Goal: Transaction & Acquisition: Book appointment/travel/reservation

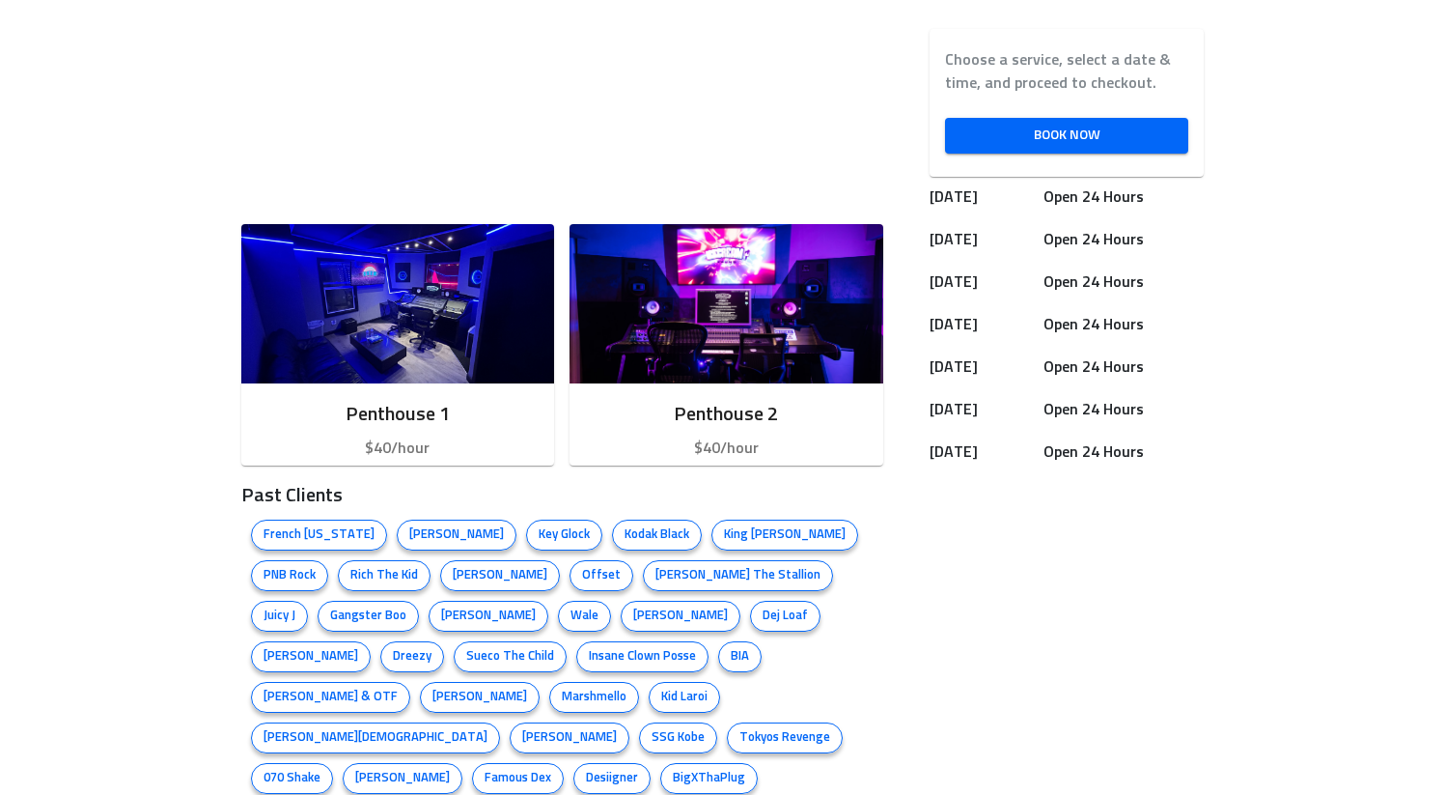
scroll to position [742, 0]
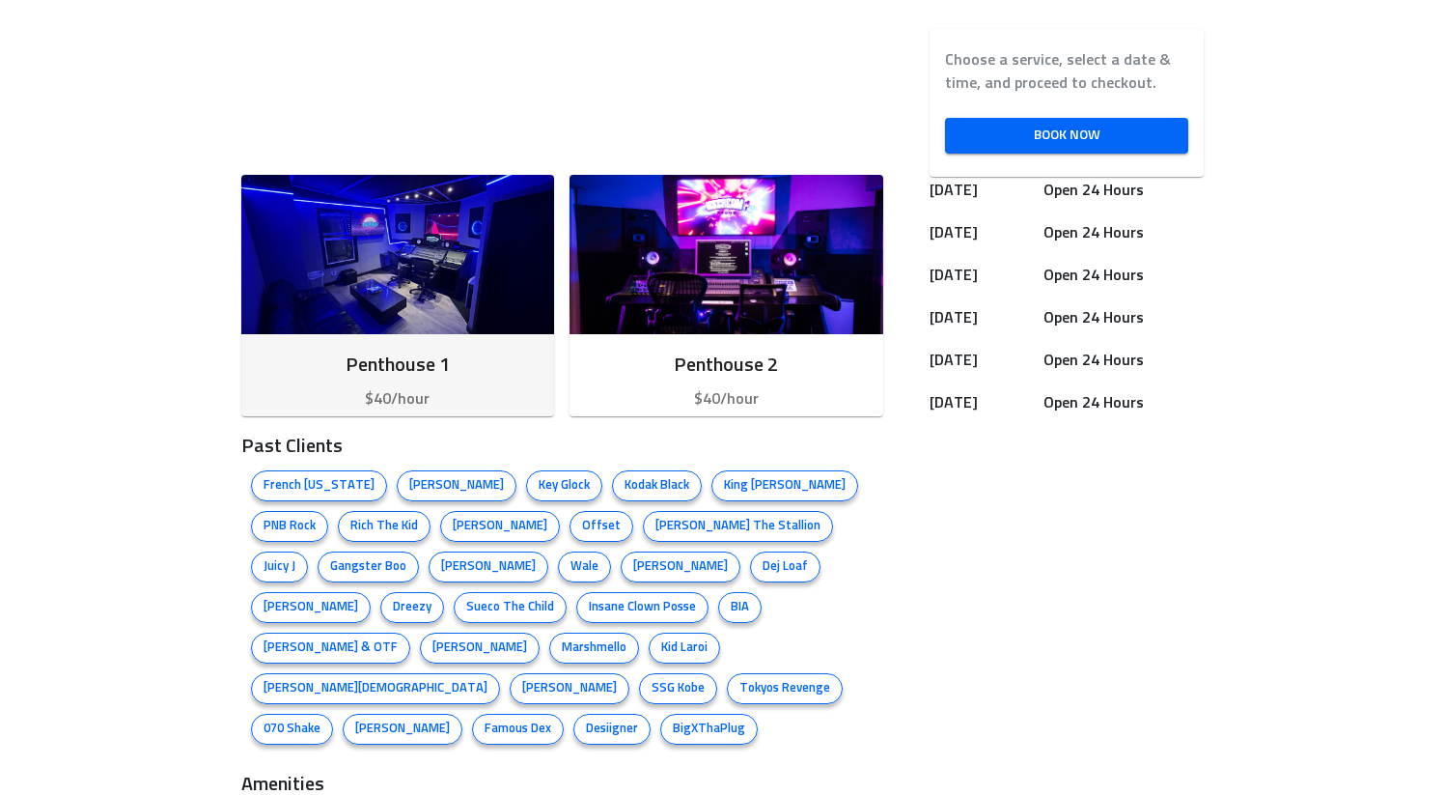
click at [331, 364] on h6 "Penthouse 1" at bounding box center [398, 365] width 283 height 31
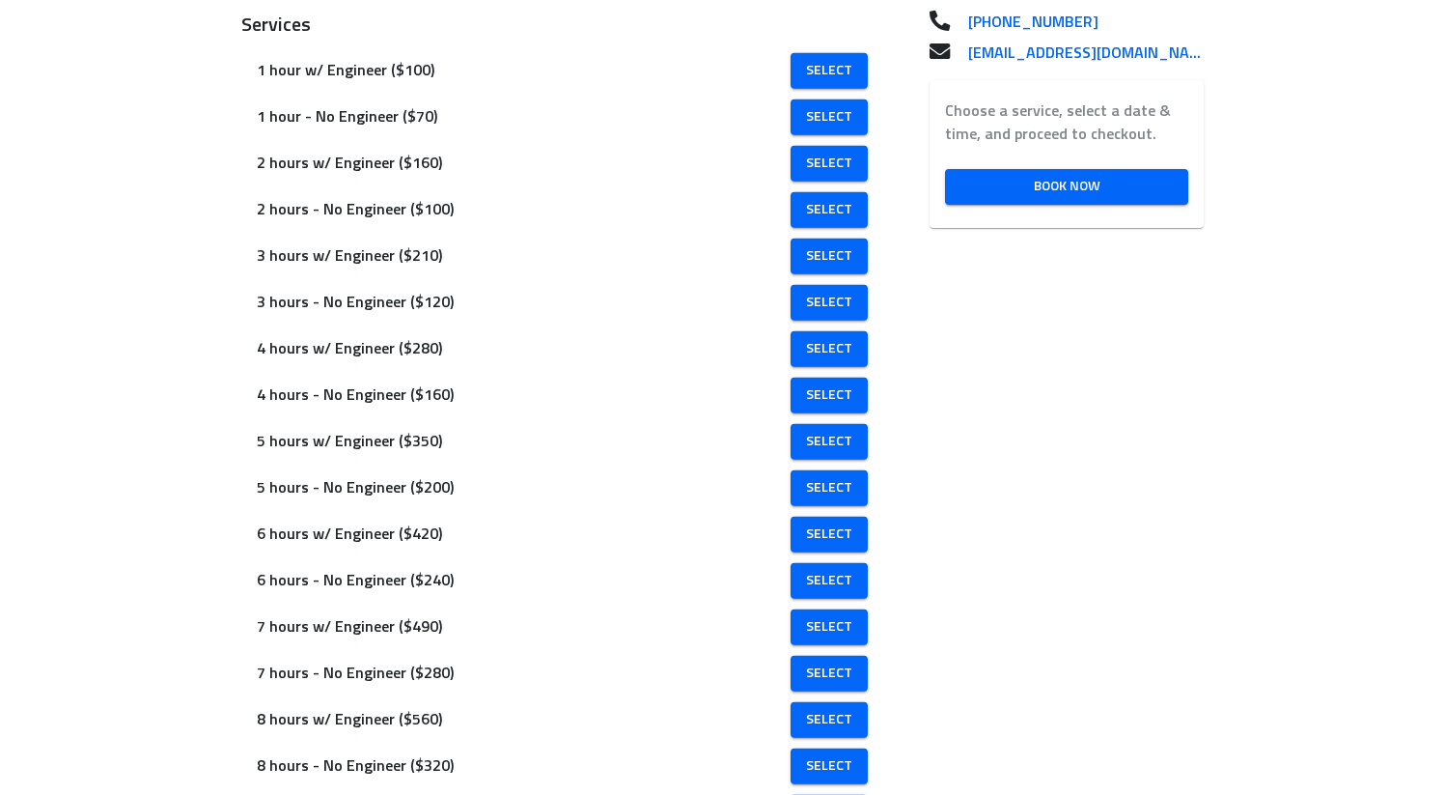
scroll to position [483, 0]
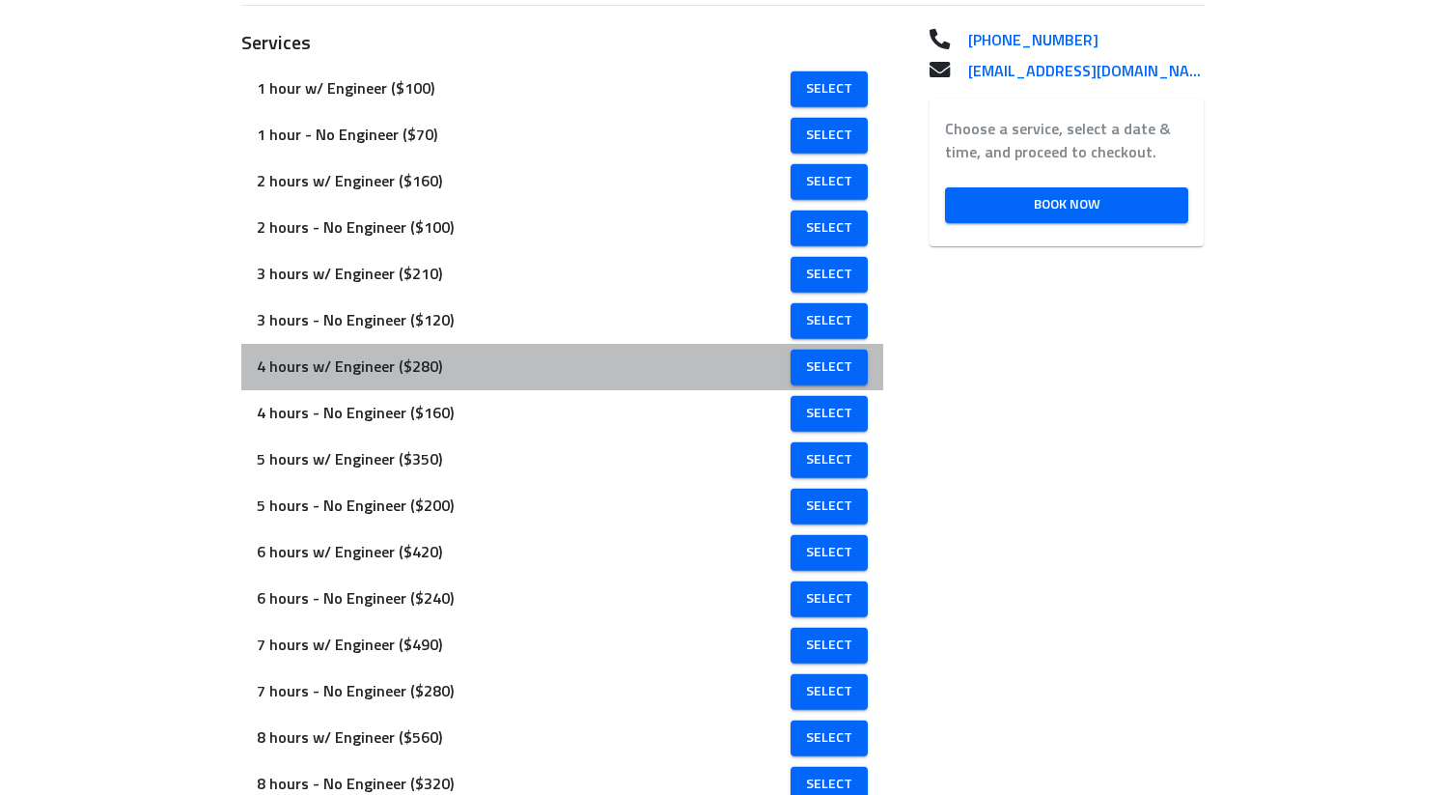
click at [485, 378] on span "4 hours w/ Engineer ($280)" at bounding box center [525, 366] width 537 height 23
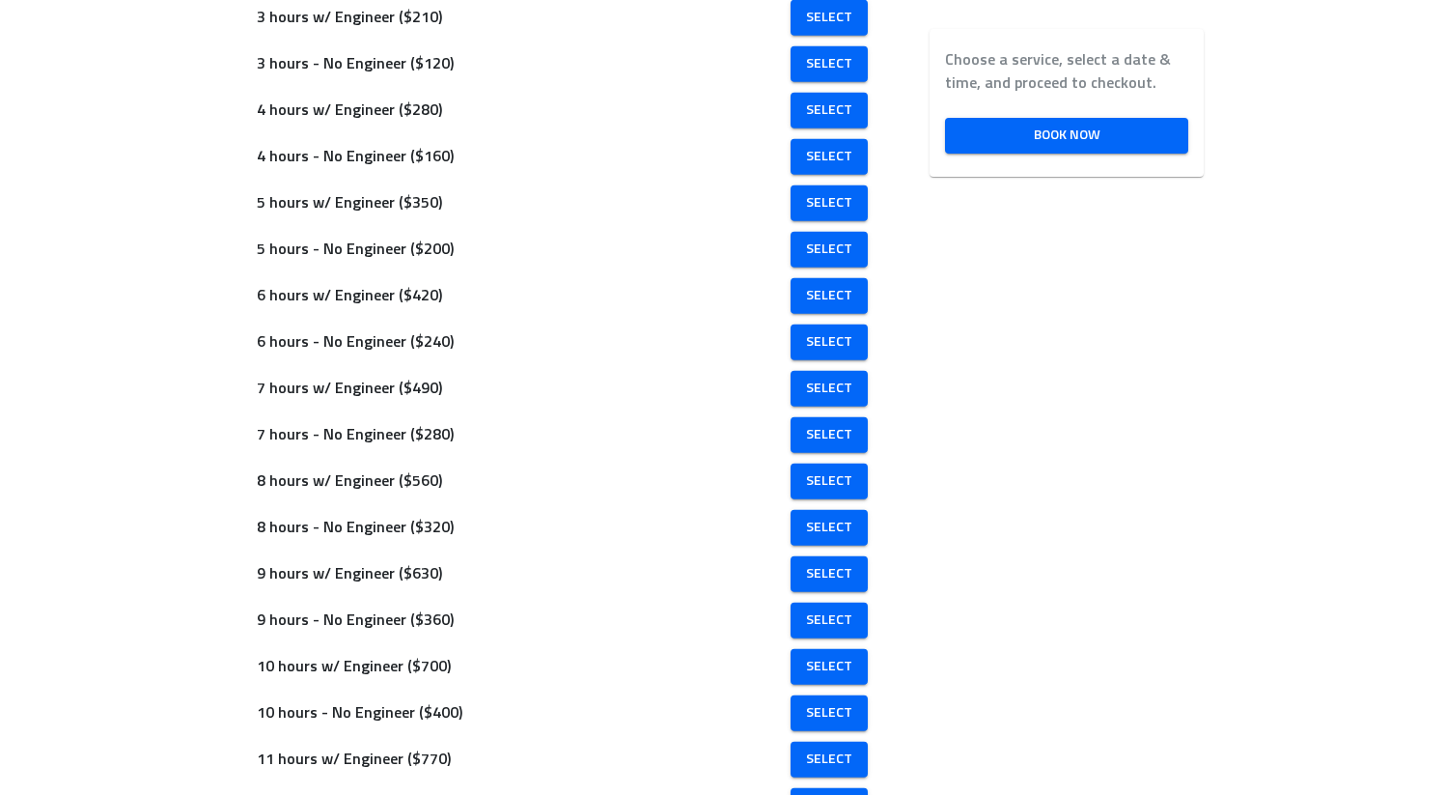
scroll to position [742, 0]
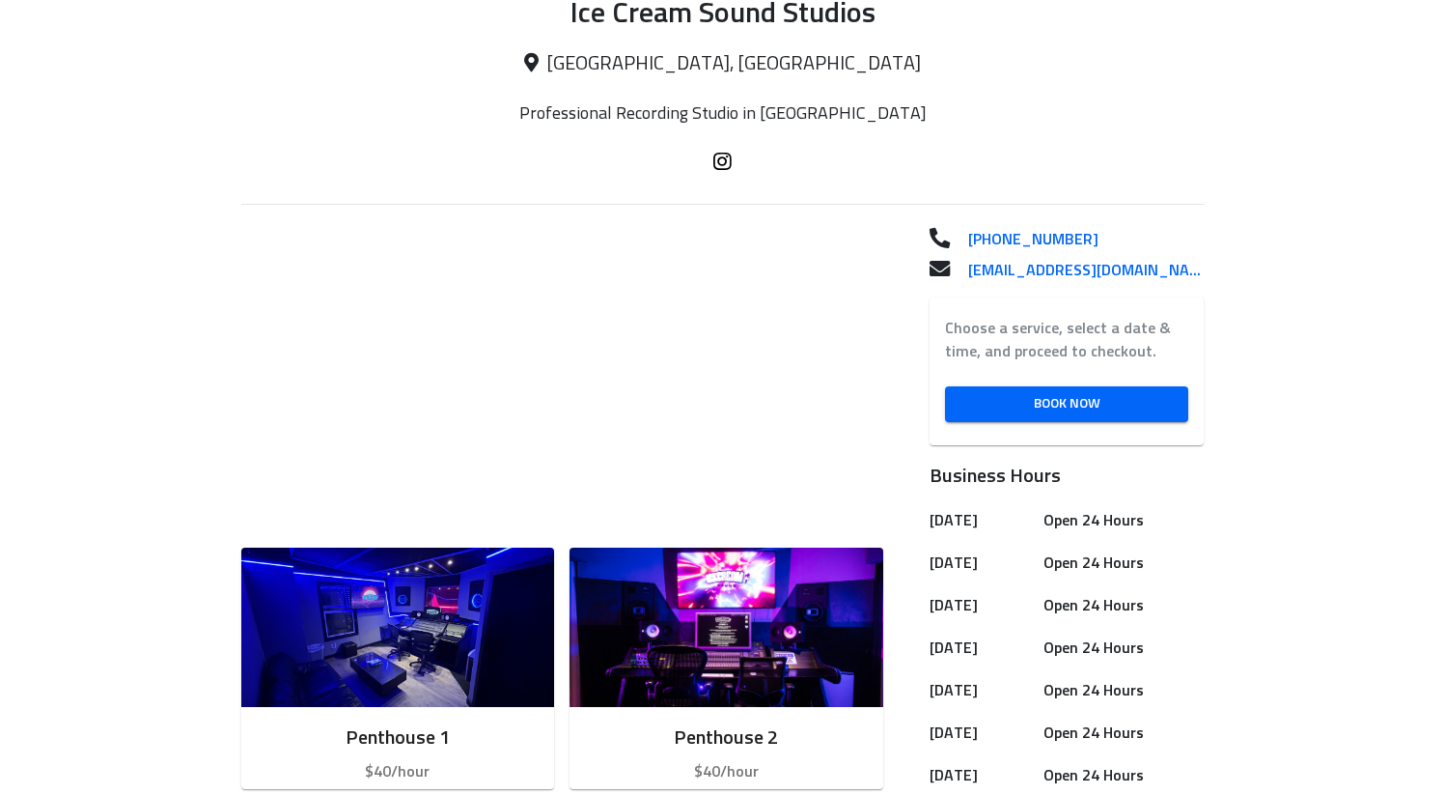
scroll to position [372, 0]
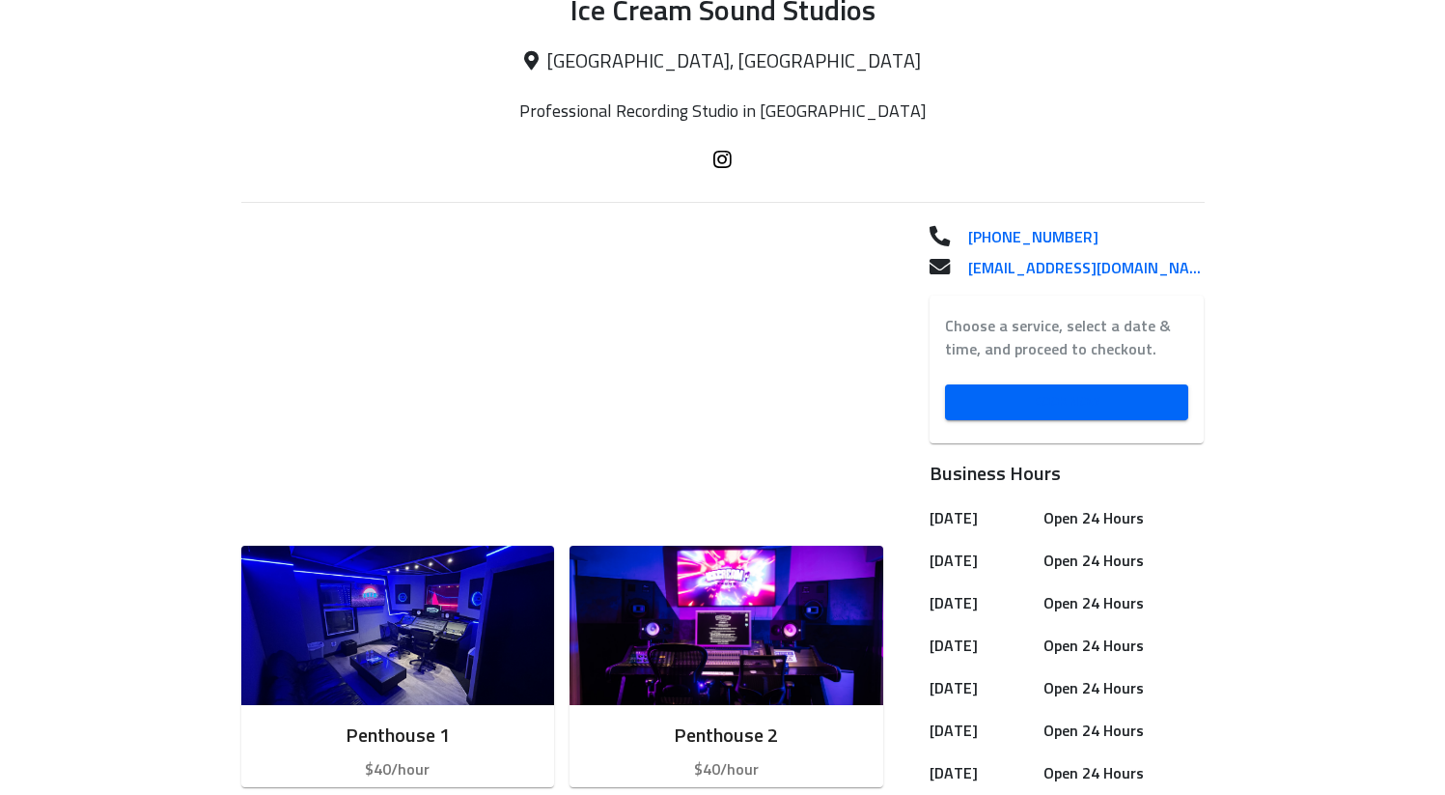
click at [1065, 392] on span "Book Now" at bounding box center [1067, 402] width 213 height 24
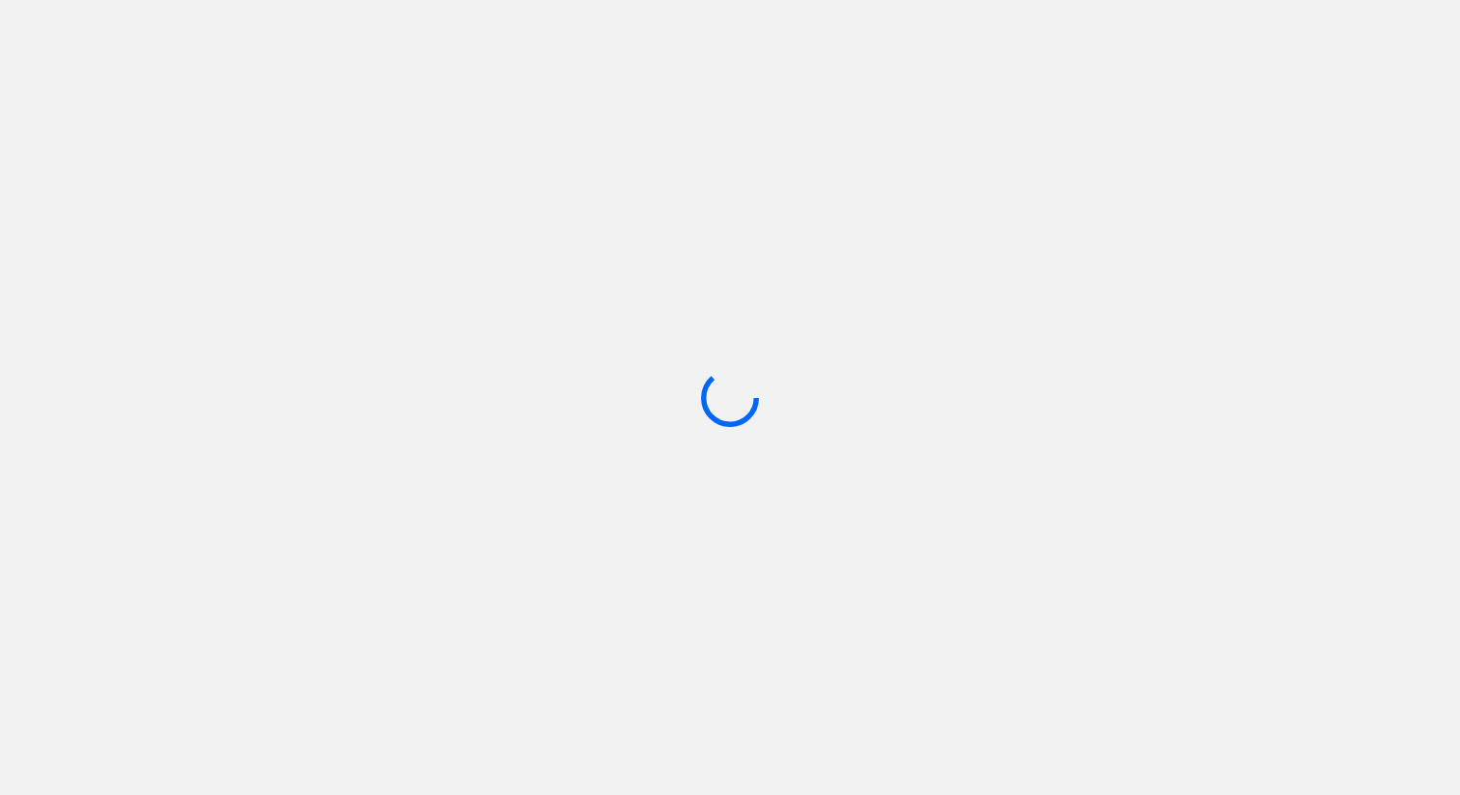
click at [1065, 0] on html "/book/studio/62a8f1b59d1ef24f9028639a" at bounding box center [730, 0] width 1460 height 0
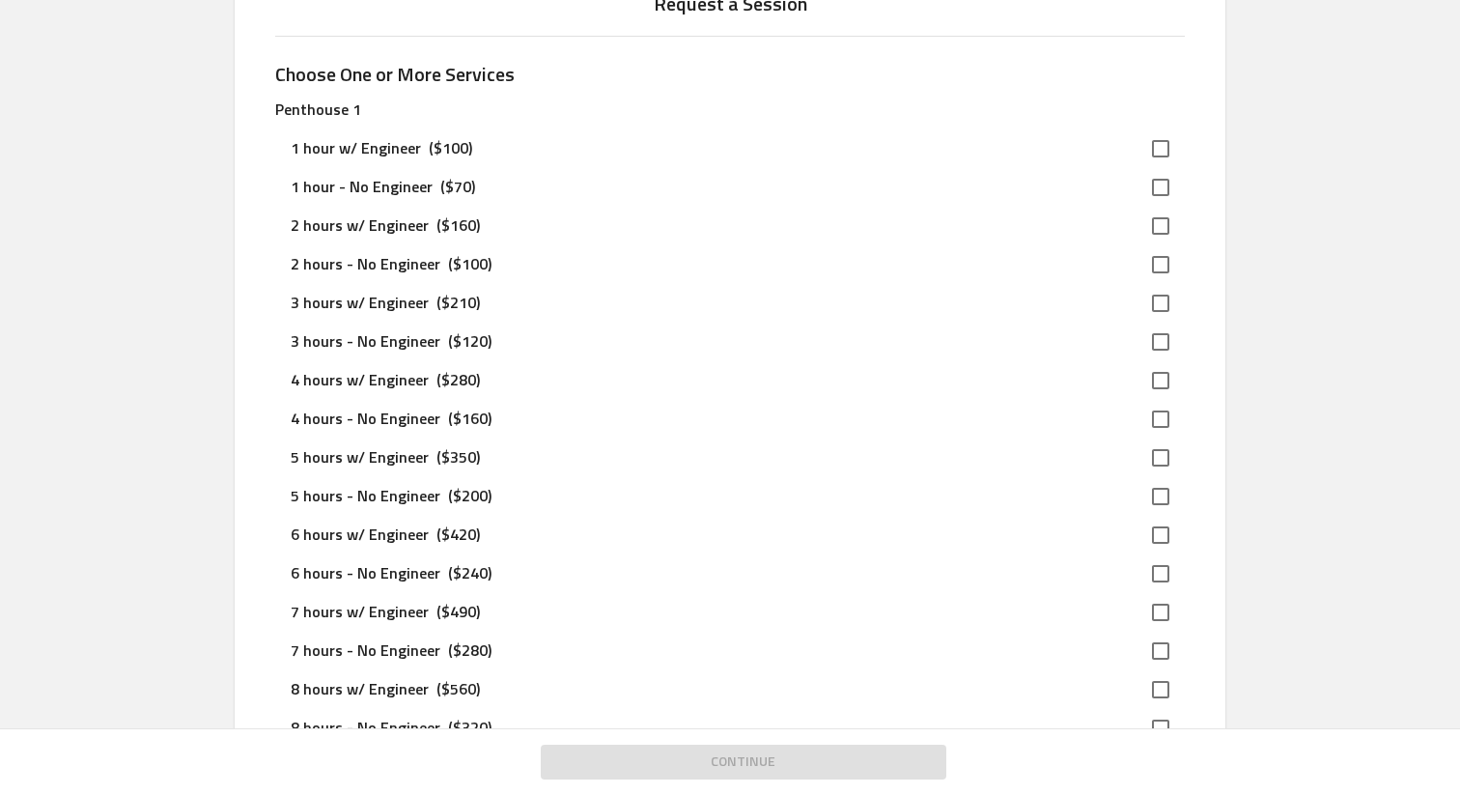
scroll to position [147, 0]
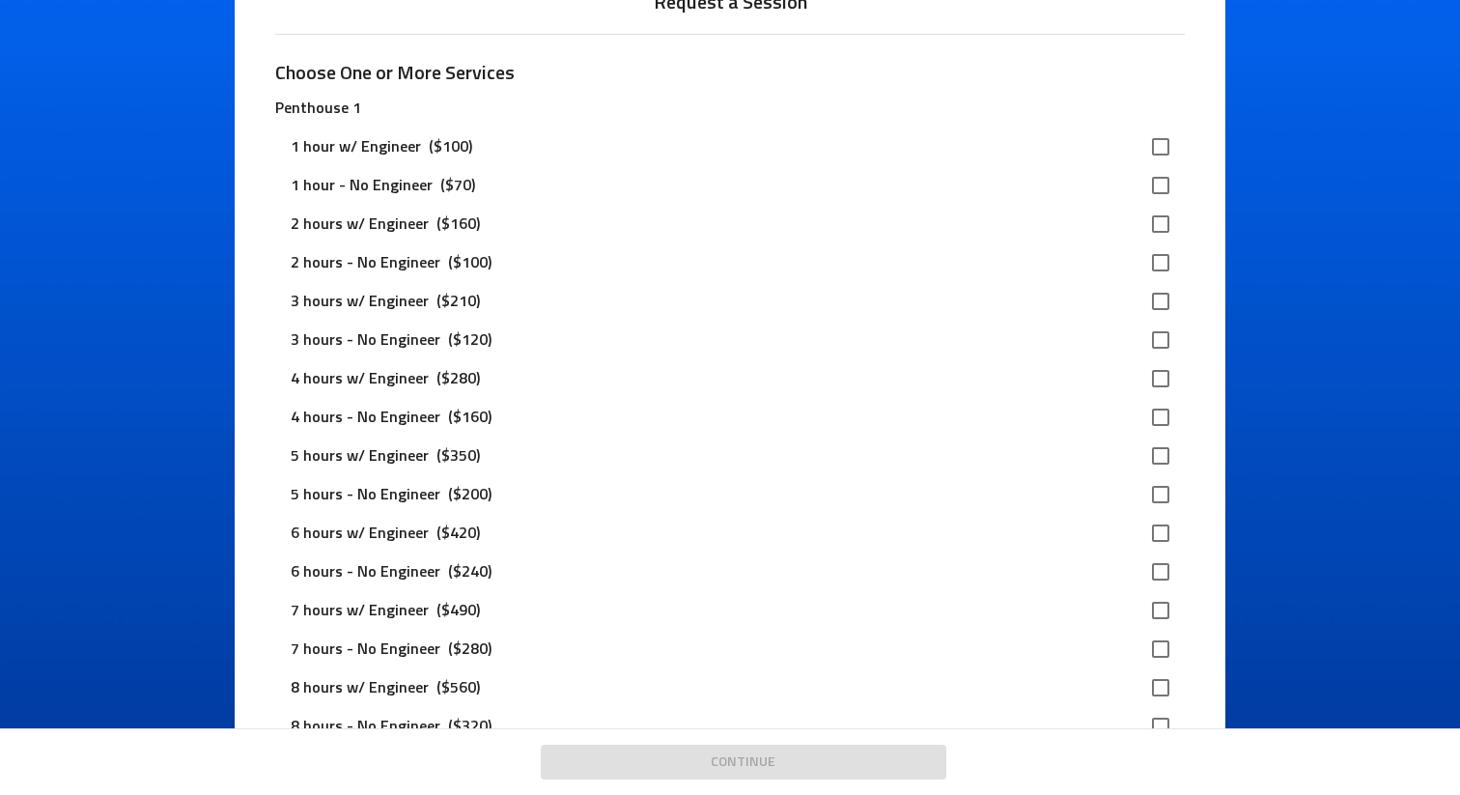
click at [418, 416] on p "4 hours - No Engineer" at bounding box center [366, 417] width 150 height 23
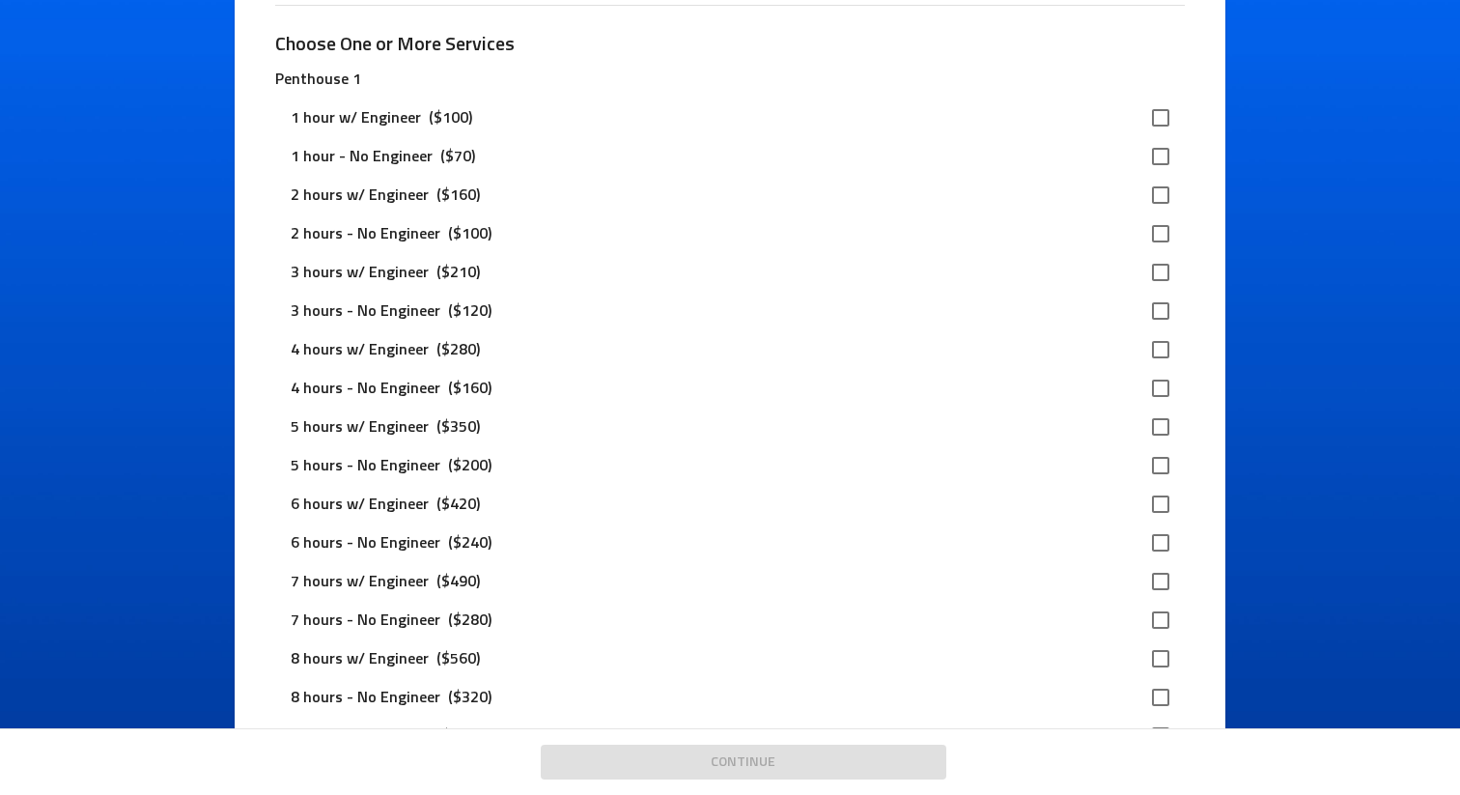
scroll to position [177, 0]
click at [1151, 377] on input "checkbox" at bounding box center [1160, 387] width 41 height 41
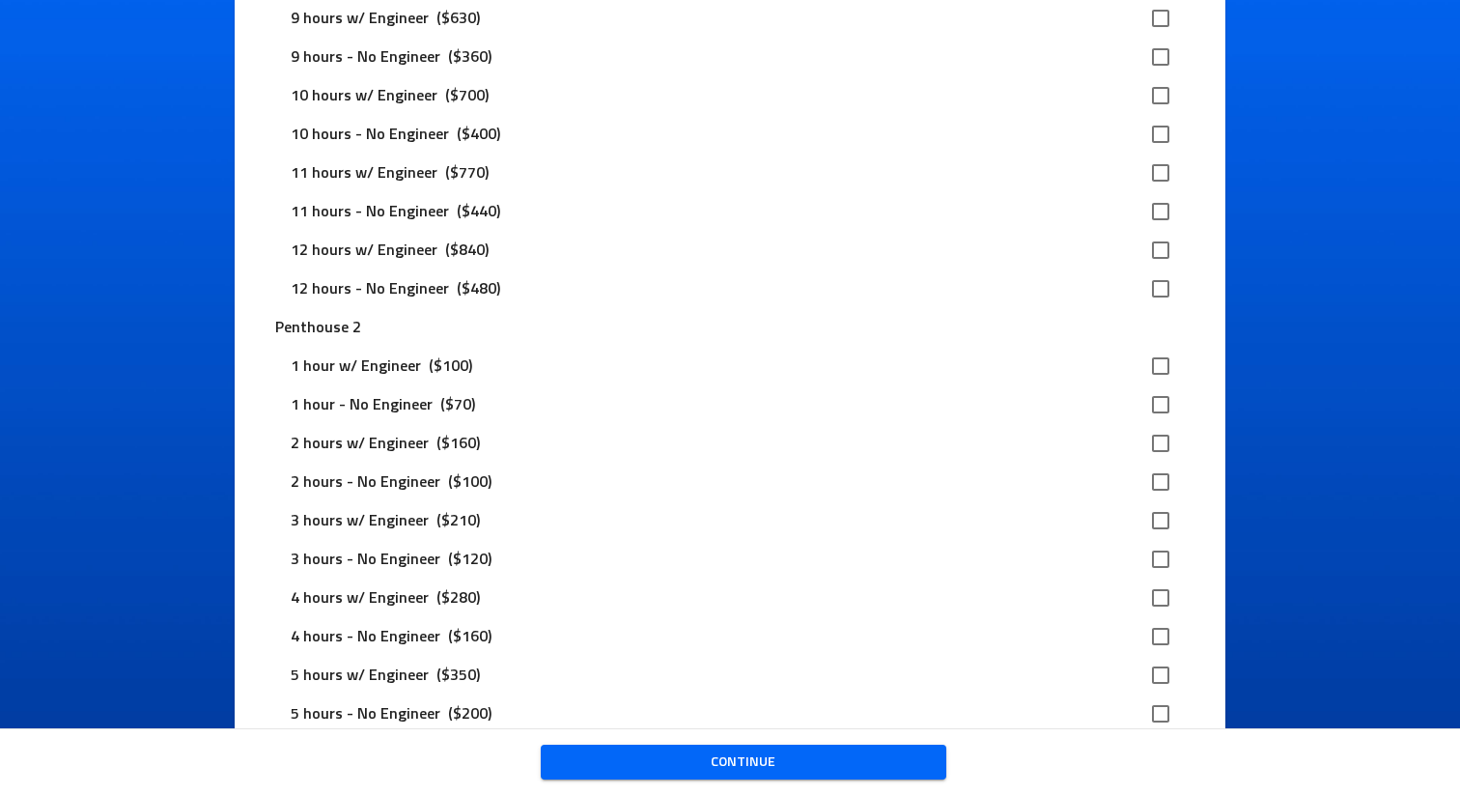
scroll to position [0, 0]
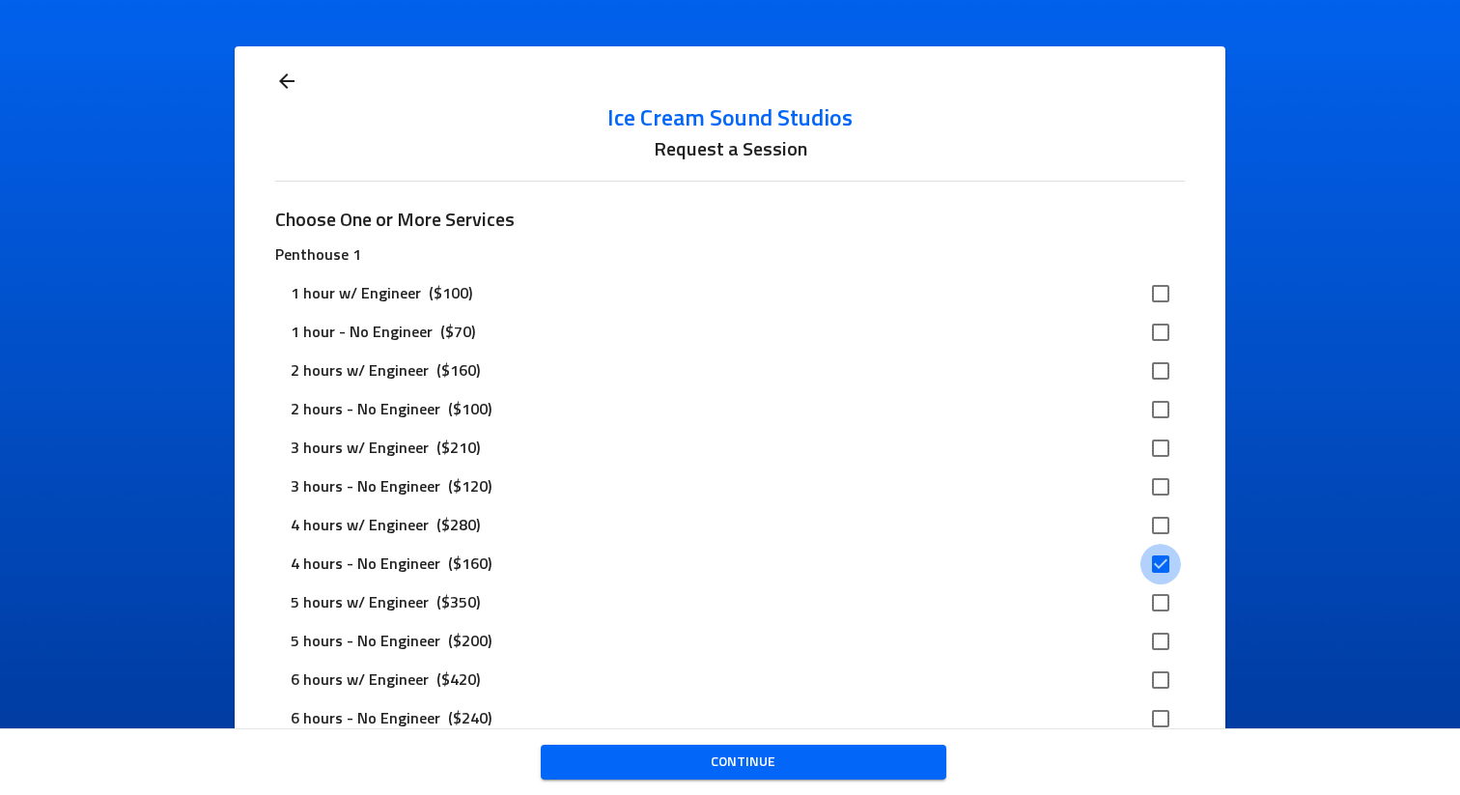
click at [1147, 555] on input "checkbox" at bounding box center [1160, 564] width 41 height 41
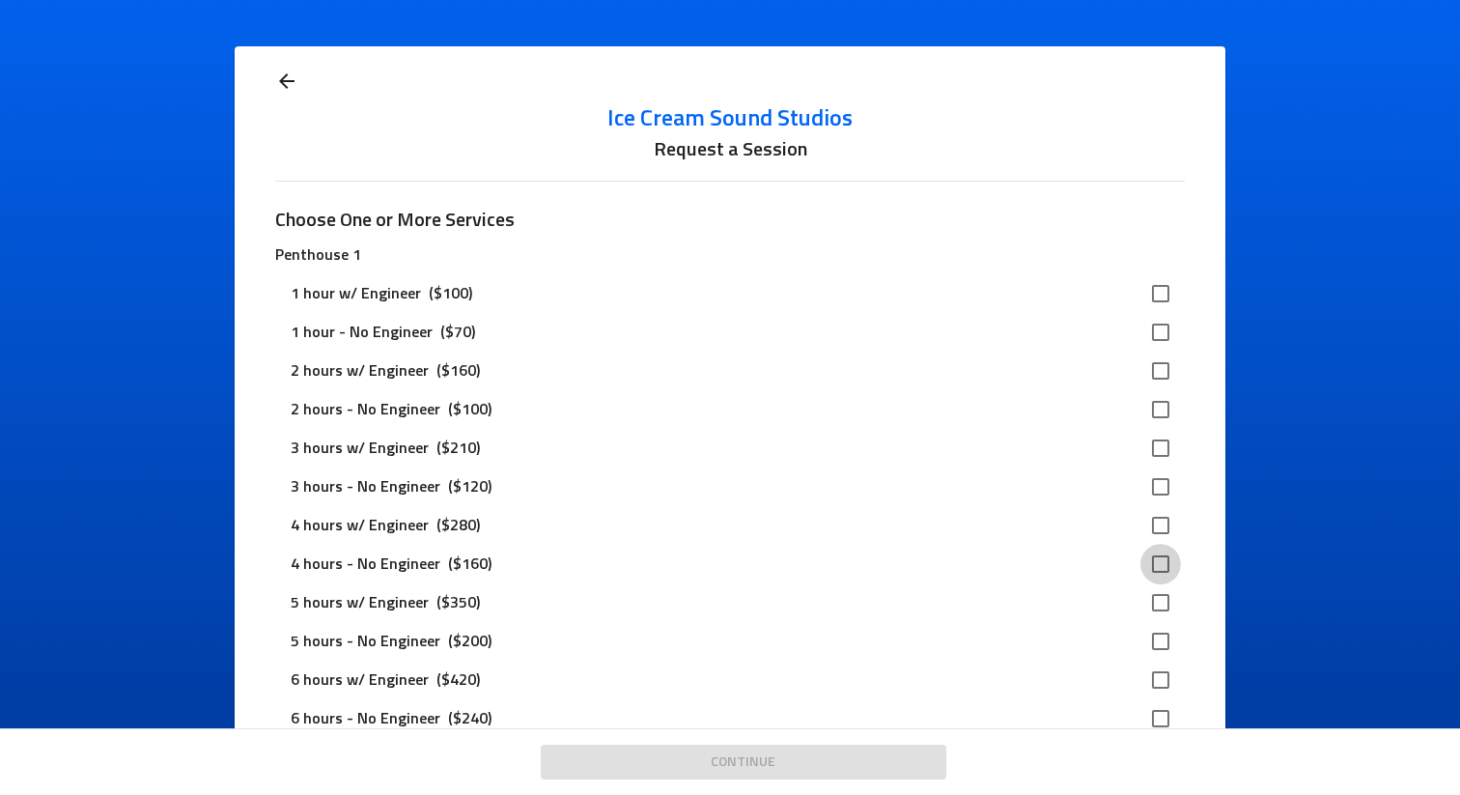
click at [1149, 557] on input "checkbox" at bounding box center [1160, 564] width 41 height 41
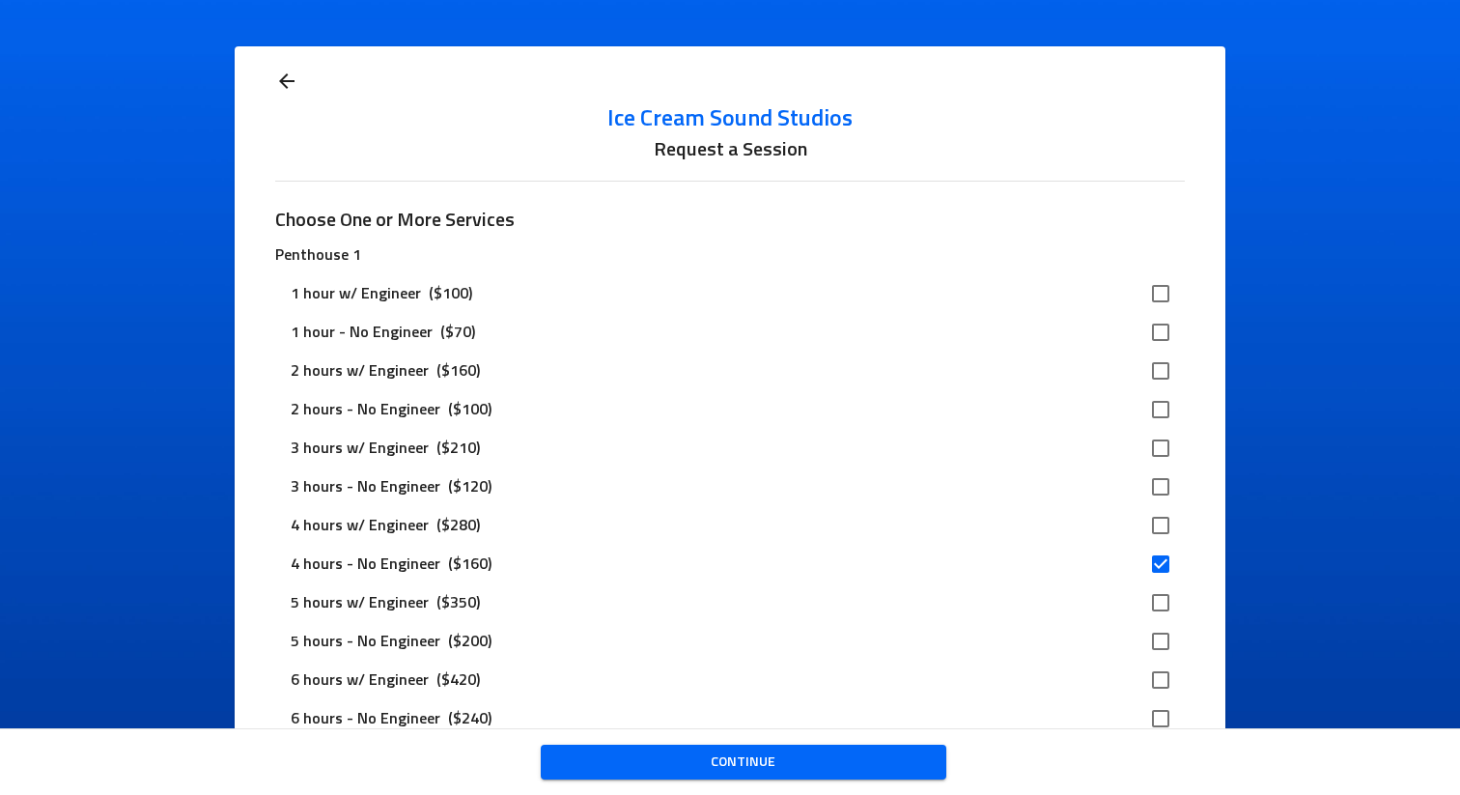
click at [1149, 557] on input "checkbox" at bounding box center [1160, 564] width 41 height 41
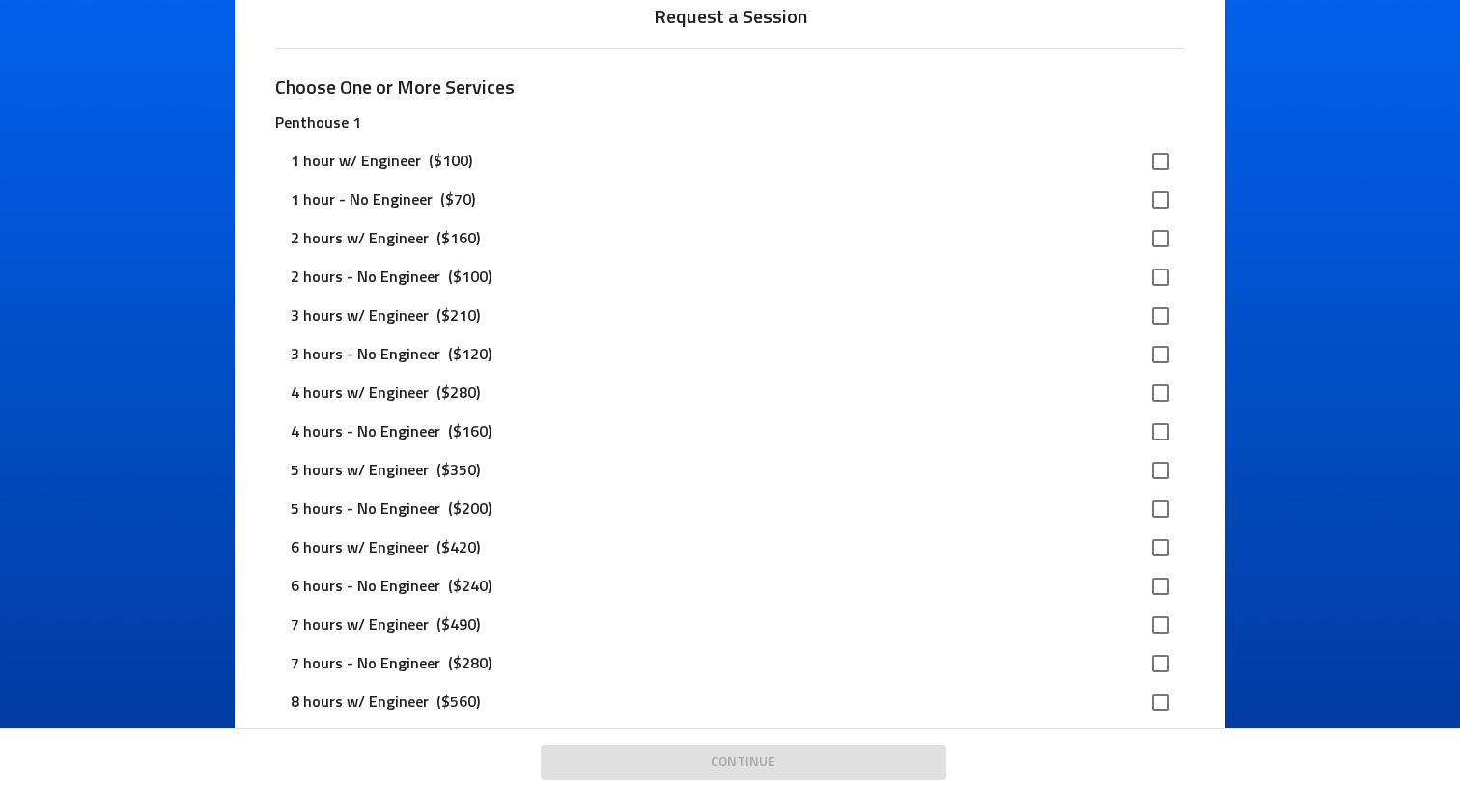
scroll to position [137, 0]
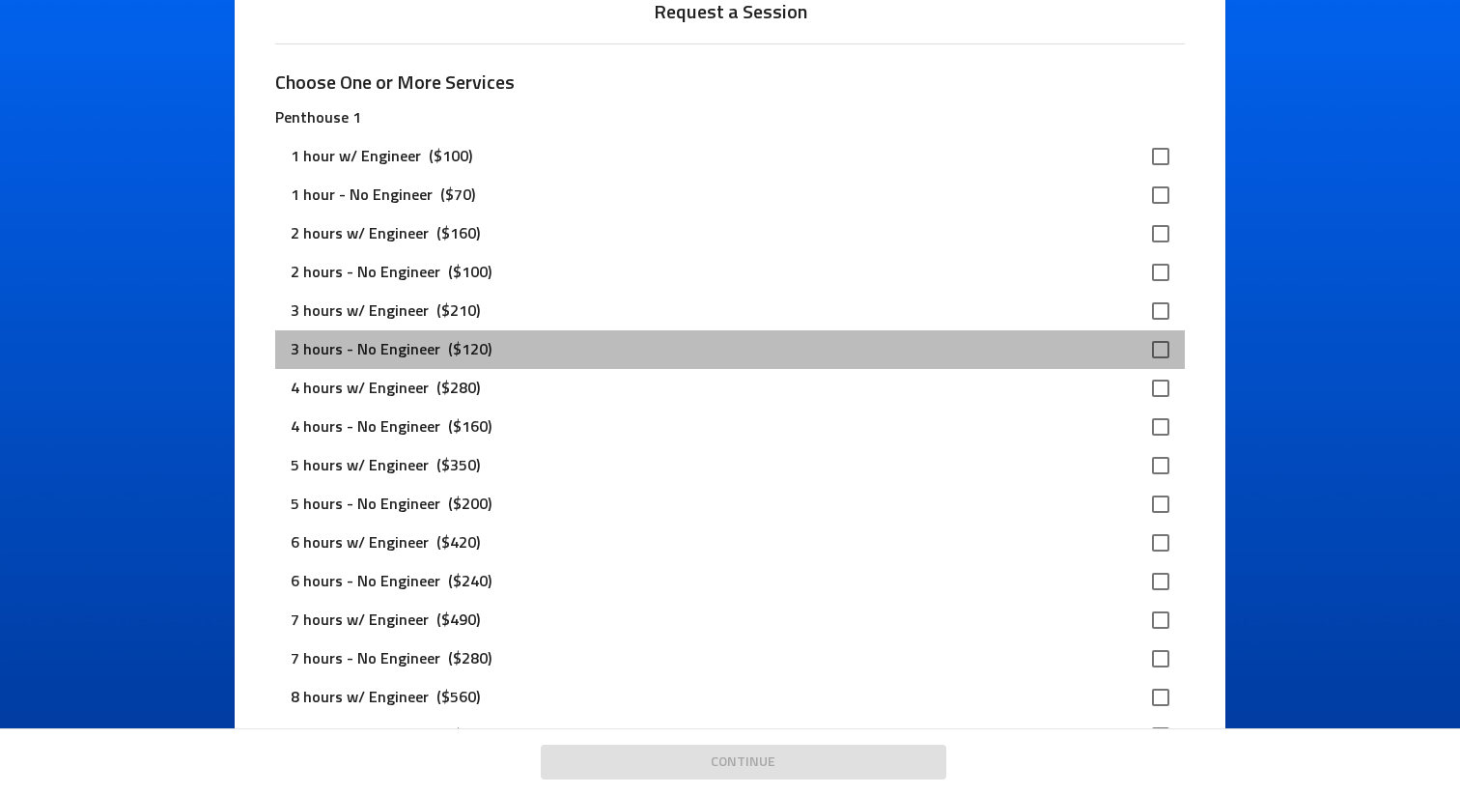
click at [467, 357] on p "($120)" at bounding box center [469, 349] width 59 height 23
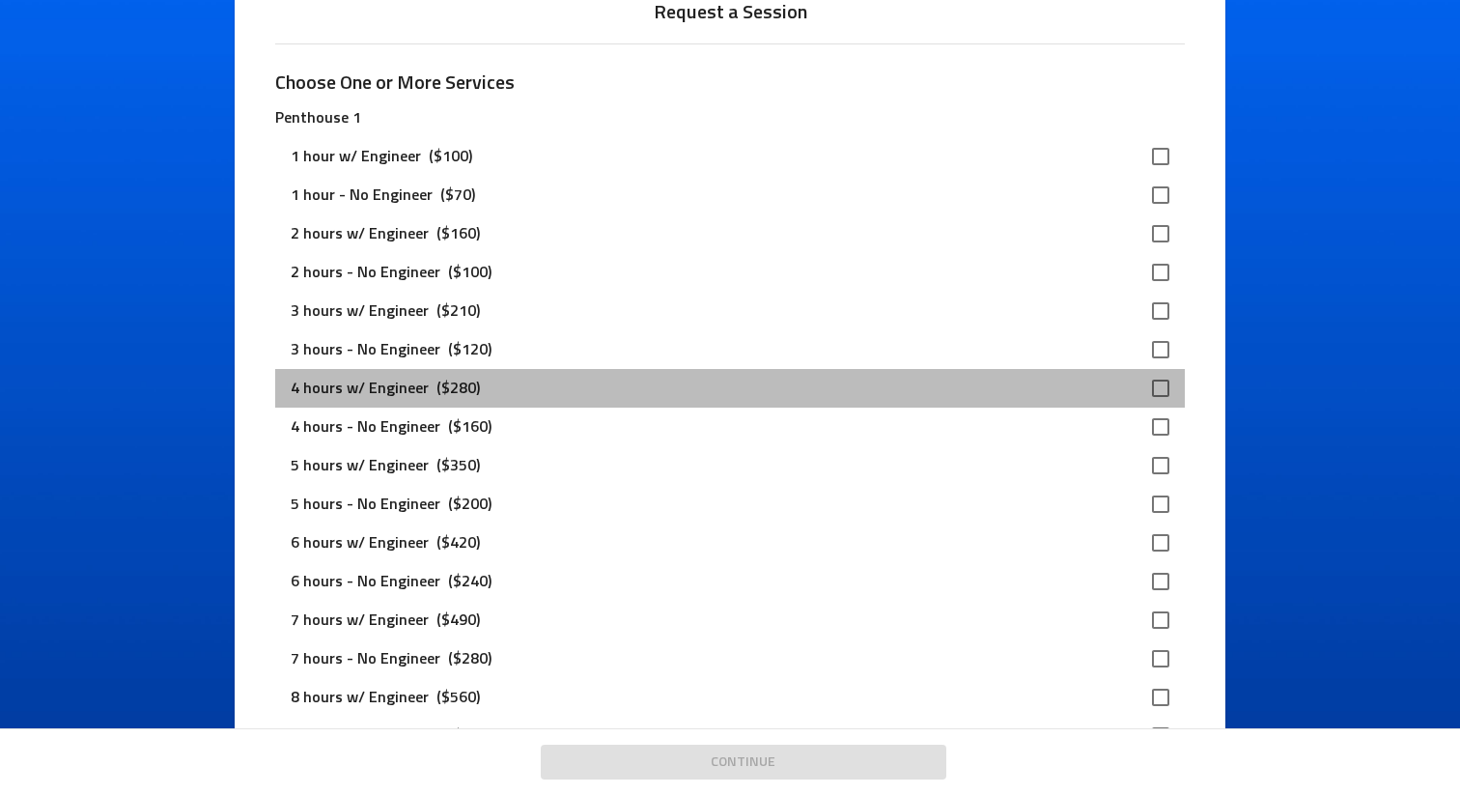
click at [455, 403] on div "4 hours w/ Engineer ($280)" at bounding box center [729, 388] width 909 height 39
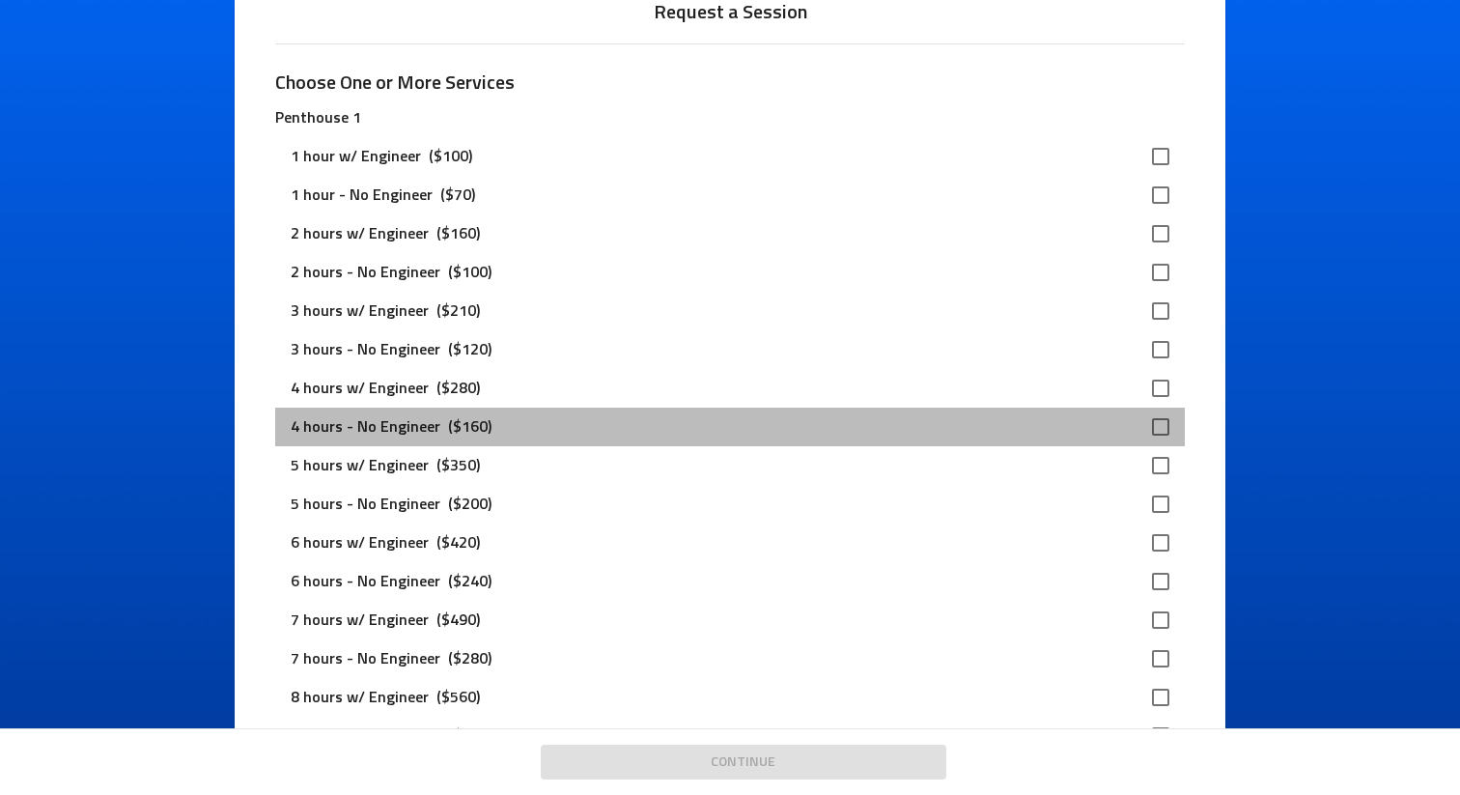
click at [454, 414] on div "4 hours - No Engineer ($160)" at bounding box center [729, 426] width 909 height 39
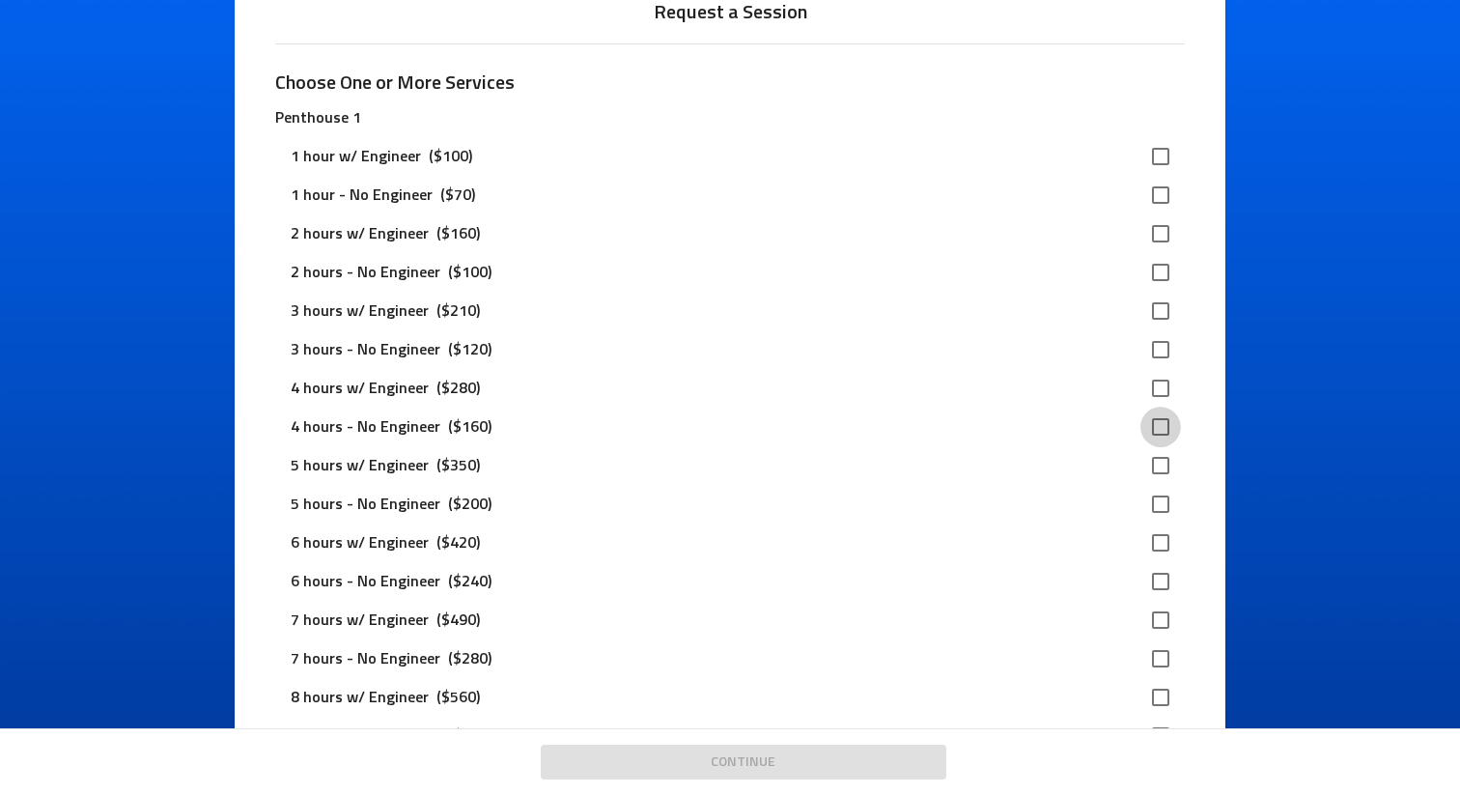
click at [1159, 423] on input "checkbox" at bounding box center [1160, 426] width 41 height 41
checkbox input "true"
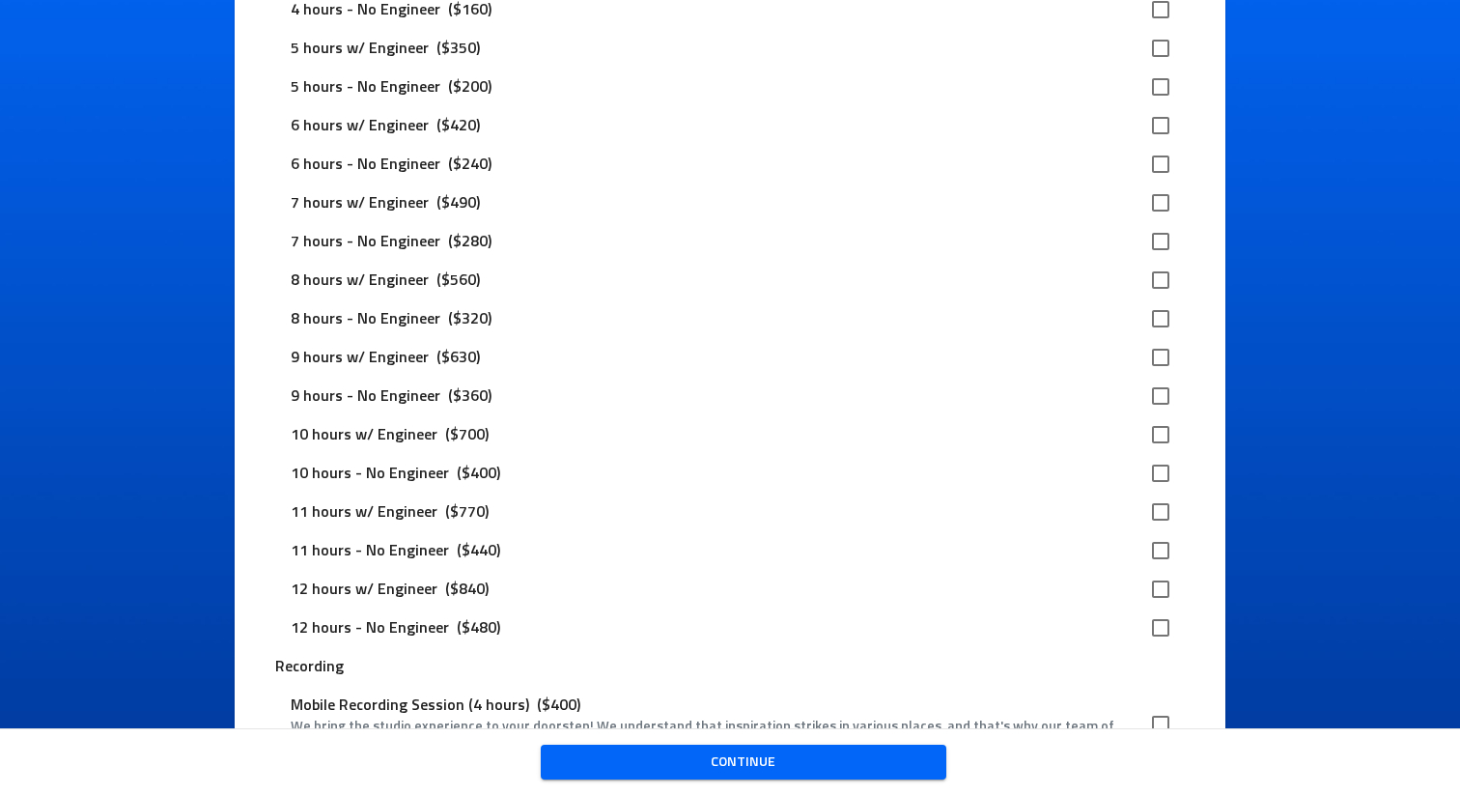
scroll to position [2668, 0]
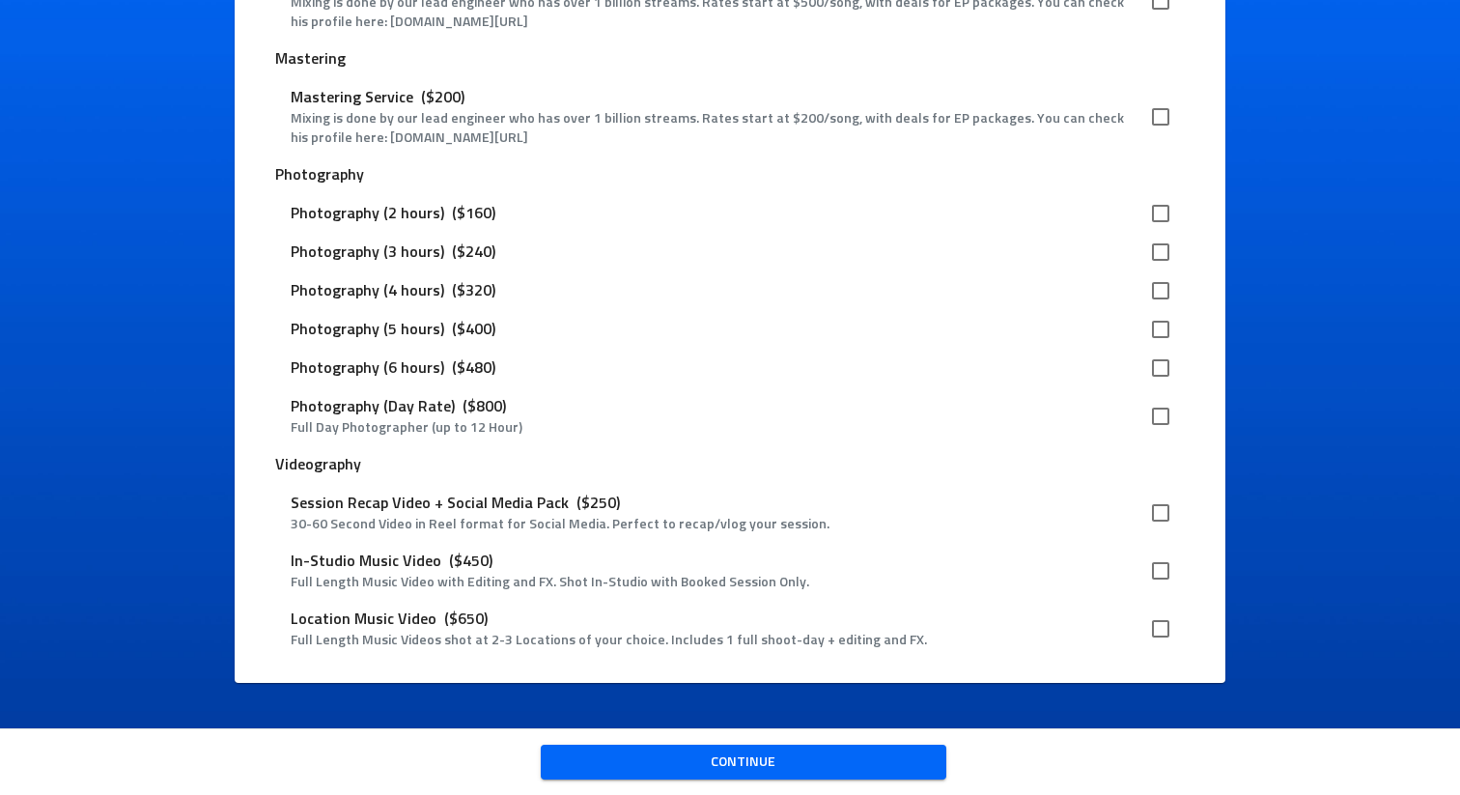
click at [713, 755] on span "Continue" at bounding box center [743, 762] width 375 height 24
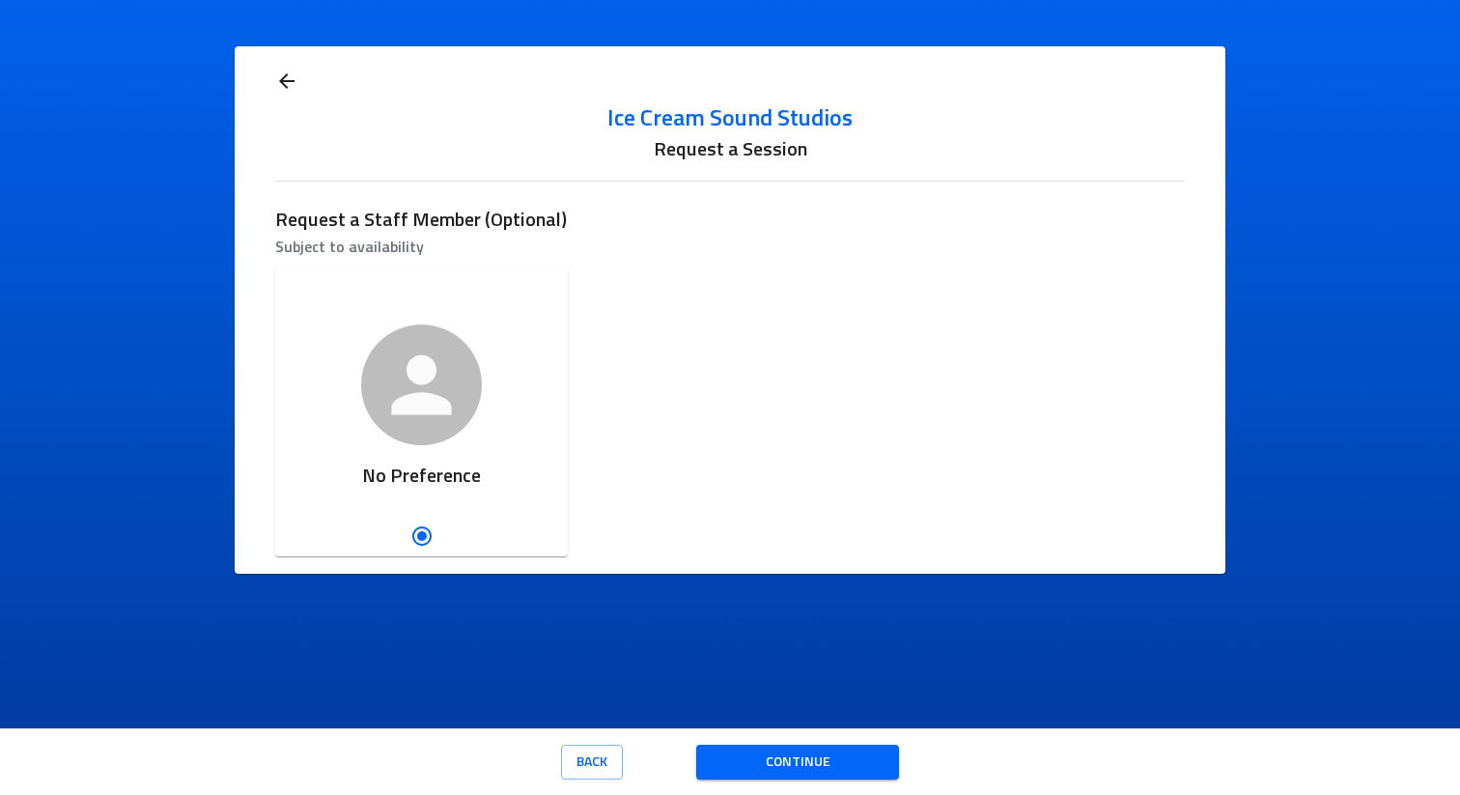
click at [781, 768] on span "Continue" at bounding box center [798, 762] width 172 height 24
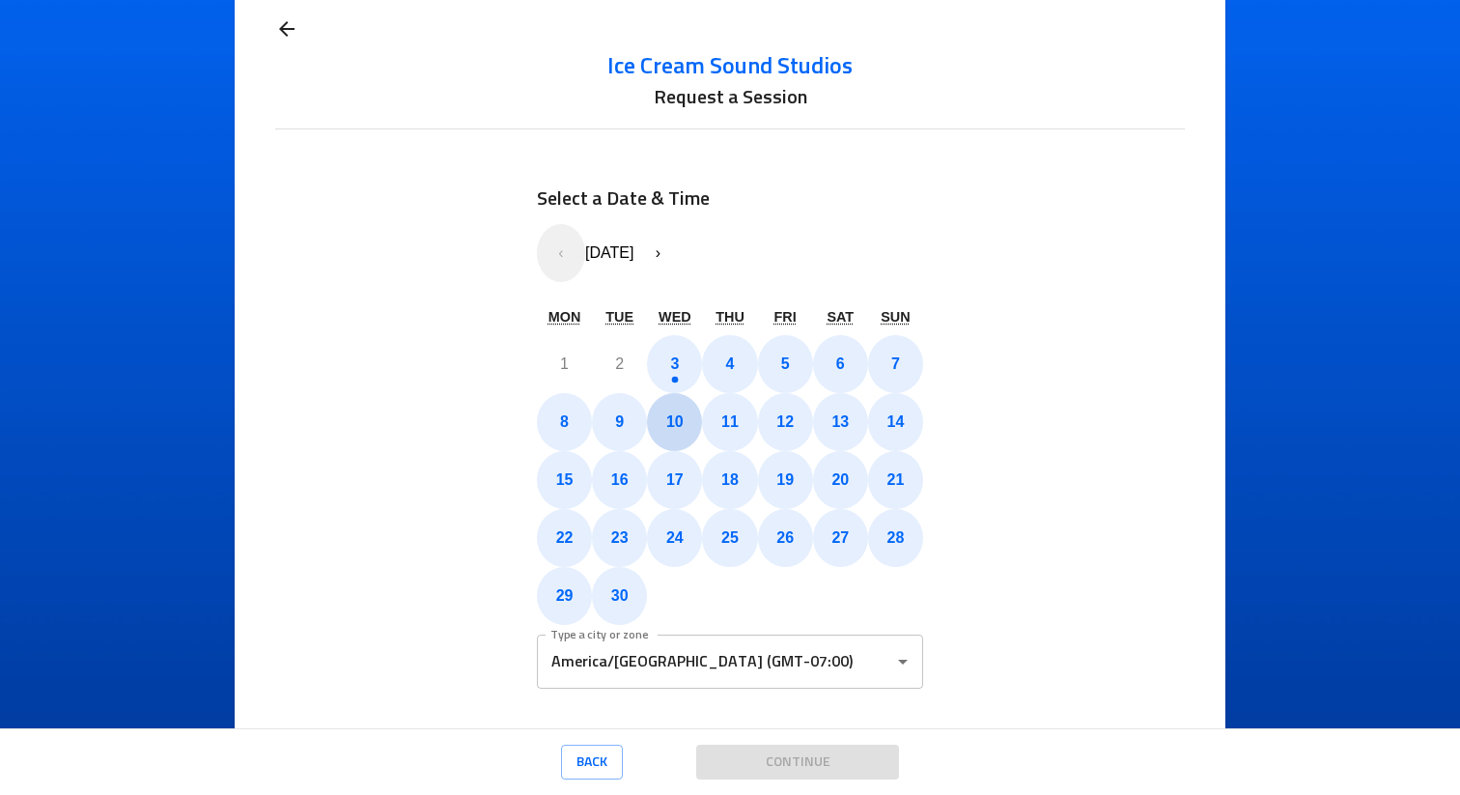
scroll to position [67, 0]
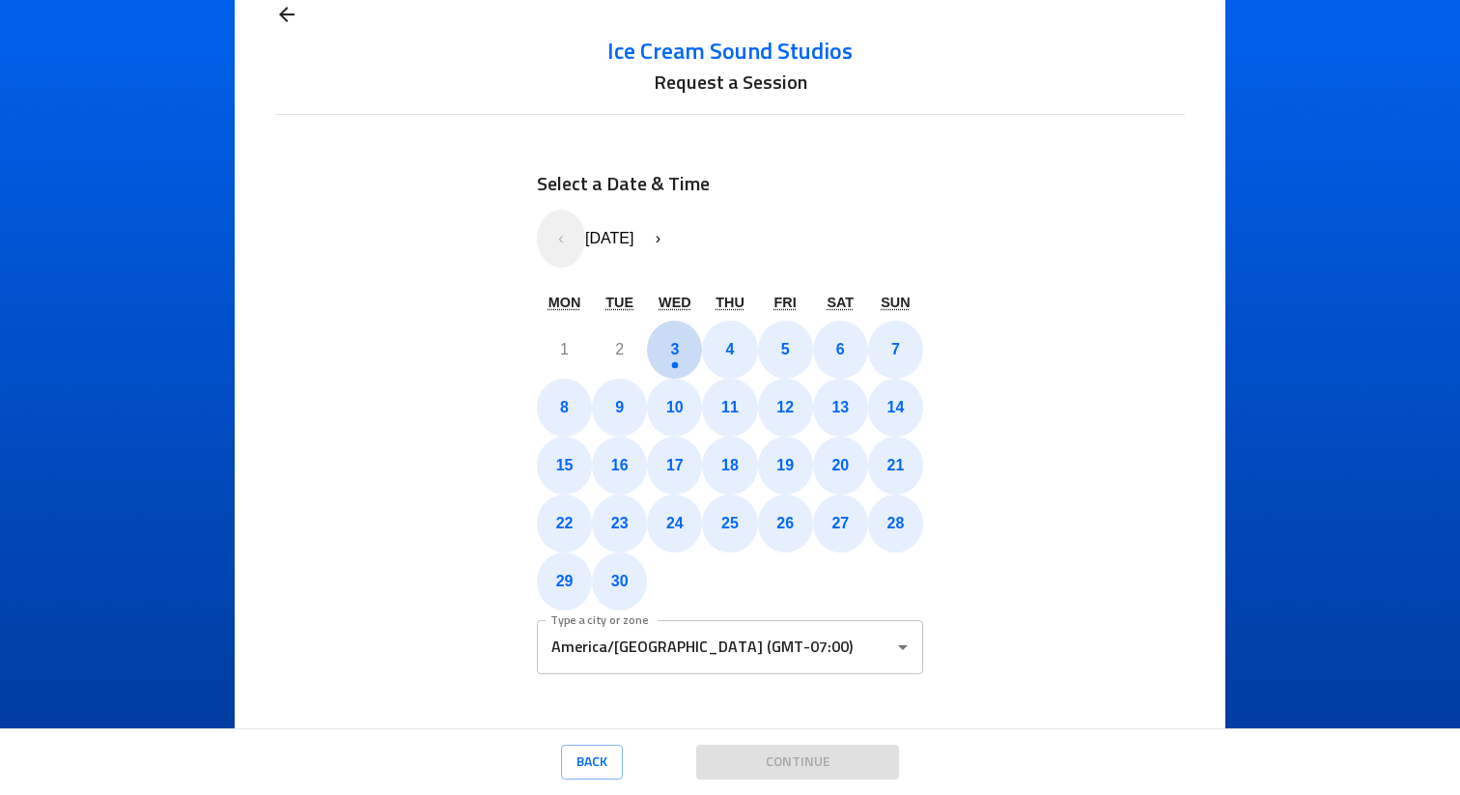
click at [670, 353] on abbr "3" at bounding box center [674, 349] width 9 height 16
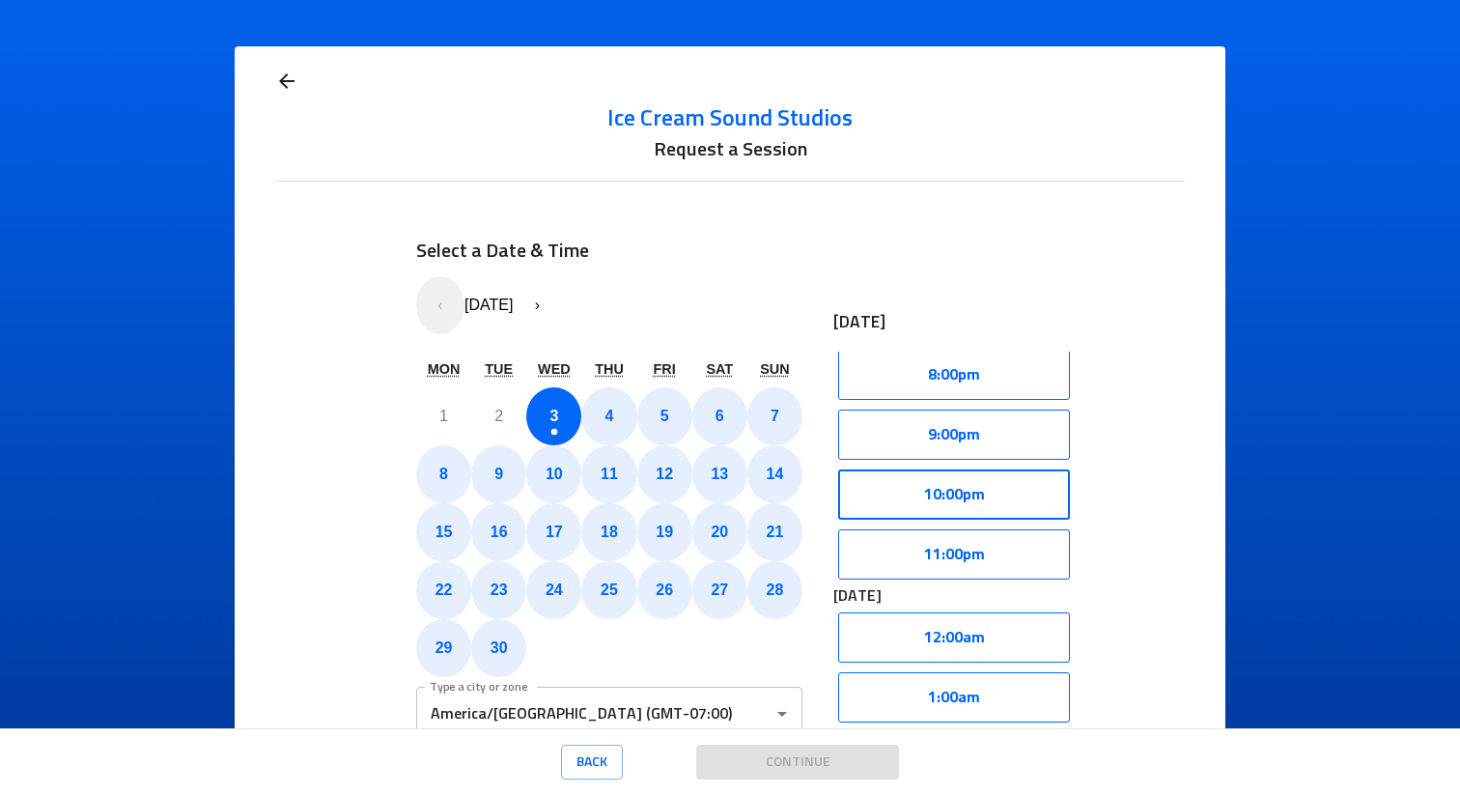
scroll to position [720, 0]
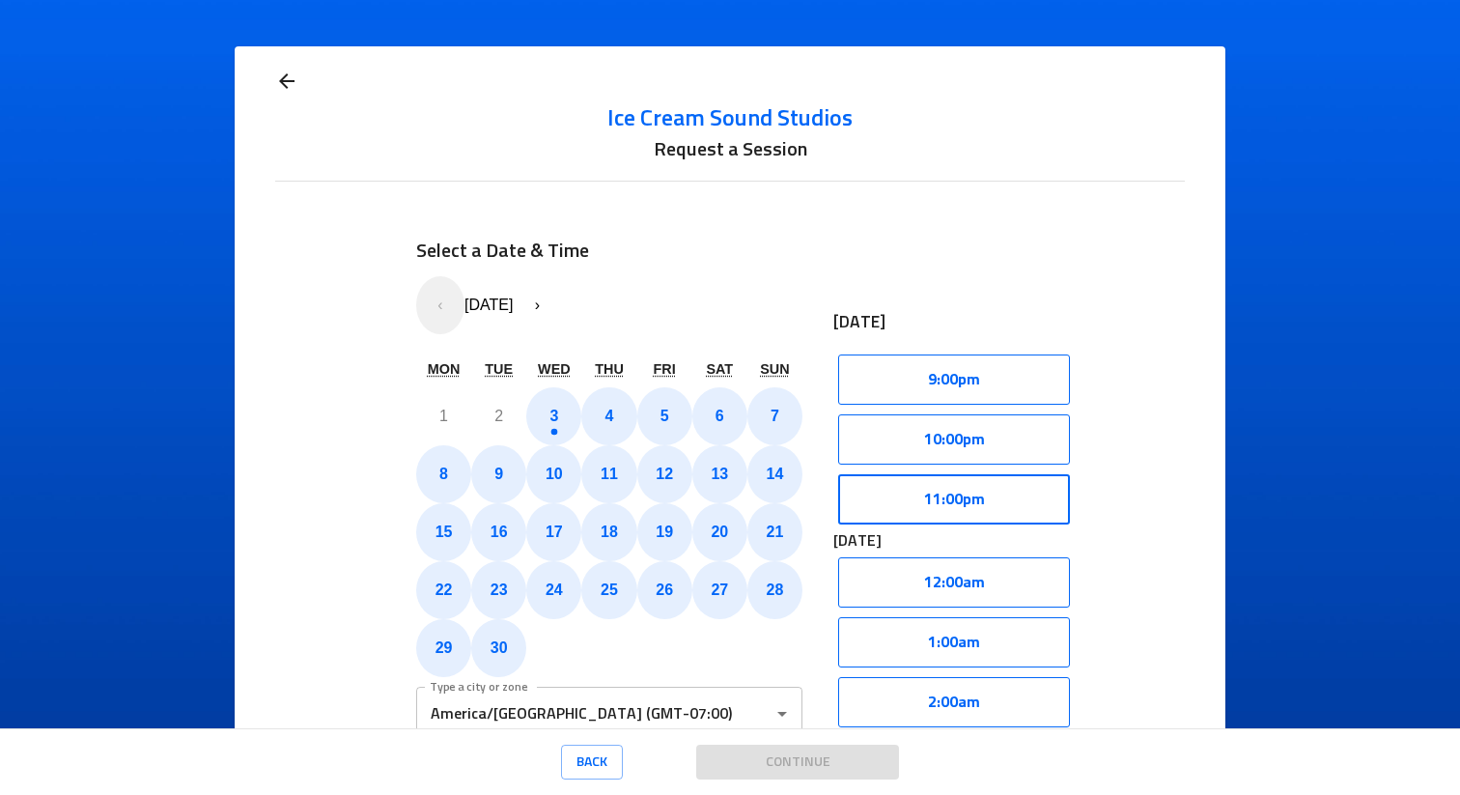
click at [958, 494] on button "11:00pm" at bounding box center [954, 499] width 232 height 50
click at [1016, 508] on button "Select" at bounding box center [1015, 499] width 110 height 50
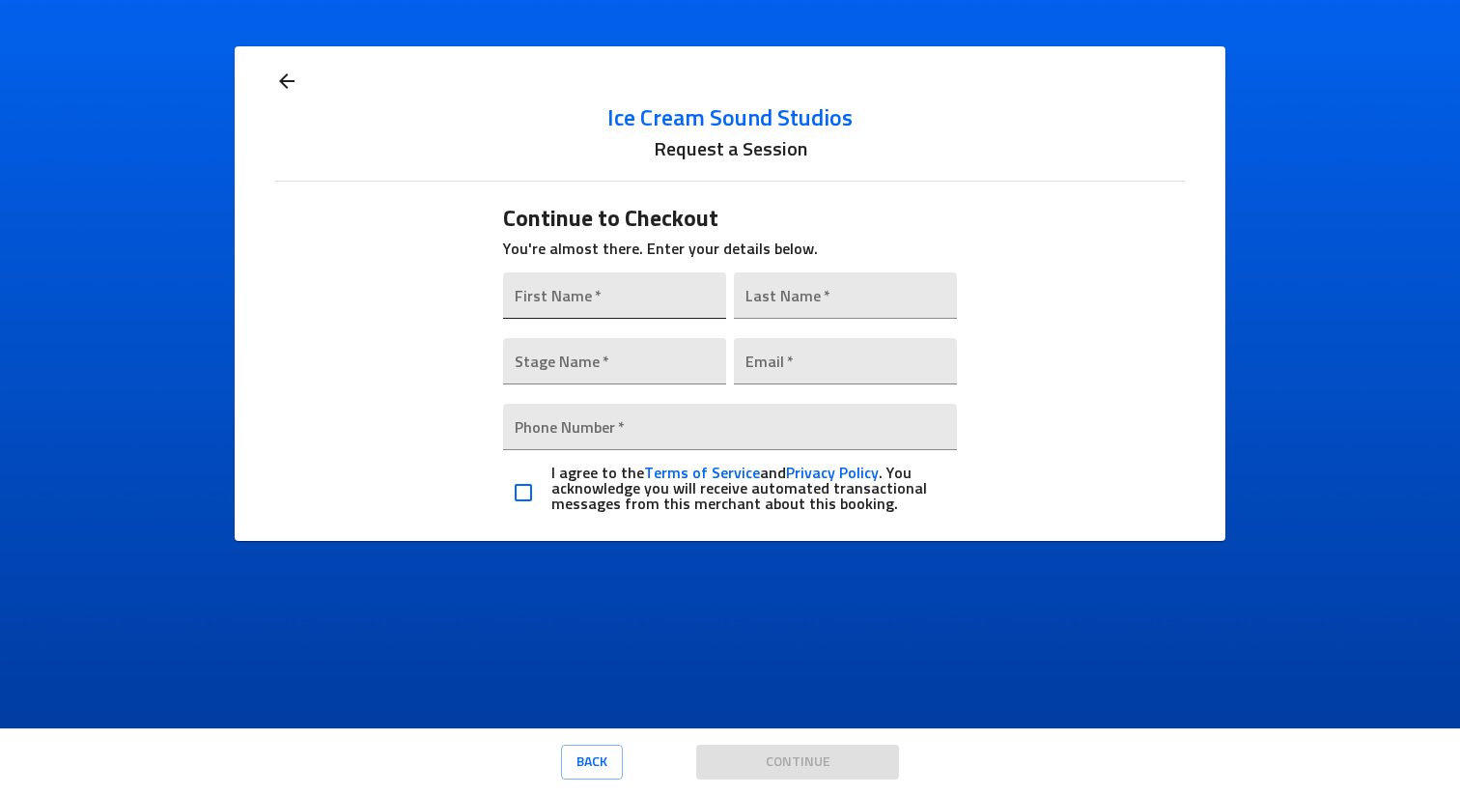
click at [626, 307] on input "text" at bounding box center [614, 295] width 223 height 46
type input "[PERSON_NAME]"
click at [826, 300] on input "text" at bounding box center [845, 295] width 223 height 46
type input "[PERSON_NAME]"
click at [620, 357] on input "text" at bounding box center [614, 361] width 223 height 46
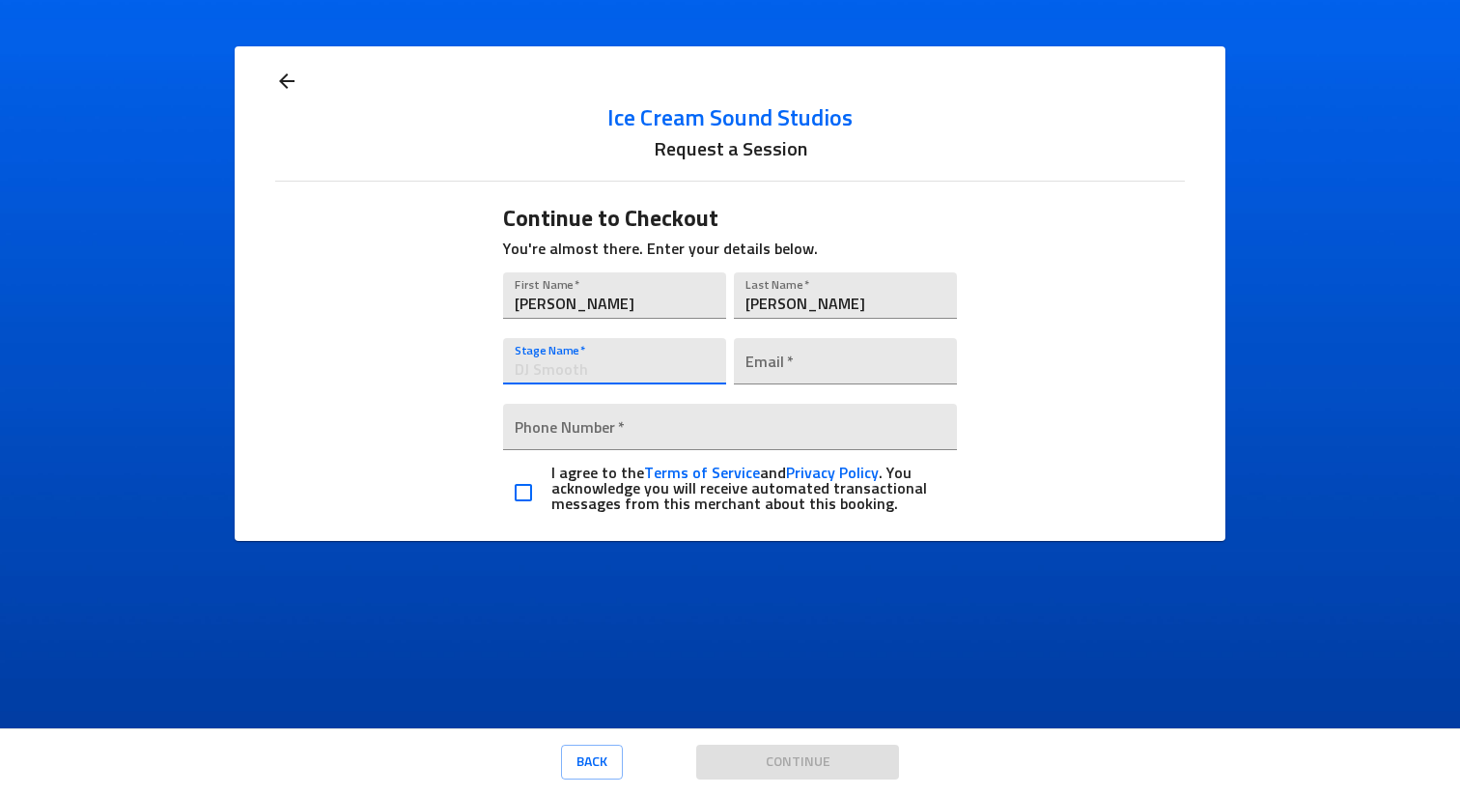
type input "m"
type input "makeyaearsbleed"
click at [806, 370] on input "email" at bounding box center [845, 361] width 223 height 46
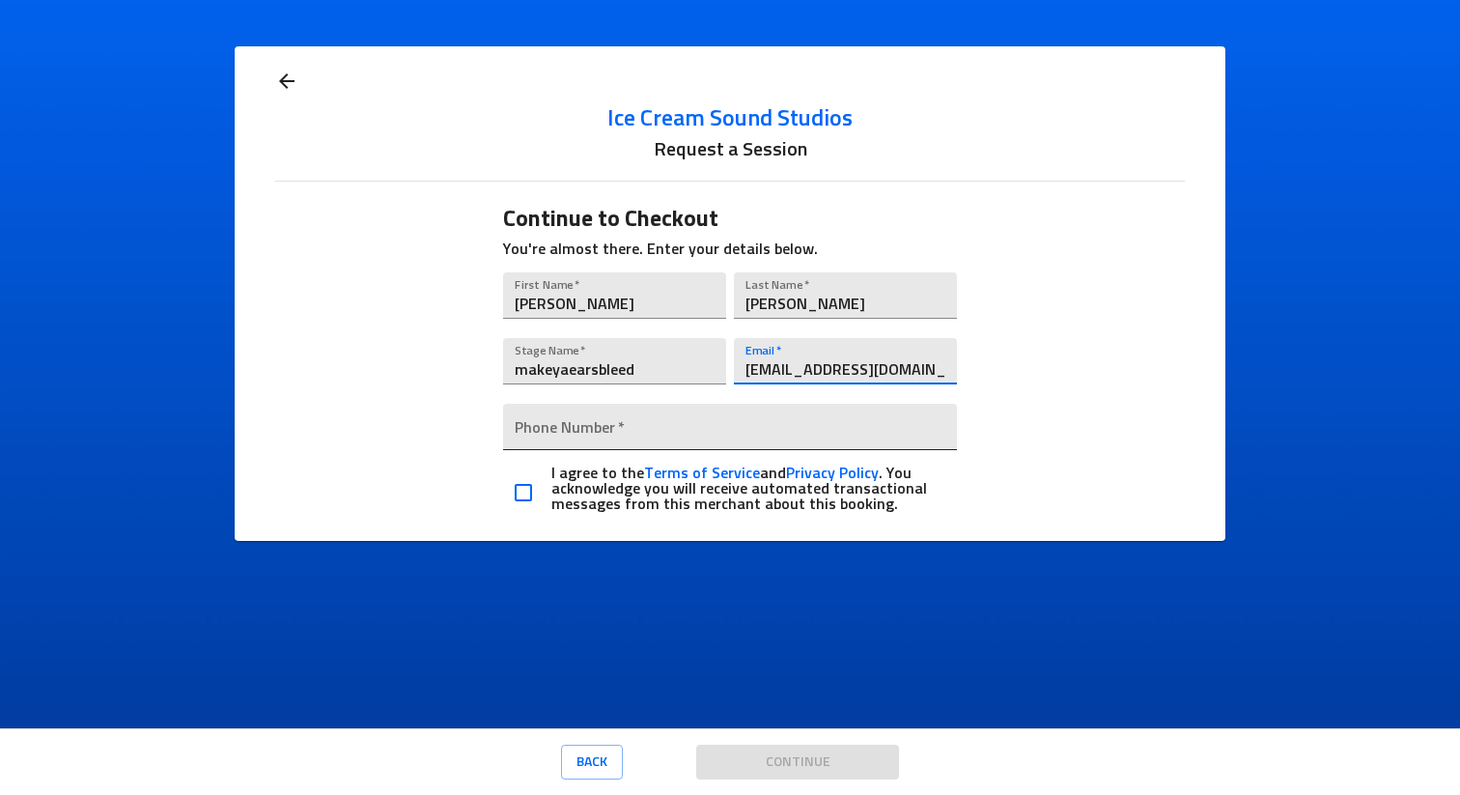
type input "sbibee06@gmail.com"
click at [719, 406] on input "tel" at bounding box center [730, 427] width 455 height 46
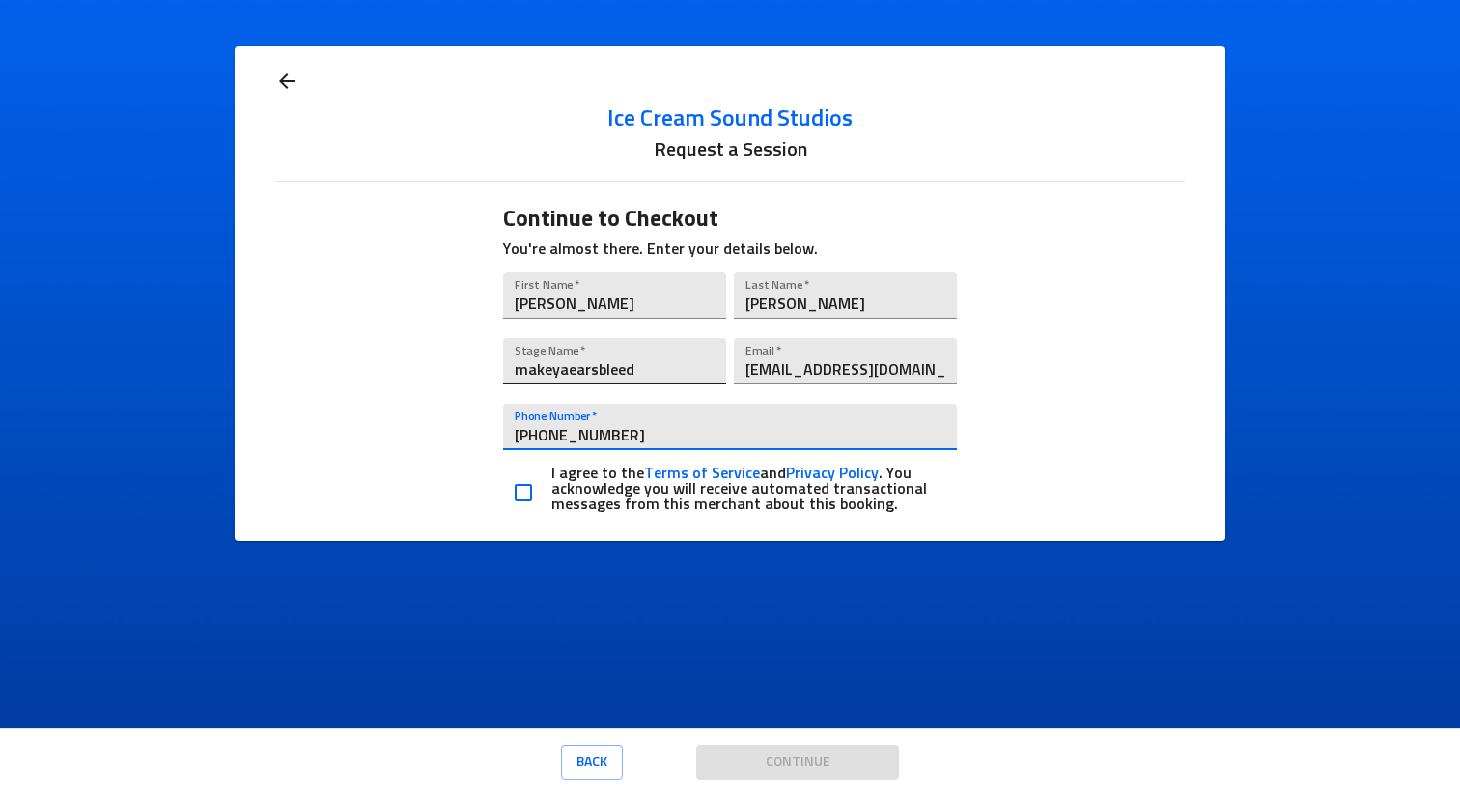
type input "[PHONE_NUMBER]"
click at [652, 350] on input "makeyaearsbleed" at bounding box center [614, 361] width 223 height 46
click at [649, 353] on input "makeyaearsbleed" at bounding box center [614, 361] width 223 height 46
click at [532, 497] on input "checkbox" at bounding box center [523, 492] width 41 height 41
checkbox input "true"
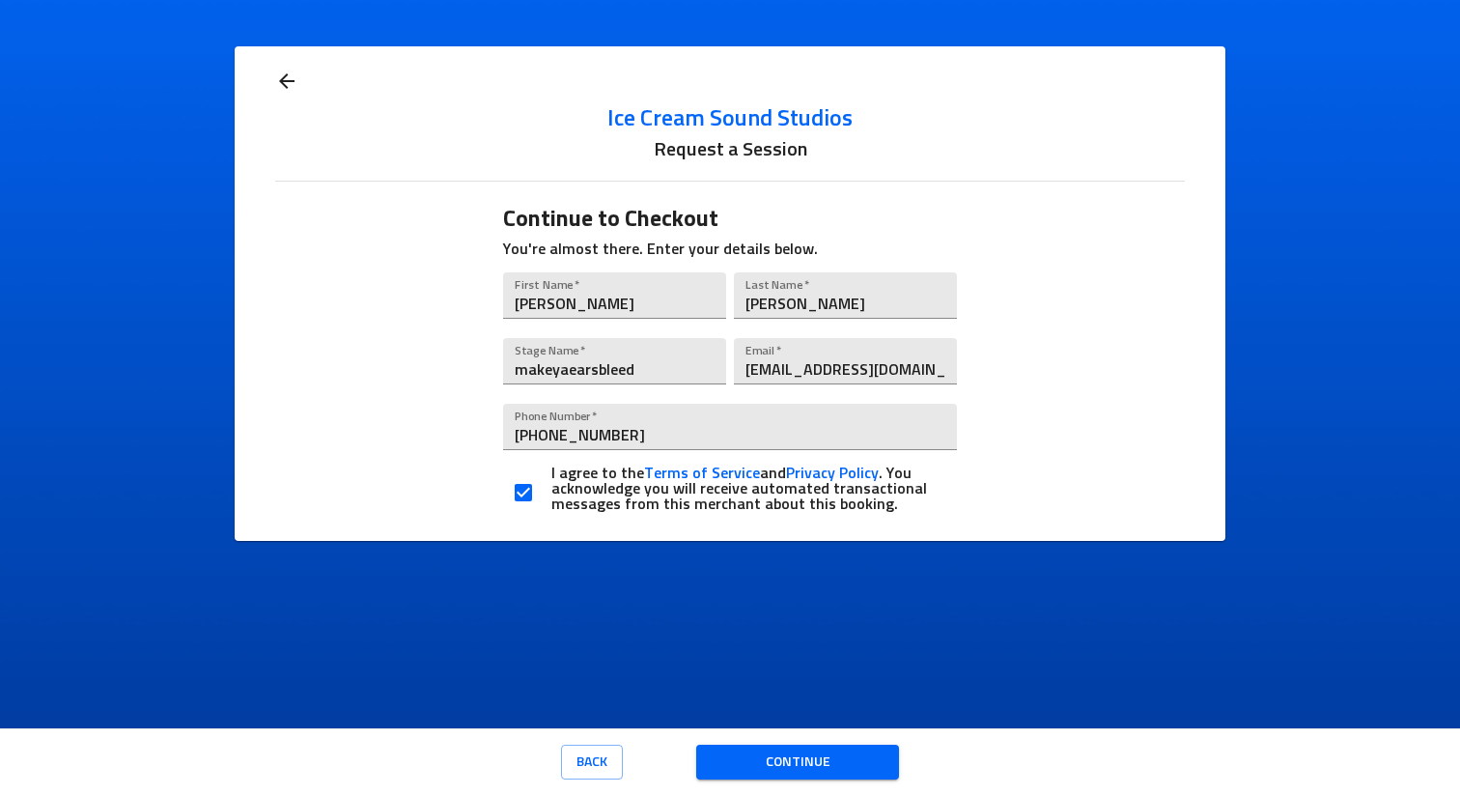
click at [592, 577] on div "Ice Cream Sound Studios Request a Session Continue to Checkout You're almost th…" at bounding box center [730, 293] width 1236 height 587
click at [854, 769] on span "Continue" at bounding box center [798, 762] width 172 height 24
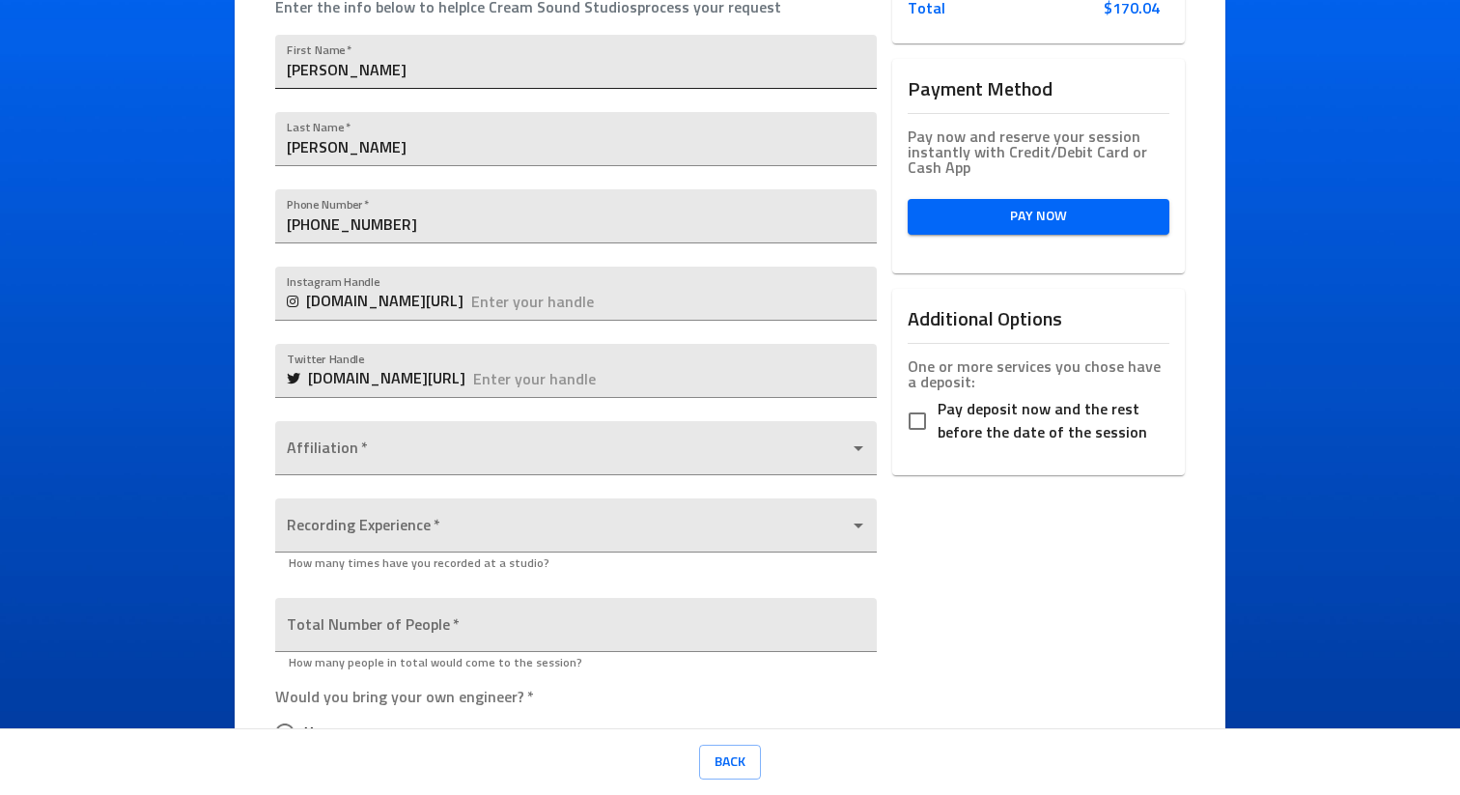
scroll to position [414, 0]
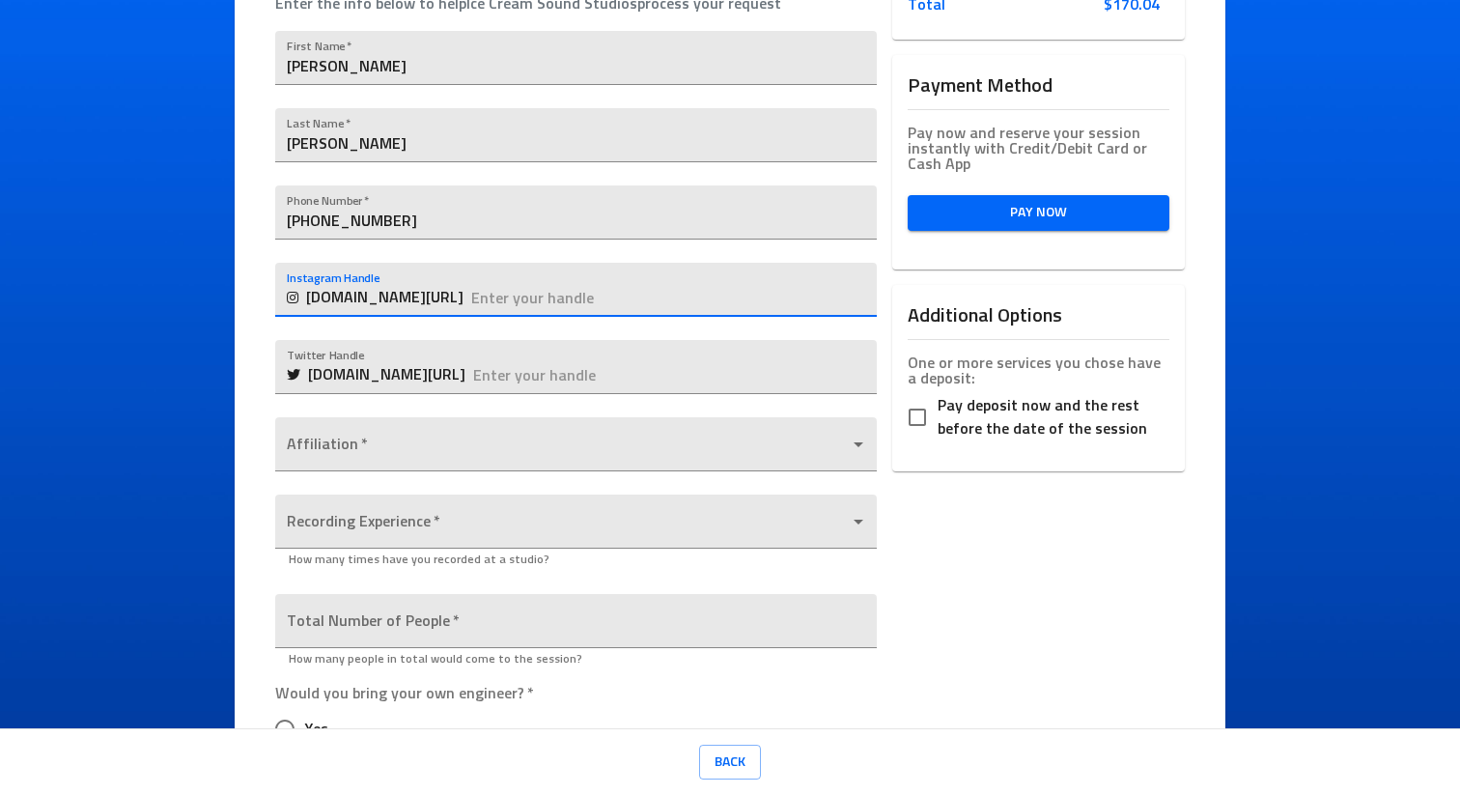
click at [516, 302] on input "text" at bounding box center [673, 290] width 405 height 54
type input "makeyaearsbleed"
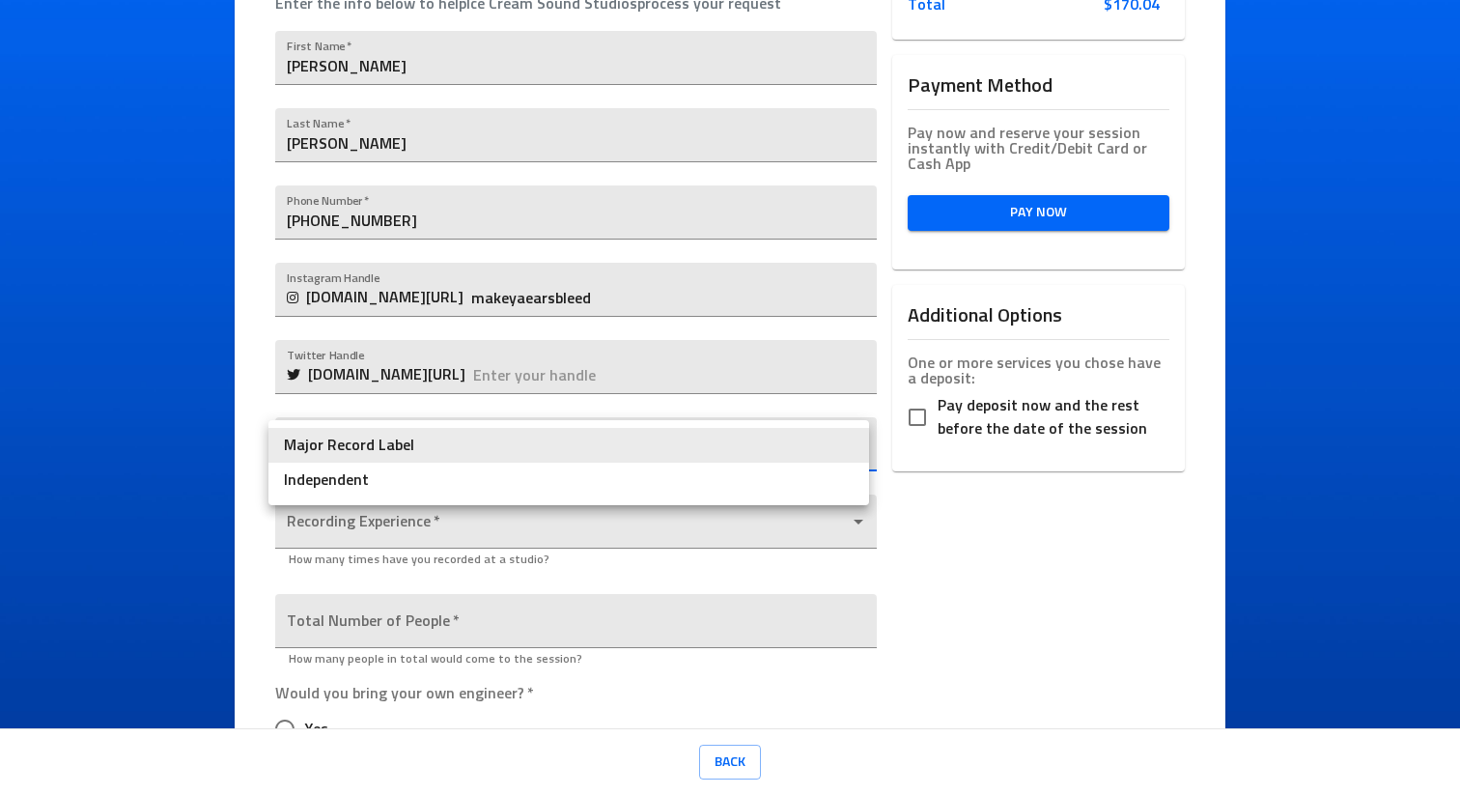
click at [449, 444] on body "Ice Cream Sound Studios Request a Session Review Request Details Selected Date …" at bounding box center [730, 397] width 1460 height 795
click at [381, 478] on li "Independent" at bounding box center [568, 479] width 601 height 35
type input "Independent"
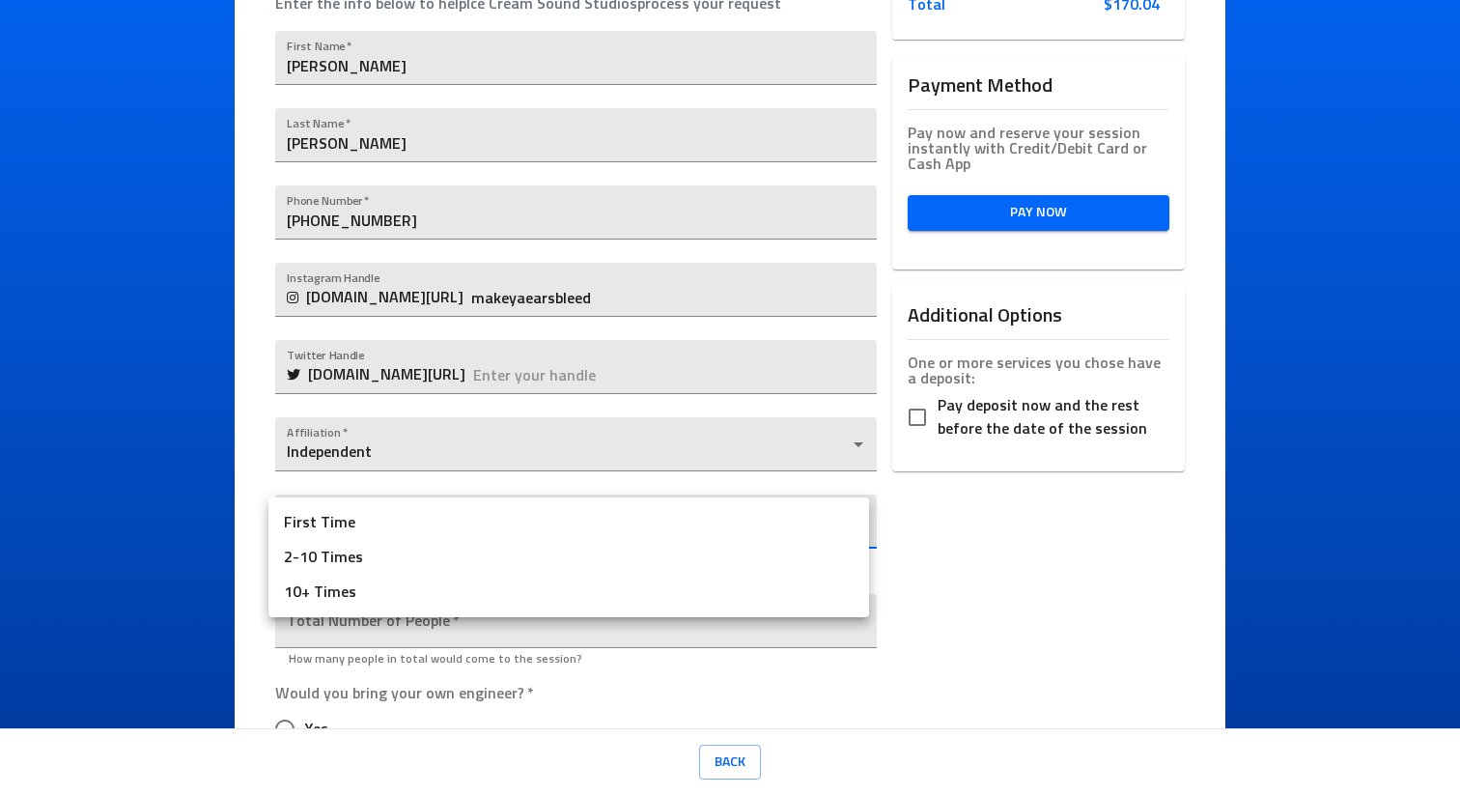
click at [414, 517] on body "Ice Cream Sound Studios Request a Session Review Request Details Selected Date …" at bounding box center [730, 397] width 1460 height 795
click at [378, 602] on li "10+ Times" at bounding box center [568, 591] width 601 height 35
type input "10+ Times"
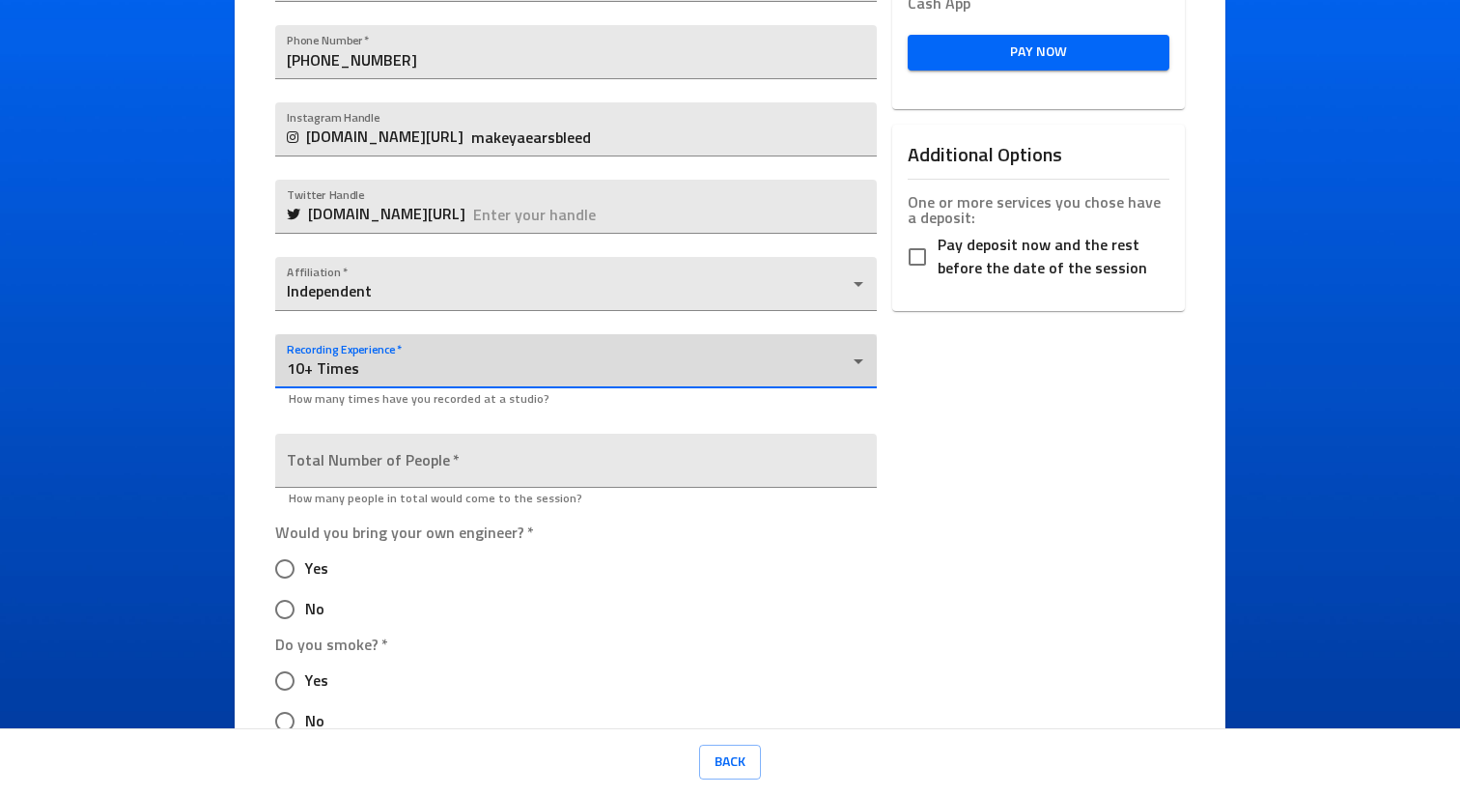
scroll to position [580, 0]
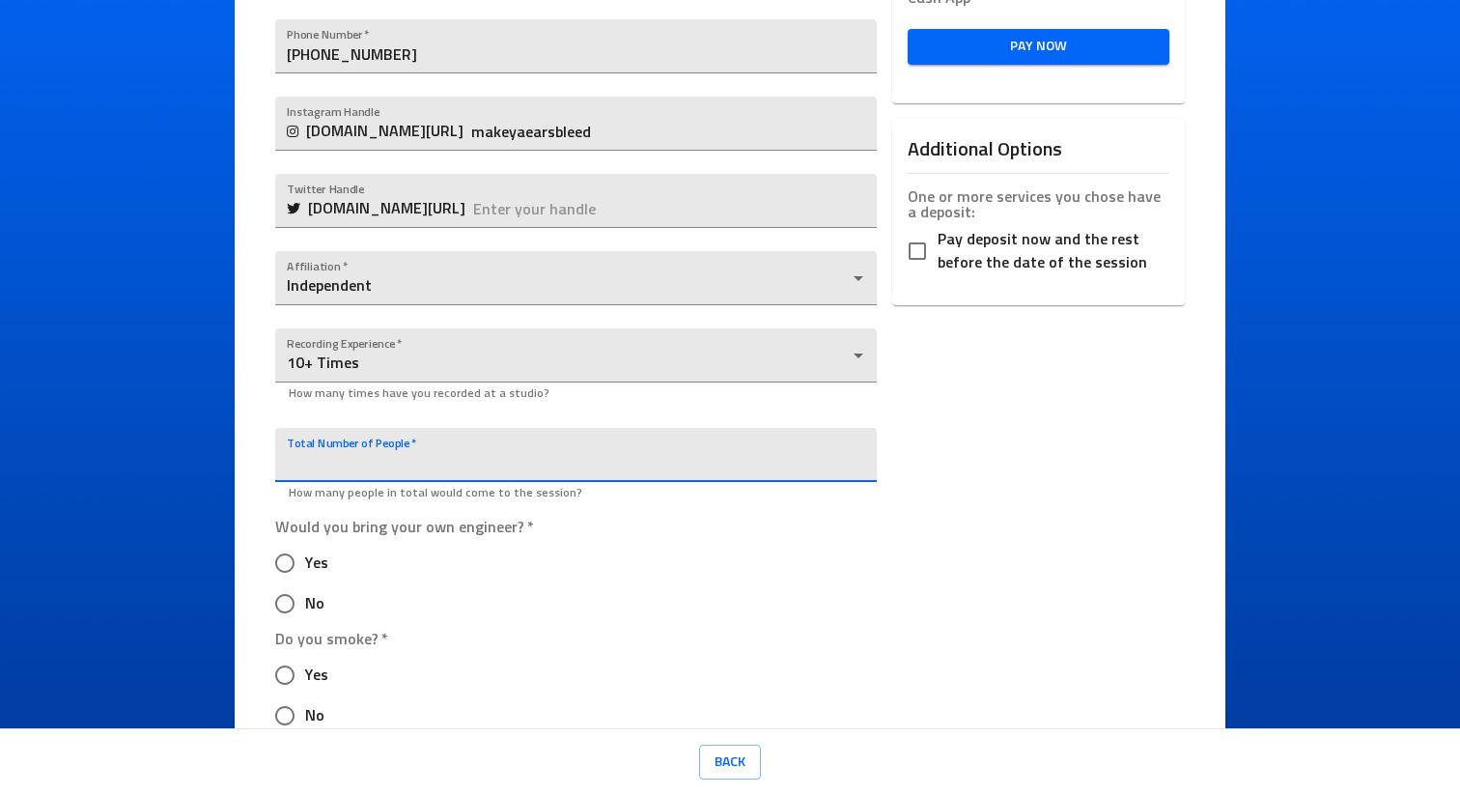
click at [442, 449] on input "number" at bounding box center [575, 455] width 601 height 54
type input "6"
click at [586, 544] on div "Would you bring your own engineer?   * Yes No" at bounding box center [575, 568] width 601 height 112
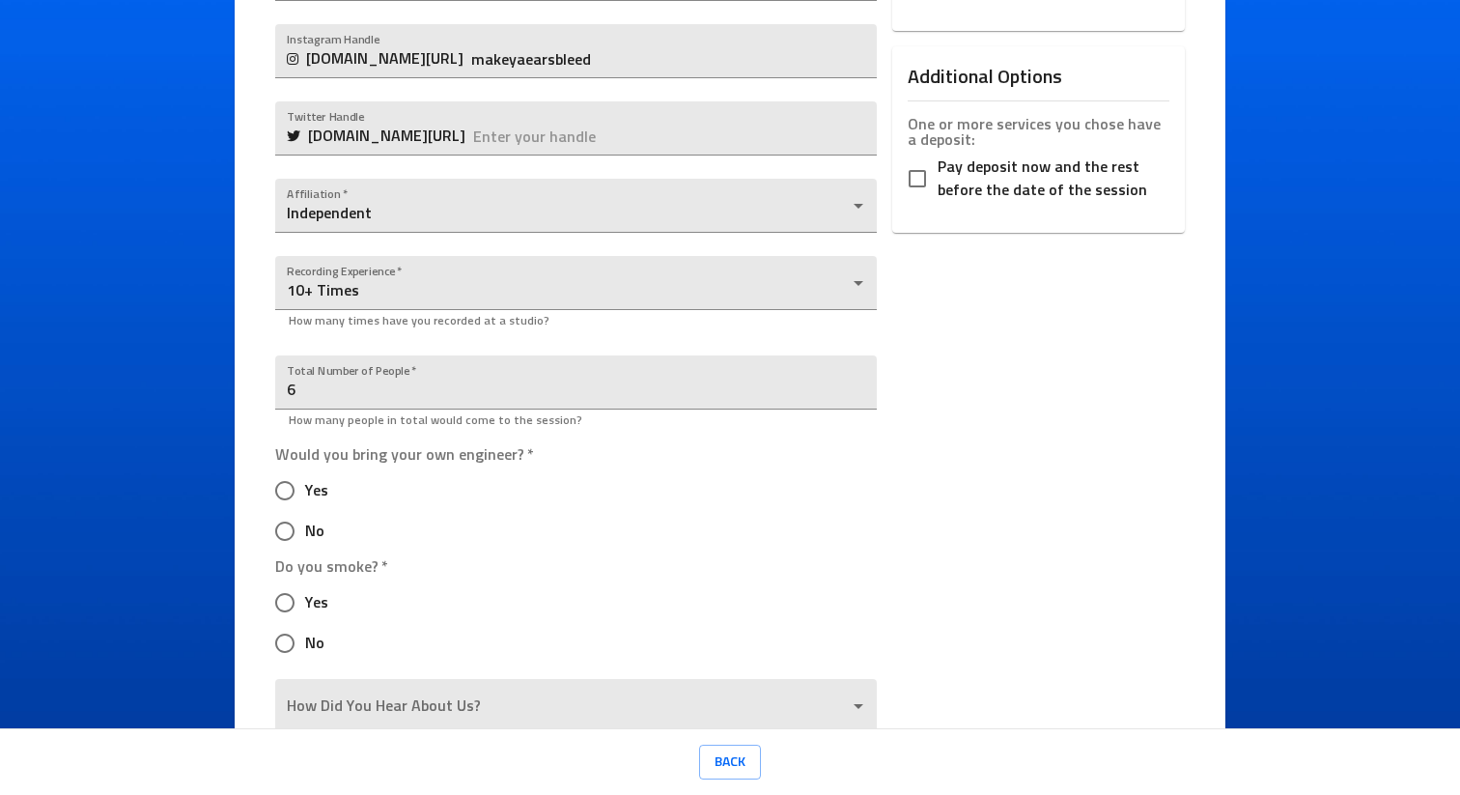
click at [268, 487] on input "Yes" at bounding box center [285, 490] width 41 height 41
radio input "true"
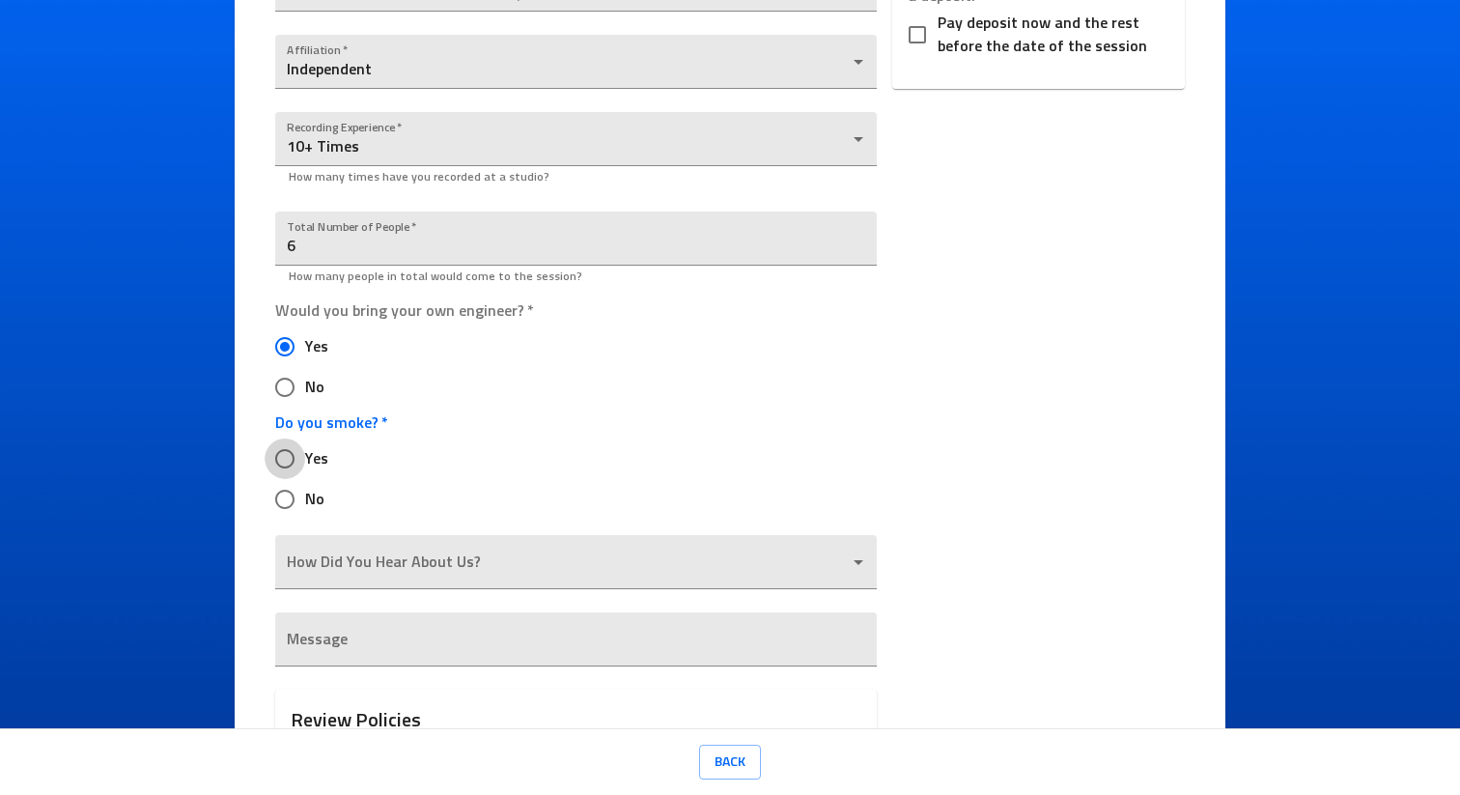
click at [278, 452] on input "Yes" at bounding box center [285, 458] width 41 height 41
radio input "true"
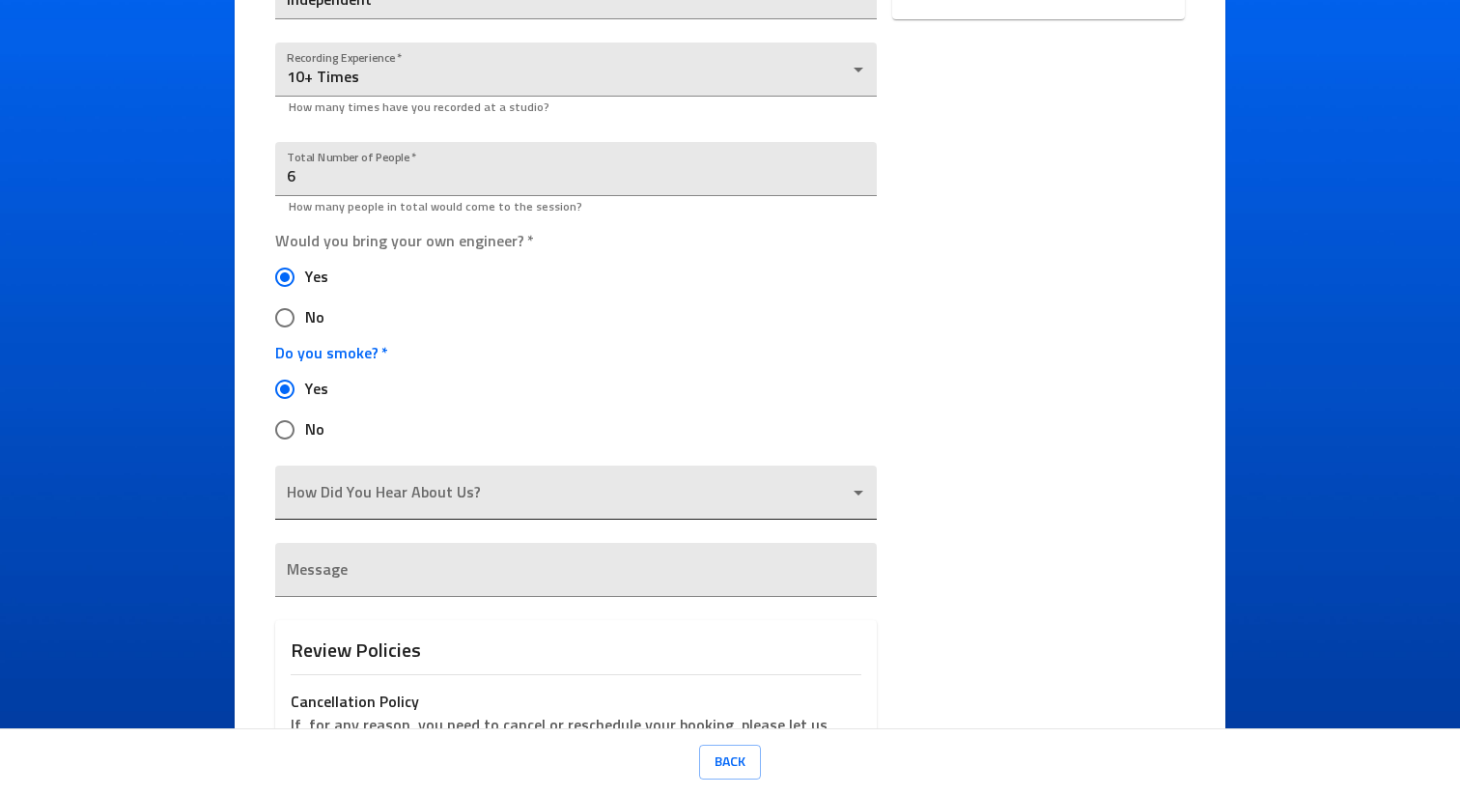
scroll to position [870, 0]
click at [445, 484] on body "Ice Cream Sound Studios Request a Session Review Request Details Selected Date …" at bounding box center [730, 397] width 1460 height 795
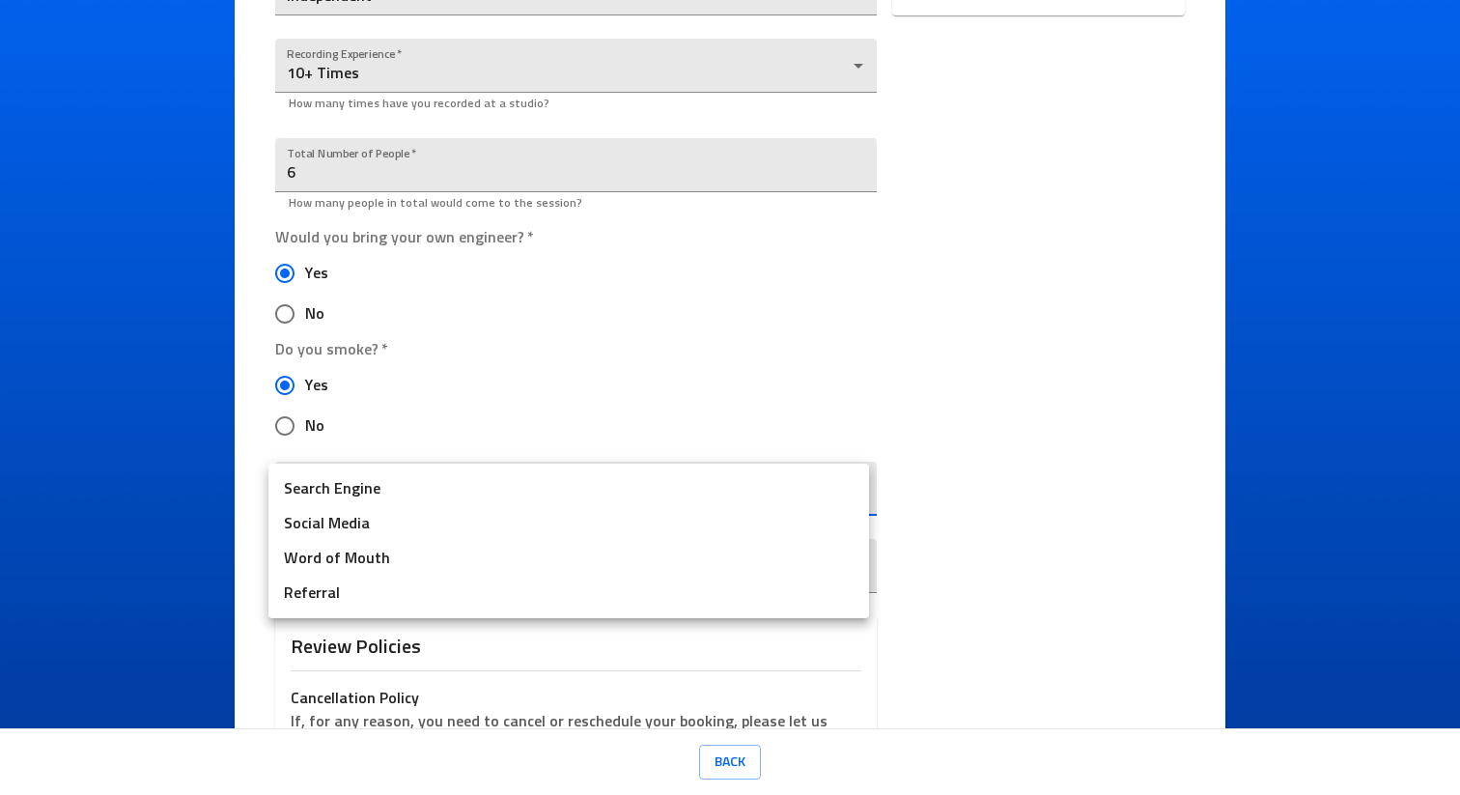
click at [367, 621] on div at bounding box center [730, 397] width 1460 height 795
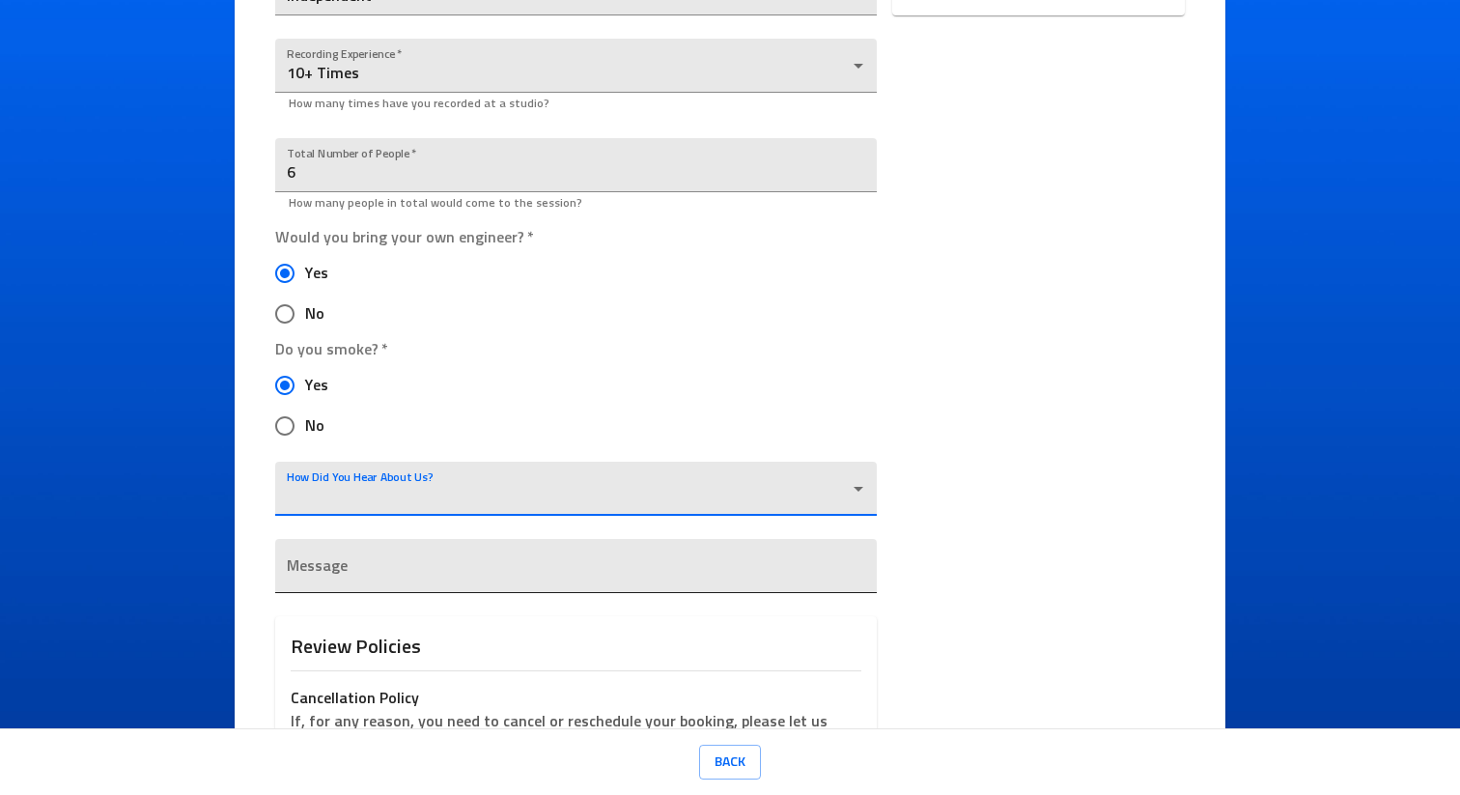
click at [359, 579] on textarea at bounding box center [575, 574] width 577 height 18
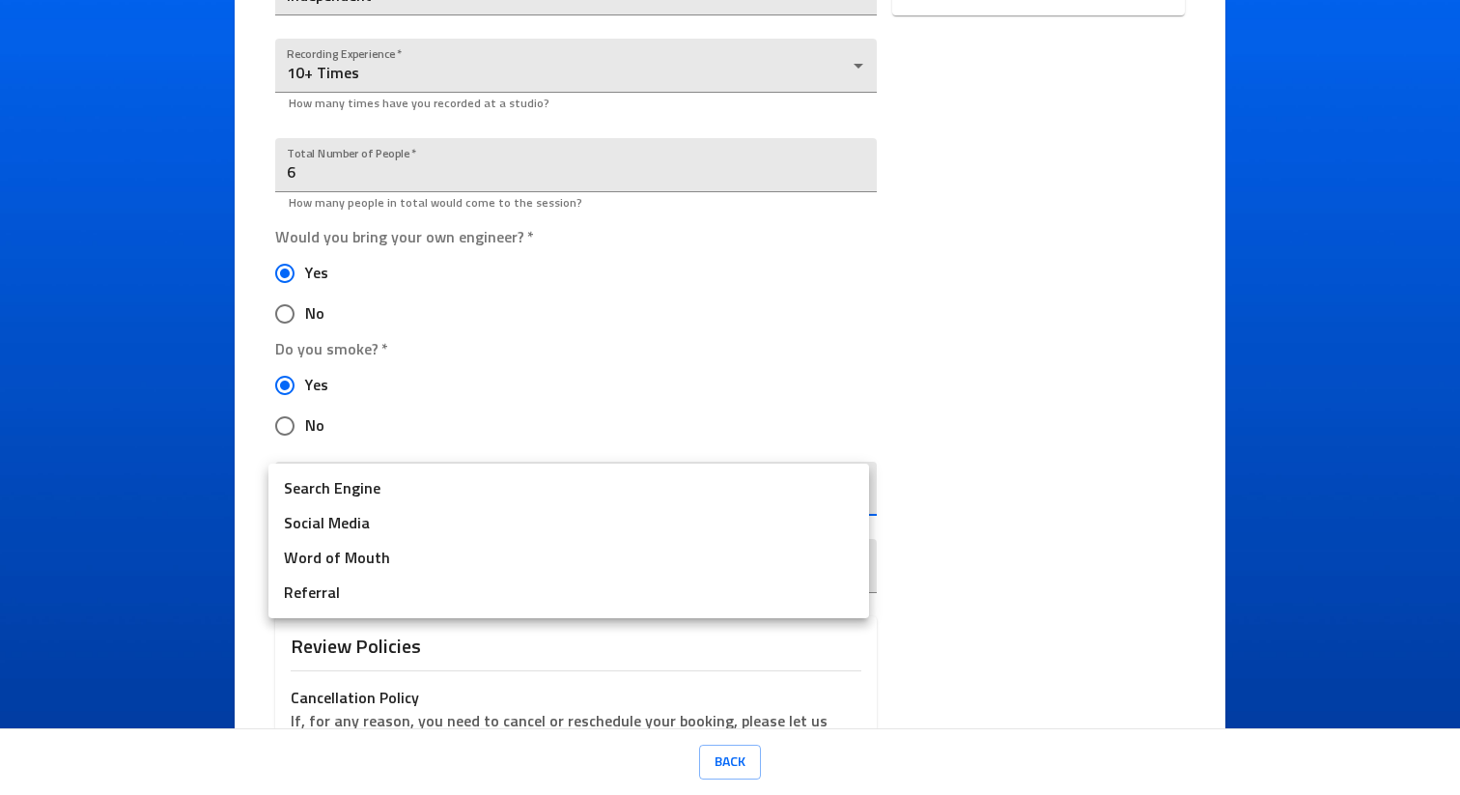
click at [383, 480] on body "Ice Cream Sound Studios Request a Session Review Request Details Selected Date …" at bounding box center [730, 397] width 1460 height 795
click at [425, 358] on div at bounding box center [730, 397] width 1460 height 795
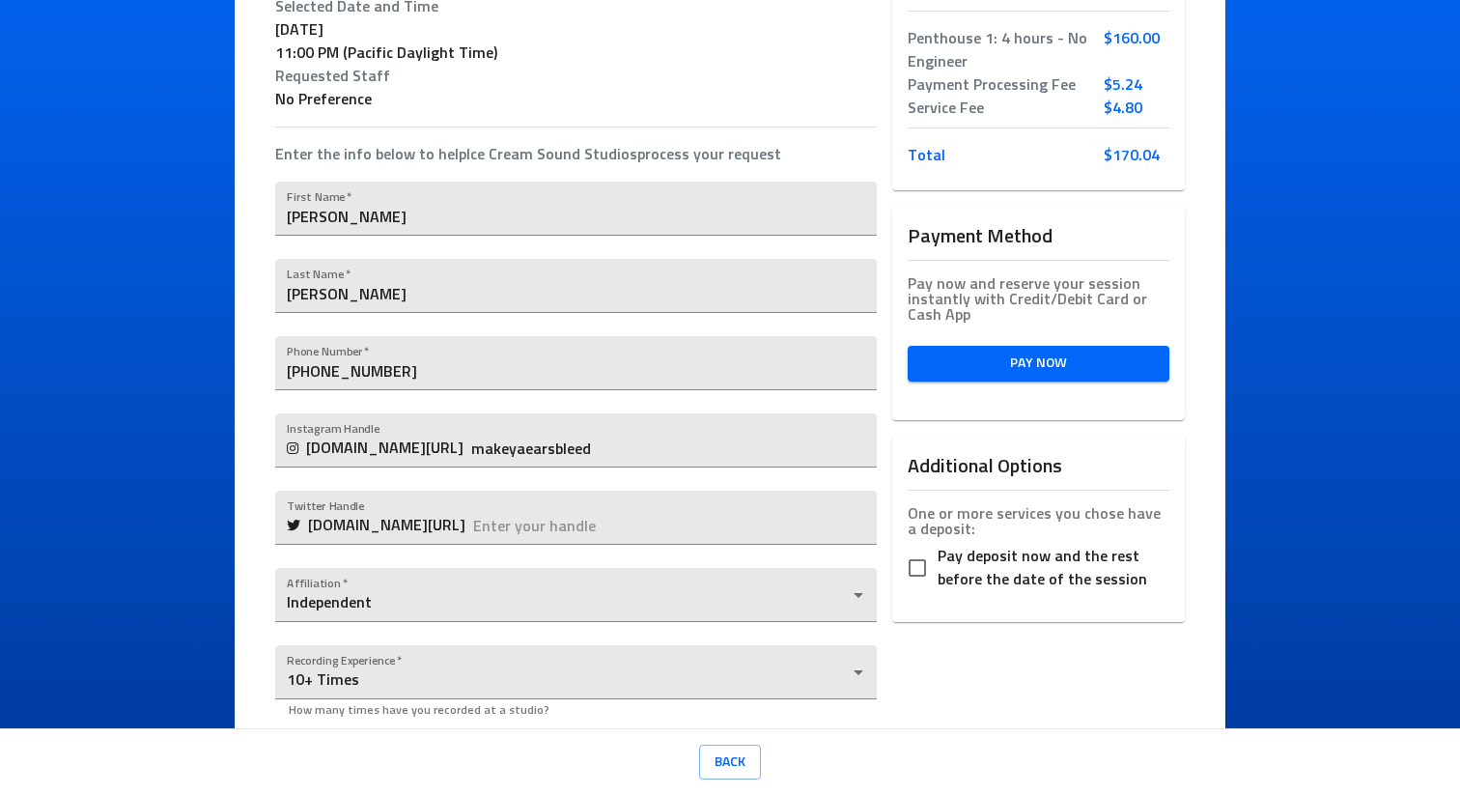
scroll to position [371, 0]
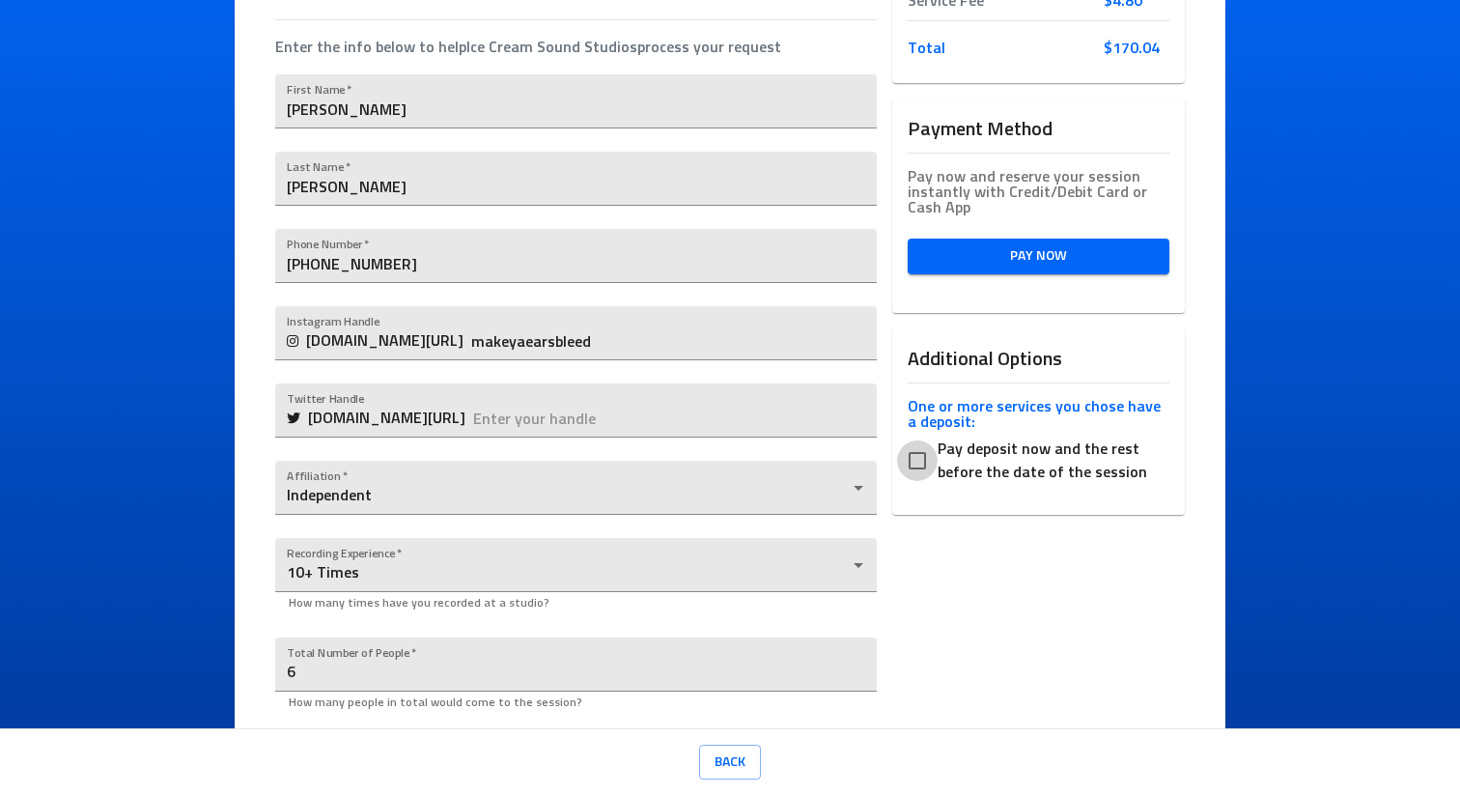
click at [909, 452] on input "Pay deposit now and the rest before the date of the session" at bounding box center [917, 460] width 41 height 41
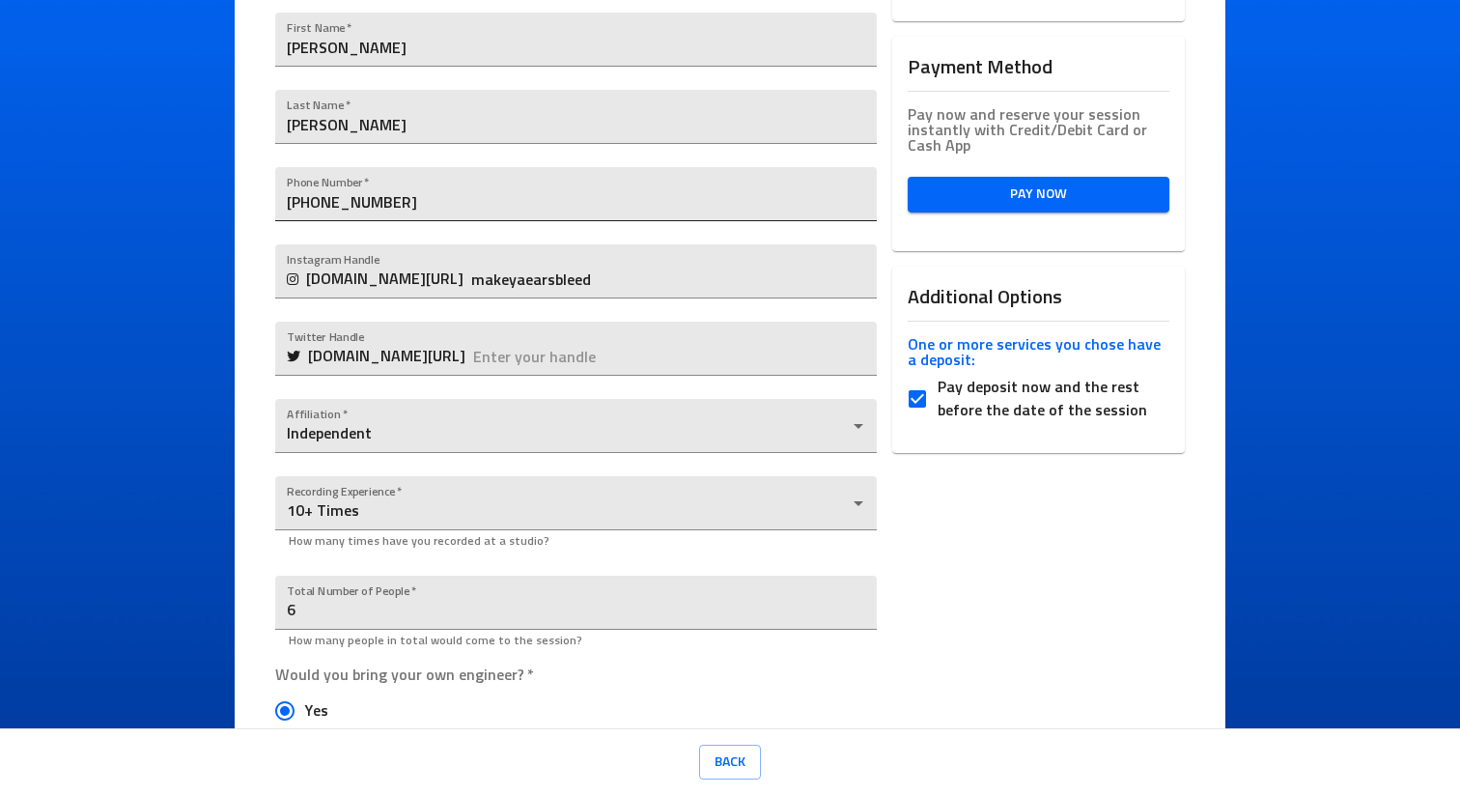
scroll to position [434, 0]
click at [909, 390] on input "Pay deposit now and the rest before the date of the session" at bounding box center [917, 398] width 41 height 41
click at [898, 402] on input "Pay deposit now and the rest before the date of the session" at bounding box center [917, 398] width 41 height 41
checkbox input "false"
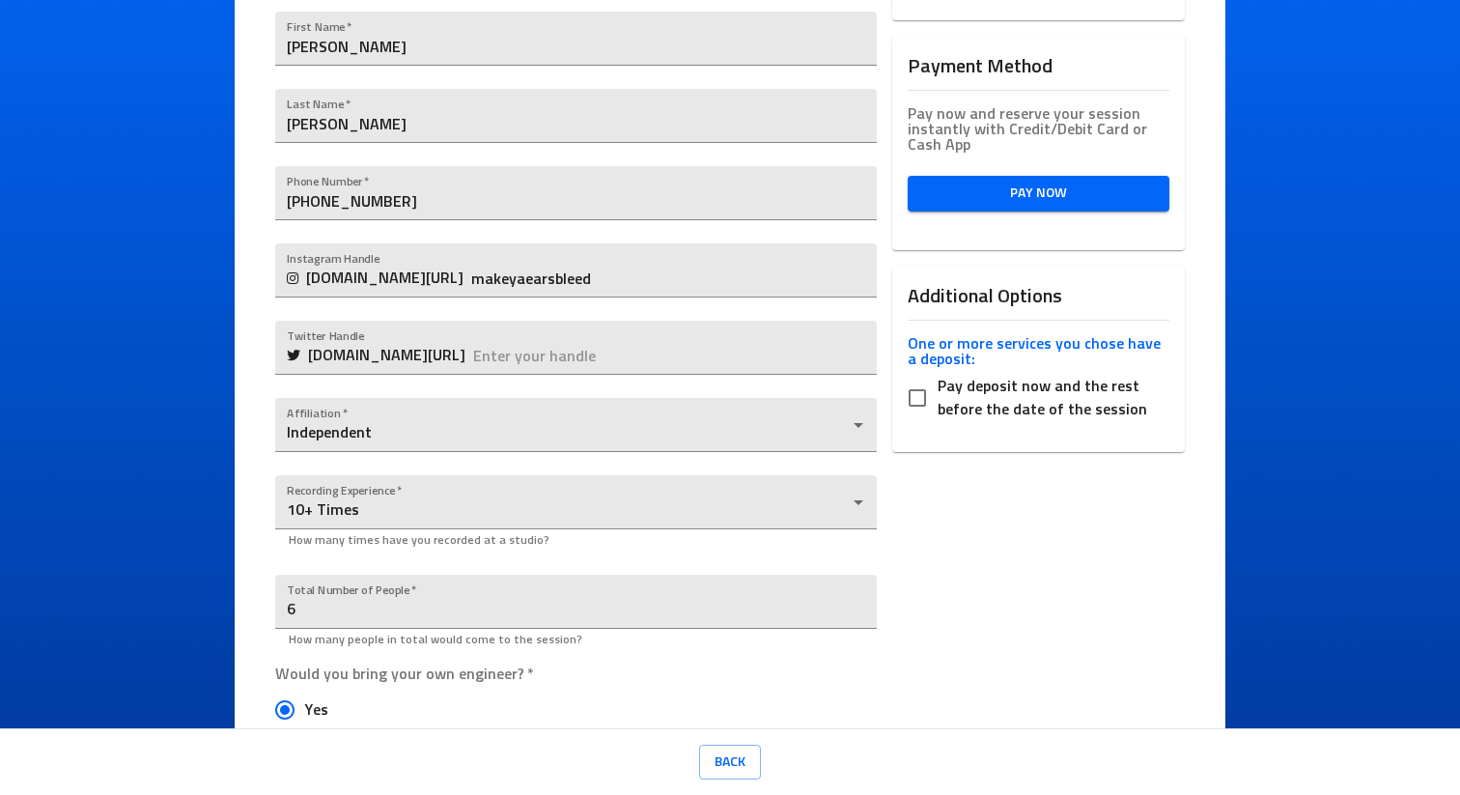
scroll to position [984, 0]
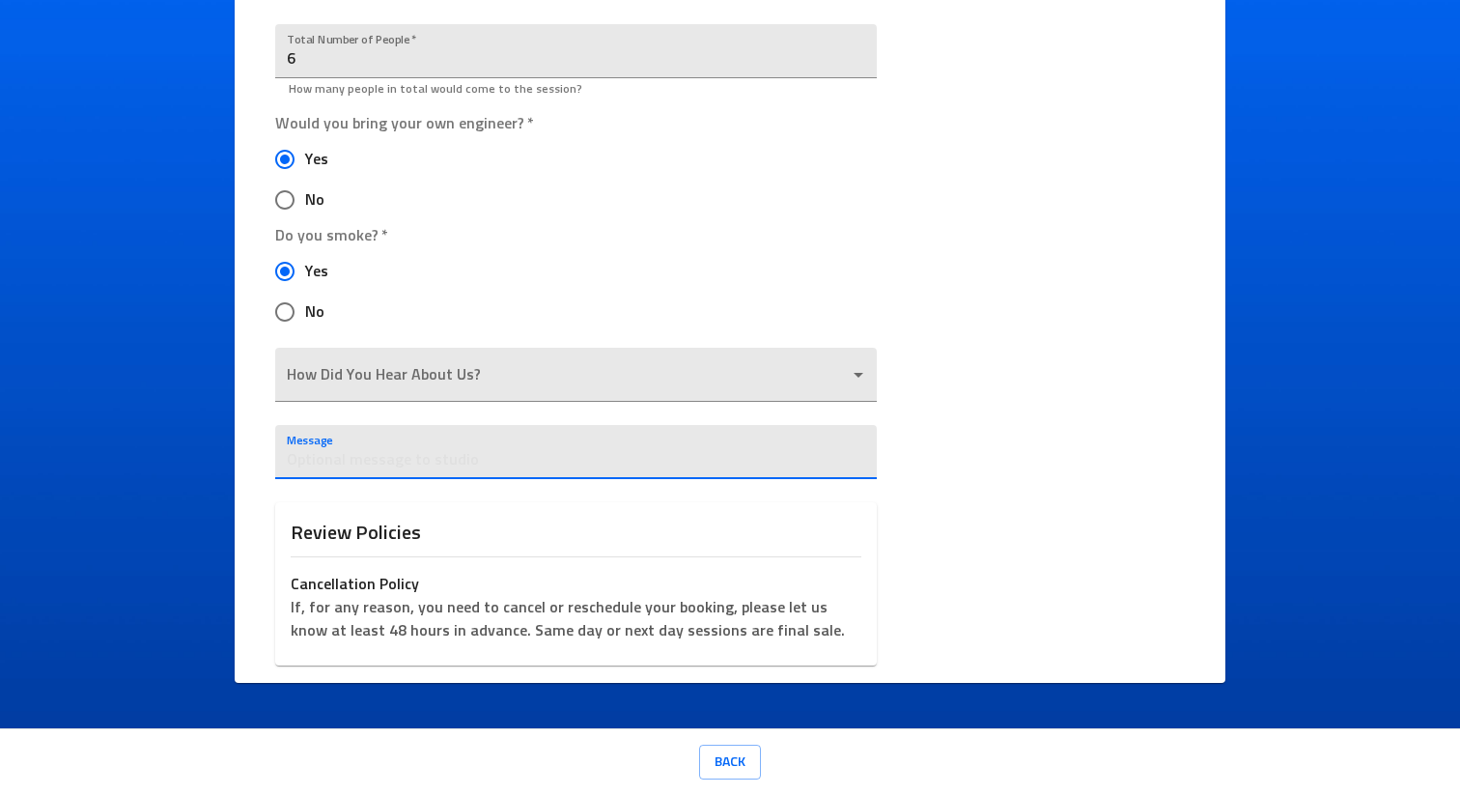
click at [512, 456] on textarea at bounding box center [575, 460] width 577 height 18
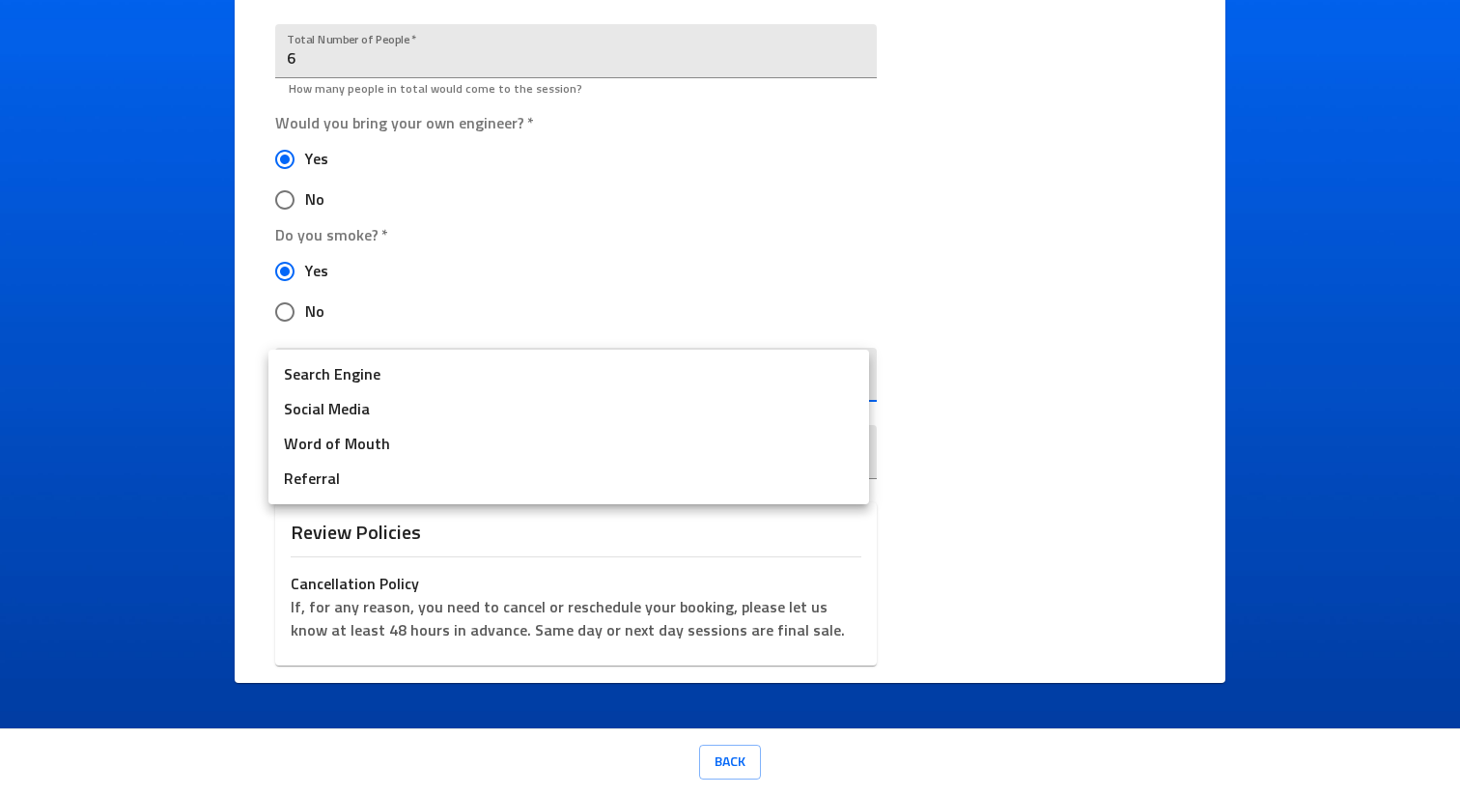
click at [533, 376] on body "Ice Cream Sound Studios Request a Session Review Request Details Selected Date …" at bounding box center [730, 397] width 1460 height 795
click at [528, 280] on div at bounding box center [730, 397] width 1460 height 795
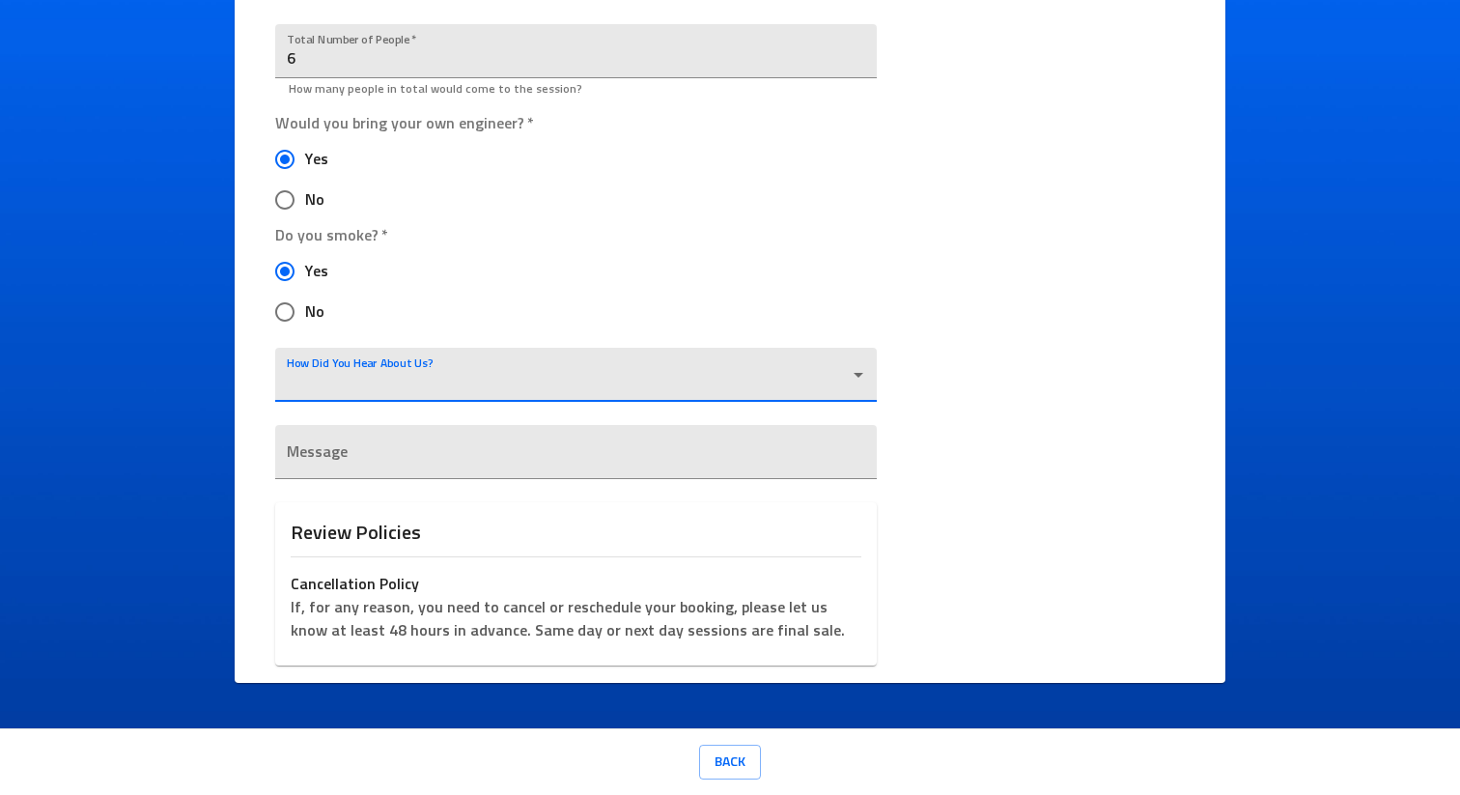
click at [543, 355] on body "Ice Cream Sound Studios Request a Session Review Request Details Selected Date …" at bounding box center [730, 397] width 1460 height 795
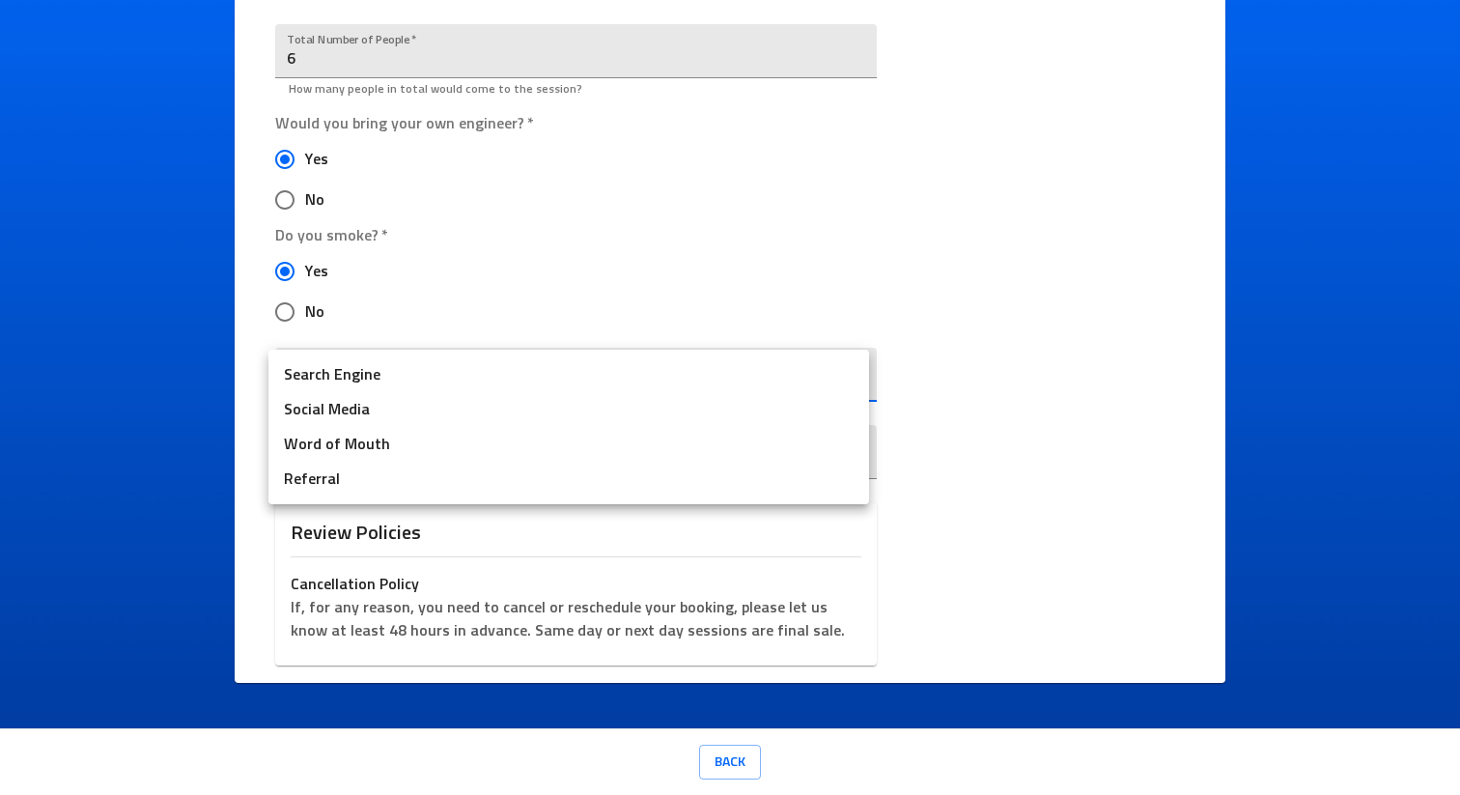
click at [552, 283] on div at bounding box center [730, 397] width 1460 height 795
click at [521, 350] on body "Ice Cream Sound Studios Request a Session Review Request Details Selected Date …" at bounding box center [730, 397] width 1460 height 795
click at [418, 419] on li "Social Media" at bounding box center [568, 409] width 601 height 35
type input "Social Media"
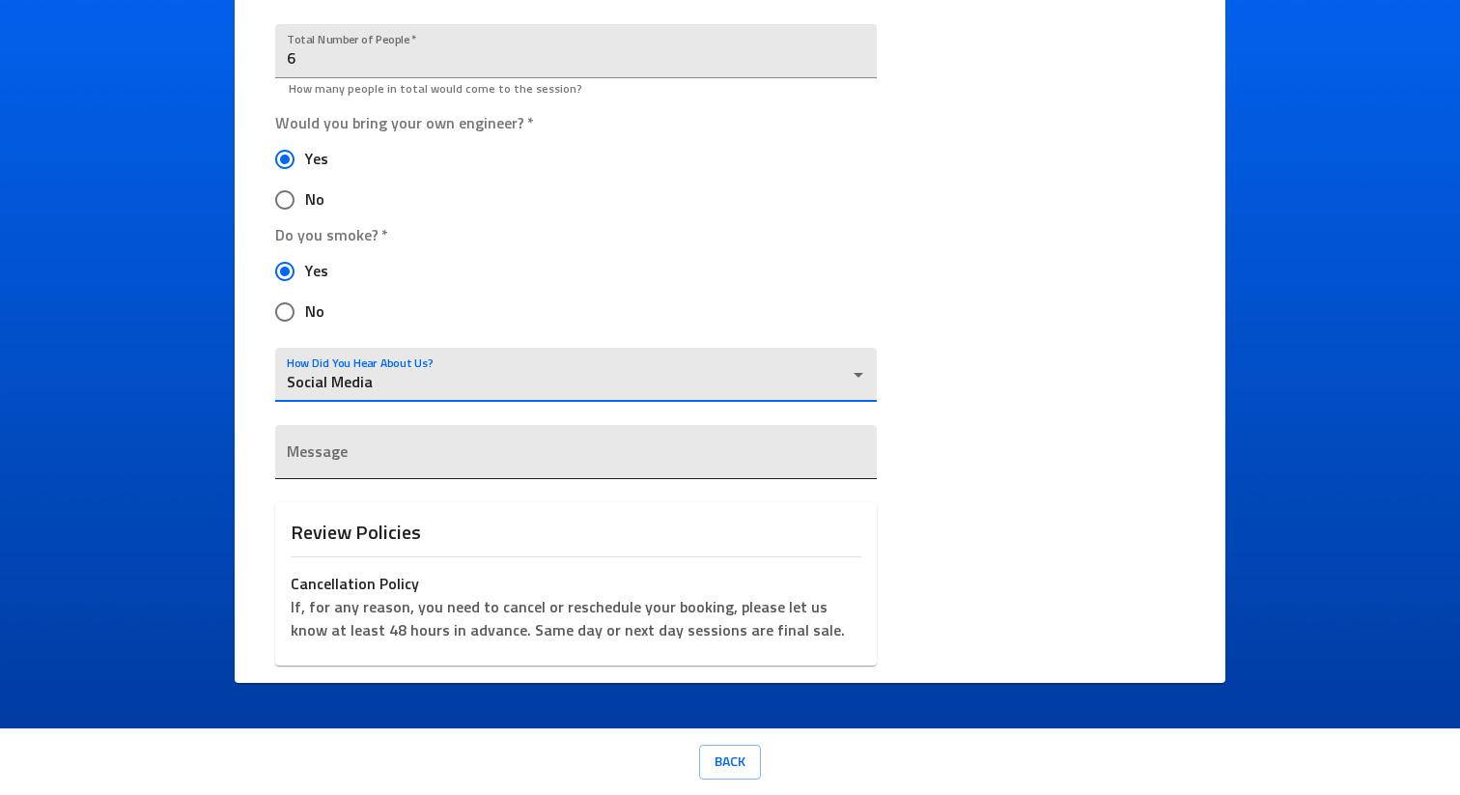
click at [428, 434] on div "x" at bounding box center [575, 452] width 601 height 54
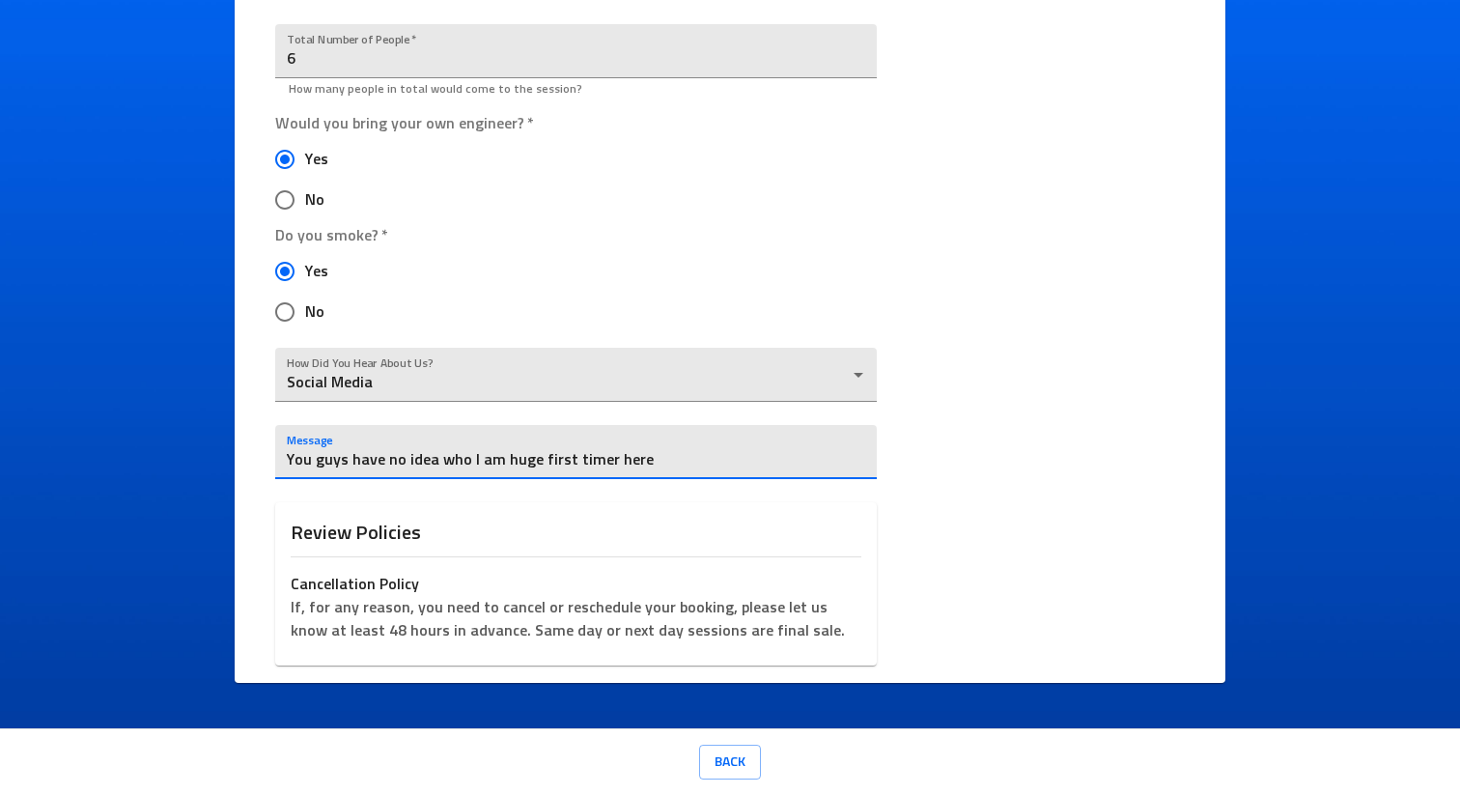
click at [383, 456] on textarea "You guys have no idea who I am huge first timer here" at bounding box center [575, 460] width 577 height 18
type textarea "Booking on behalf of James Ellis"
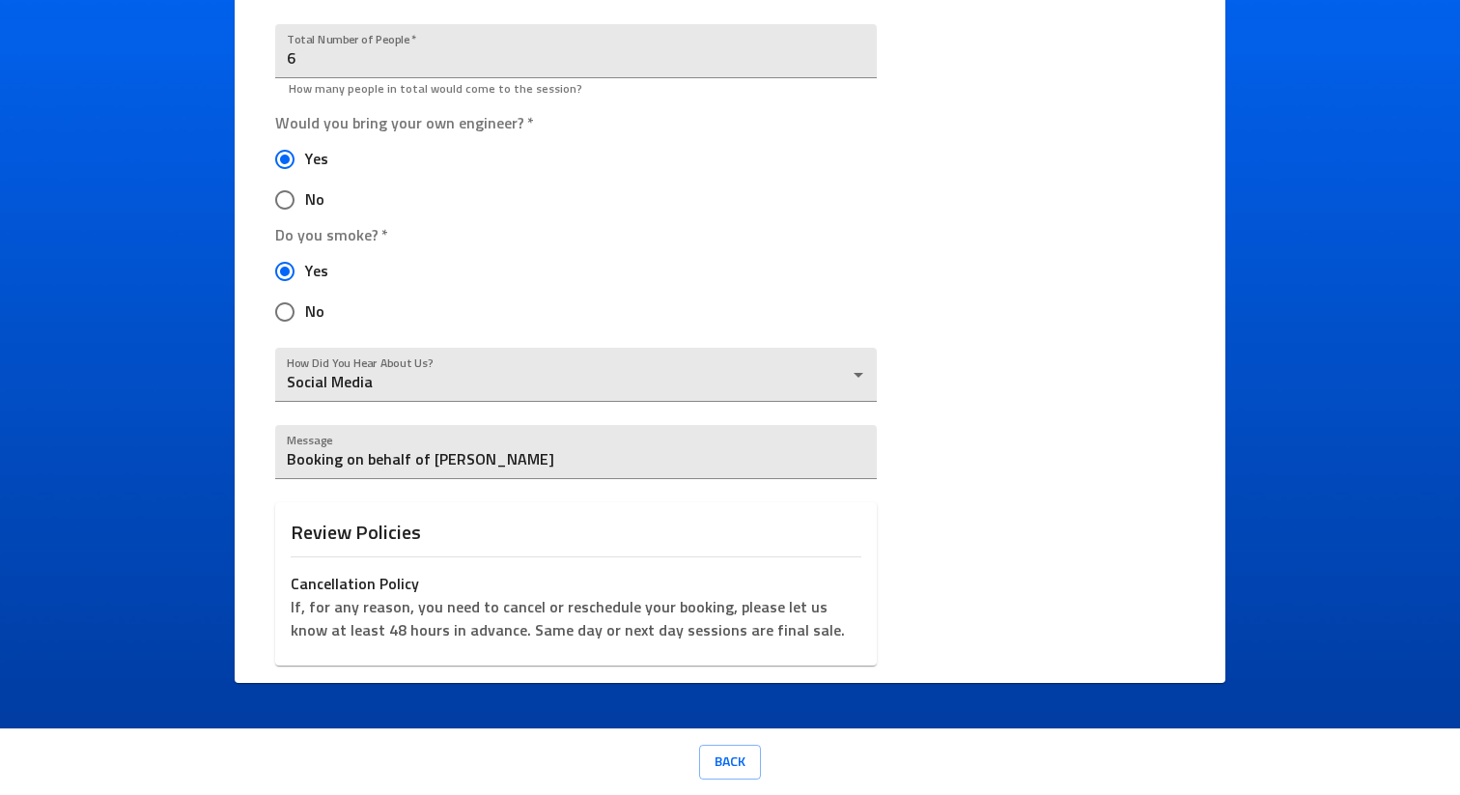
drag, startPoint x: 273, startPoint y: 461, endPoint x: 541, endPoint y: 489, distance: 268.9
click at [490, 459] on textarea "Booking on behalf of James Ellis" at bounding box center [575, 460] width 577 height 18
click at [570, 393] on body "Ice Cream Sound Studios Request a Session Review Request Details Selected Date …" at bounding box center [730, 397] width 1460 height 795
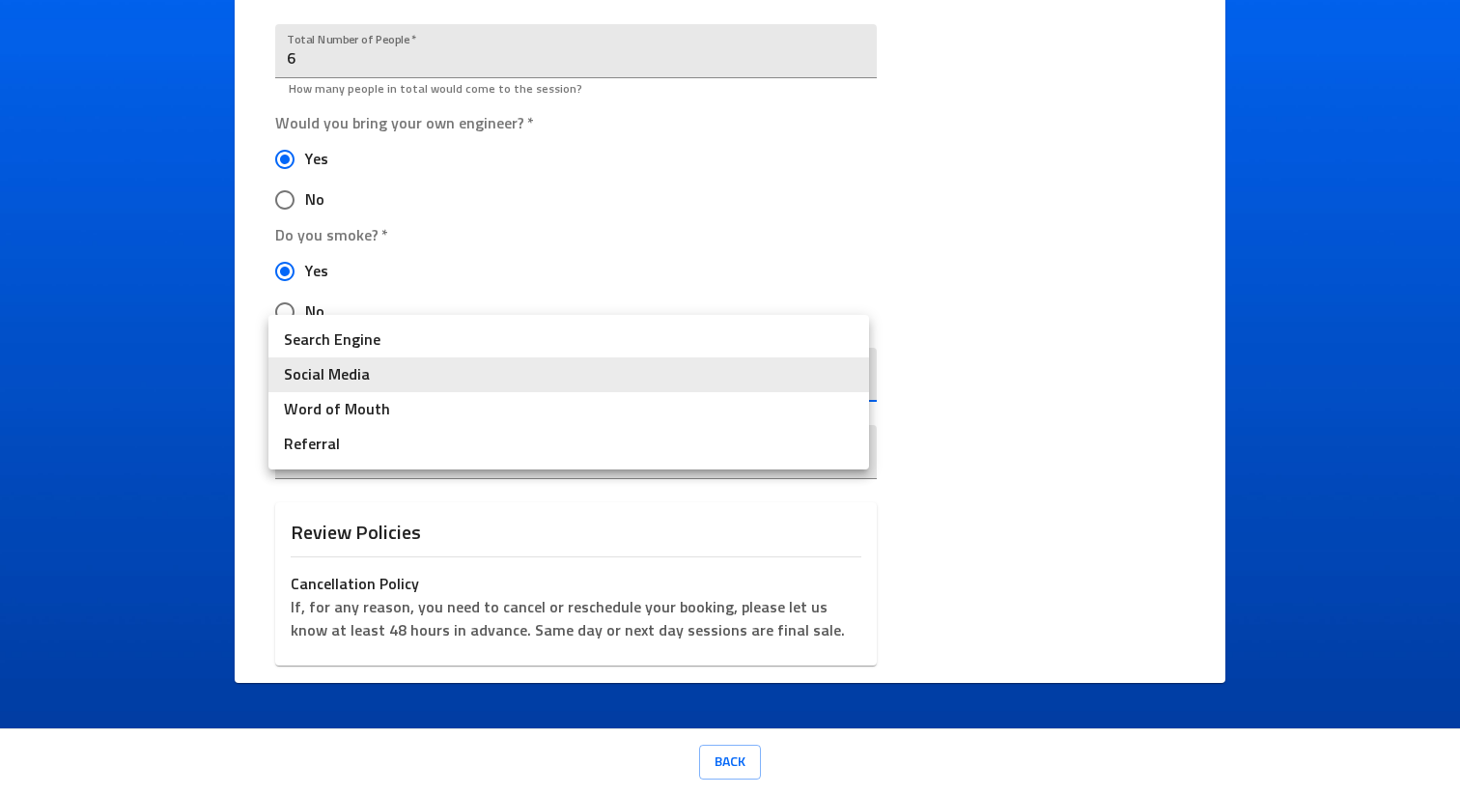
click at [578, 222] on div at bounding box center [730, 397] width 1460 height 795
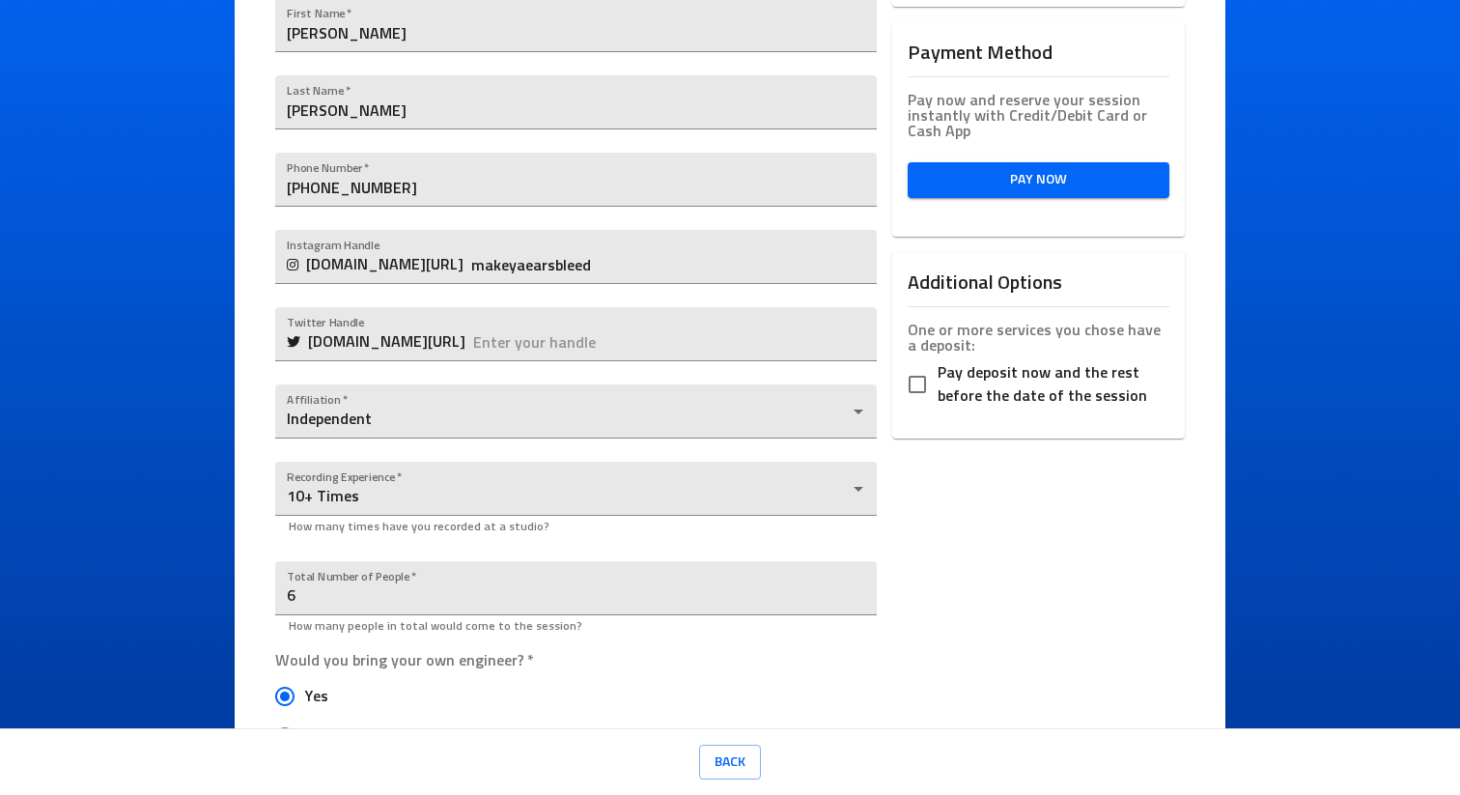
scroll to position [495, 0]
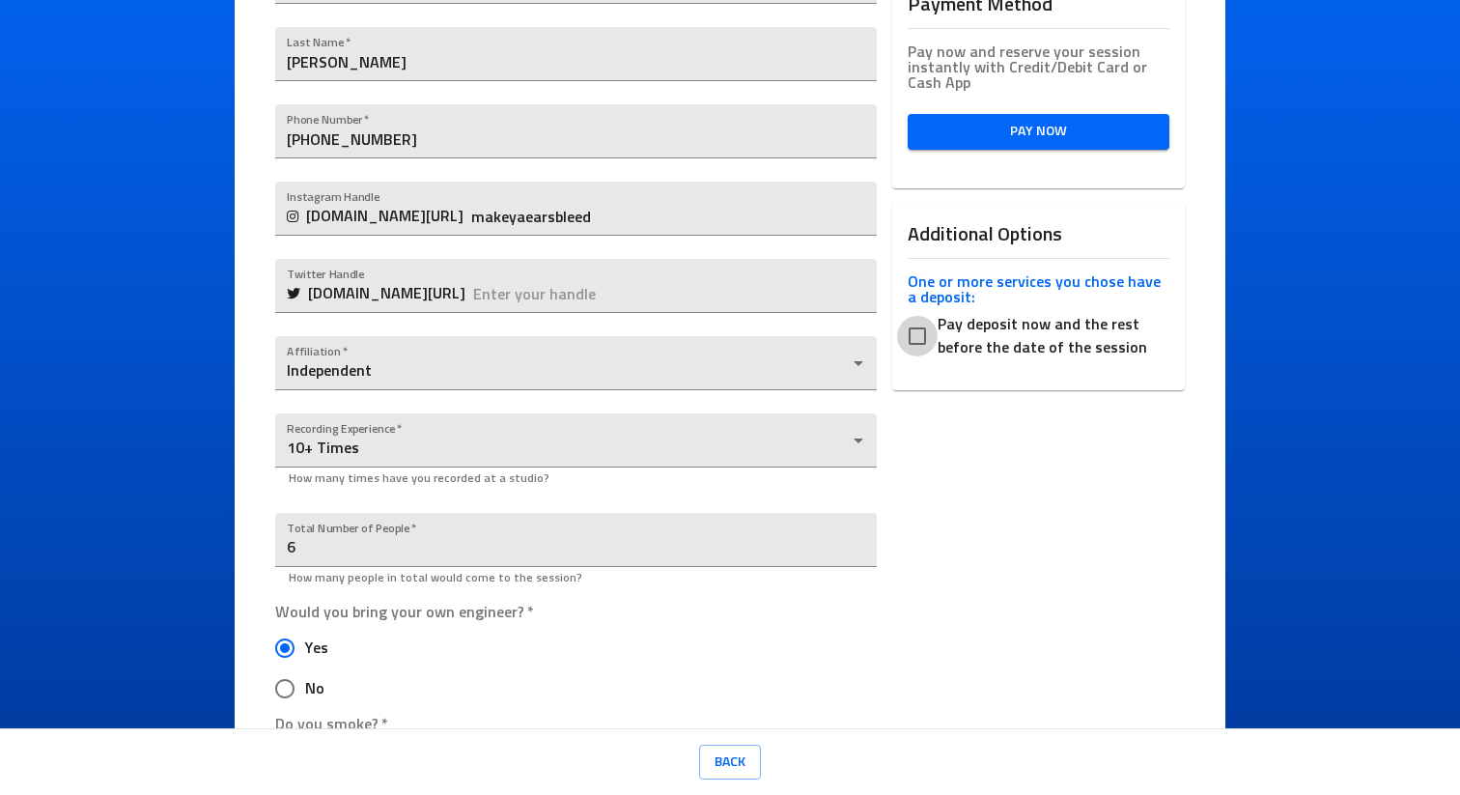
click at [906, 335] on input "Pay deposit now and the rest before the date of the session" at bounding box center [917, 336] width 41 height 41
checkbox input "true"
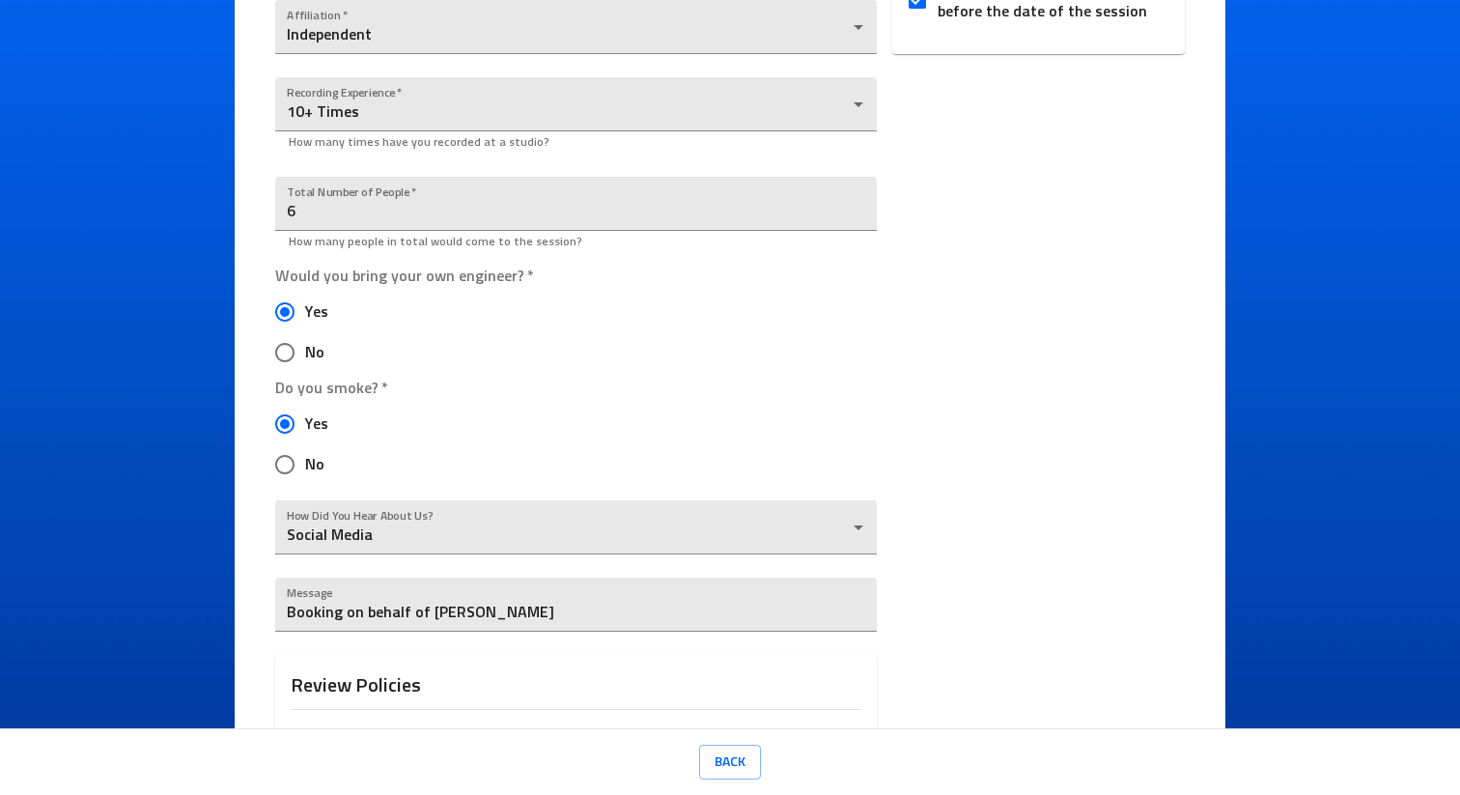
scroll to position [0, 0]
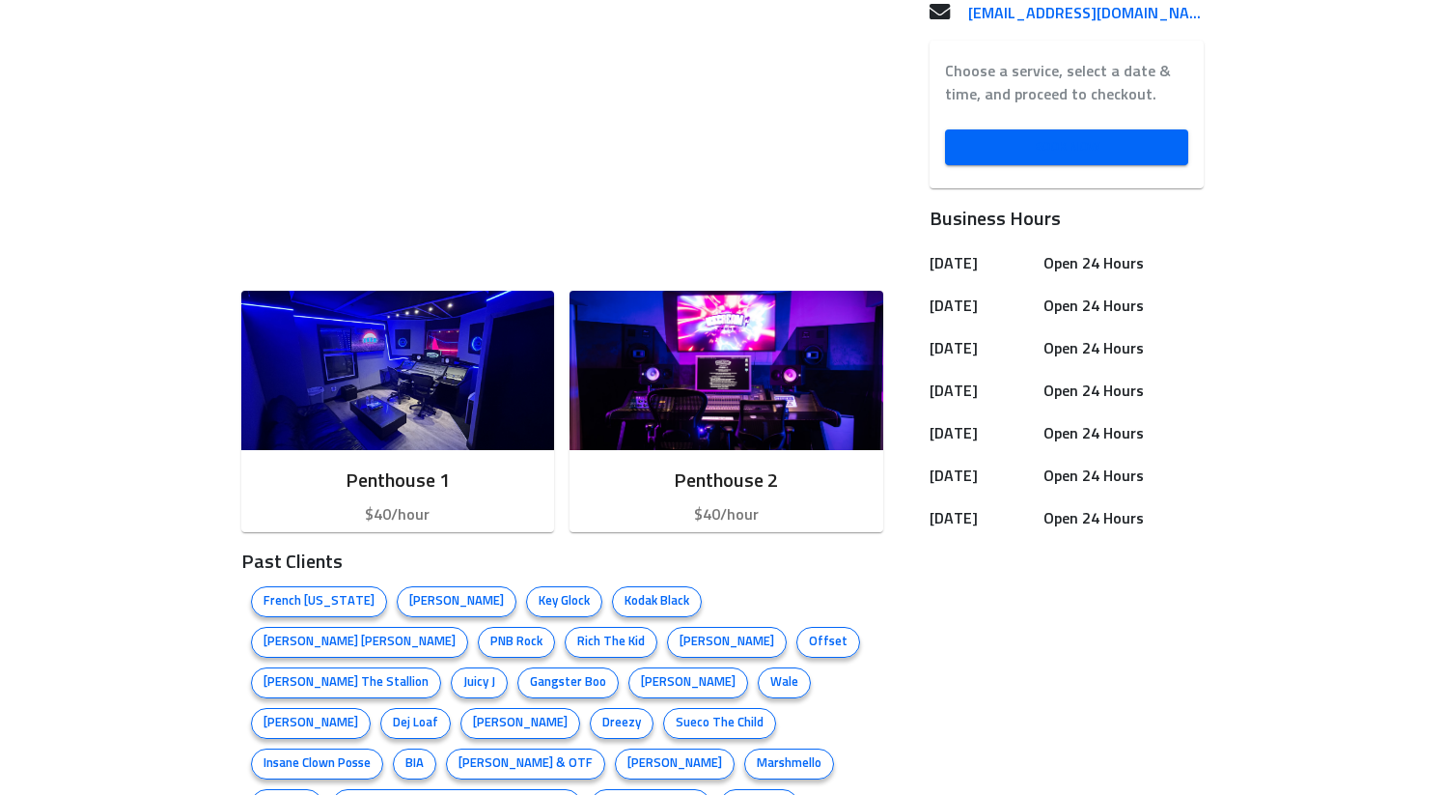
scroll to position [637, 0]
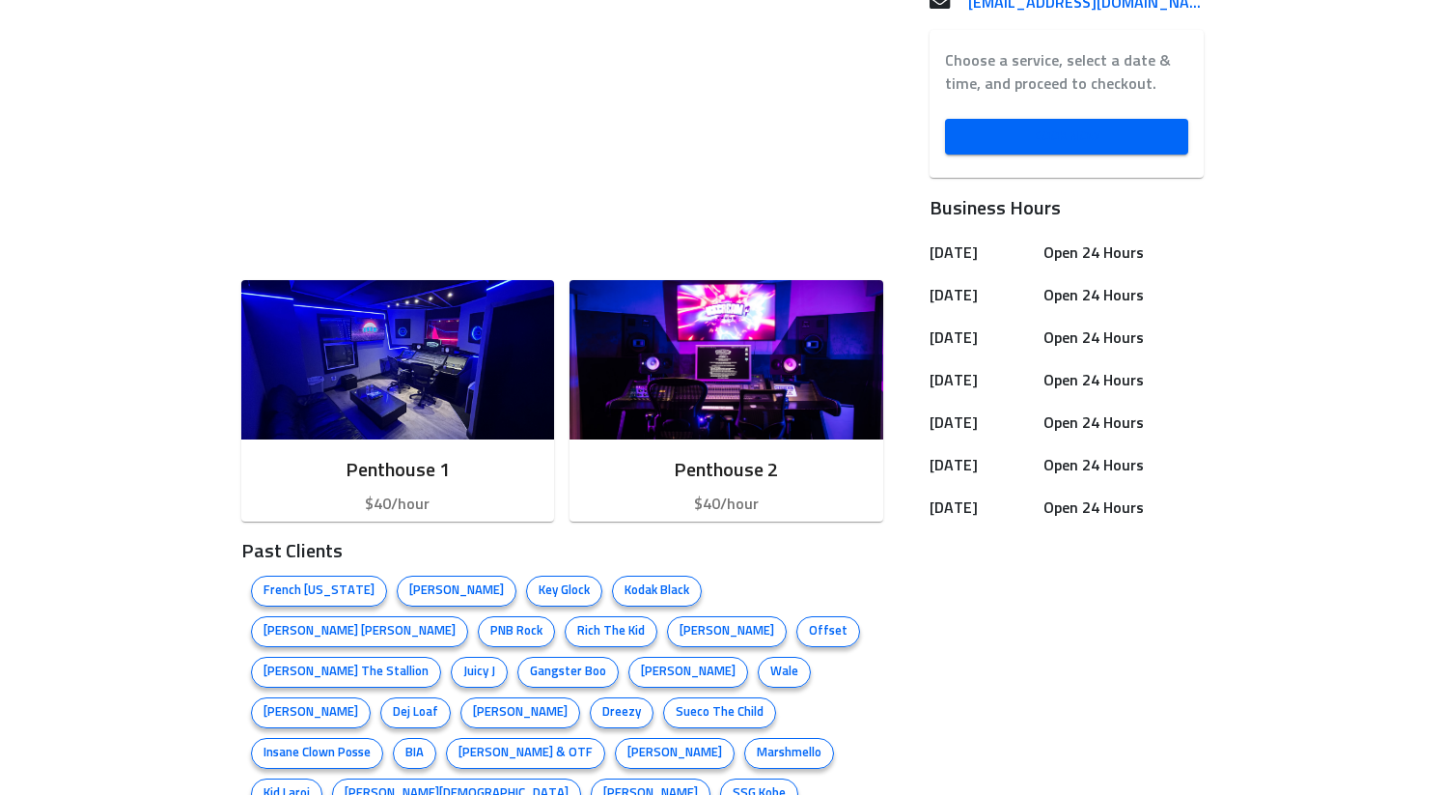
click at [1088, 132] on span "Book Now" at bounding box center [1067, 137] width 213 height 24
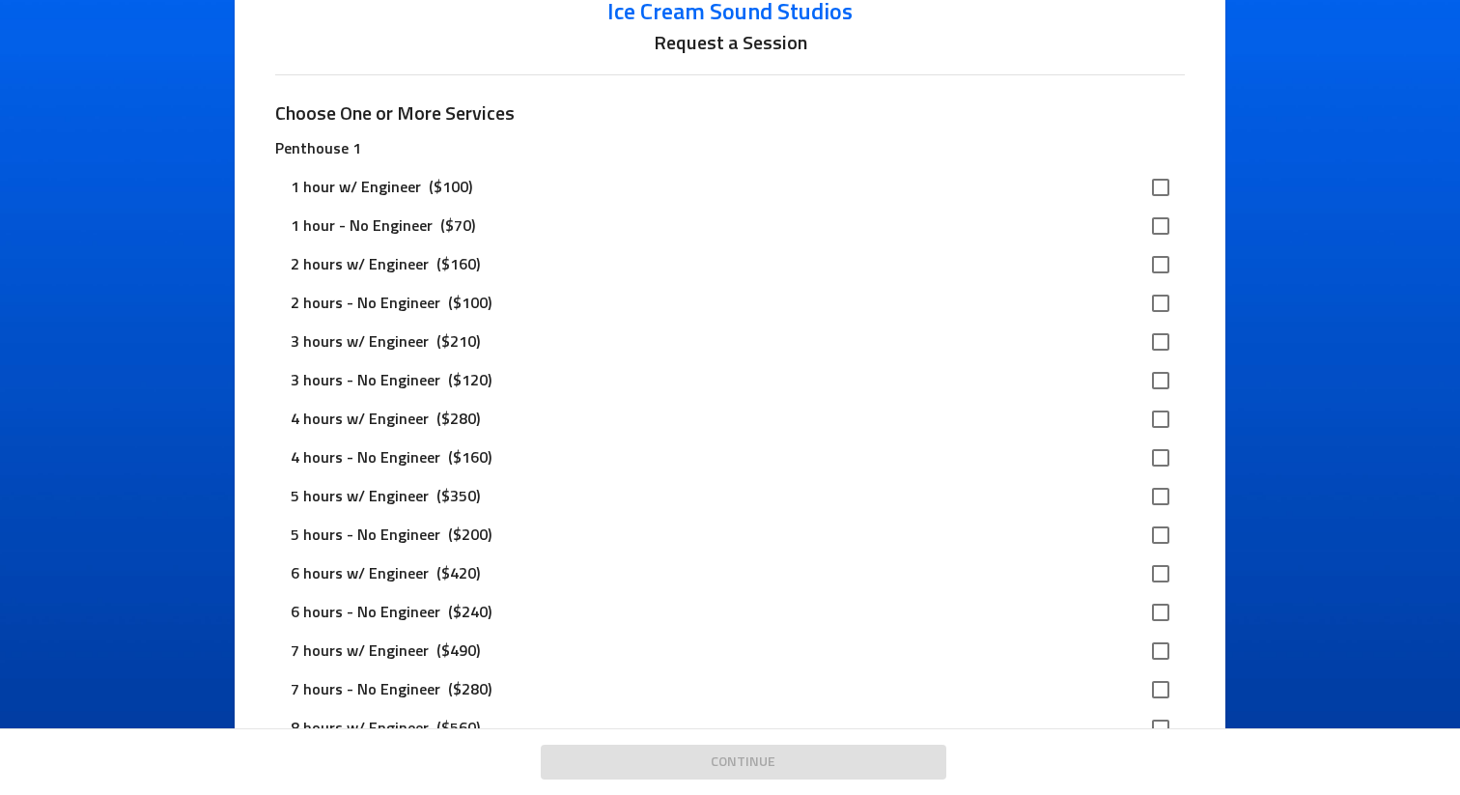
scroll to position [143, 0]
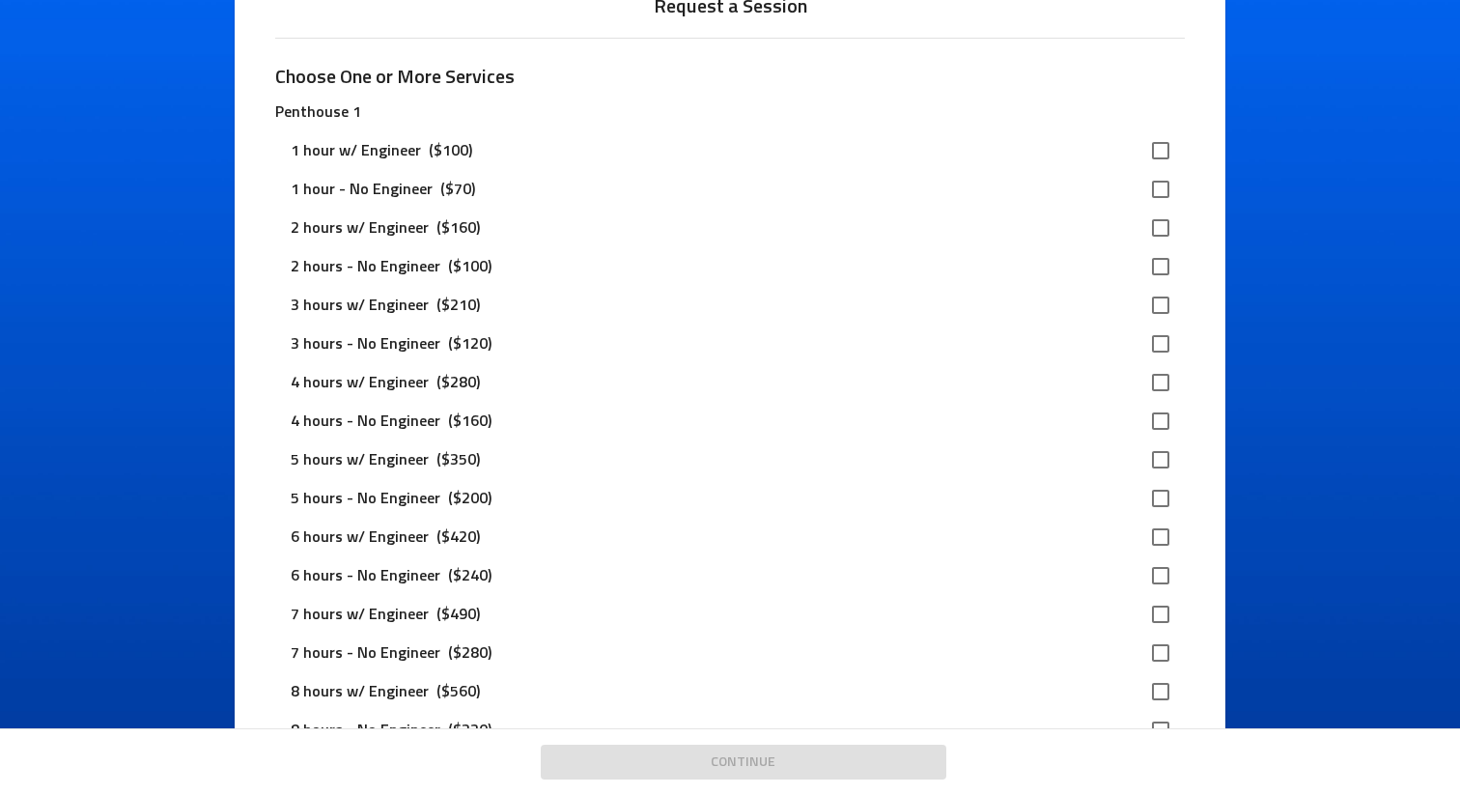
click at [462, 410] on p "($160)" at bounding box center [469, 420] width 59 height 23
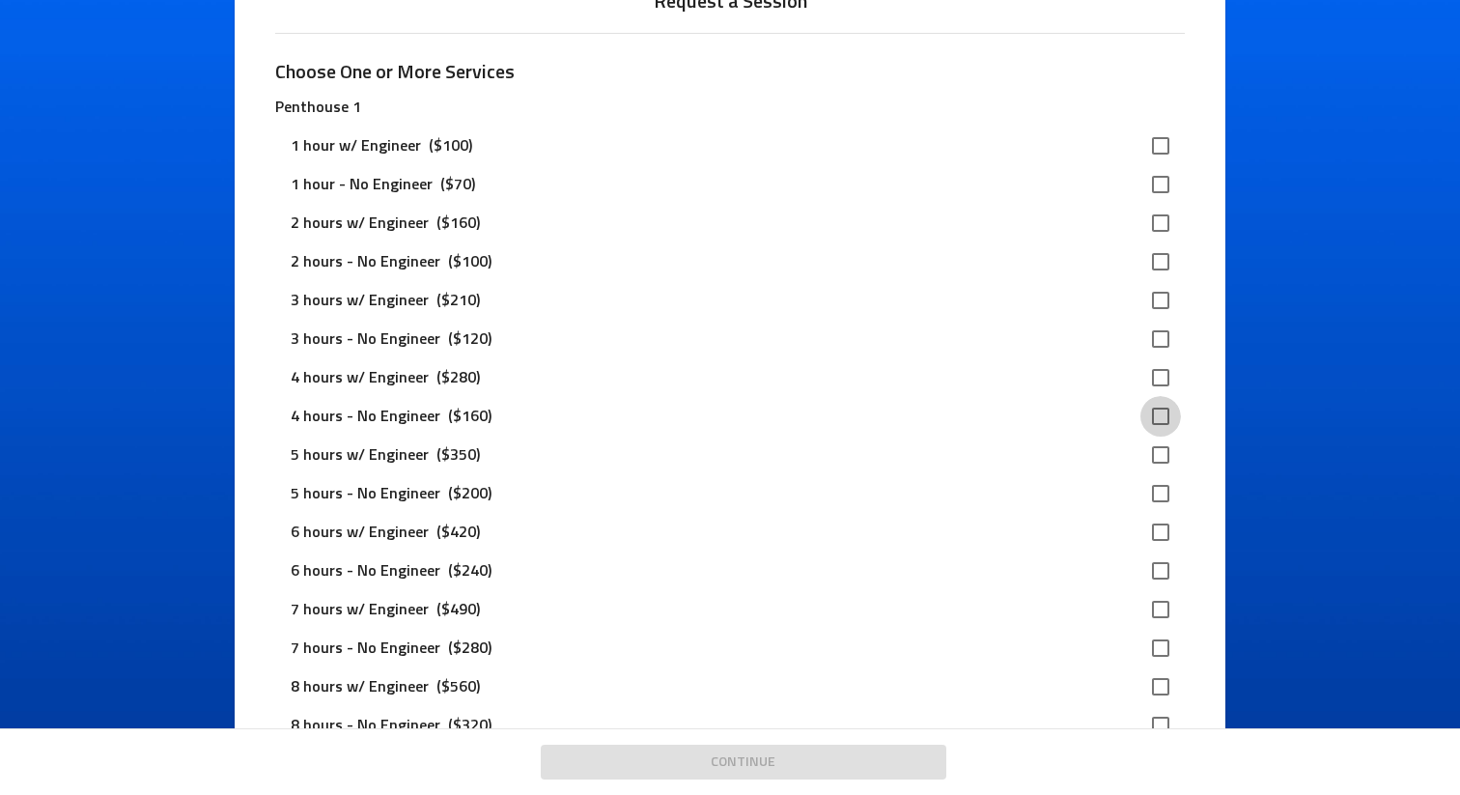
click at [1152, 408] on input "checkbox" at bounding box center [1160, 416] width 41 height 41
checkbox input "true"
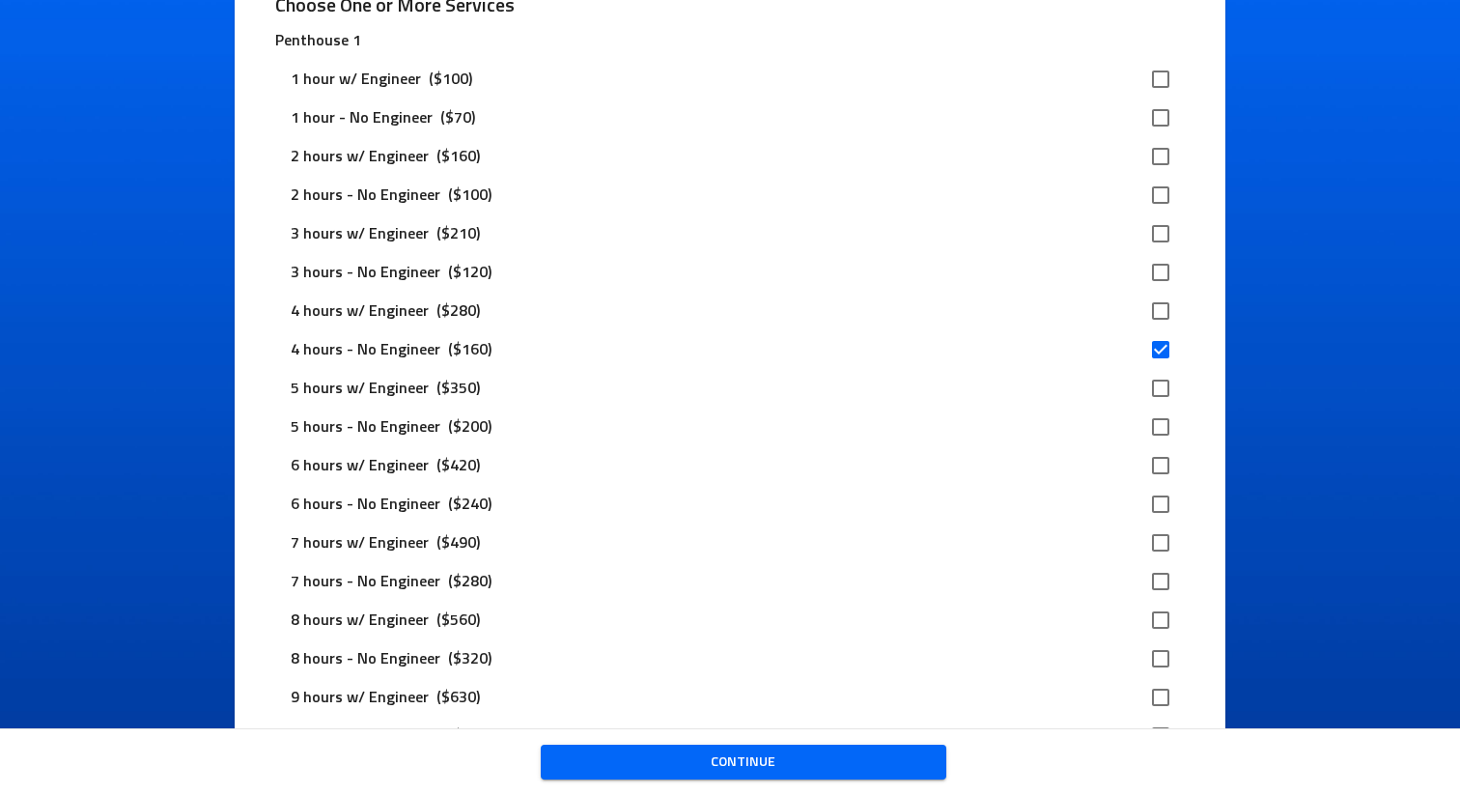
scroll to position [283, 0]
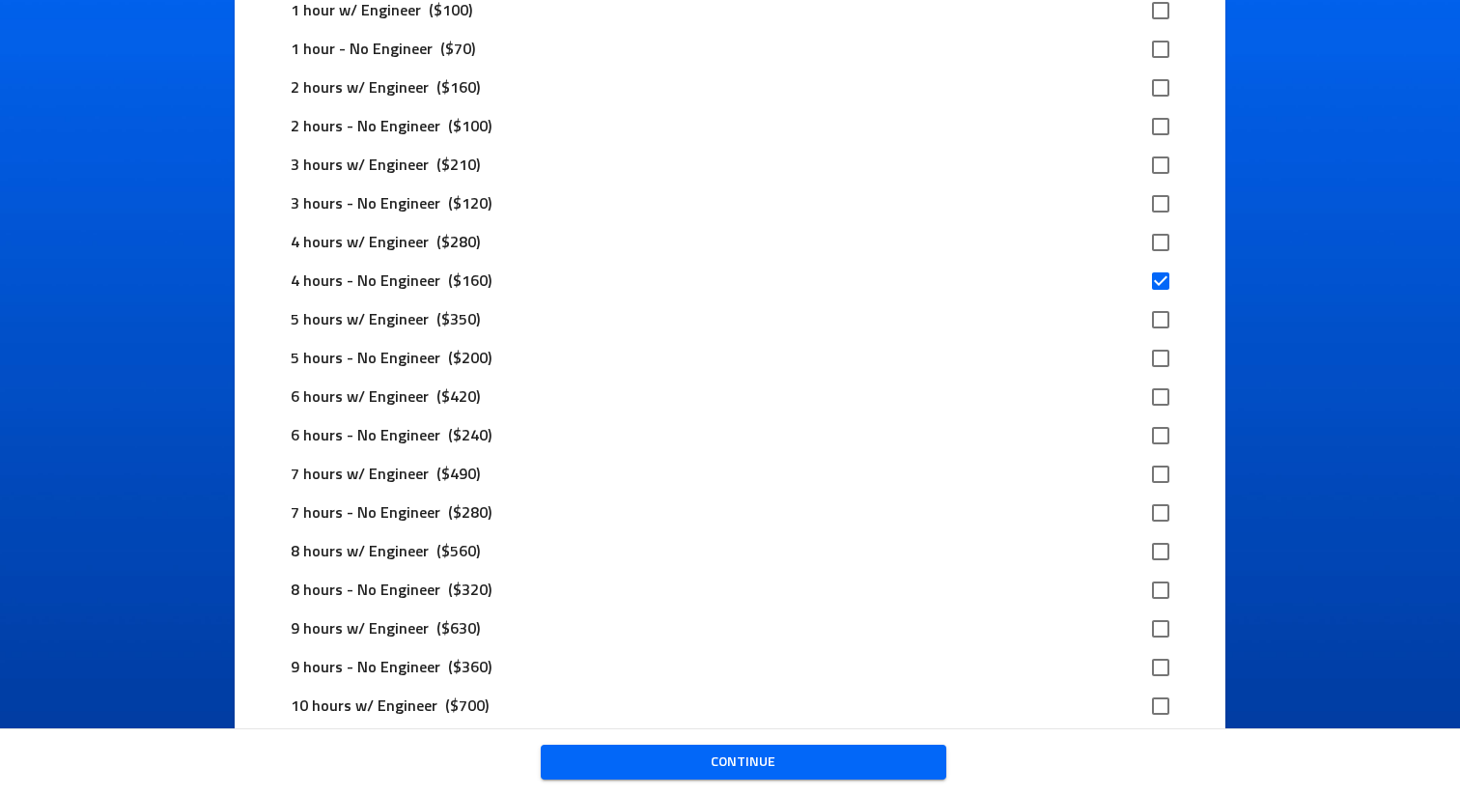
click at [796, 747] on button "Continue" at bounding box center [744, 762] width 406 height 36
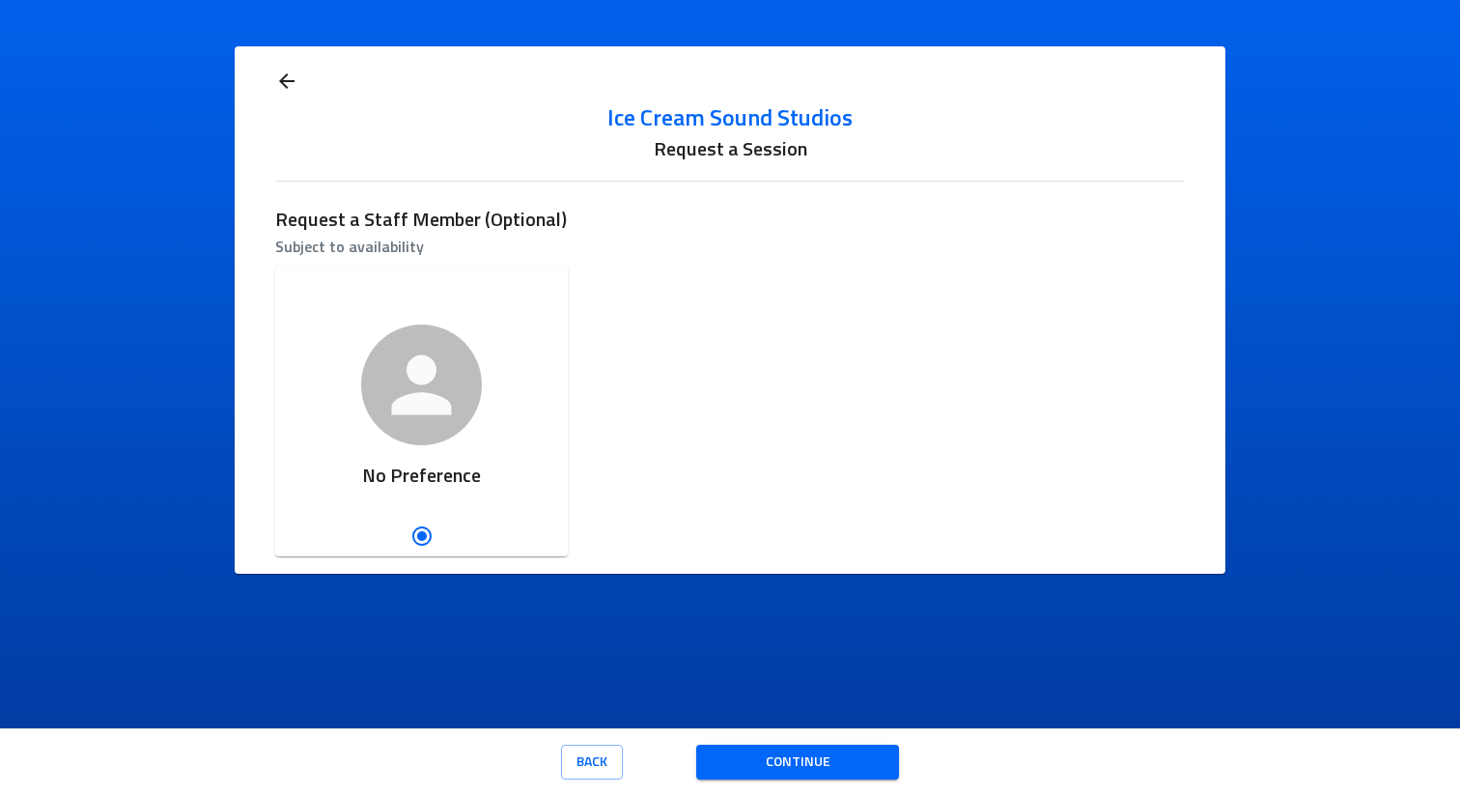
scroll to position [0, 0]
click at [769, 753] on span "Continue" at bounding box center [798, 762] width 172 height 24
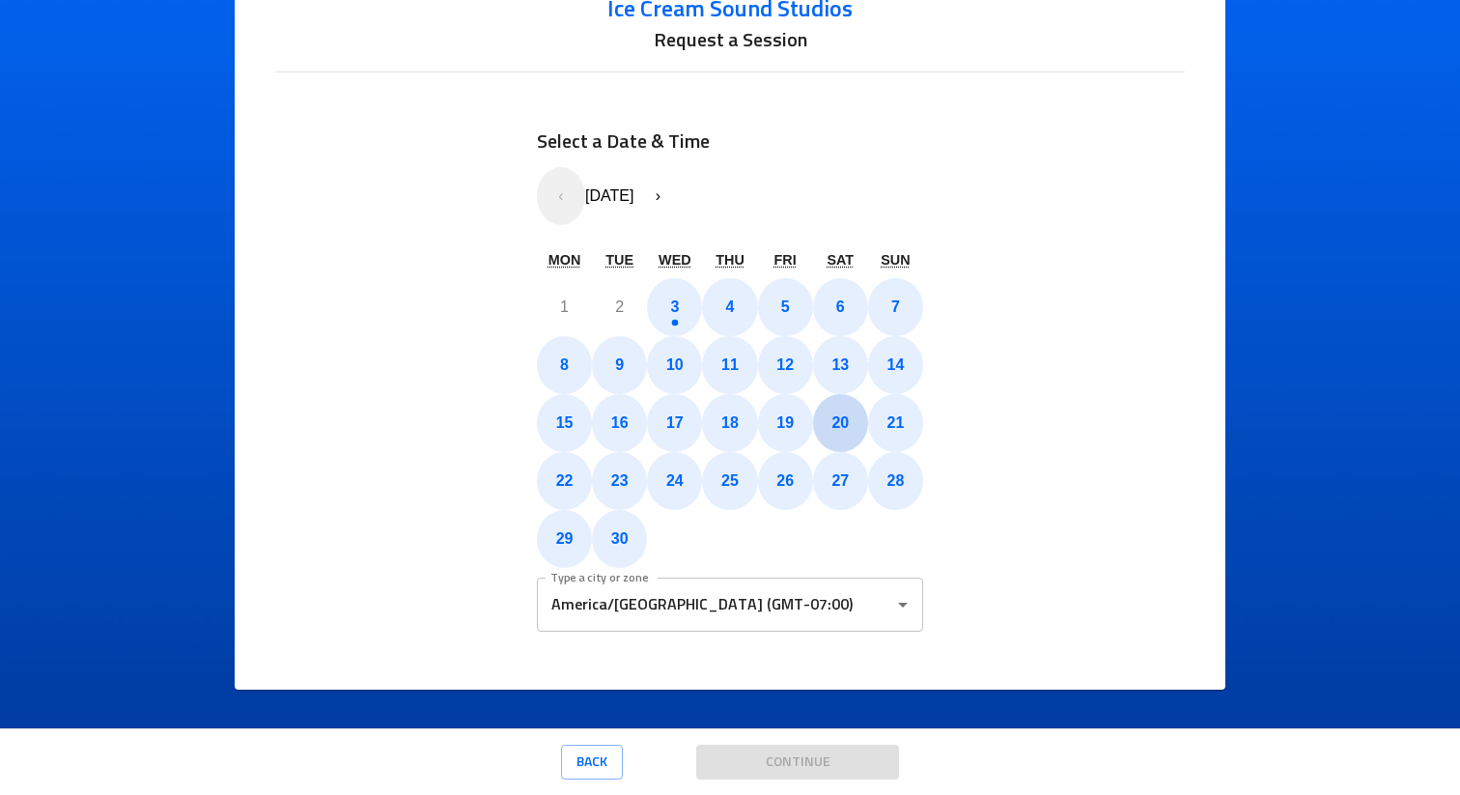
scroll to position [116, 0]
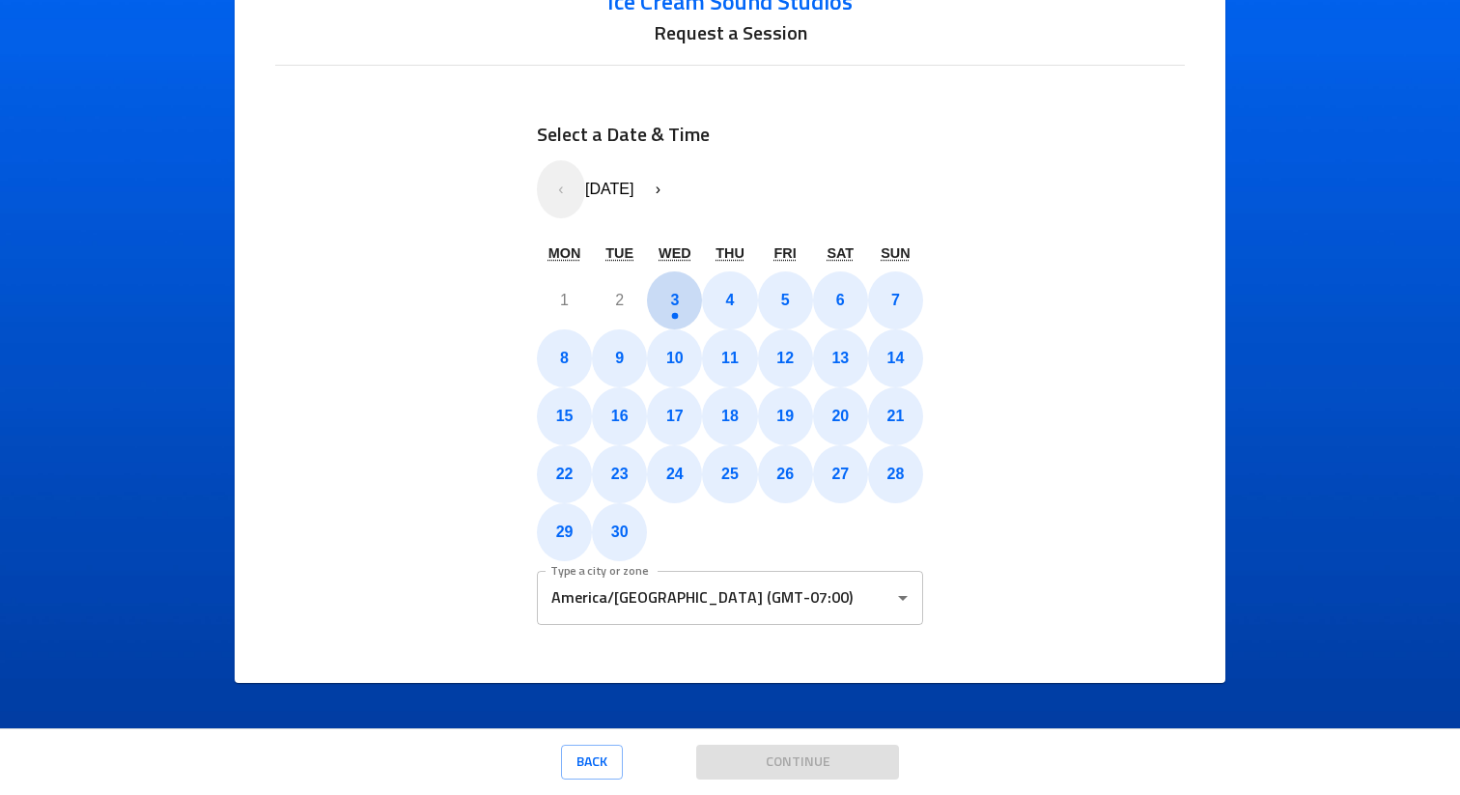
click at [679, 299] on button "3" at bounding box center [674, 300] width 55 height 58
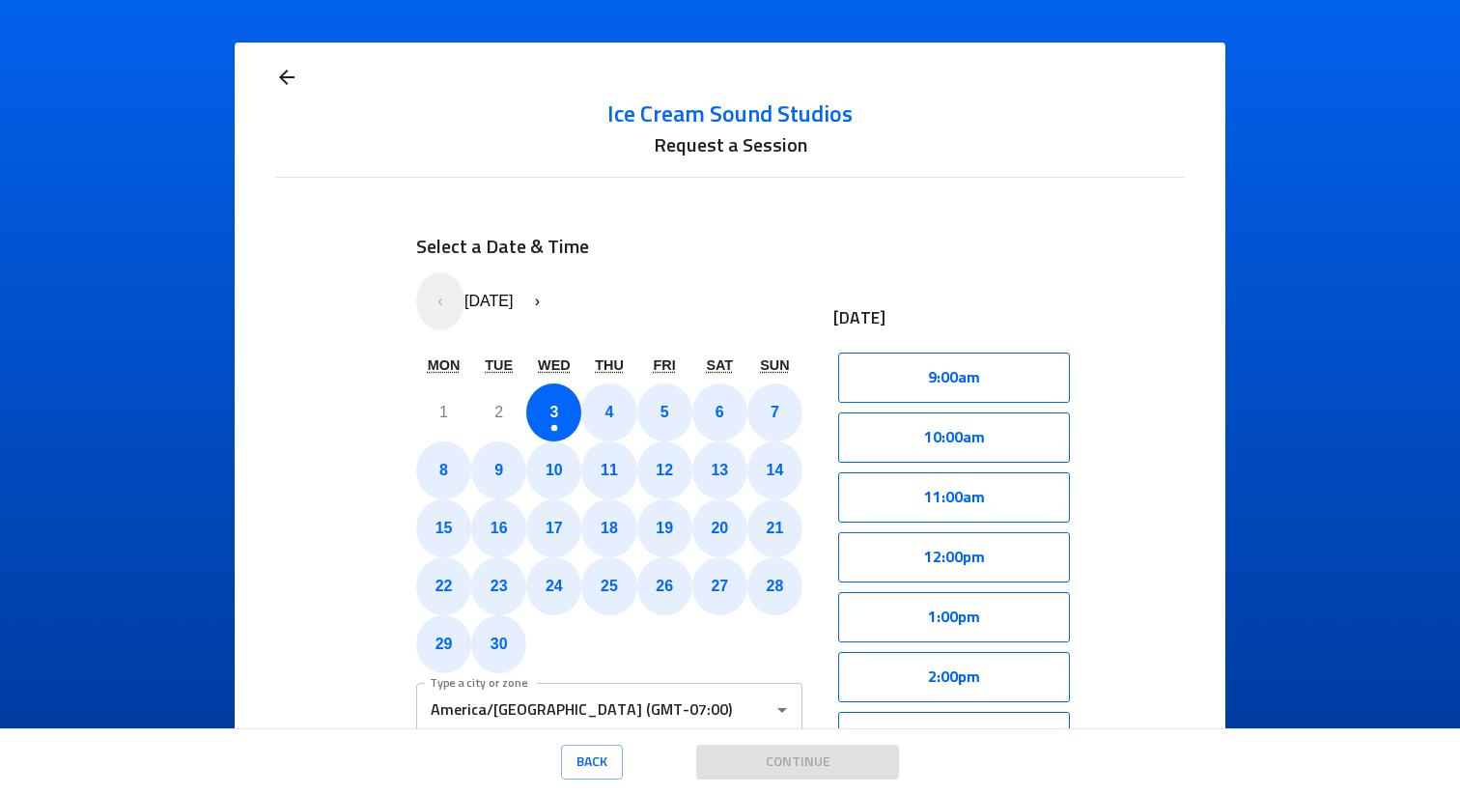
scroll to position [0, 0]
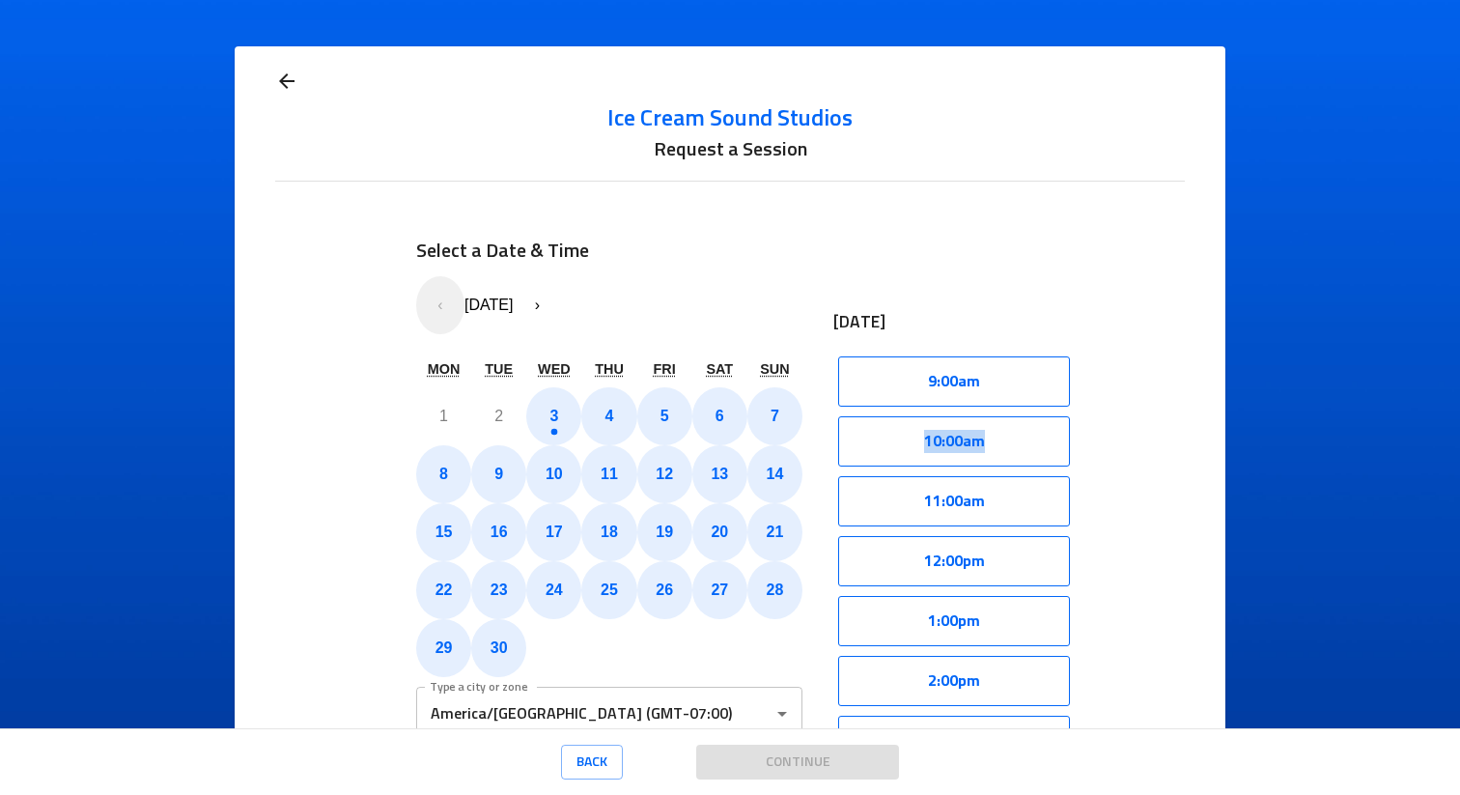
drag, startPoint x: 1068, startPoint y: 408, endPoint x: 1064, endPoint y: 433, distance: 24.4
click at [1064, 433] on div "Select a Date & Time « ‹ [DATE] › » Mon Tue Wed Thu Fri Sat Sun 1 2 3 4 5 6 7 8…" at bounding box center [729, 488] width 909 height 567
click at [778, 249] on h6 "Select a Date & Time" at bounding box center [609, 251] width 386 height 31
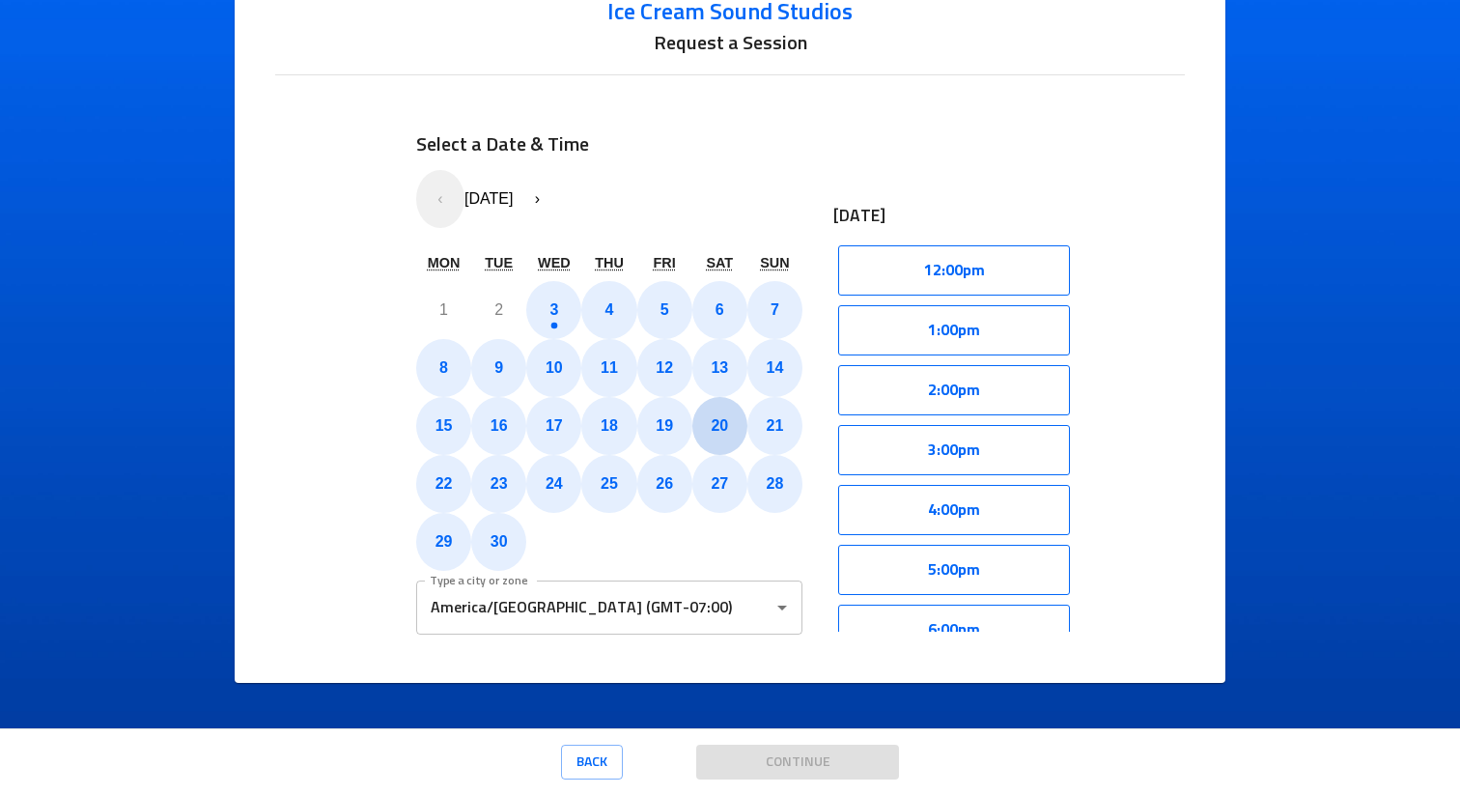
scroll to position [105, 0]
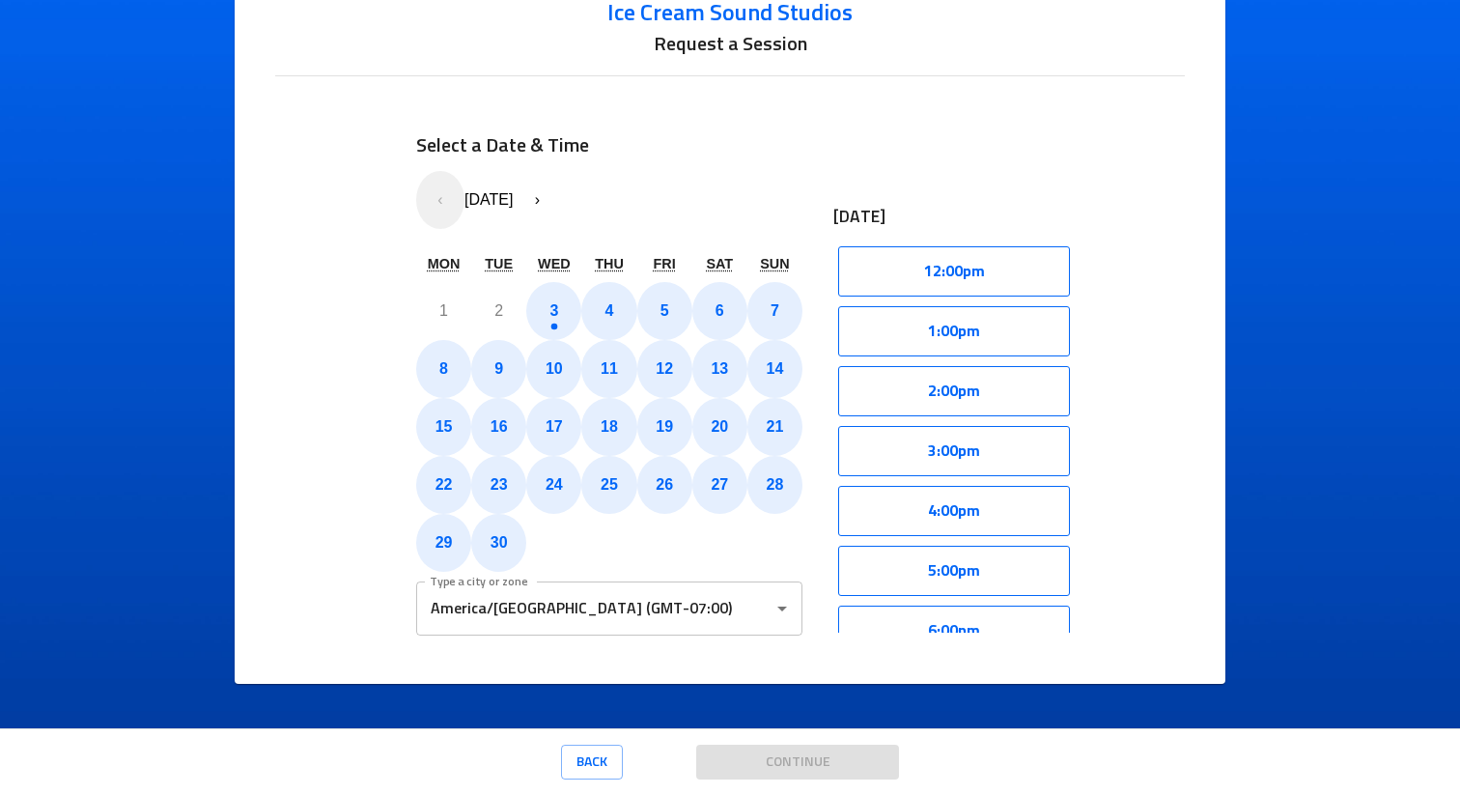
click at [679, 187] on div "« ‹ September 2025 › »" at bounding box center [609, 200] width 386 height 58
click at [548, 292] on button "3" at bounding box center [553, 311] width 55 height 58
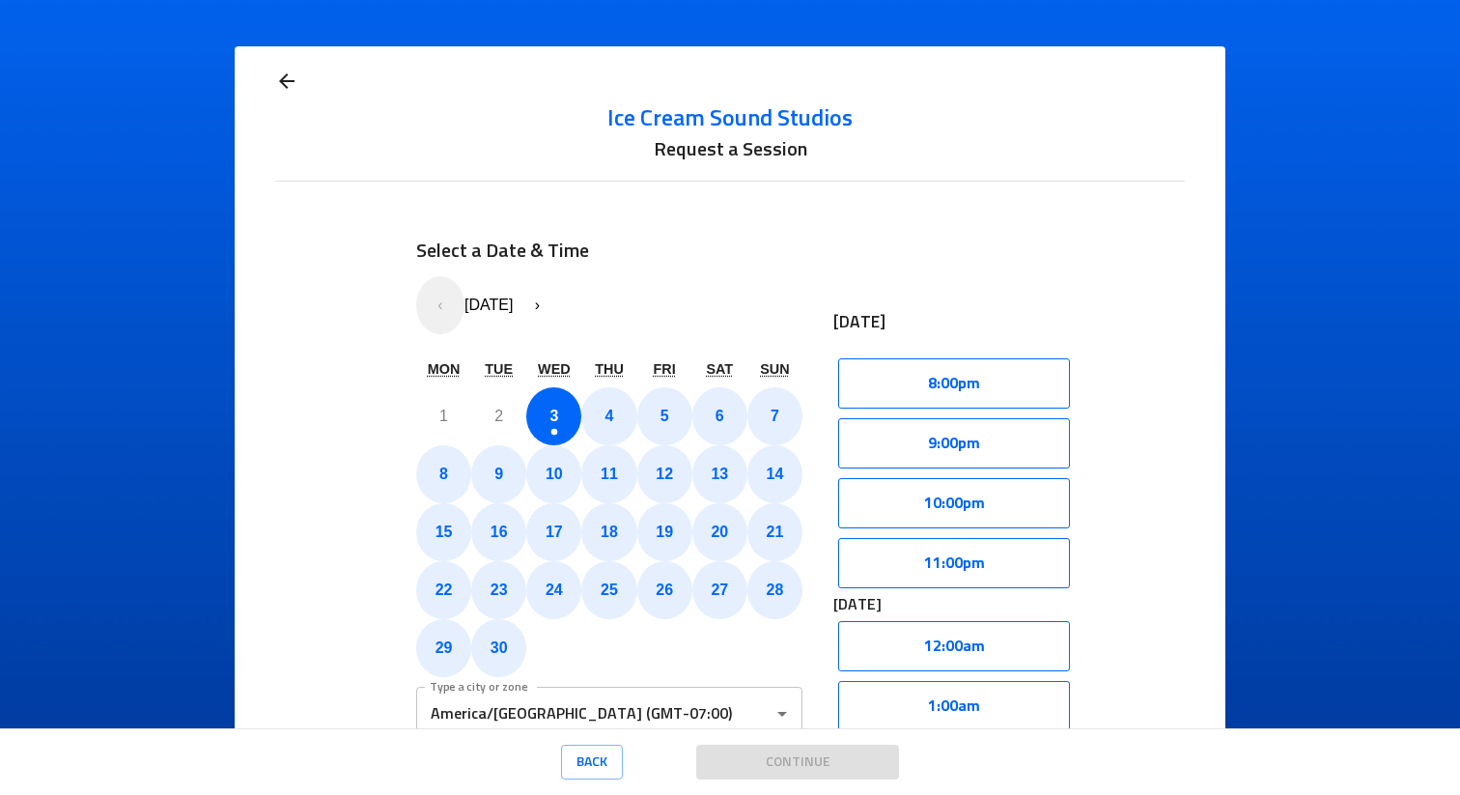
scroll to position [635, 0]
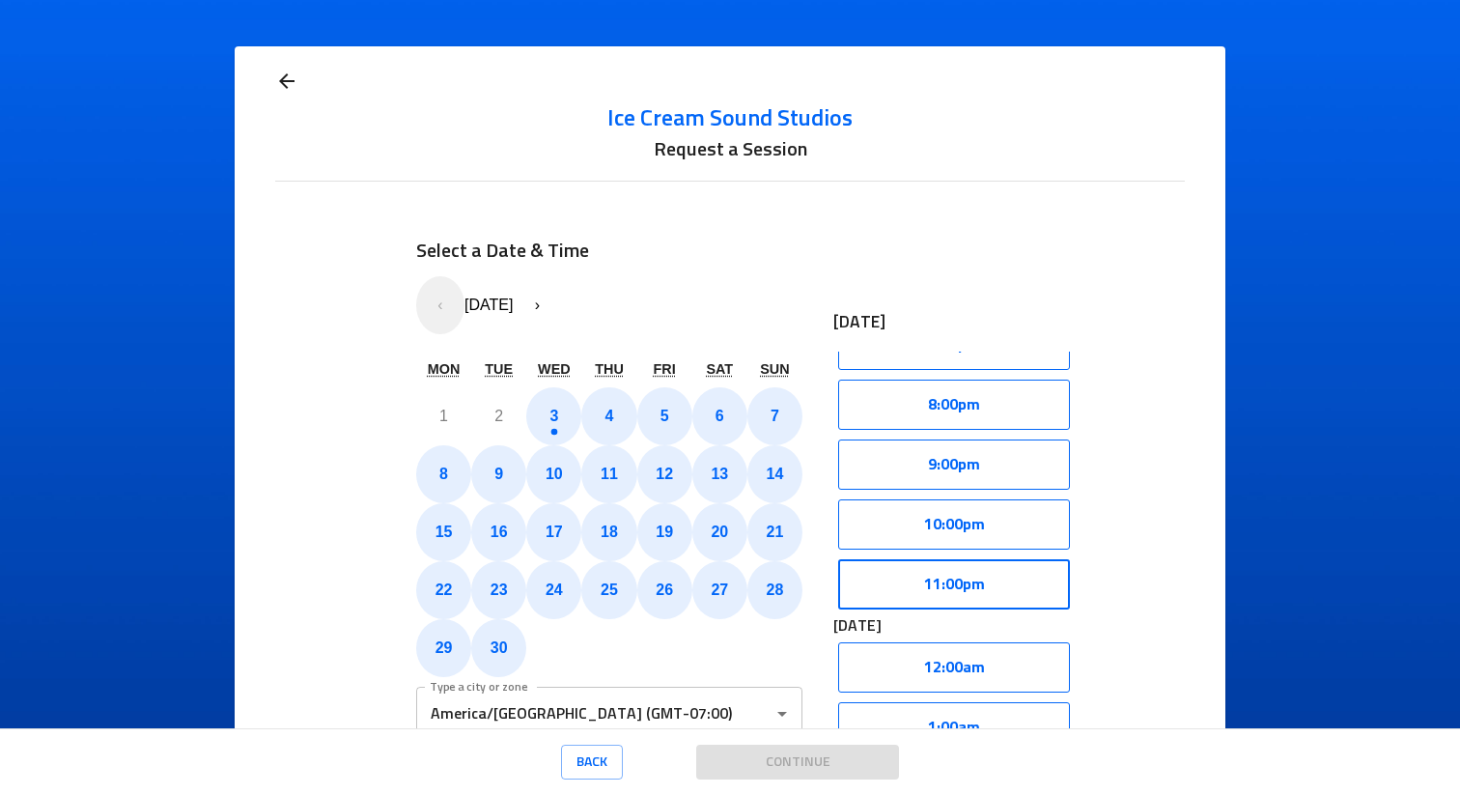
click at [961, 576] on button "11:00pm" at bounding box center [954, 584] width 232 height 50
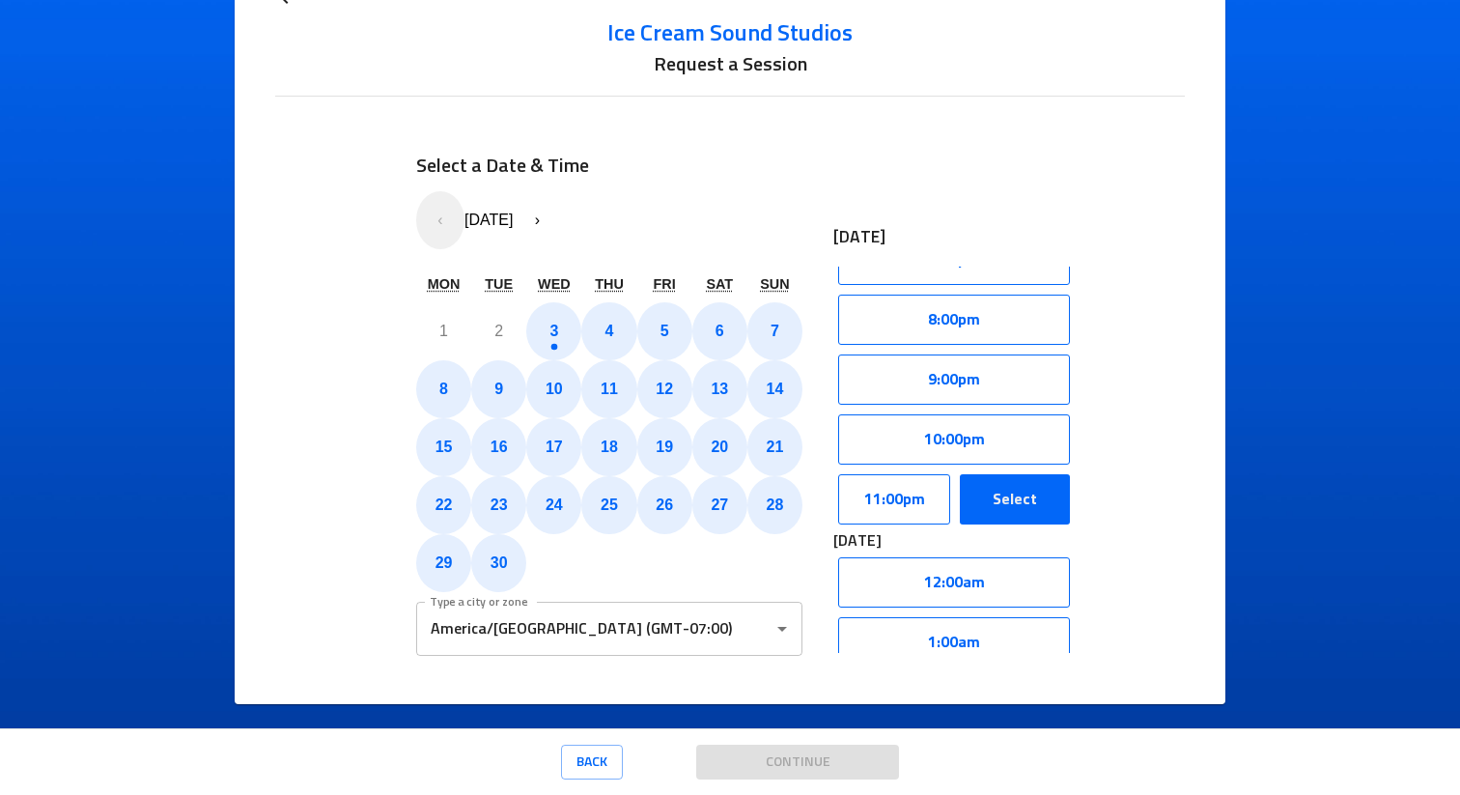
scroll to position [106, 0]
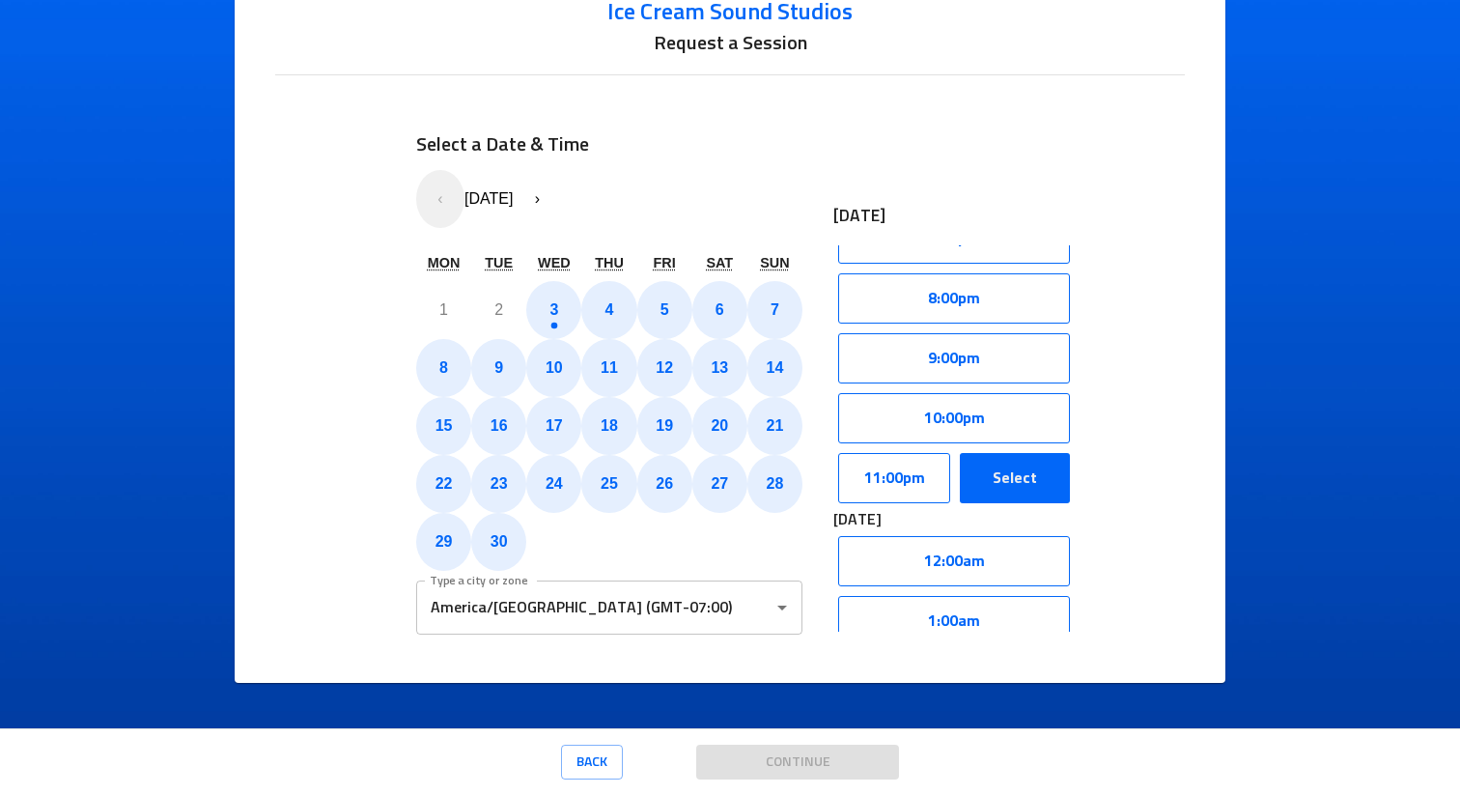
click at [1009, 442] on div "10:00pm" at bounding box center [953, 418] width 241 height 60
click at [1000, 473] on button "Select" at bounding box center [1015, 478] width 110 height 50
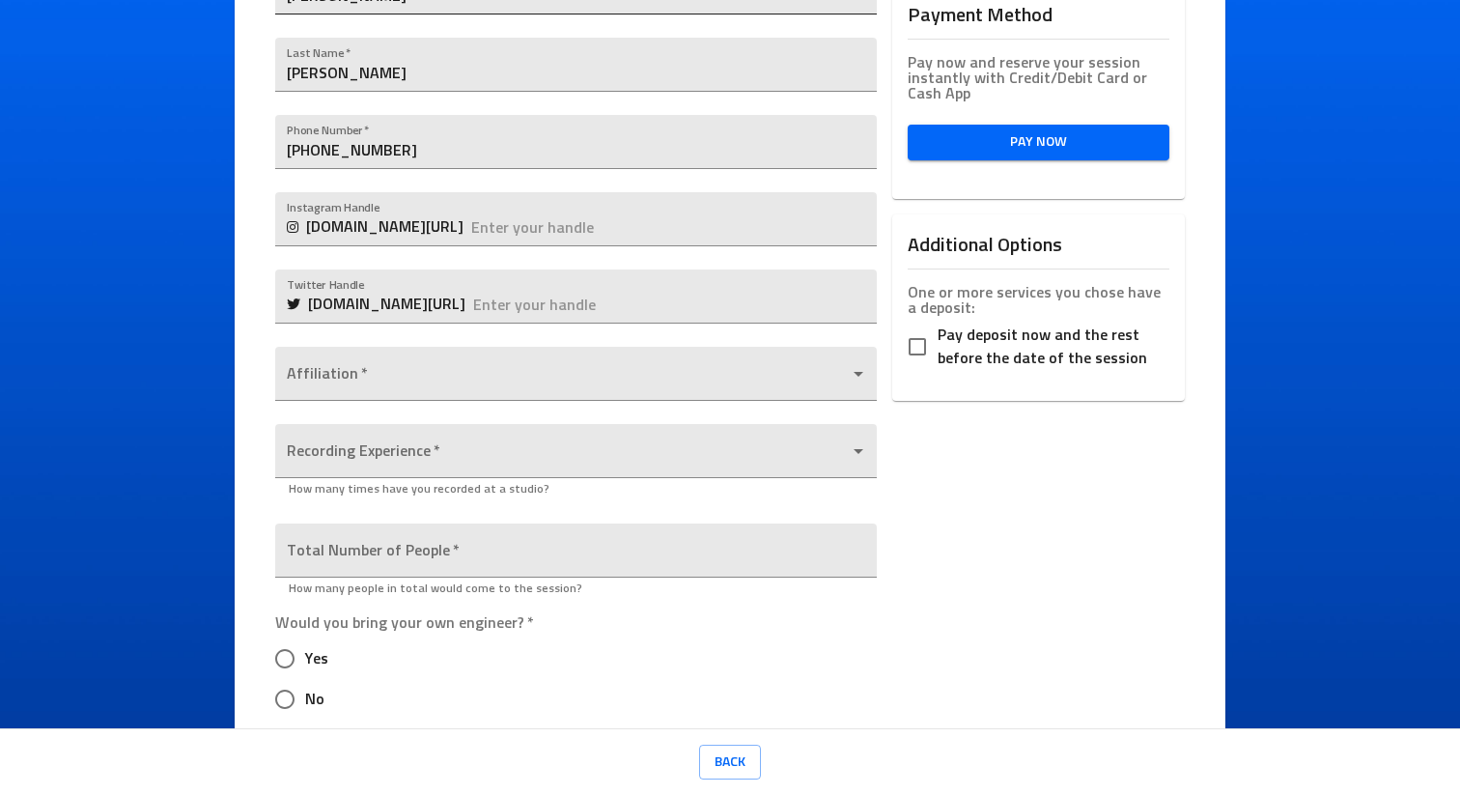
scroll to position [522, 0]
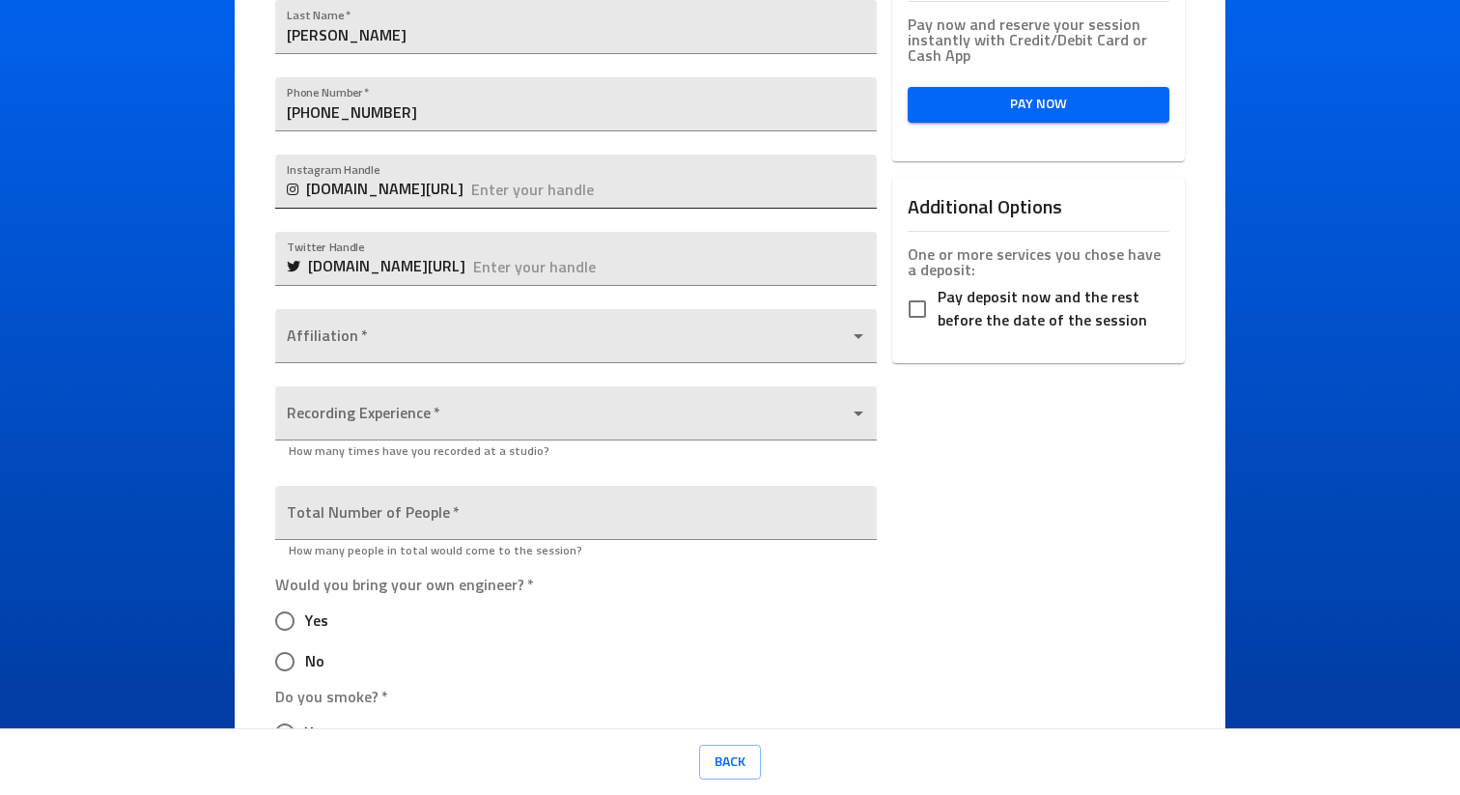
click at [471, 182] on input "text" at bounding box center [673, 181] width 405 height 54
type input "makeyaearsbleed"
click at [923, 400] on div "Selected Services Penthouse 1: 4 hours - No Engineer $160.00 Payment Processing…" at bounding box center [1038, 412] width 308 height 1444
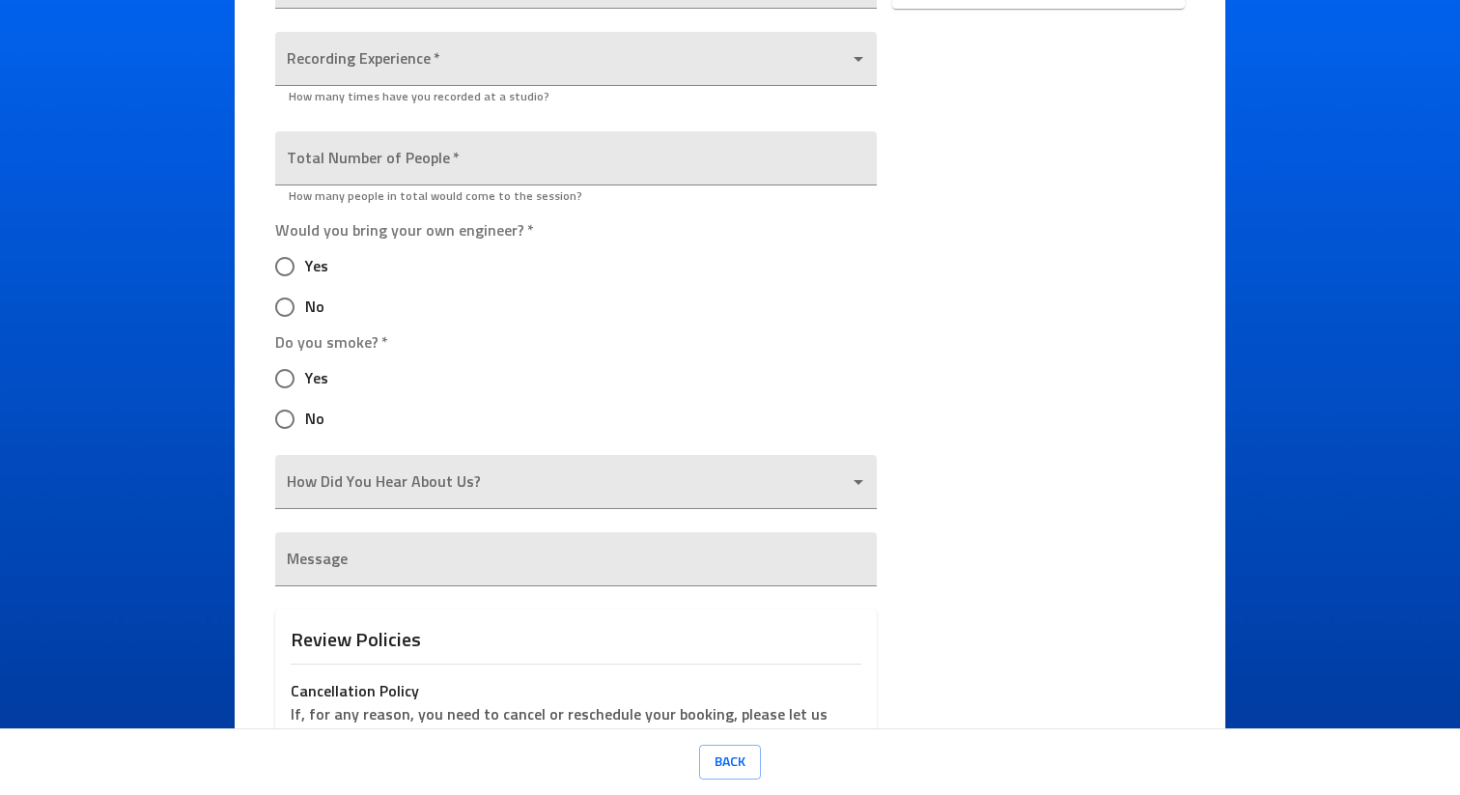
scroll to position [832, 0]
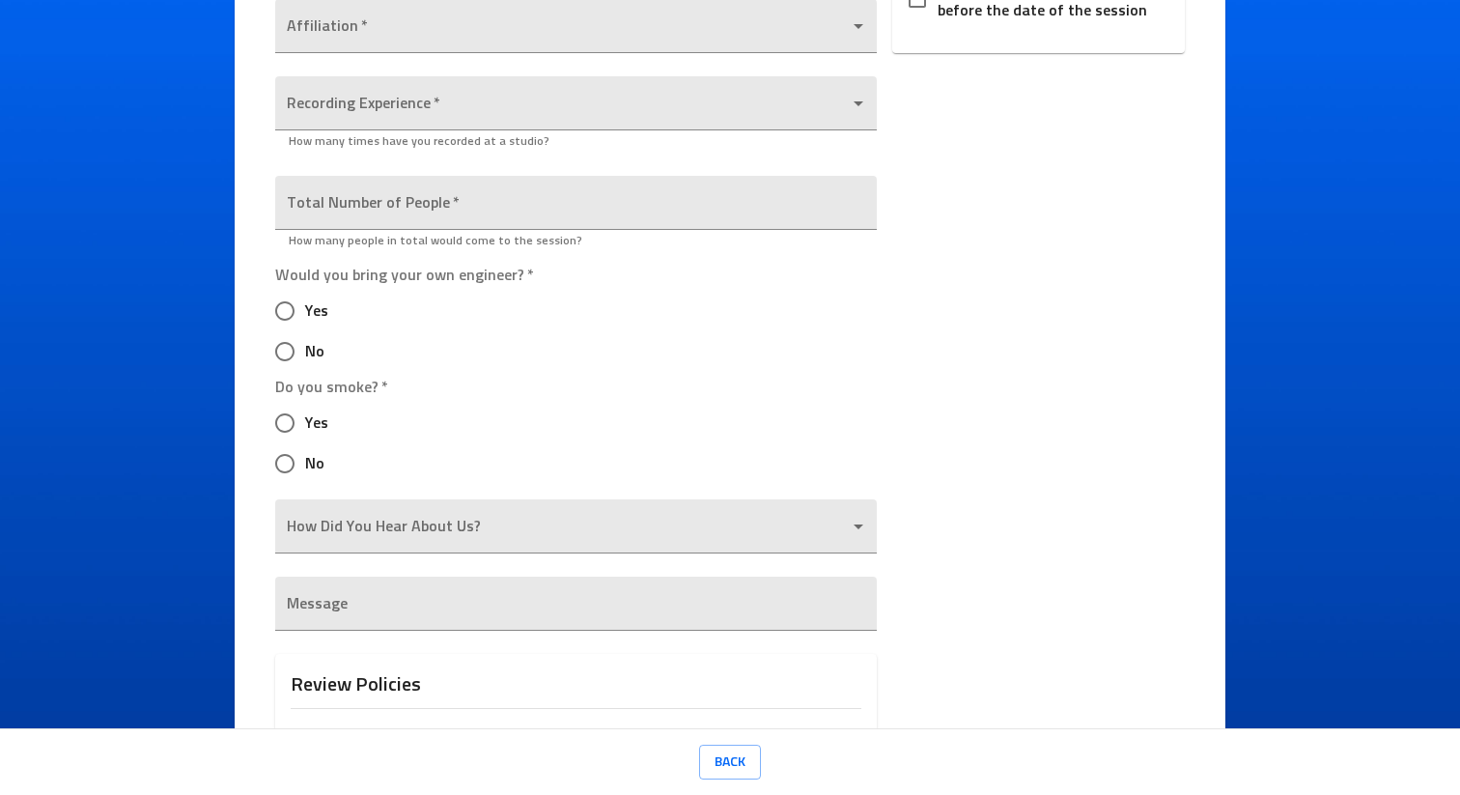
click at [283, 430] on input "Yes" at bounding box center [285, 423] width 41 height 41
radio input "true"
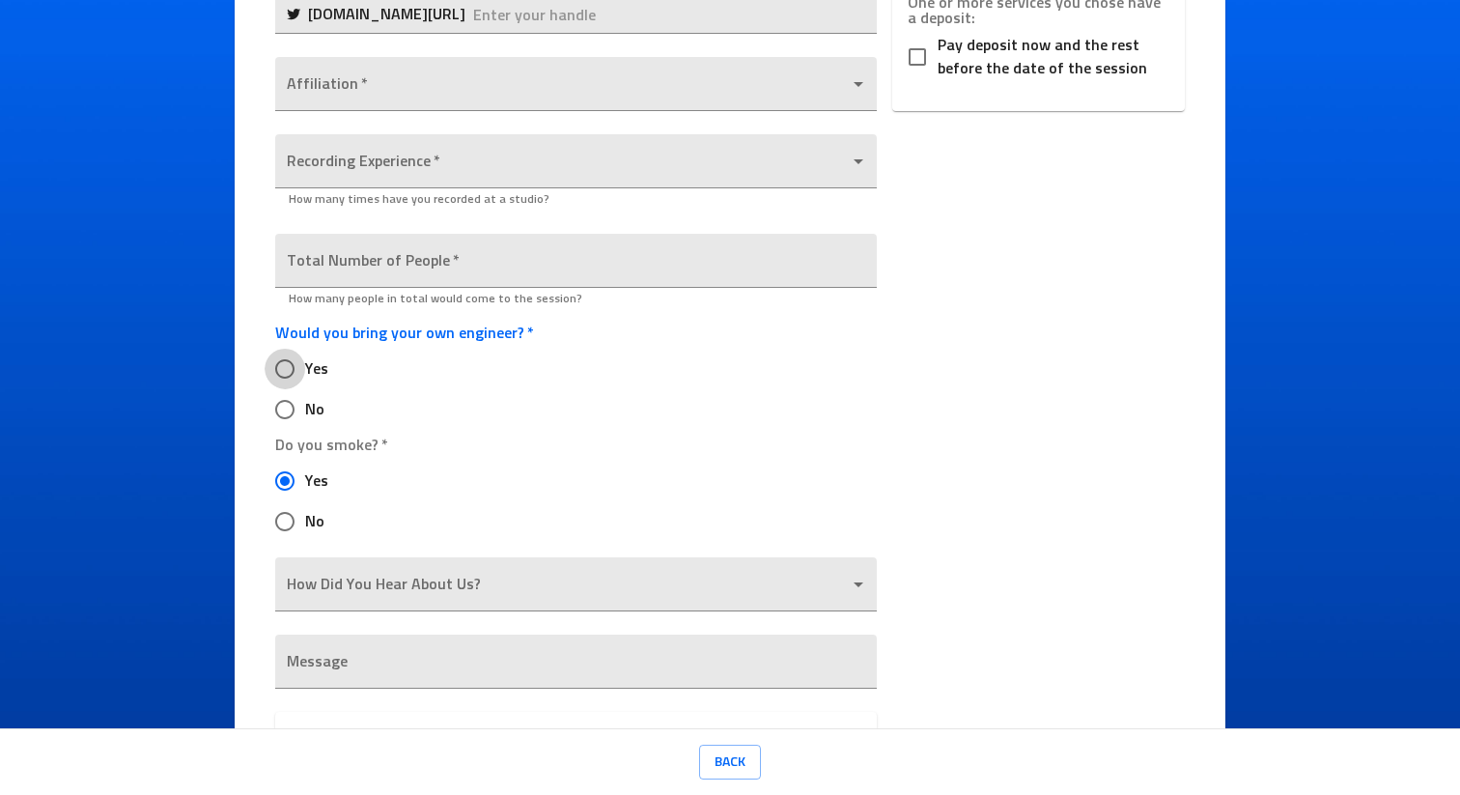
click at [284, 362] on input "Yes" at bounding box center [285, 369] width 41 height 41
radio input "true"
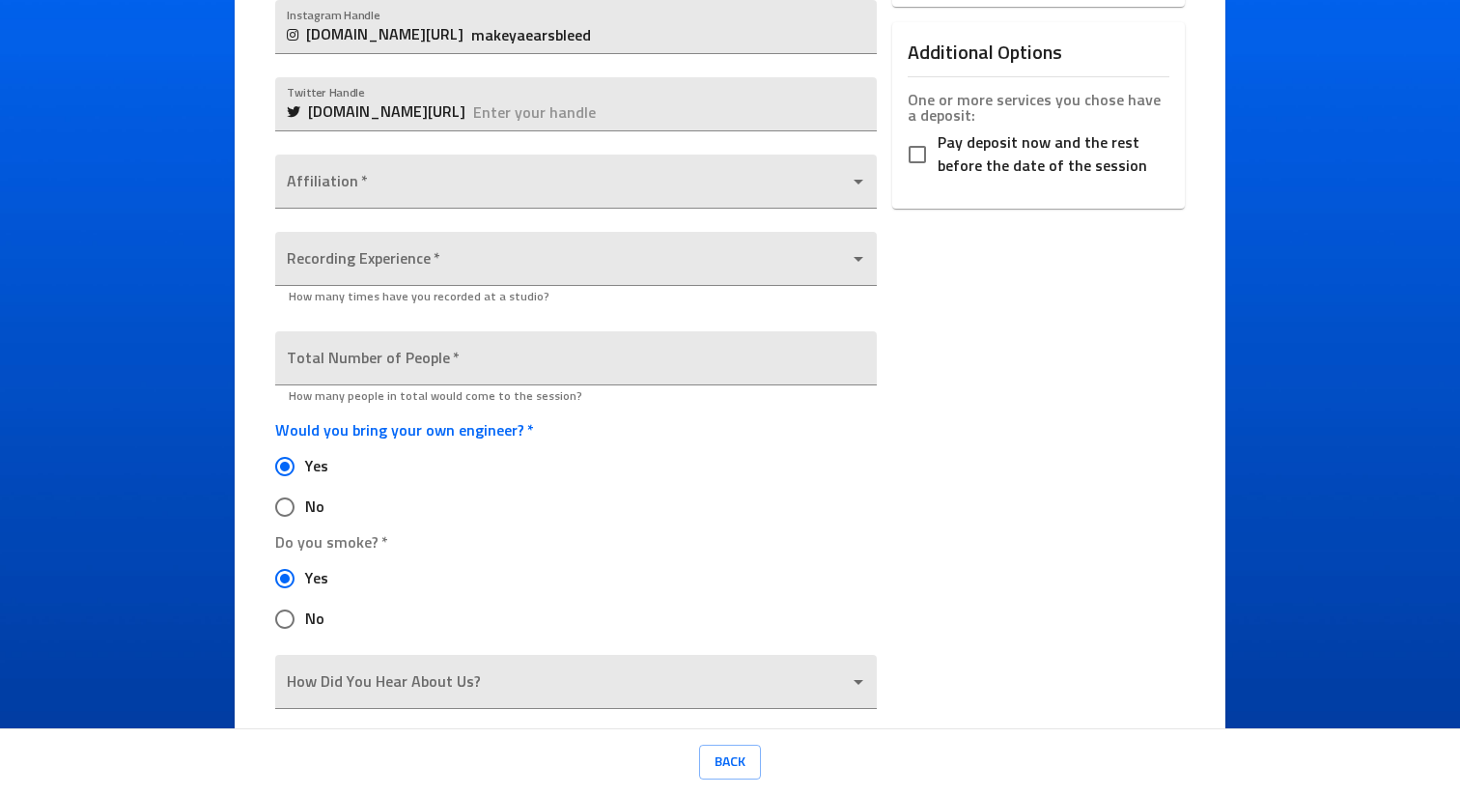
scroll to position [601, 0]
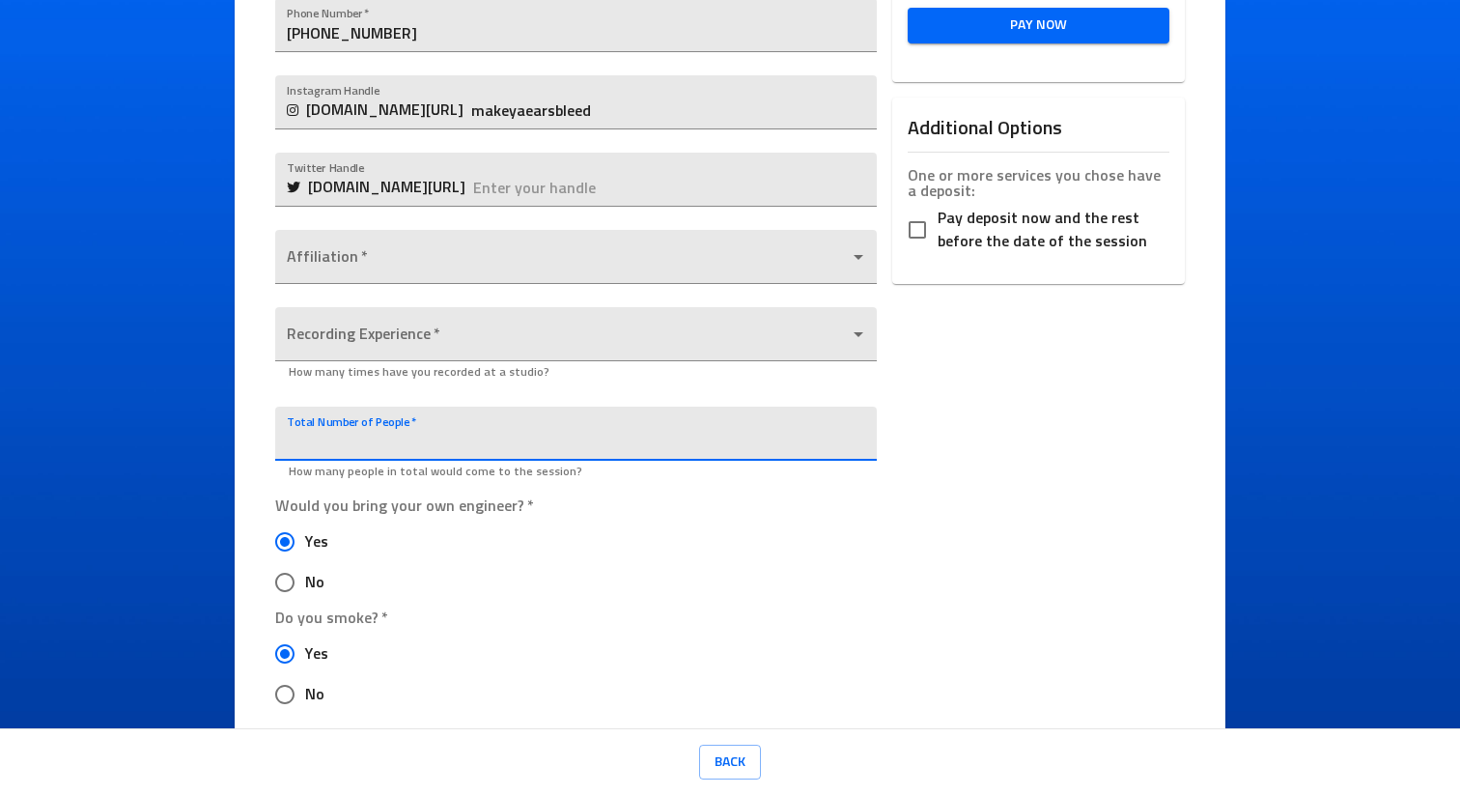
click at [379, 429] on input "number" at bounding box center [575, 433] width 601 height 54
type input "6"
click at [460, 344] on body "Ice Cream Sound Studios Request a Session Review Request Details Selected Date …" at bounding box center [730, 397] width 1460 height 795
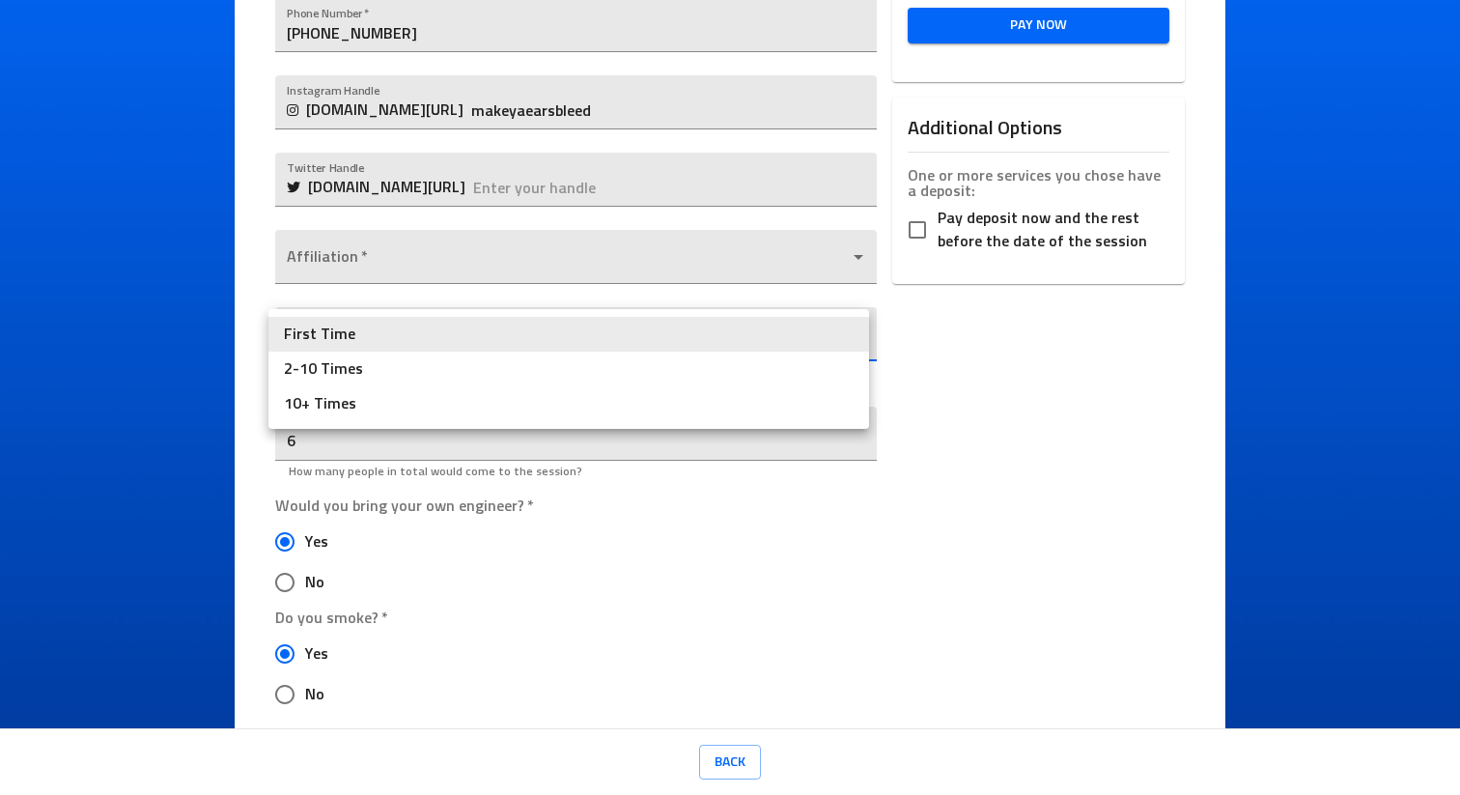
click at [383, 402] on li "10+ Times" at bounding box center [568, 403] width 601 height 35
type input "10+ Times"
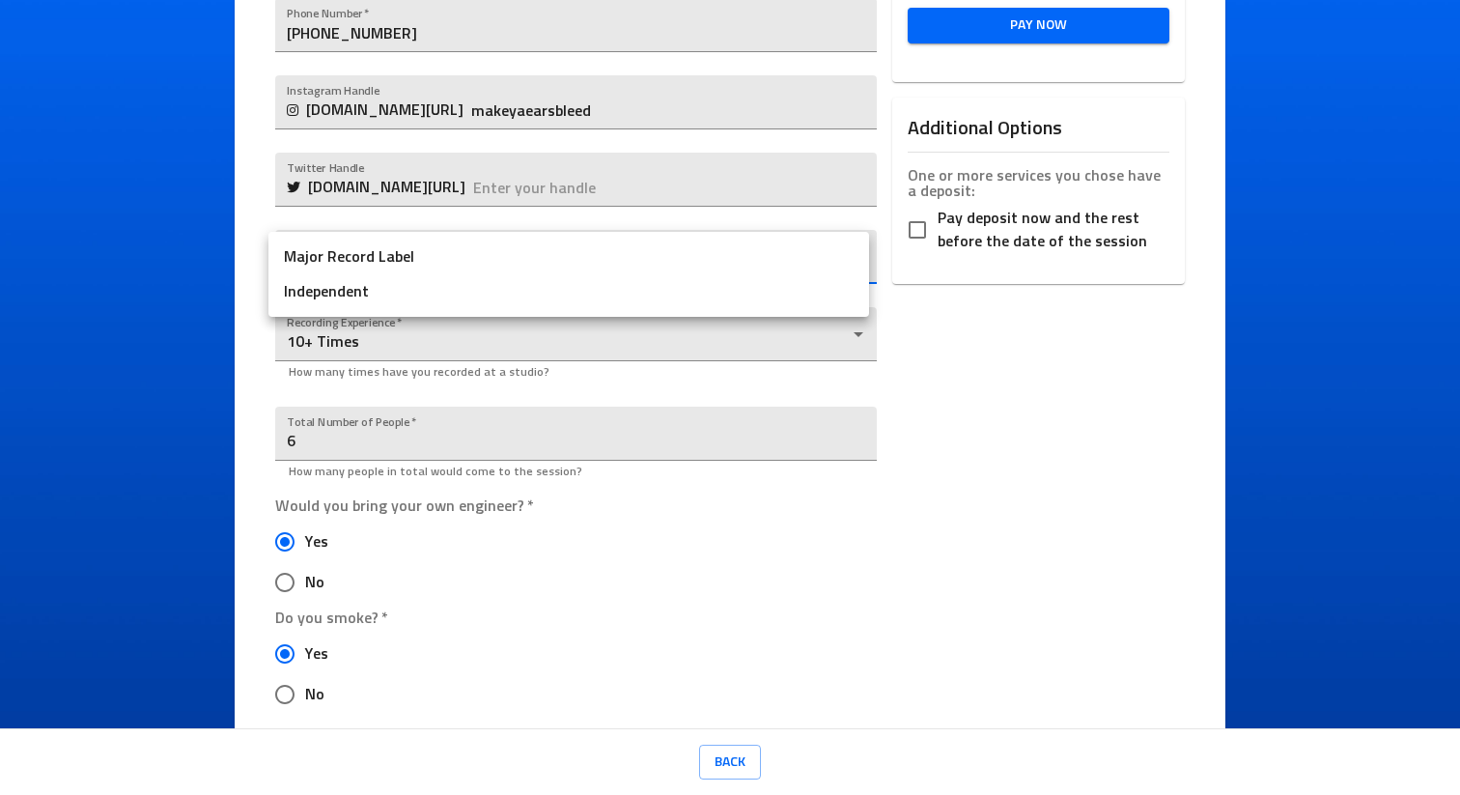
click at [411, 239] on body "Ice Cream Sound Studios Request a Session Review Request Details Selected Date …" at bounding box center [730, 397] width 1460 height 795
click at [419, 300] on li "Independent" at bounding box center [568, 291] width 601 height 35
type input "Independent"
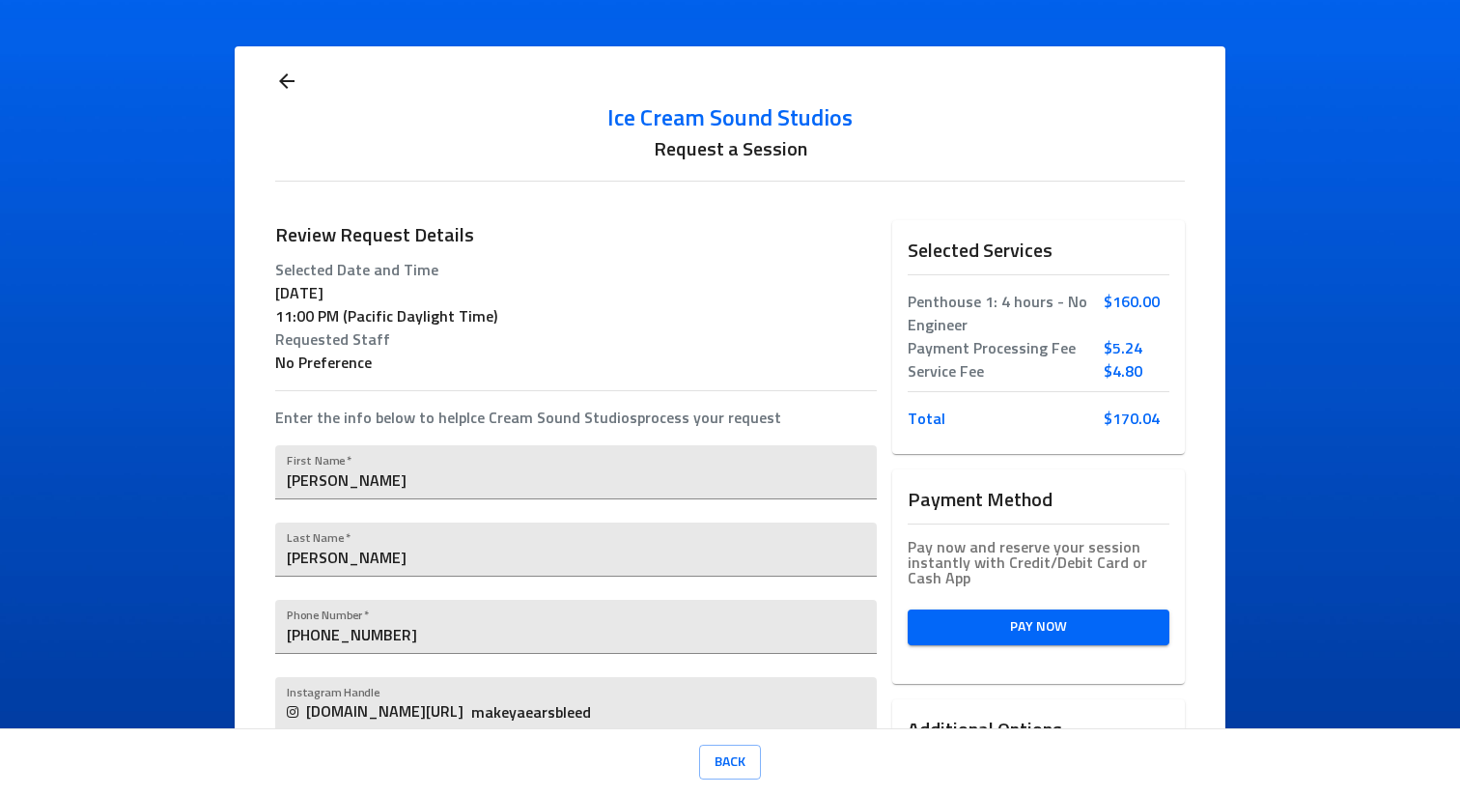
scroll to position [984, 0]
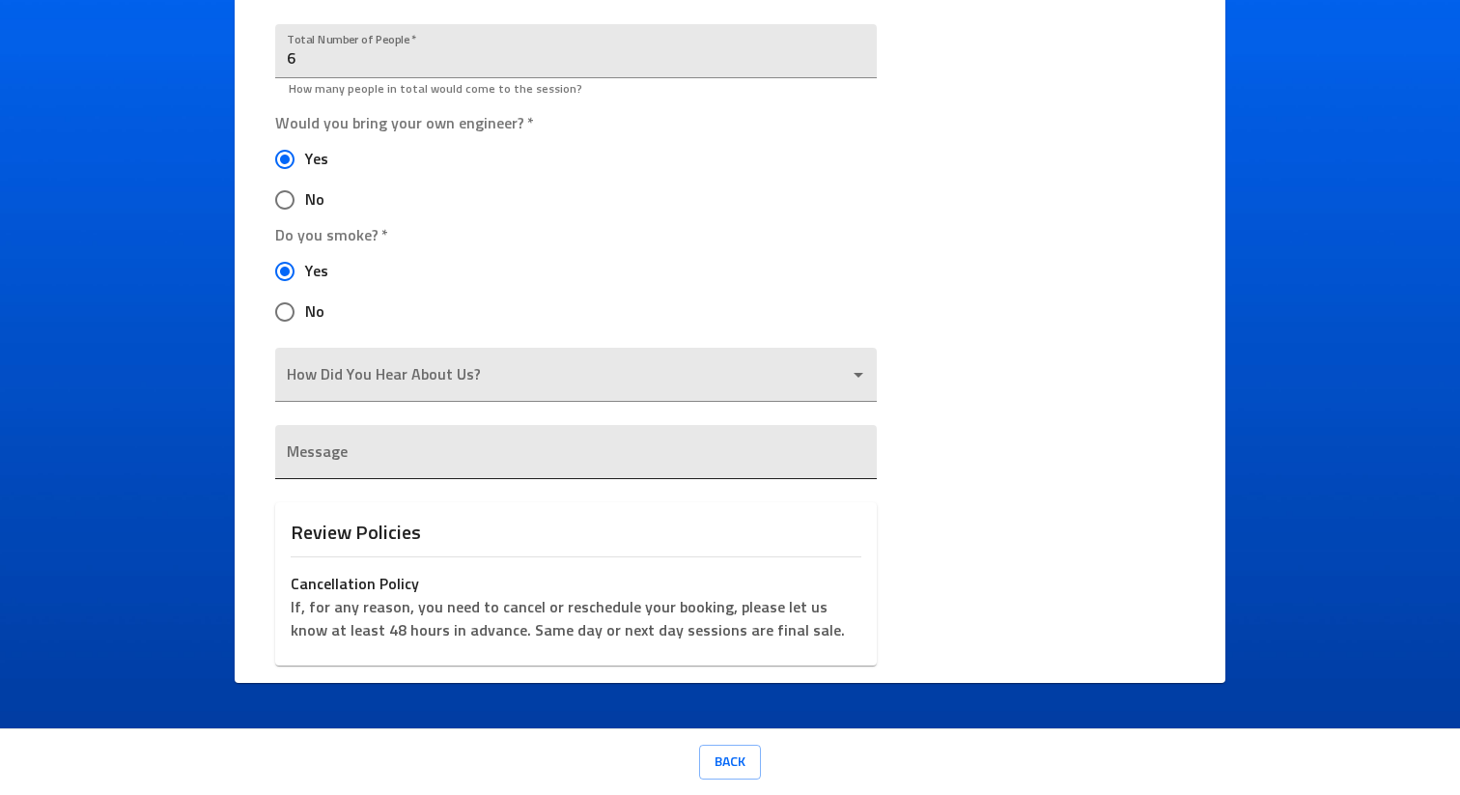
click at [445, 466] on textarea at bounding box center [575, 460] width 577 height 18
click at [514, 432] on div "x" at bounding box center [575, 452] width 601 height 54
type textarea "o"
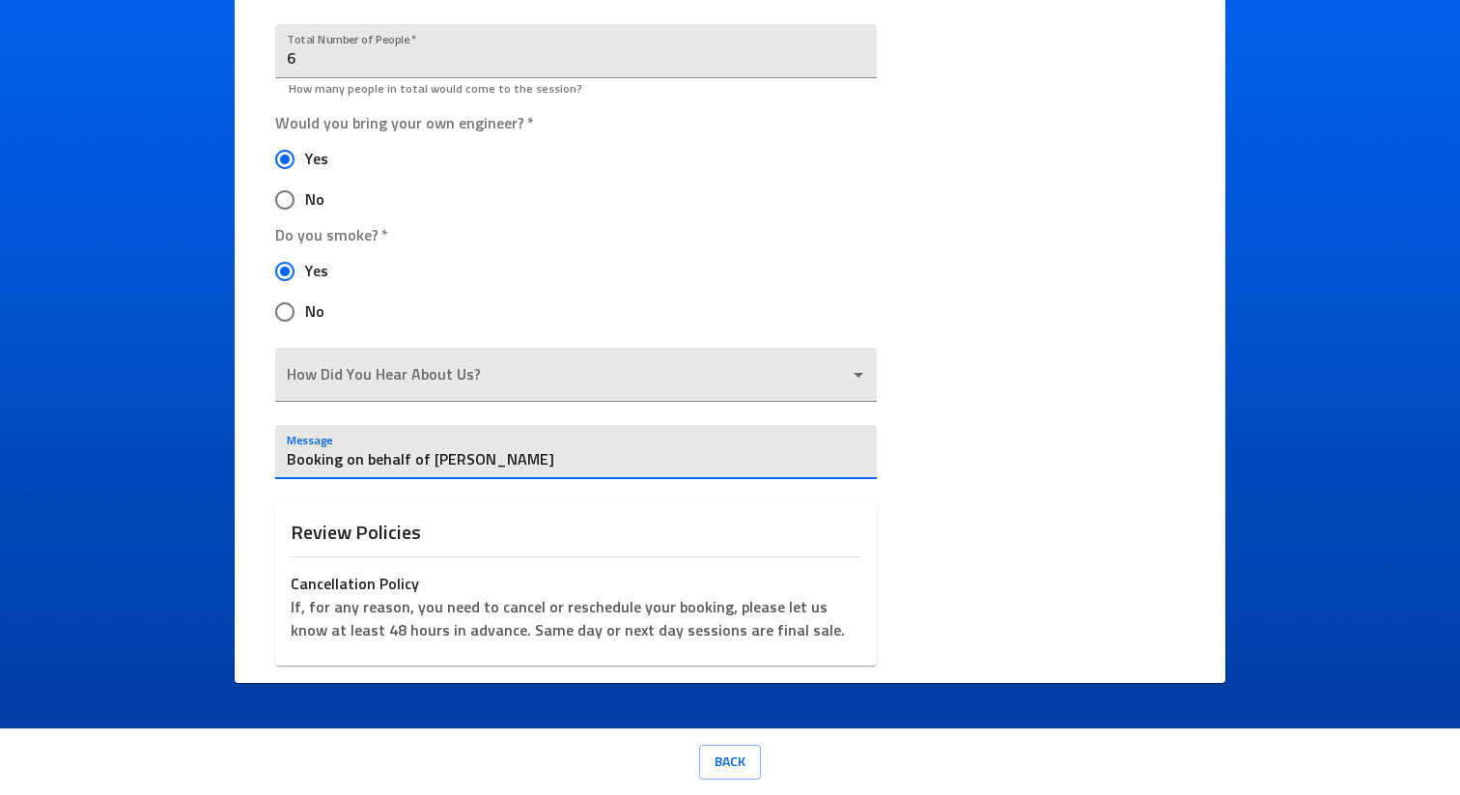
click at [568, 463] on textarea "Booking on behalf of James Ellis" at bounding box center [575, 460] width 577 height 18
type textarea "Booking on behalf of James Ellis"
click at [584, 372] on body "Ice Cream Sound Studios Request a Session Review Request Details Selected Date …" at bounding box center [730, 397] width 1460 height 795
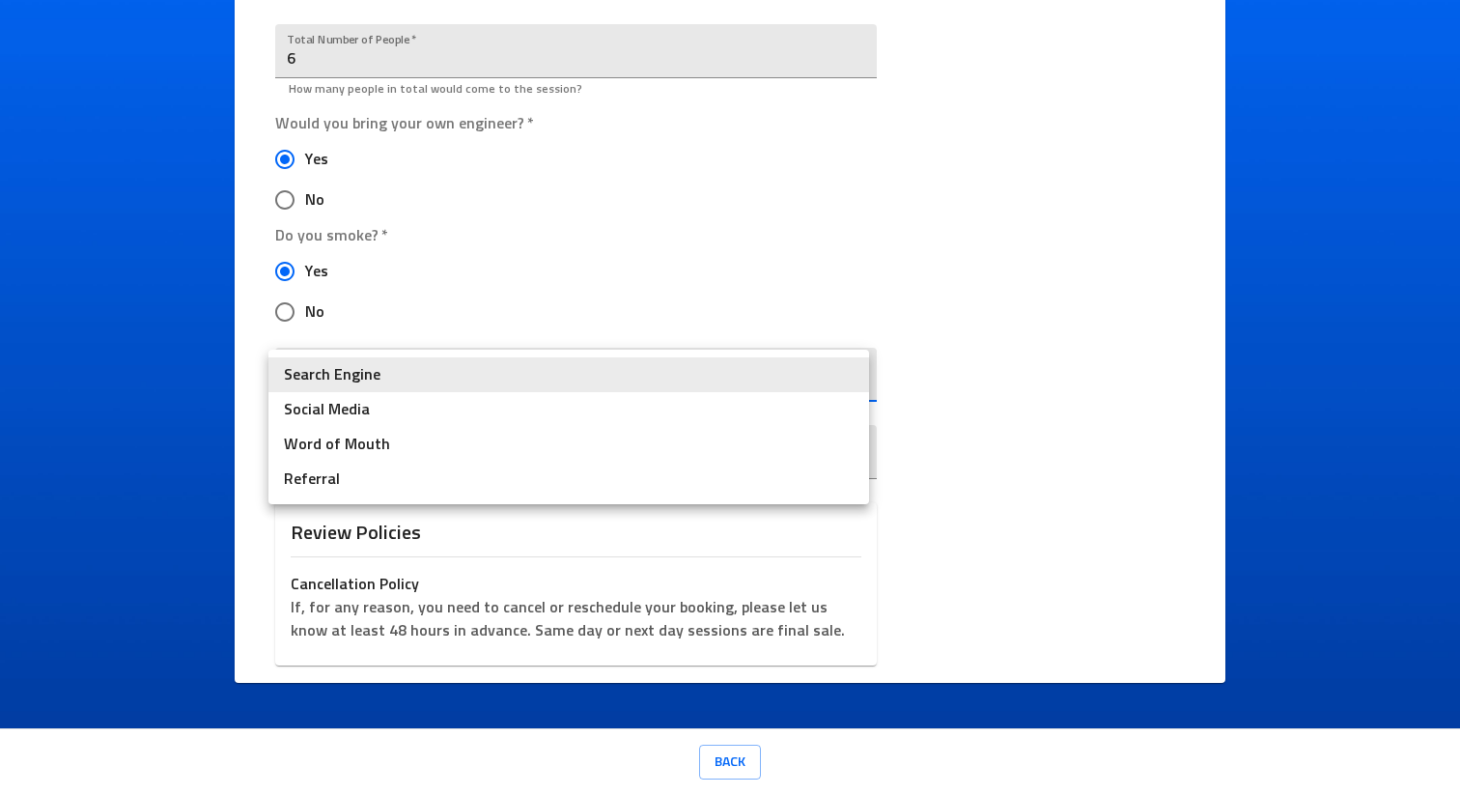
click at [594, 303] on div at bounding box center [730, 397] width 1460 height 795
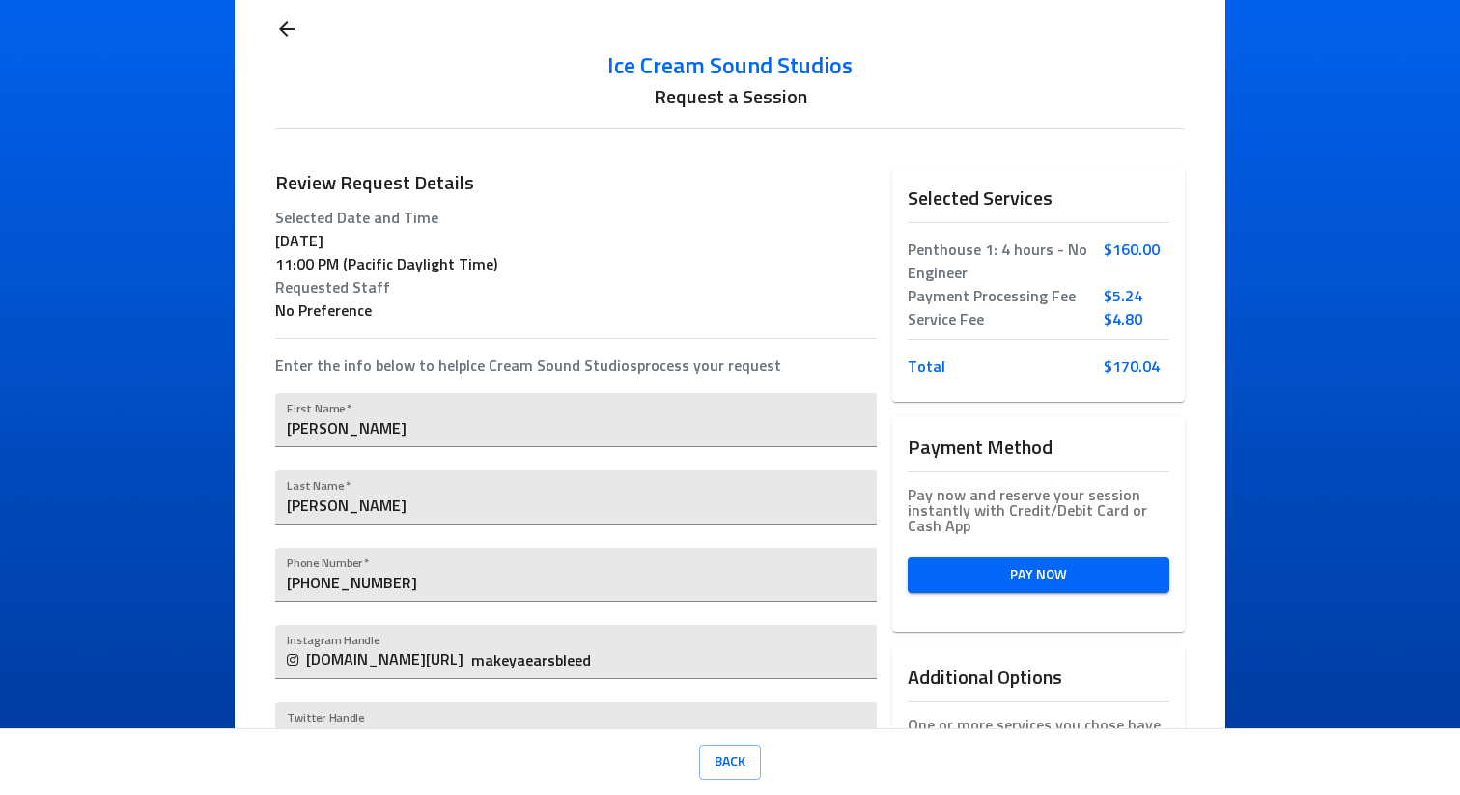
scroll to position [0, 0]
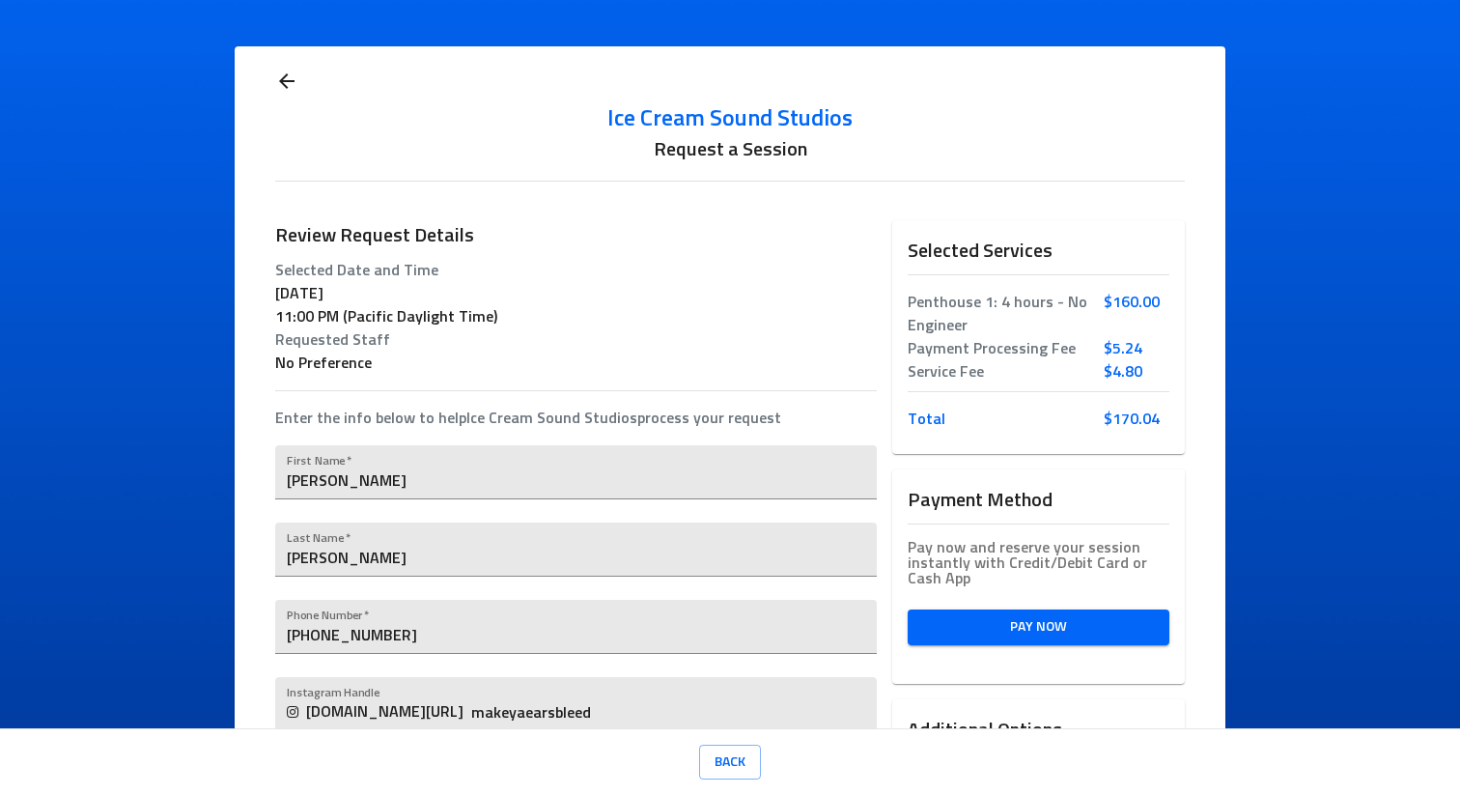
click at [420, 304] on p "[DATE]" at bounding box center [575, 293] width 601 height 23
click at [540, 283] on p "[DATE]" at bounding box center [575, 293] width 601 height 23
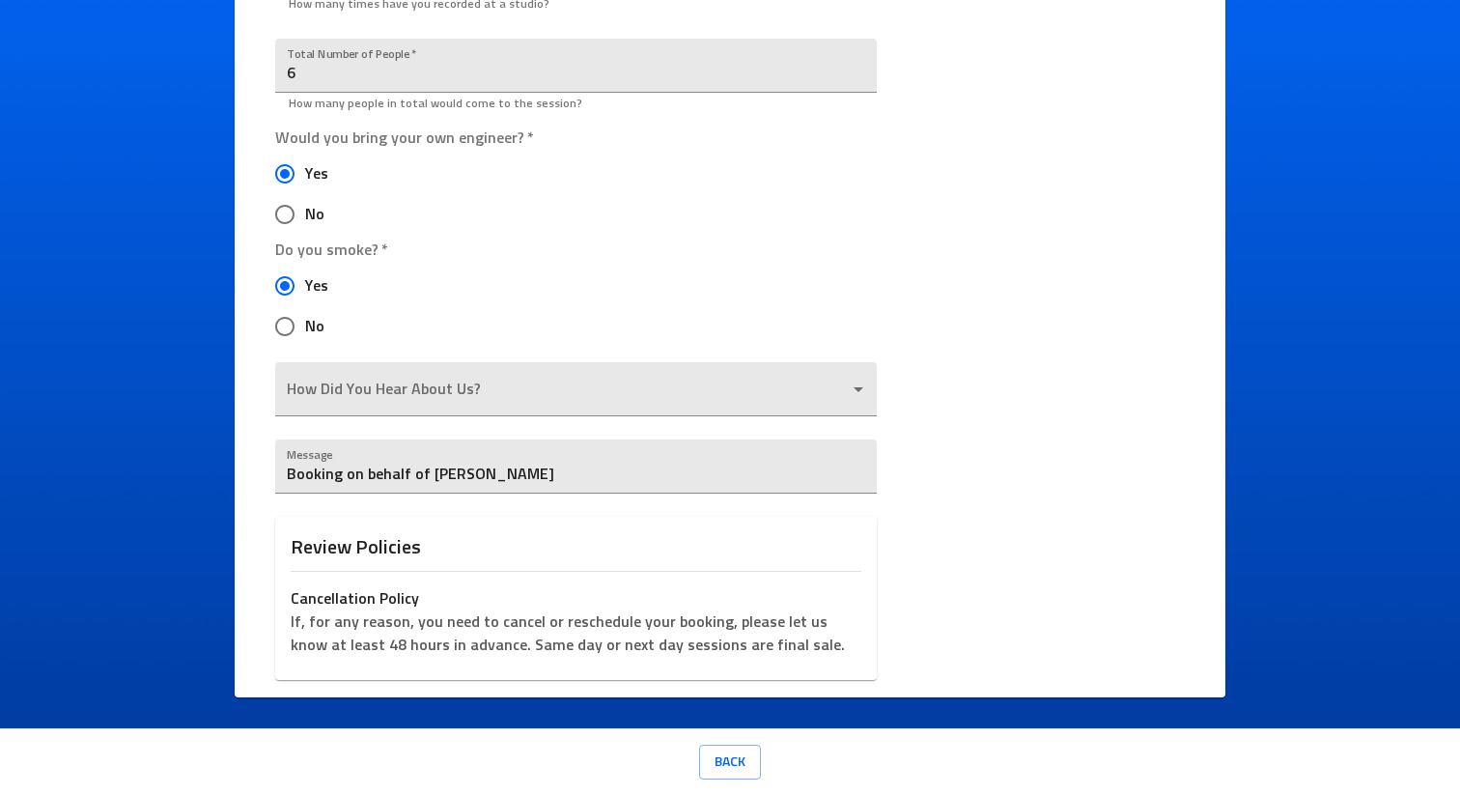
scroll to position [984, 0]
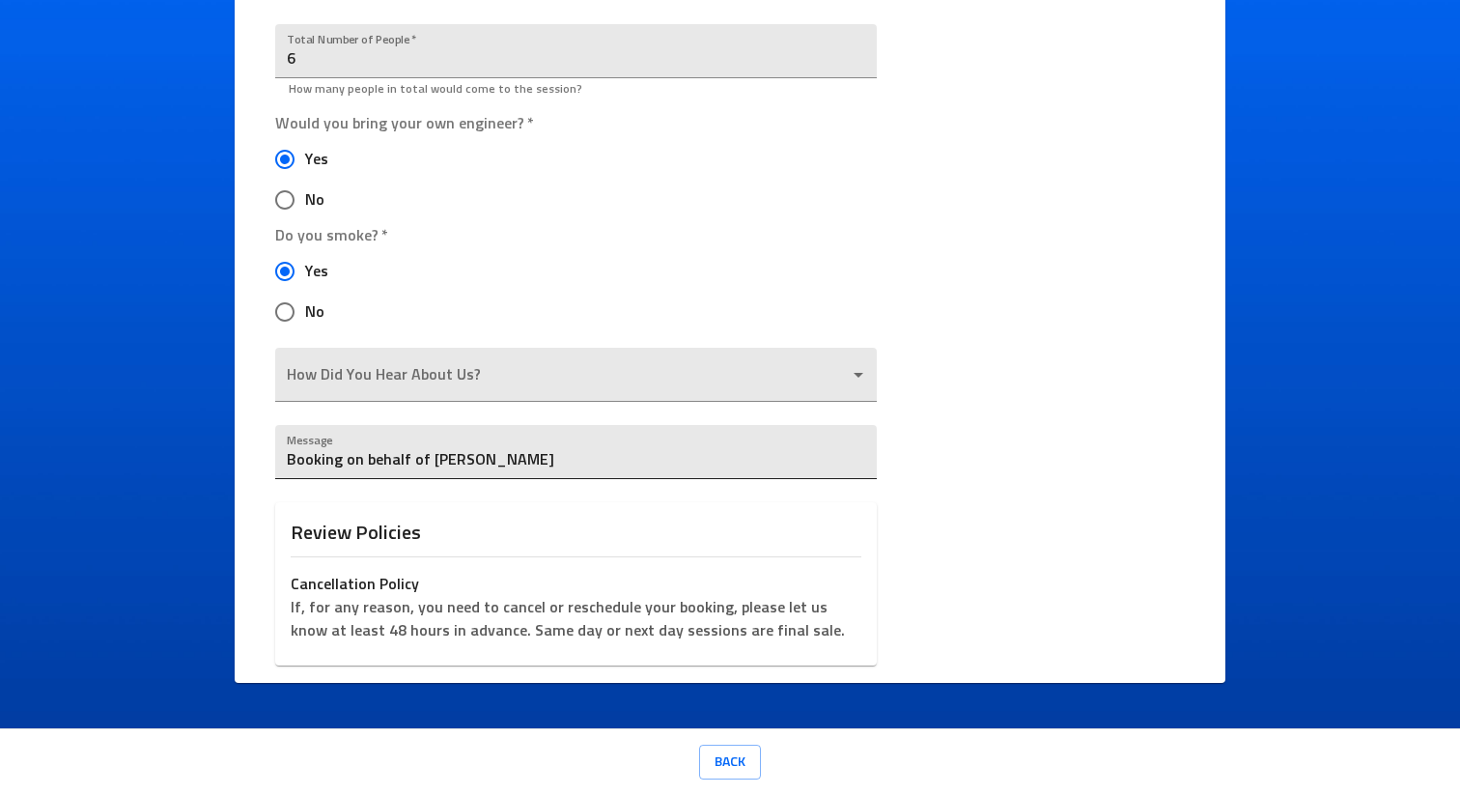
click at [539, 451] on textarea "Booking on behalf of James Ellis" at bounding box center [575, 460] width 577 height 18
click at [544, 485] on div "Message Booking on behalf of James Ellis x" at bounding box center [575, 447] width 601 height 77
drag, startPoint x: 544, startPoint y: 456, endPoint x: 35, endPoint y: 422, distance: 509.9
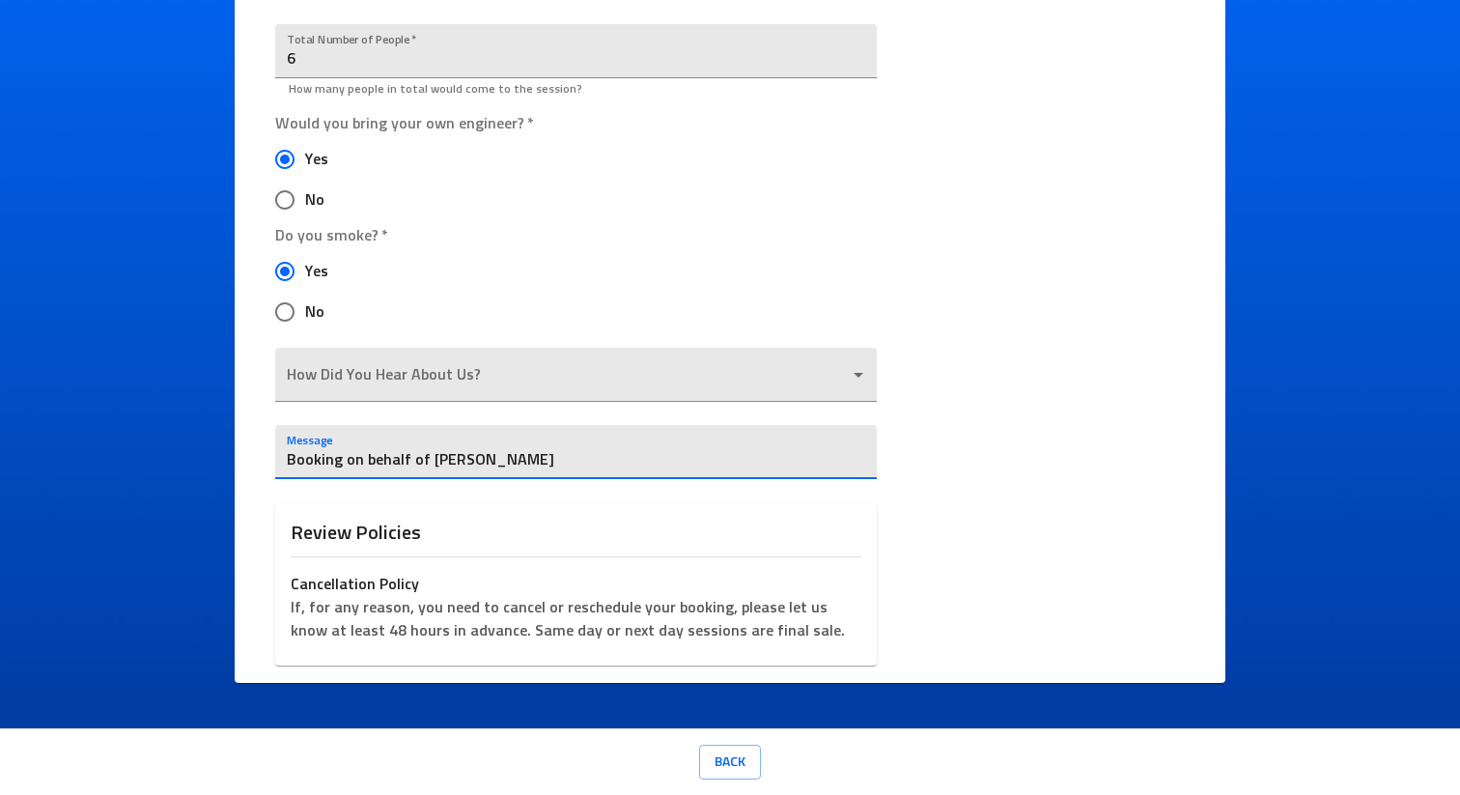
click at [35, 422] on div "Ice Cream Sound Studios Request a Session Review Request Details Selected Date …" at bounding box center [730, 364] width 1460 height 729
click at [493, 480] on div "Message Booking on behalf of James Ellis x" at bounding box center [575, 447] width 601 height 77
click at [508, 469] on div "Booking on behalf of James Ellis x" at bounding box center [575, 452] width 601 height 54
click at [508, 464] on textarea "Booking on behalf of James Ellis" at bounding box center [575, 460] width 577 height 18
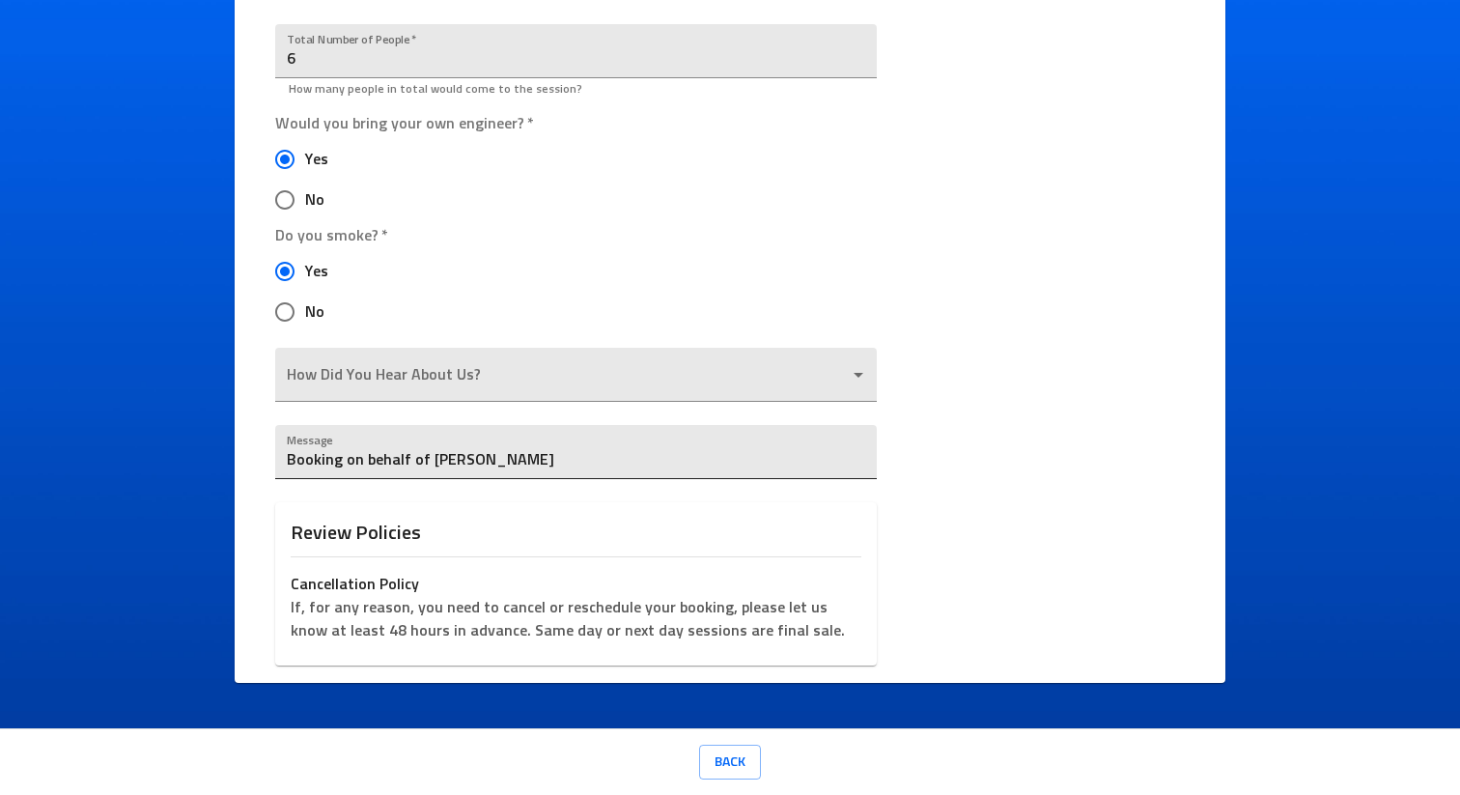
click at [527, 438] on div "Booking on behalf of James Ellis x" at bounding box center [575, 452] width 601 height 54
click at [527, 440] on div "Booking on behalf of James Ellis x" at bounding box center [575, 452] width 601 height 54
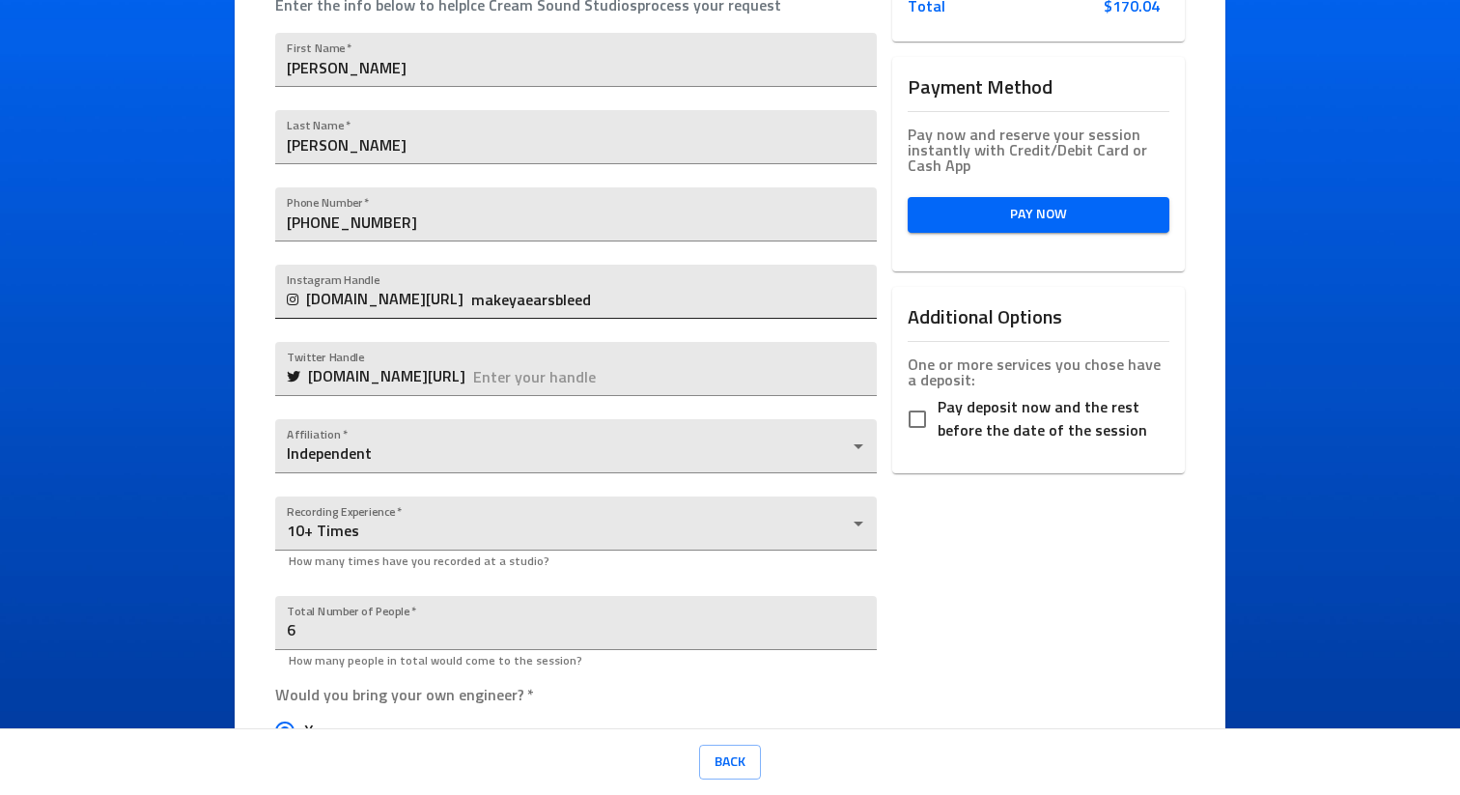
scroll to position [406, 0]
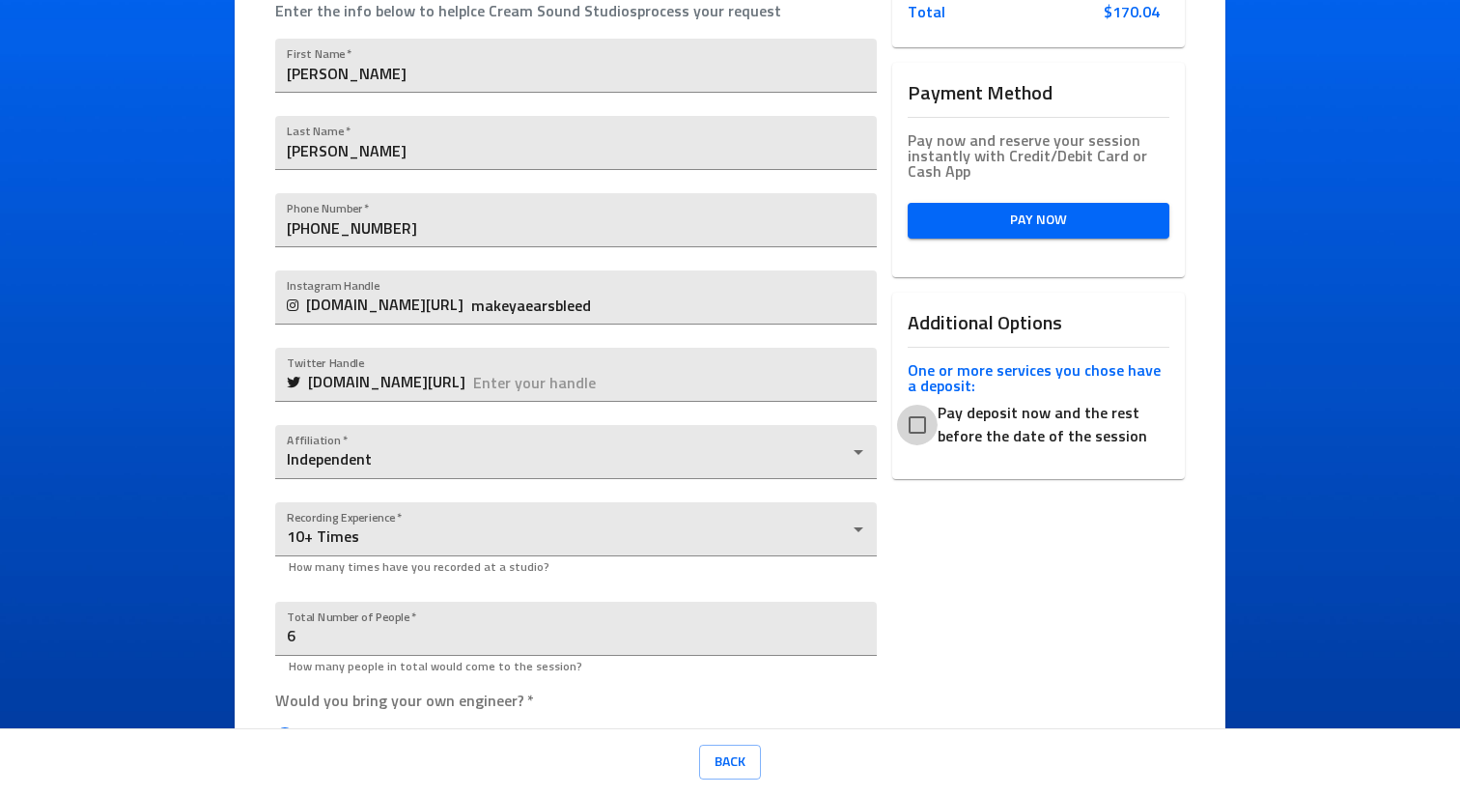
click at [911, 423] on input "Pay deposit now and the rest before the date of the session" at bounding box center [917, 425] width 41 height 41
checkbox input "true"
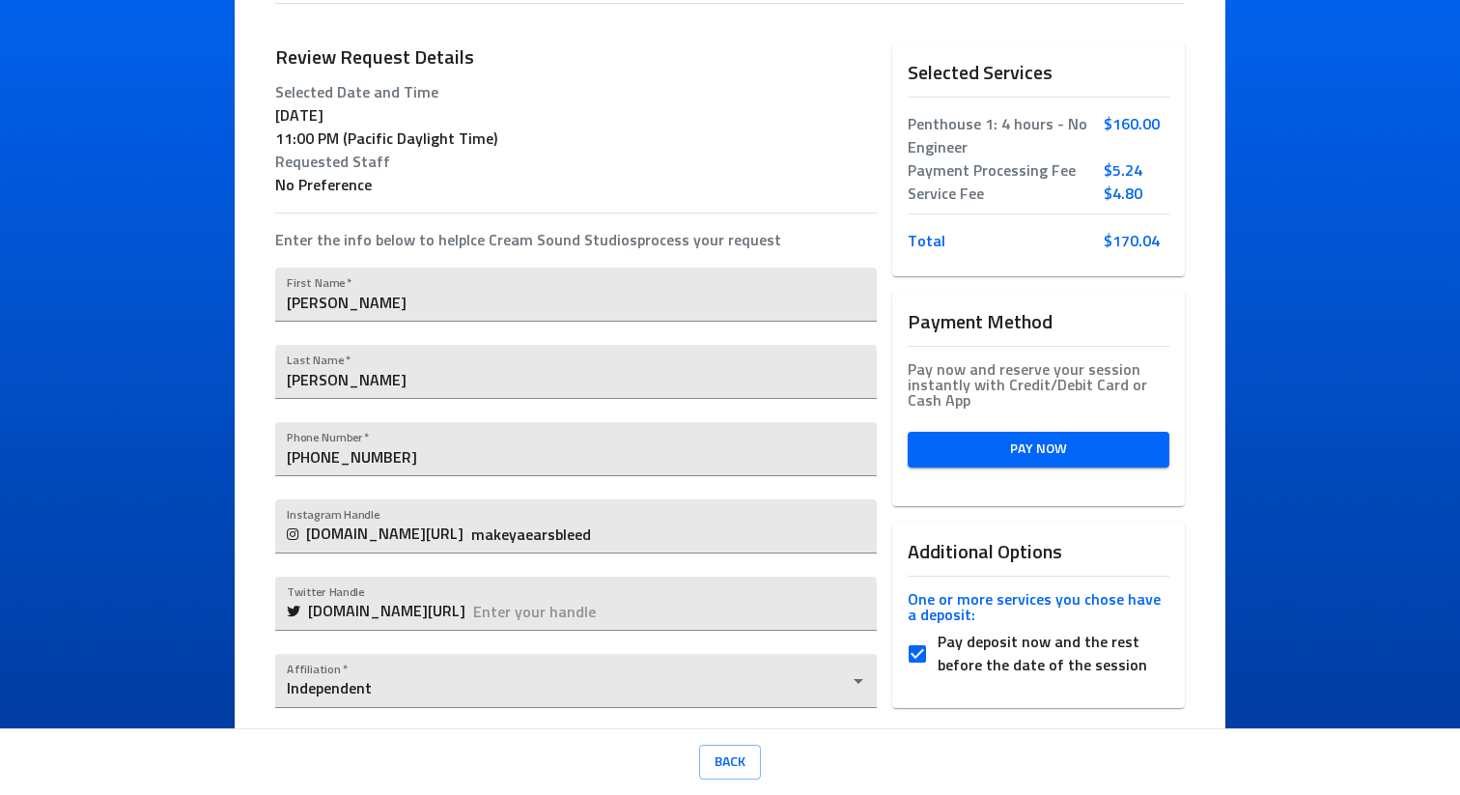
scroll to position [0, 0]
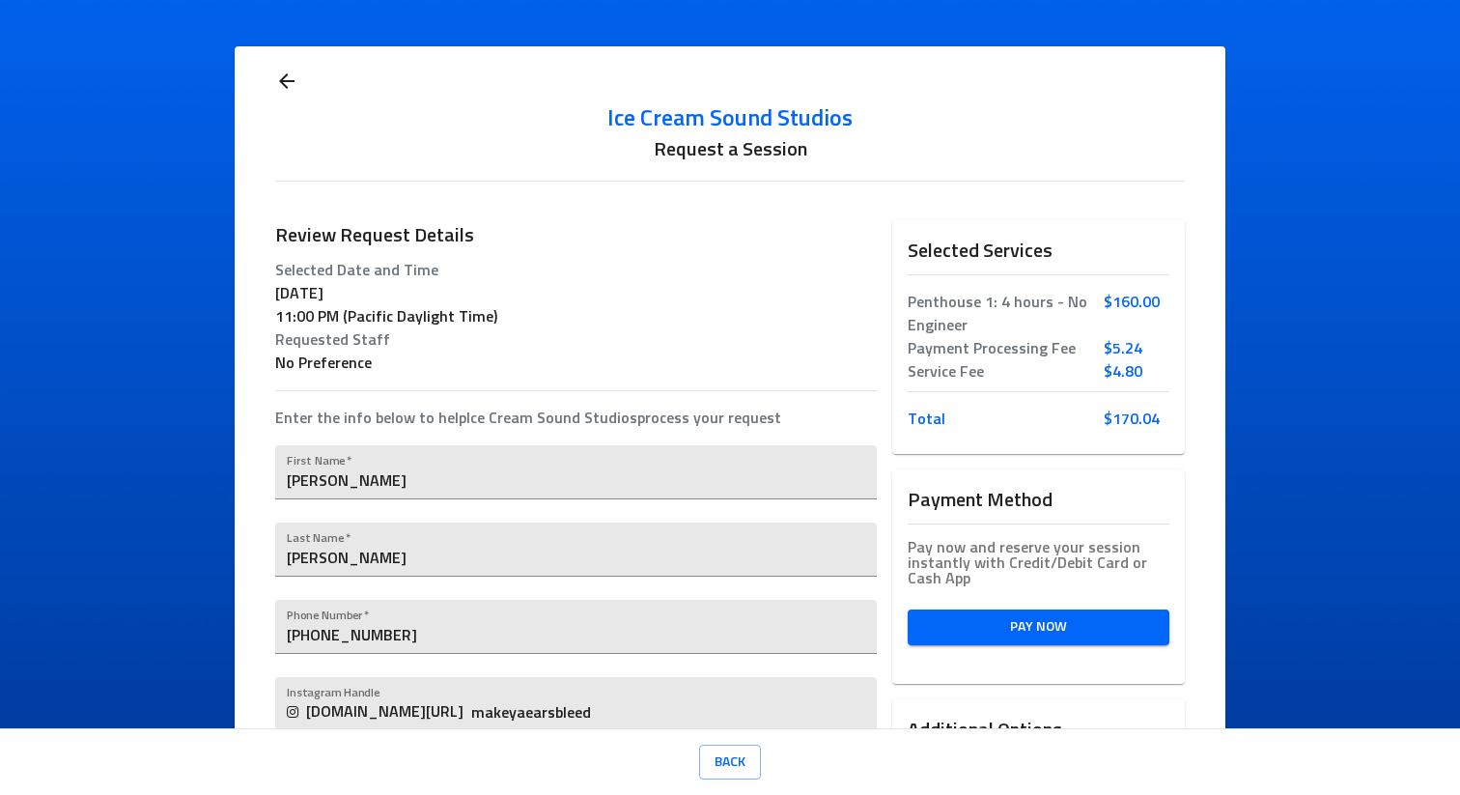
click at [981, 636] on span "Pay Now" at bounding box center [1038, 627] width 231 height 24
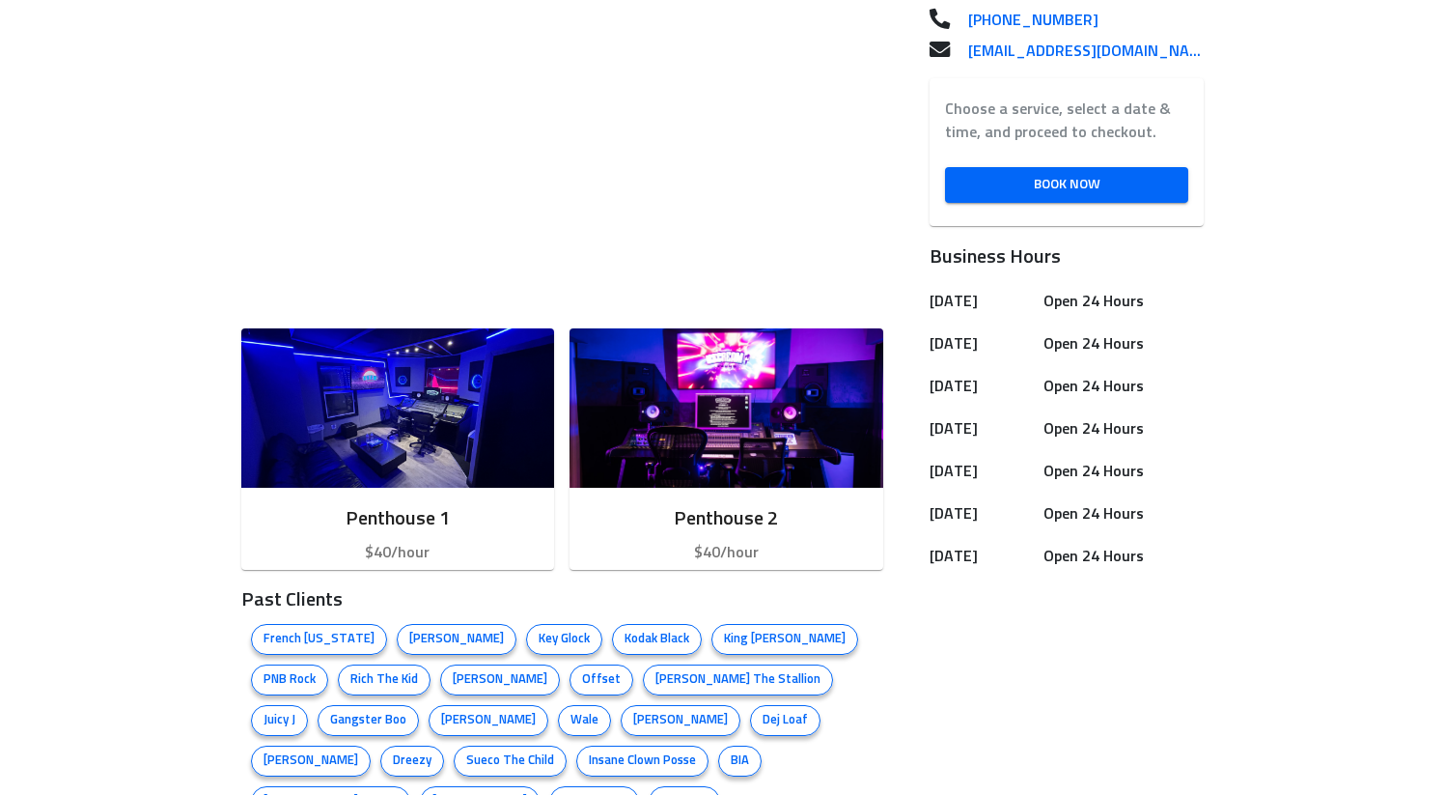
scroll to position [583, 0]
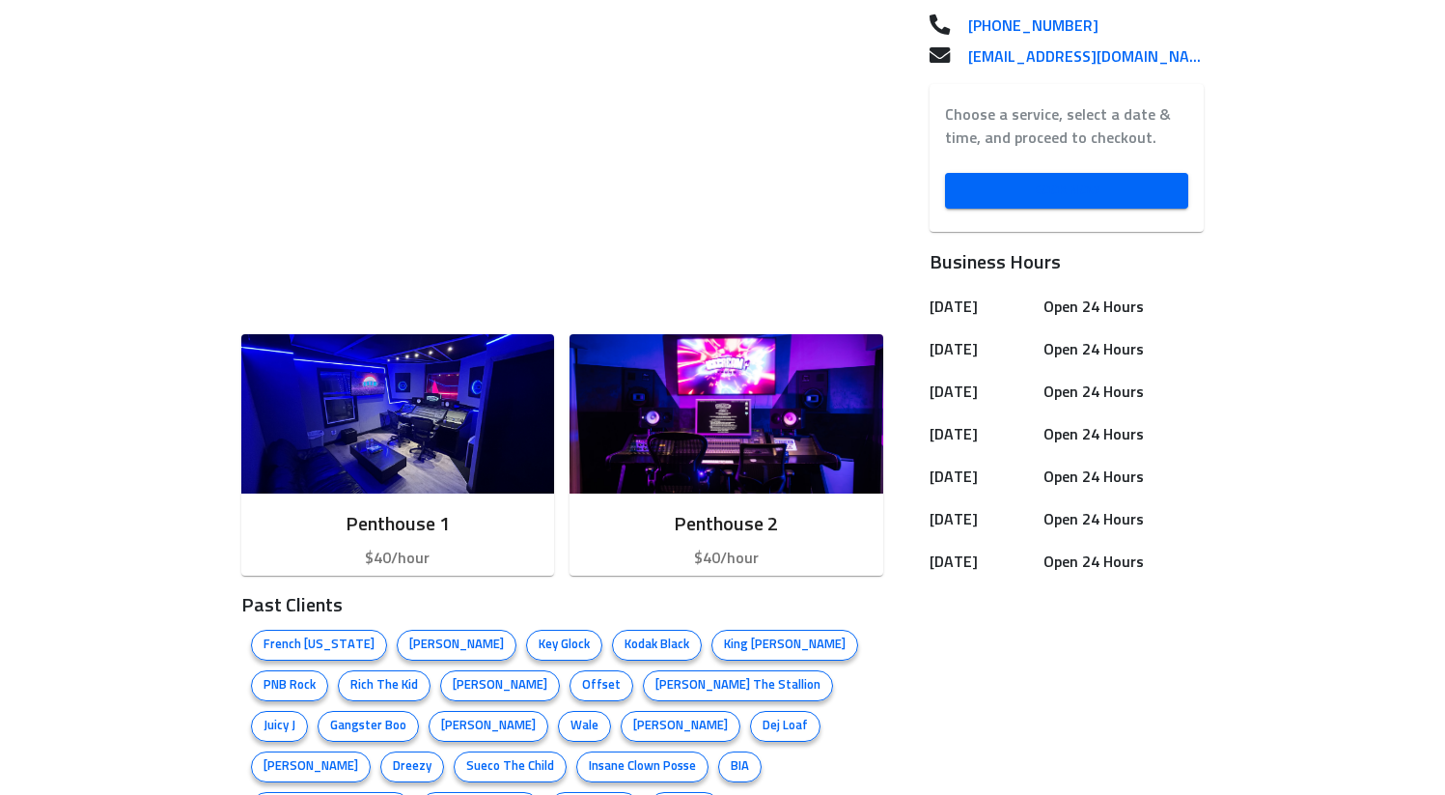
click at [1060, 182] on span "Book Now" at bounding box center [1067, 191] width 213 height 24
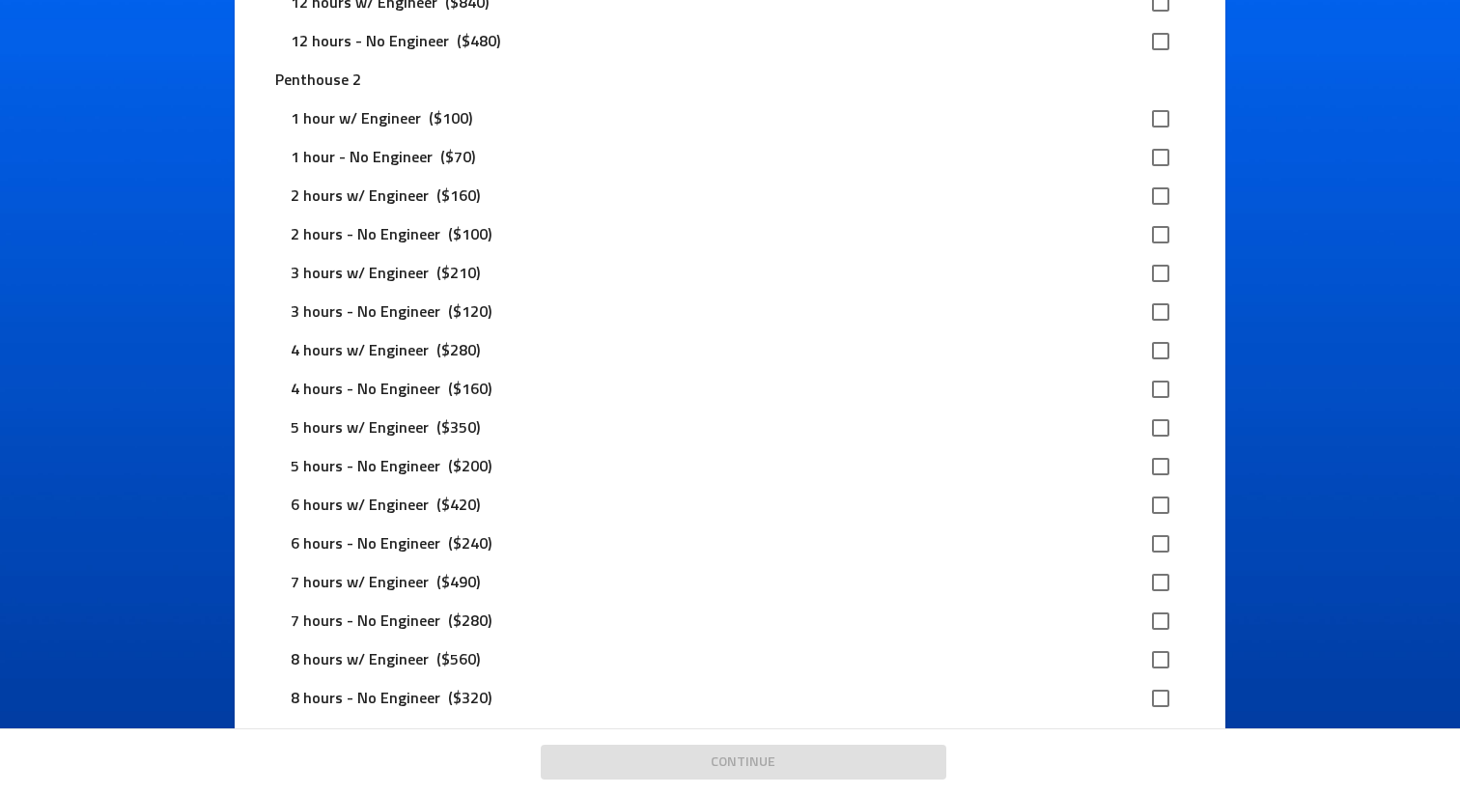
scroll to position [1142, 0]
click at [1157, 391] on input "checkbox" at bounding box center [1160, 387] width 41 height 41
checkbox input "true"
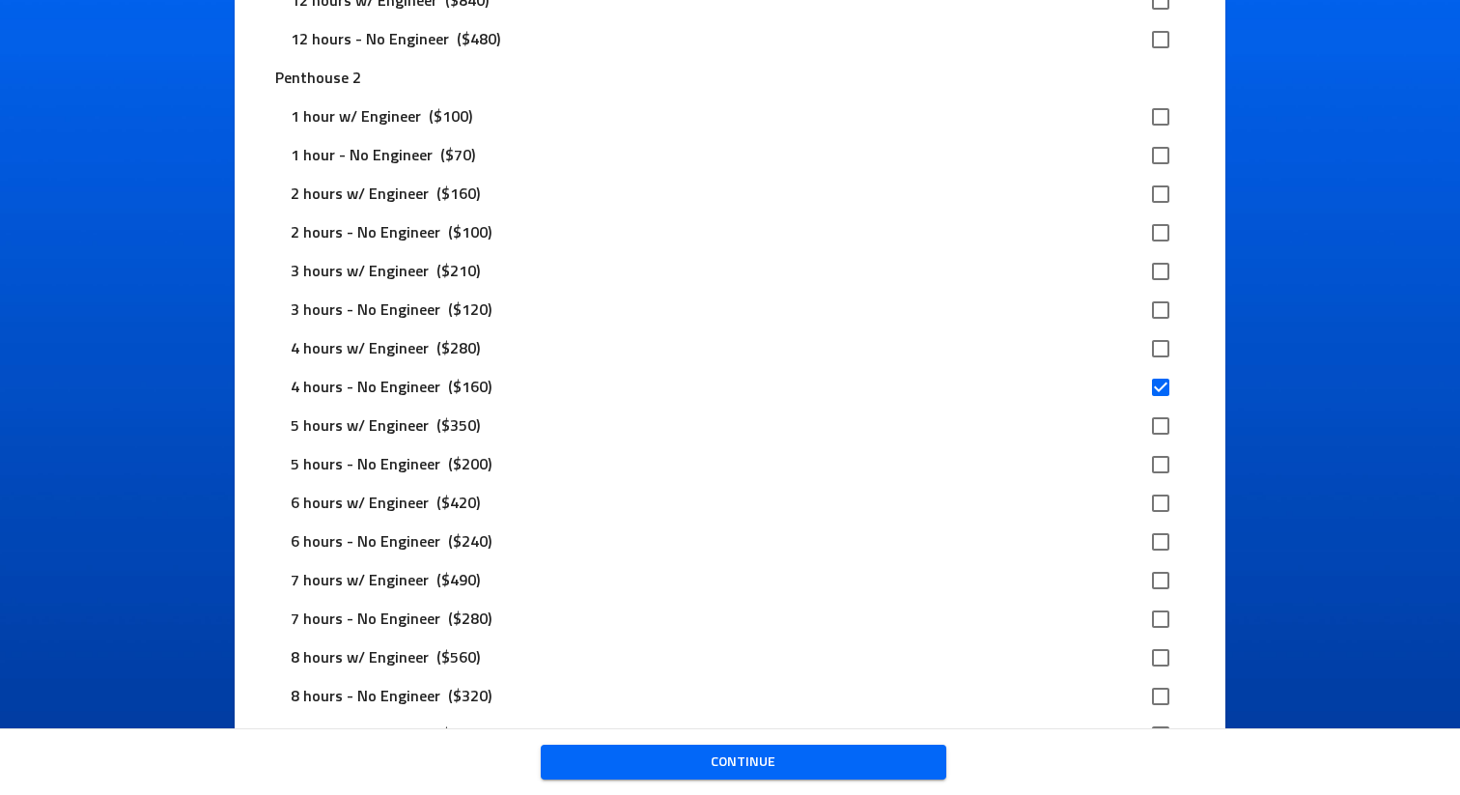
click at [800, 766] on span "Continue" at bounding box center [743, 762] width 375 height 24
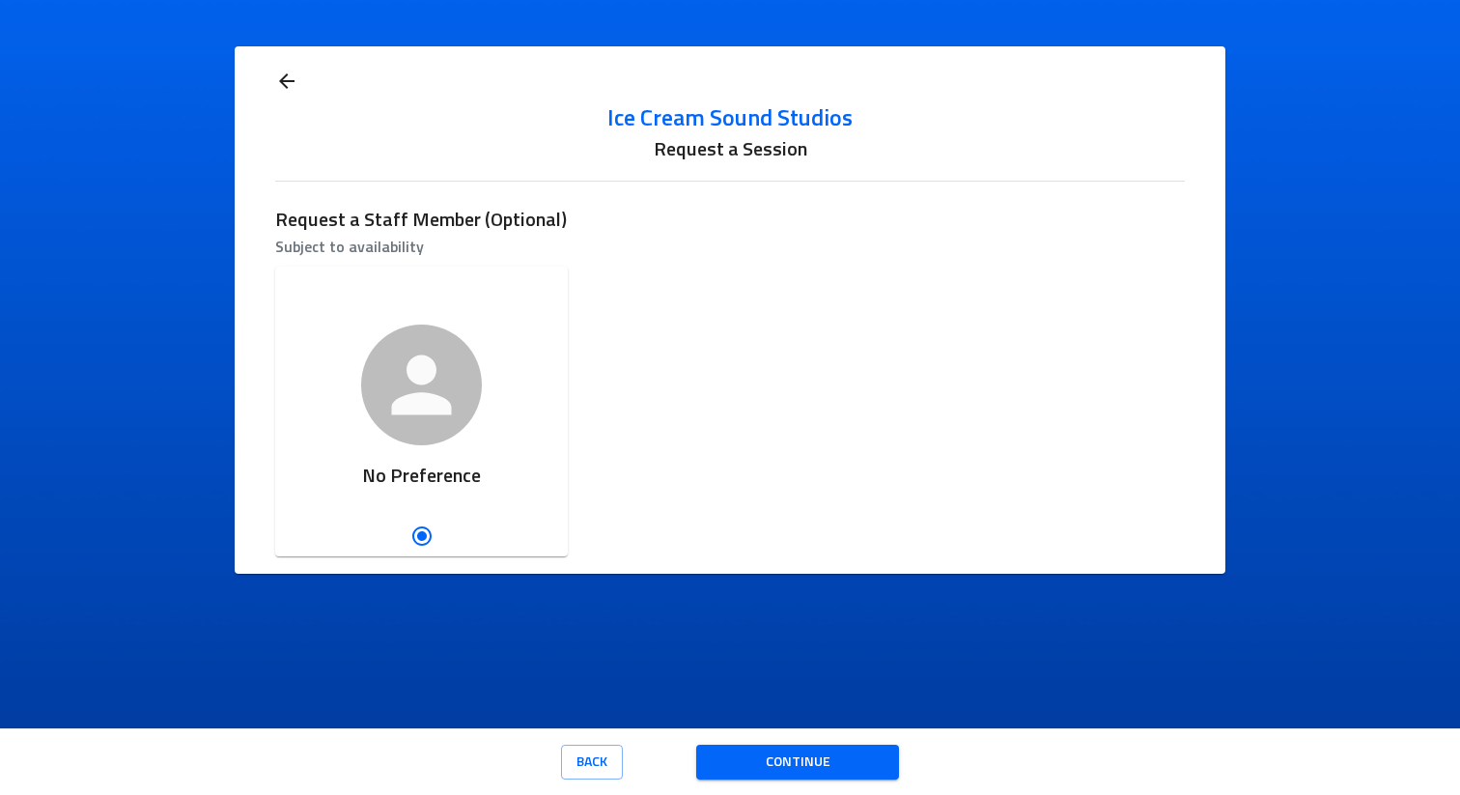
scroll to position [0, 0]
click at [800, 766] on span "Continue" at bounding box center [798, 762] width 172 height 24
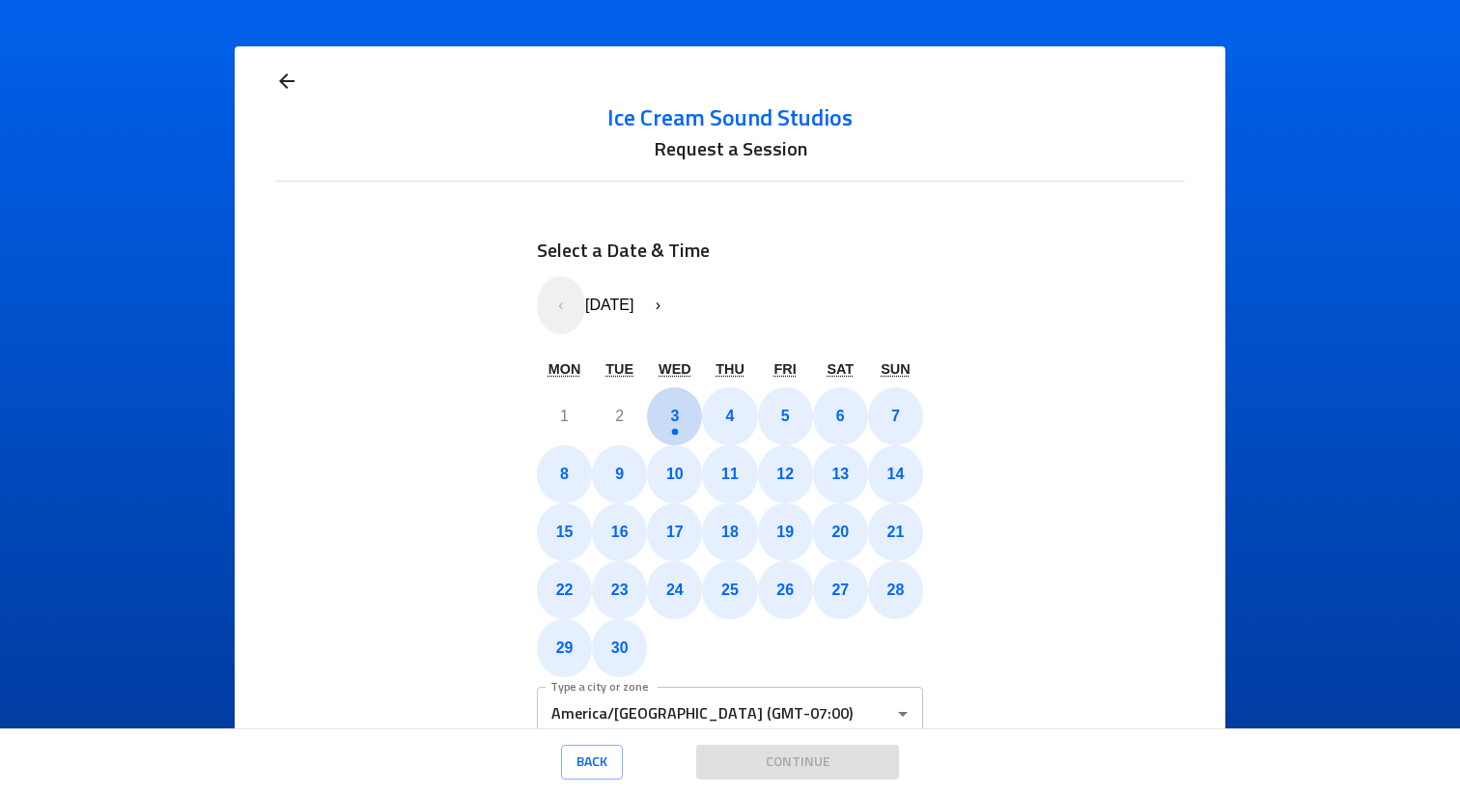
click at [678, 430] on button "3" at bounding box center [674, 416] width 55 height 58
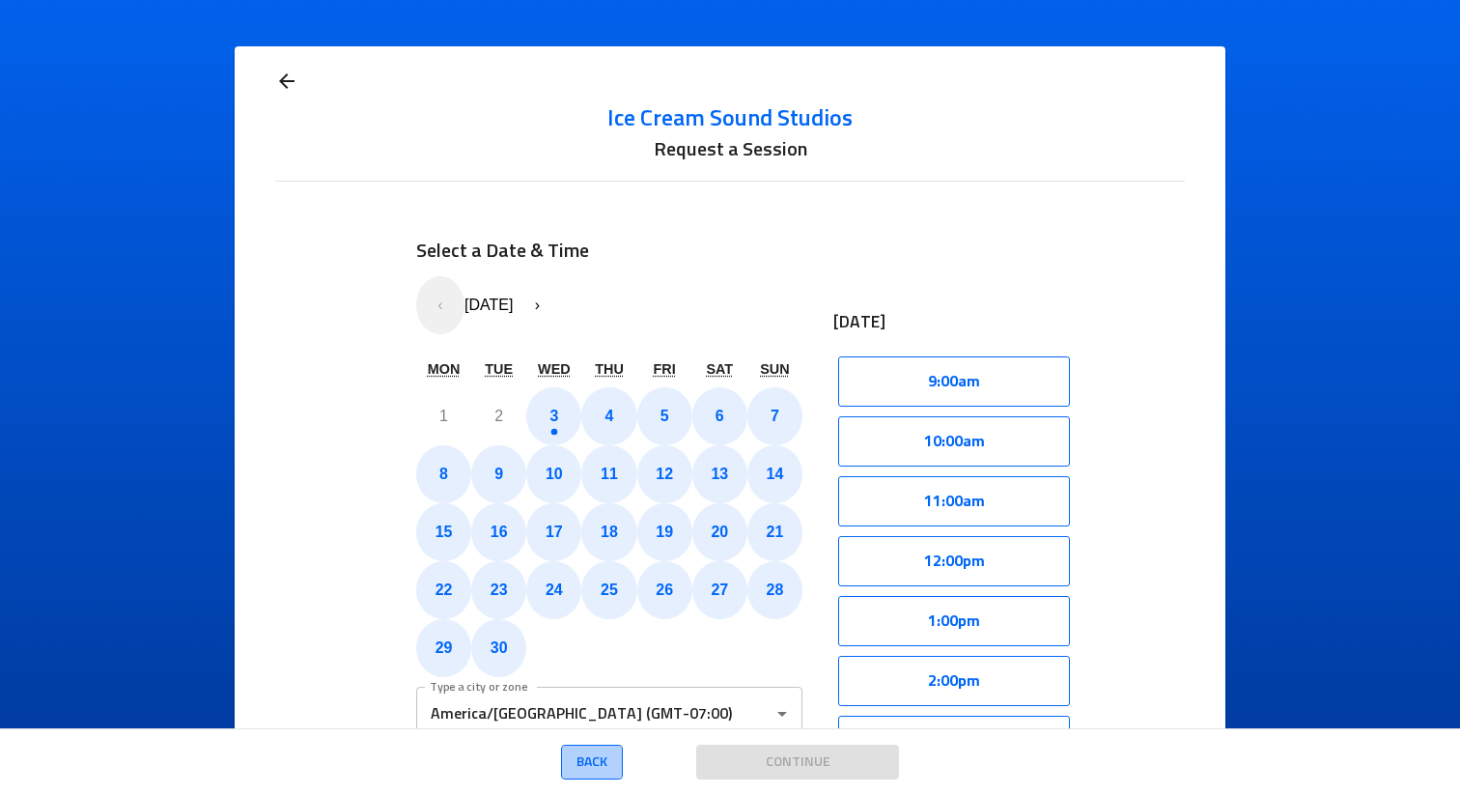
click at [586, 753] on span "Back" at bounding box center [591, 762] width 31 height 24
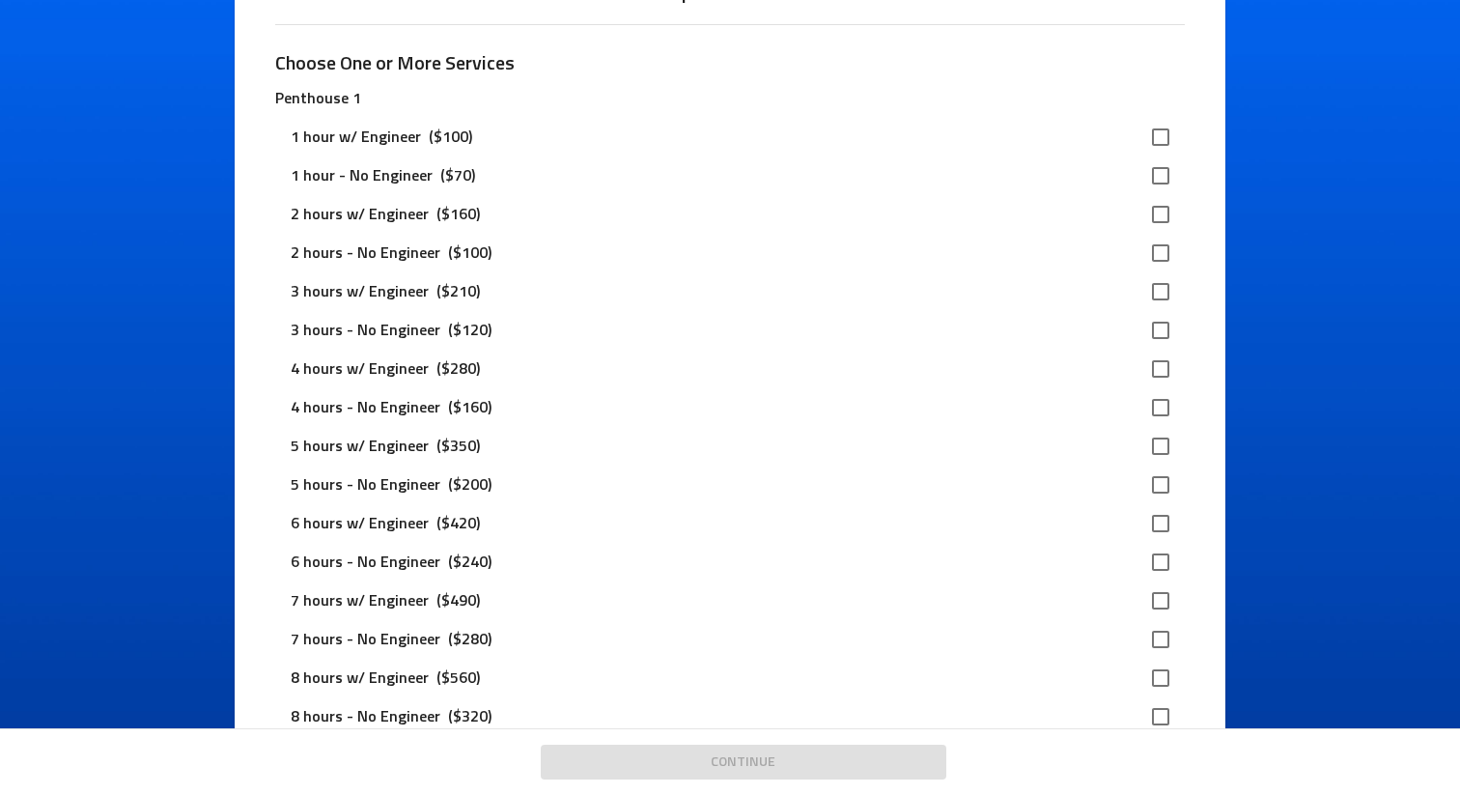
scroll to position [154, 0]
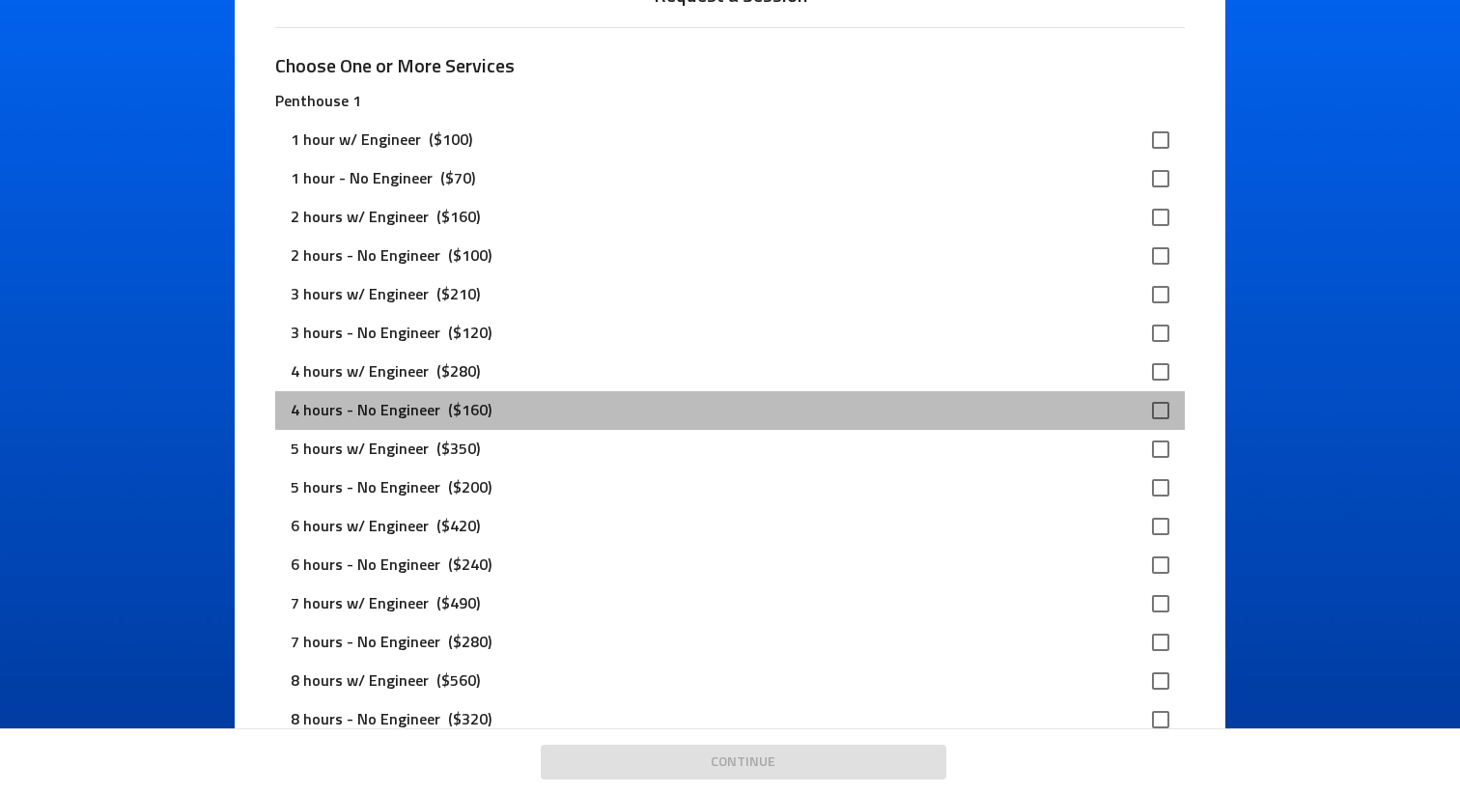
click at [838, 403] on div "4 hours - No Engineer ($160)" at bounding box center [714, 410] width 847 height 23
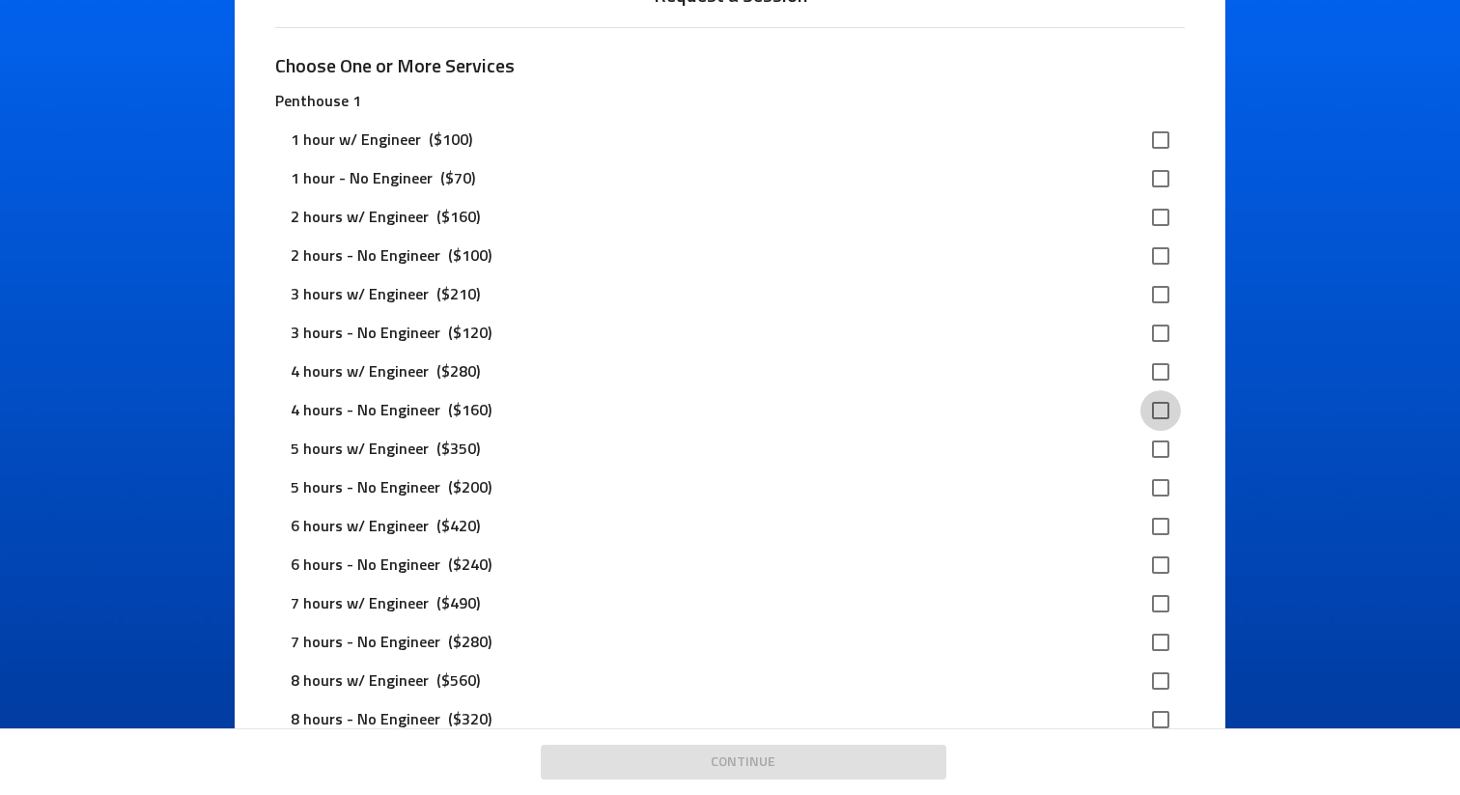
click at [1152, 403] on input "checkbox" at bounding box center [1160, 410] width 41 height 41
checkbox input "true"
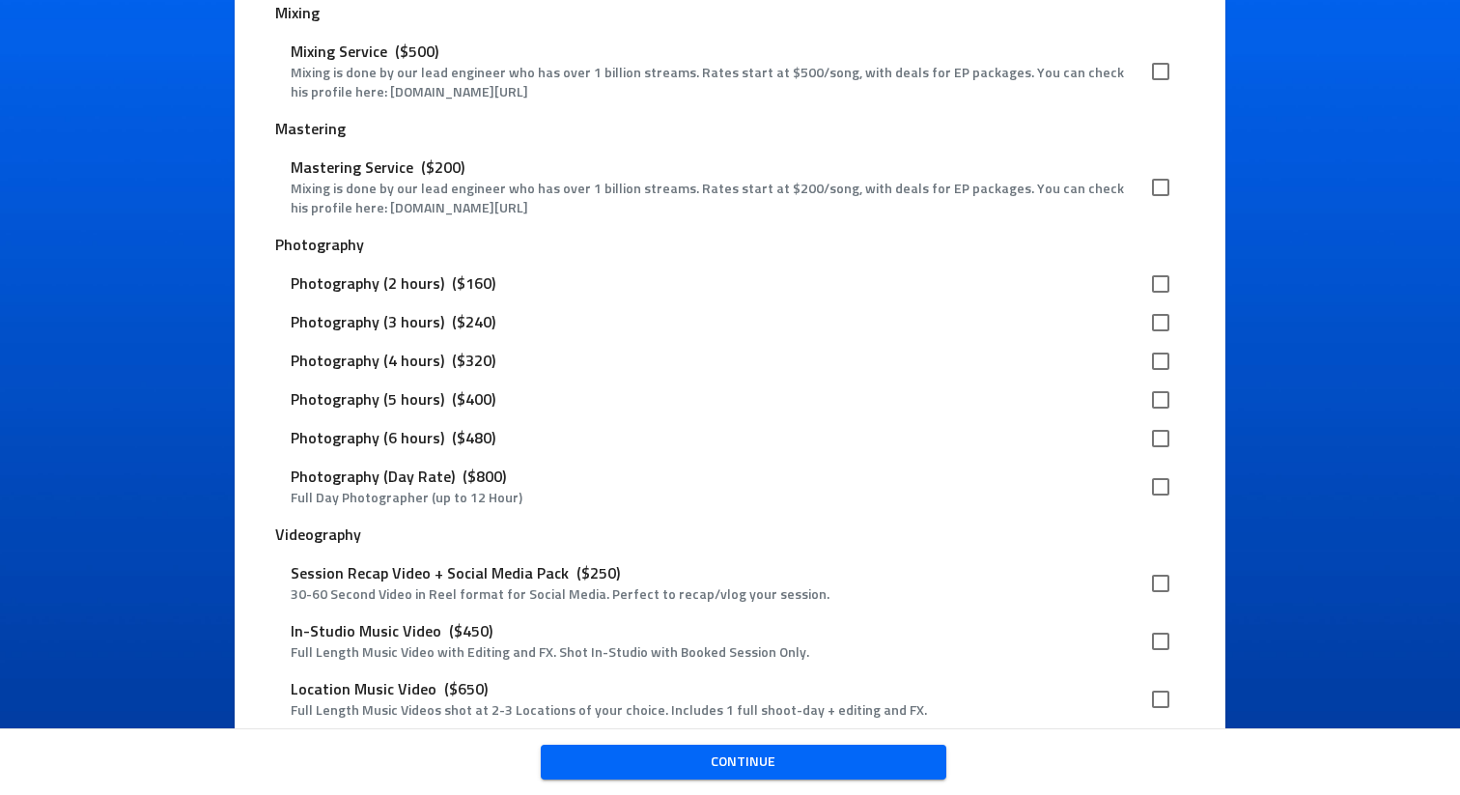
scroll to position [2668, 0]
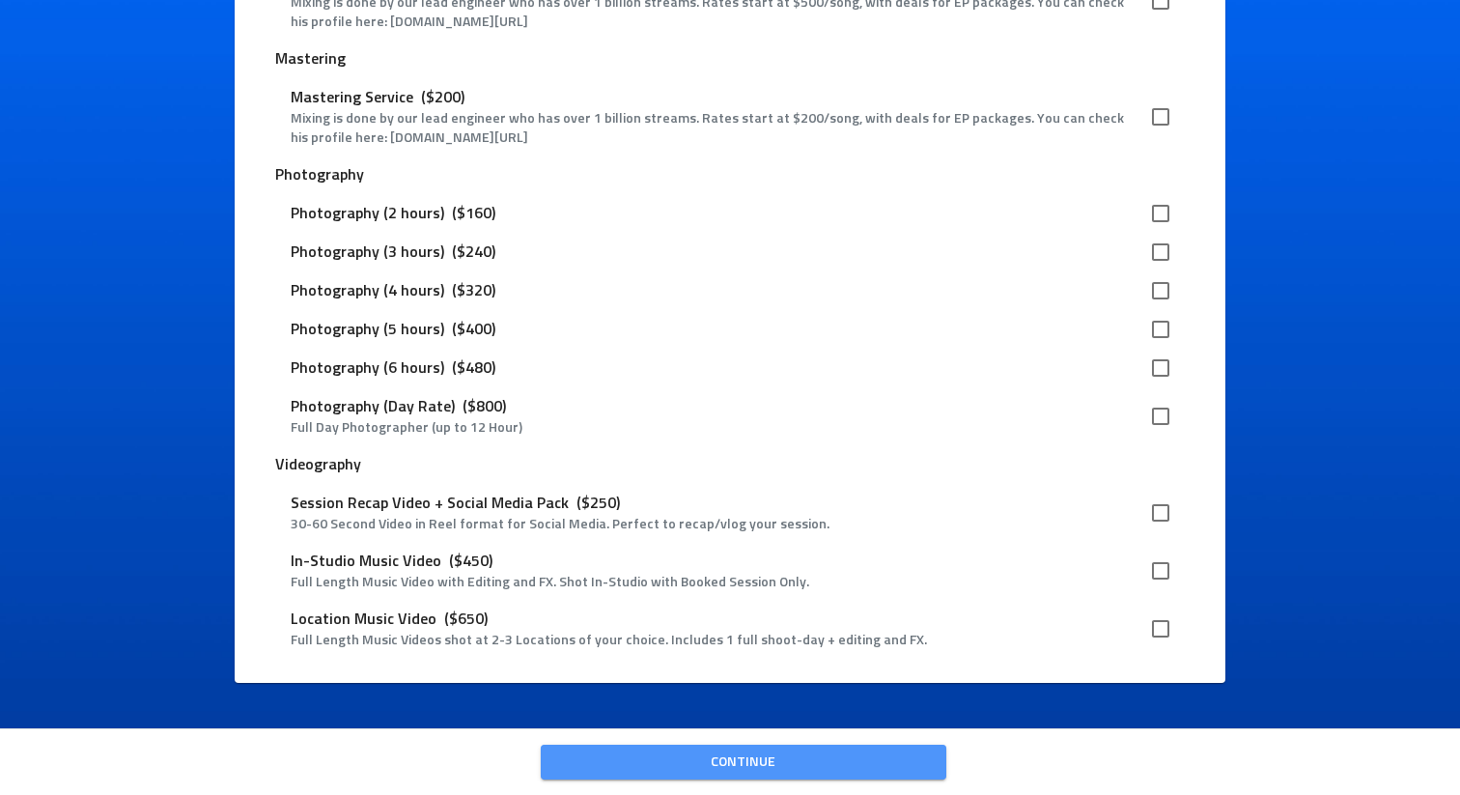
click at [710, 761] on span "Continue" at bounding box center [743, 762] width 375 height 24
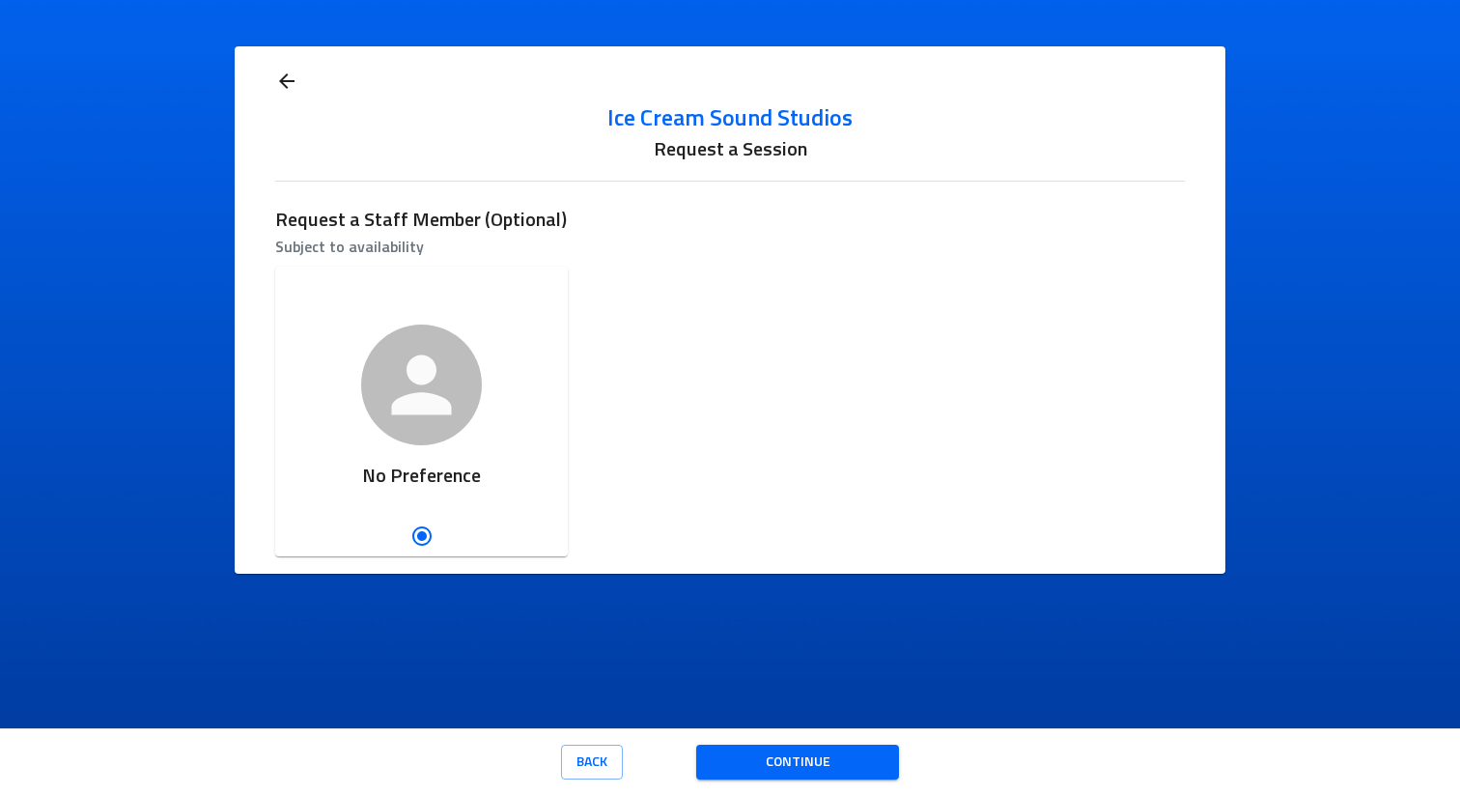
click at [769, 762] on span "Continue" at bounding box center [798, 762] width 172 height 24
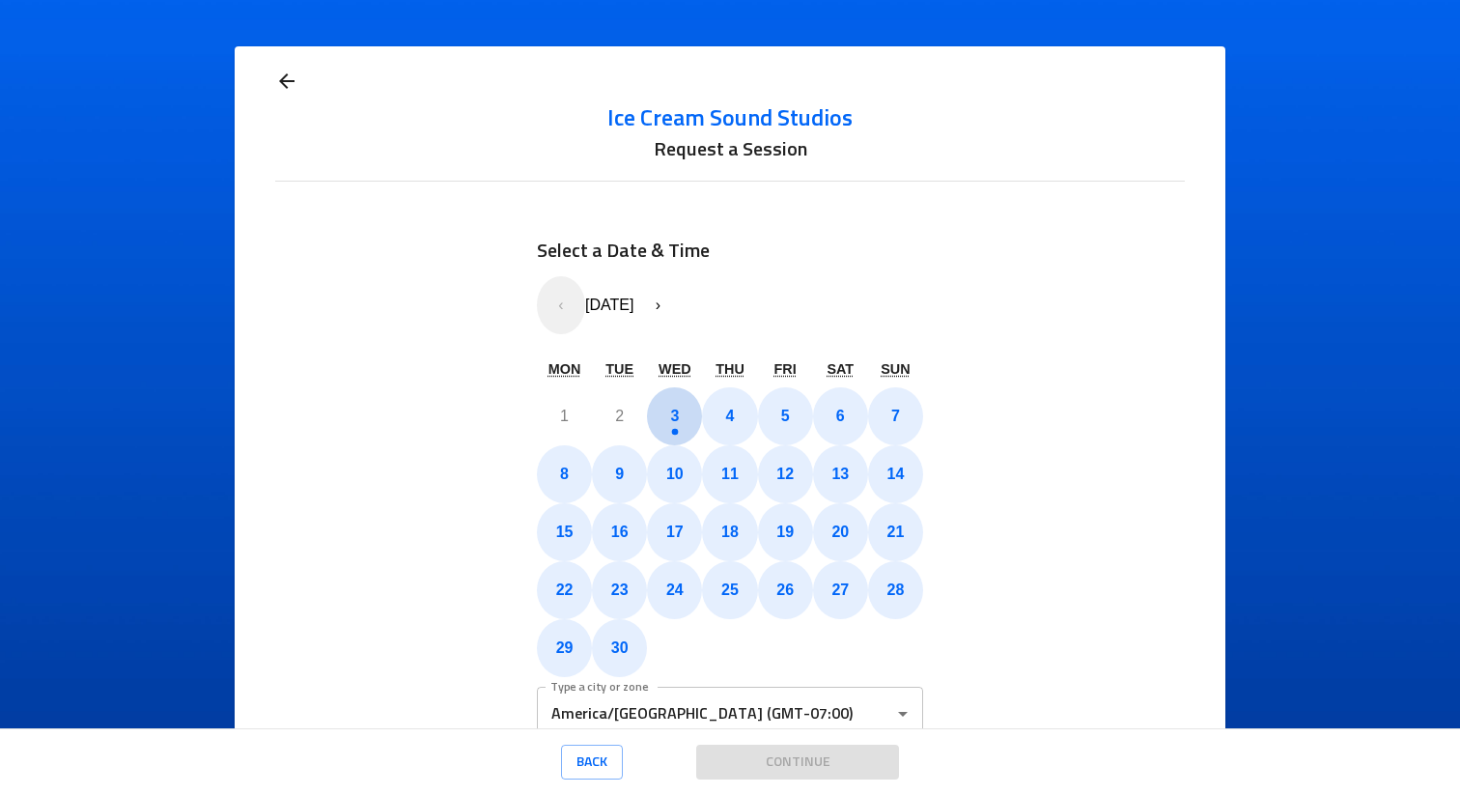
click at [668, 396] on button "3" at bounding box center [674, 416] width 55 height 58
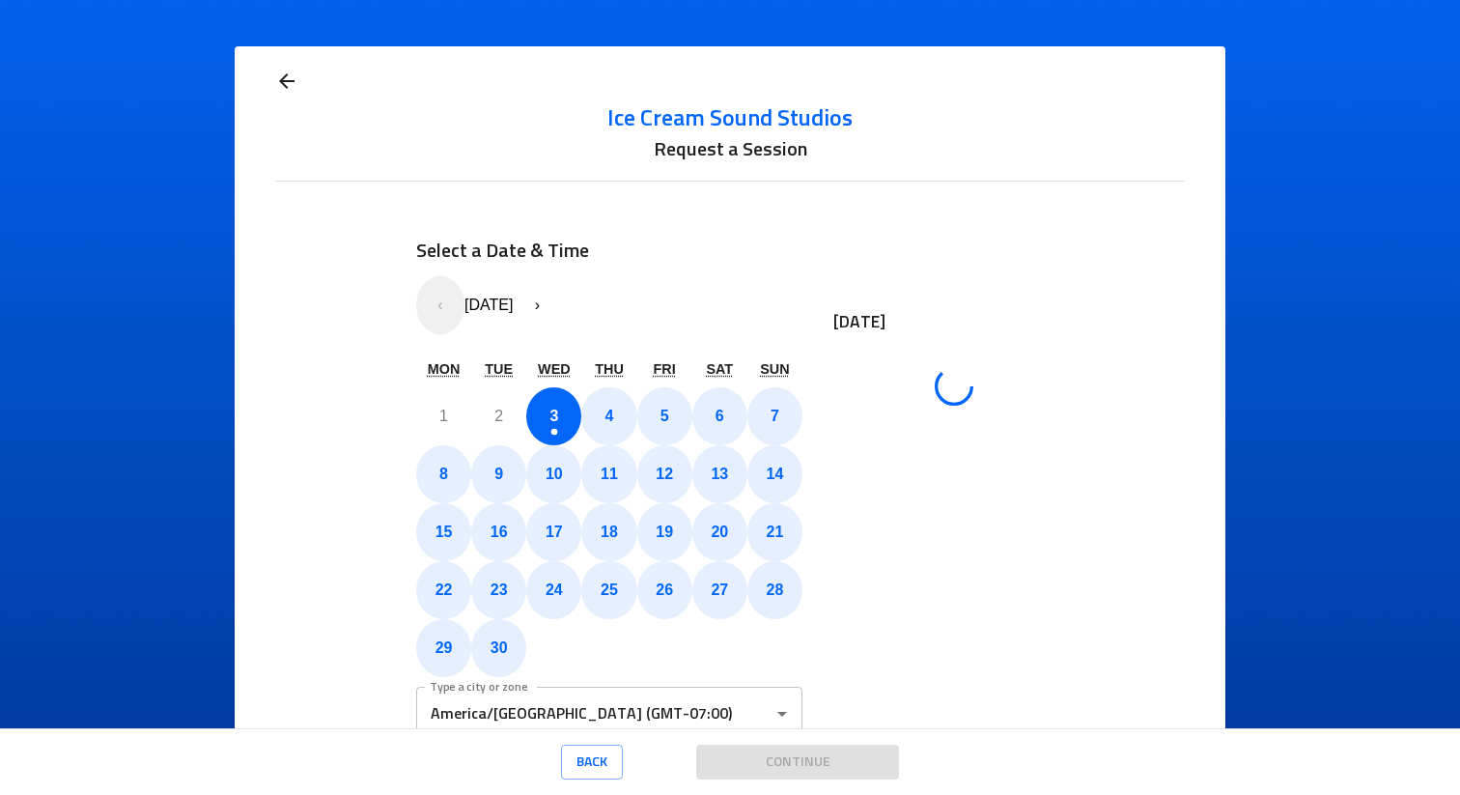
scroll to position [106, 0]
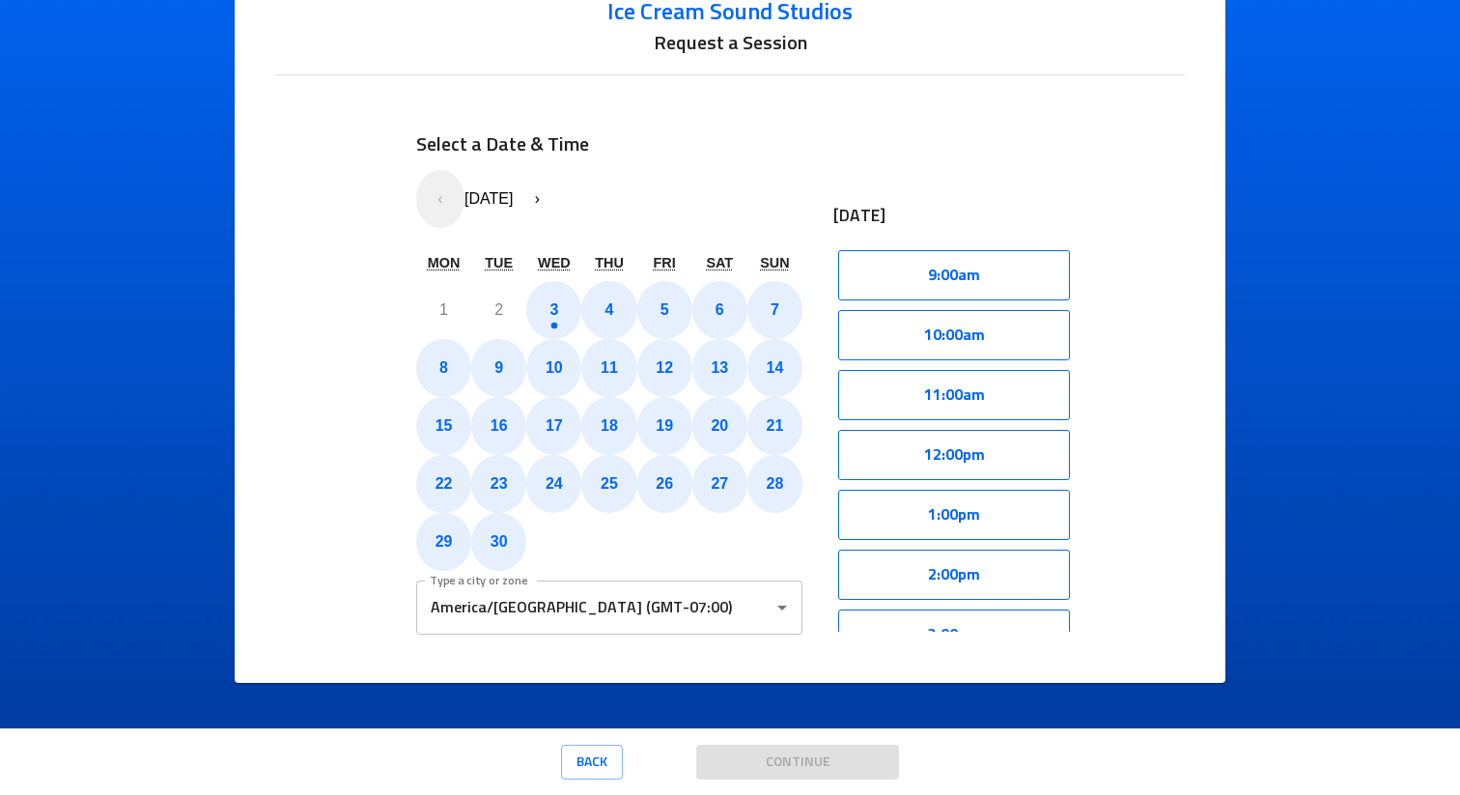
click at [681, 548] on div "1 2 3 4 5 6 7 8 9 10 11 12 13 14 15 16 17 18 19 20 21 22 23 24 25 26 27 28 29 3…" at bounding box center [609, 426] width 386 height 290
click at [735, 635] on div "Select a Date & Time « ‹ [DATE] › » Mon Tue Wed Thu Fri Sat Sun 1 2 3 4 5 6 7 8…" at bounding box center [729, 381] width 689 height 567
click at [709, 606] on input "America/[GEOGRAPHIC_DATA] (GMT-07:00)" at bounding box center [595, 607] width 340 height 37
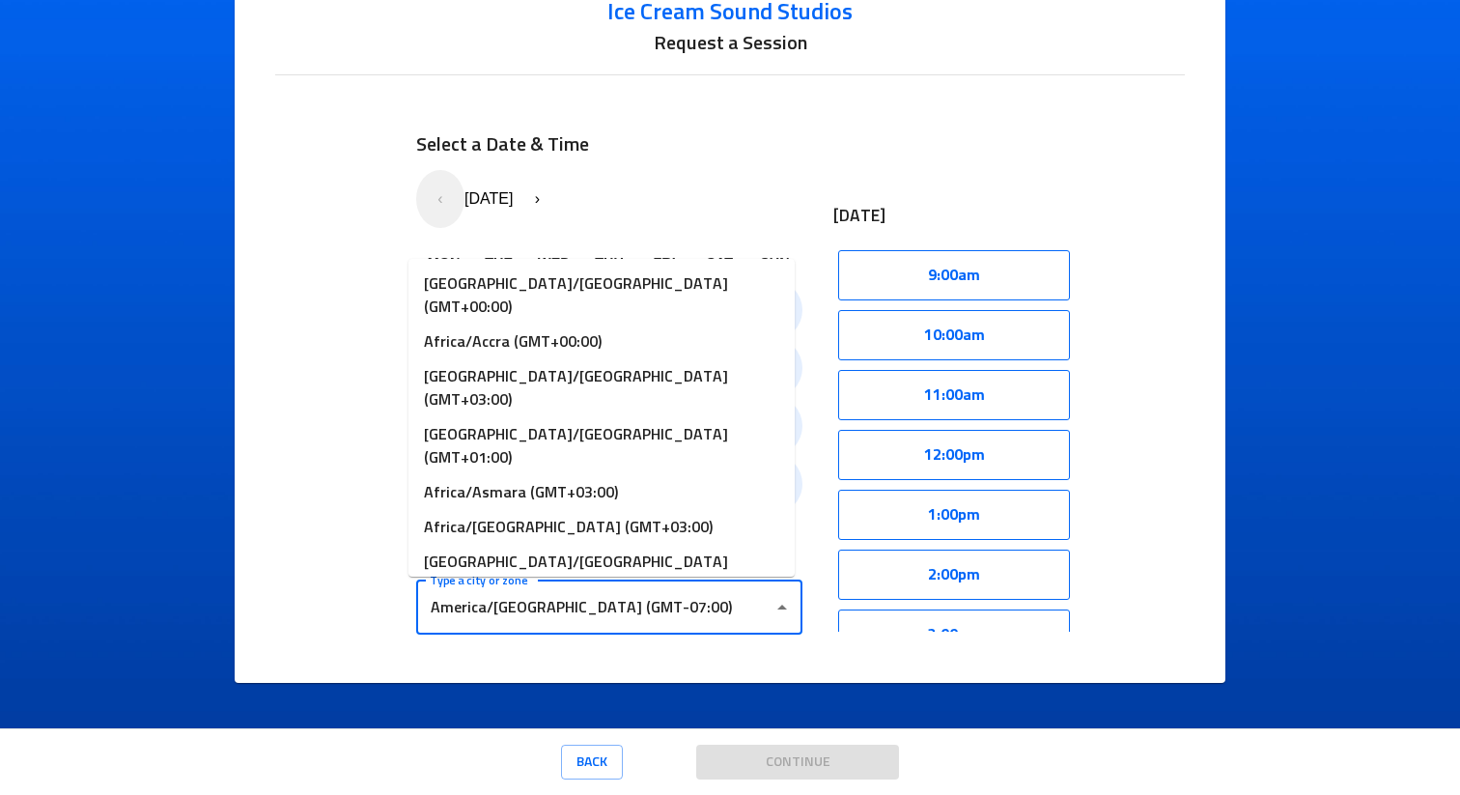
scroll to position [4838, 0]
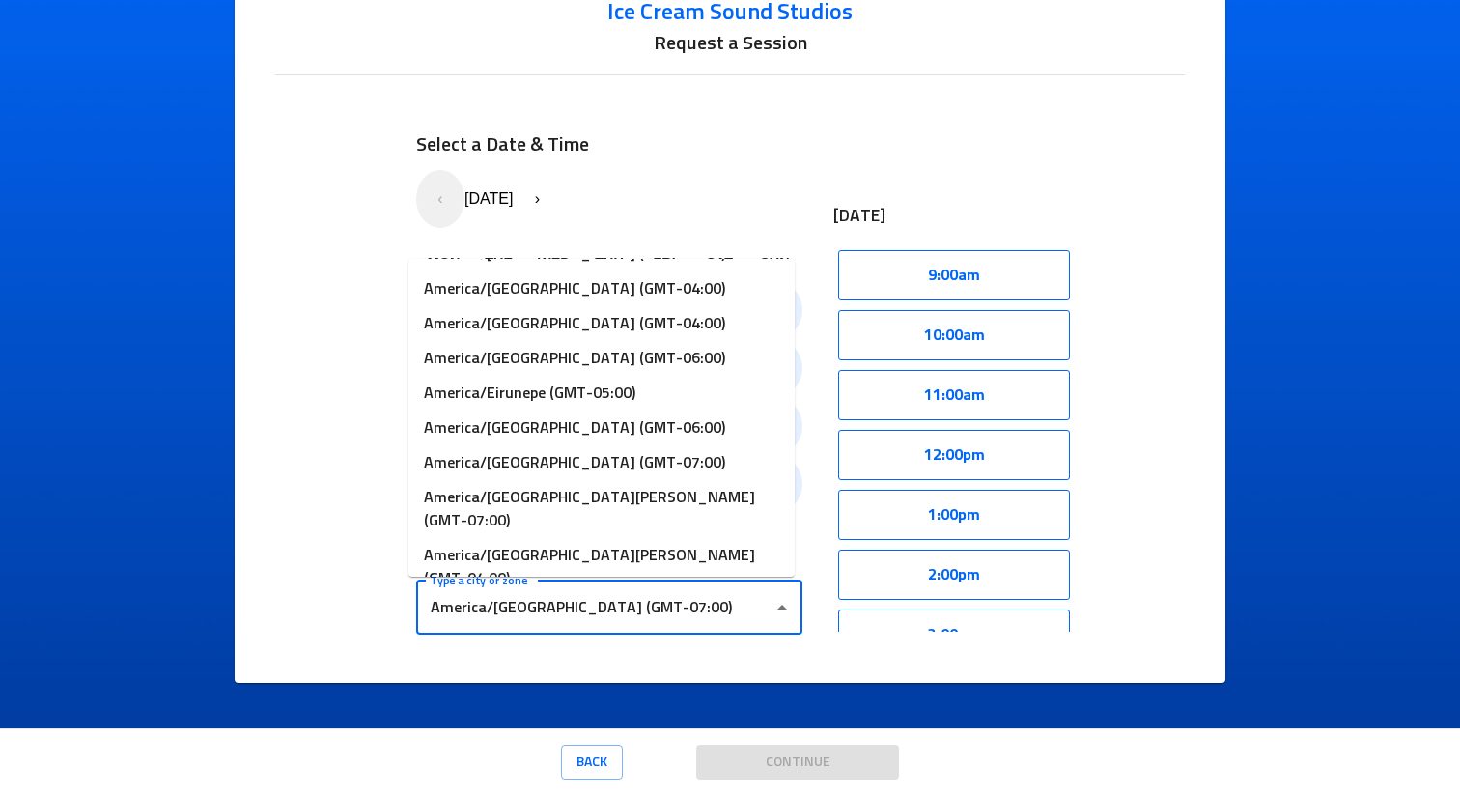
click at [629, 614] on input "America/[GEOGRAPHIC_DATA] (GMT-07:00)" at bounding box center [595, 607] width 340 height 37
click at [833, 250] on div "9:00am" at bounding box center [953, 275] width 241 height 60
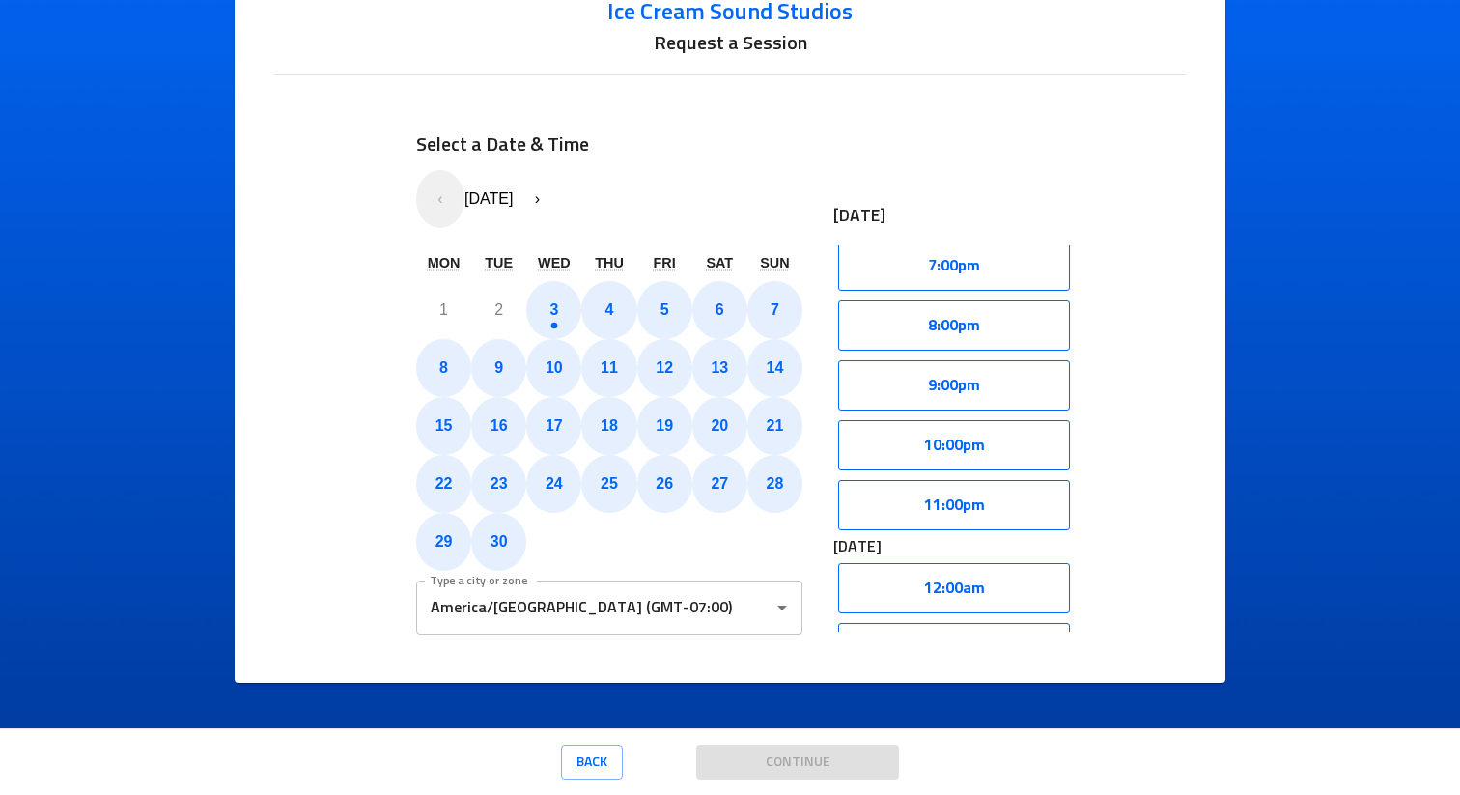
scroll to position [600, 0]
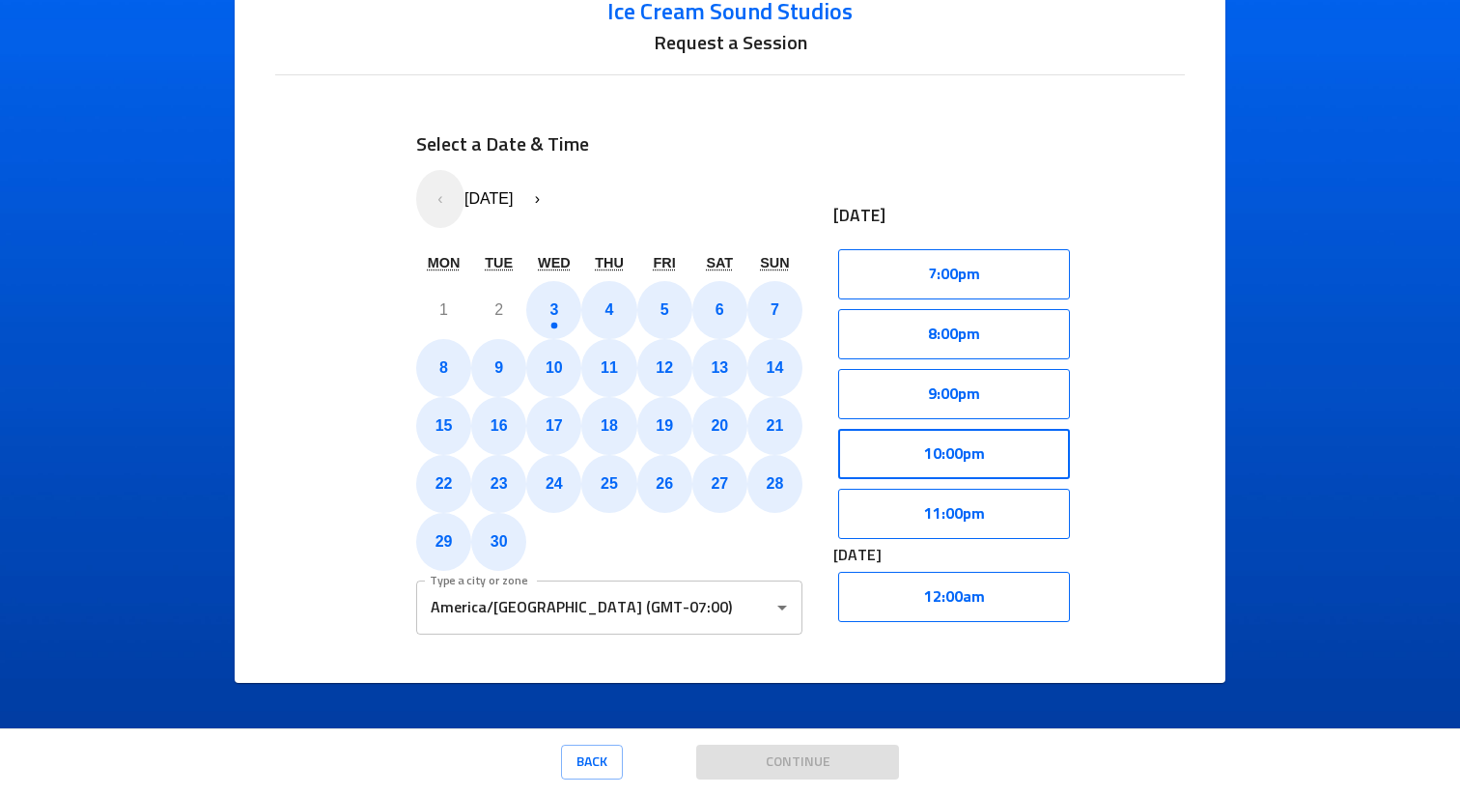
click at [919, 440] on button "10:00pm" at bounding box center [954, 454] width 232 height 50
click at [1005, 457] on button "Select" at bounding box center [1015, 454] width 110 height 50
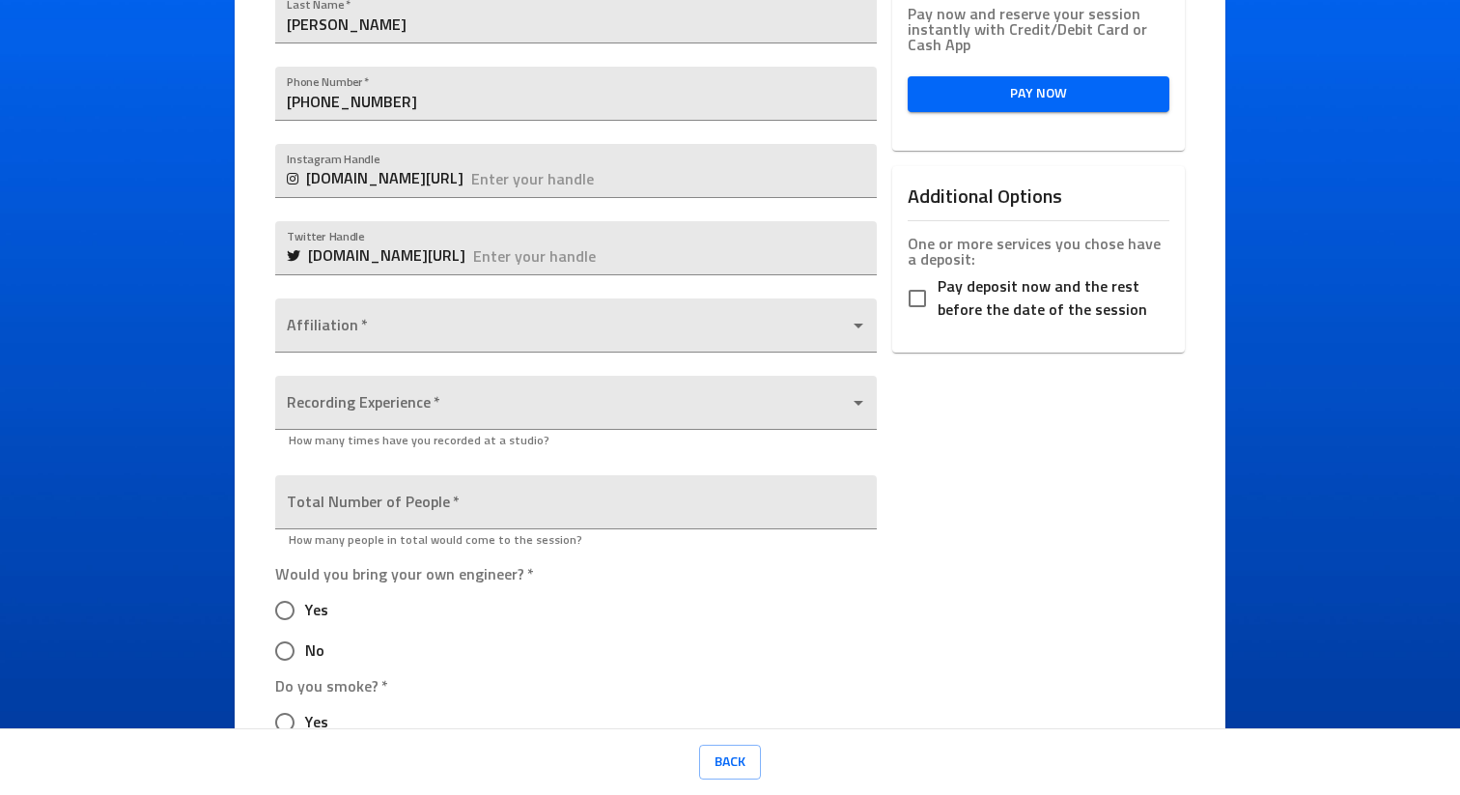
scroll to position [342, 0]
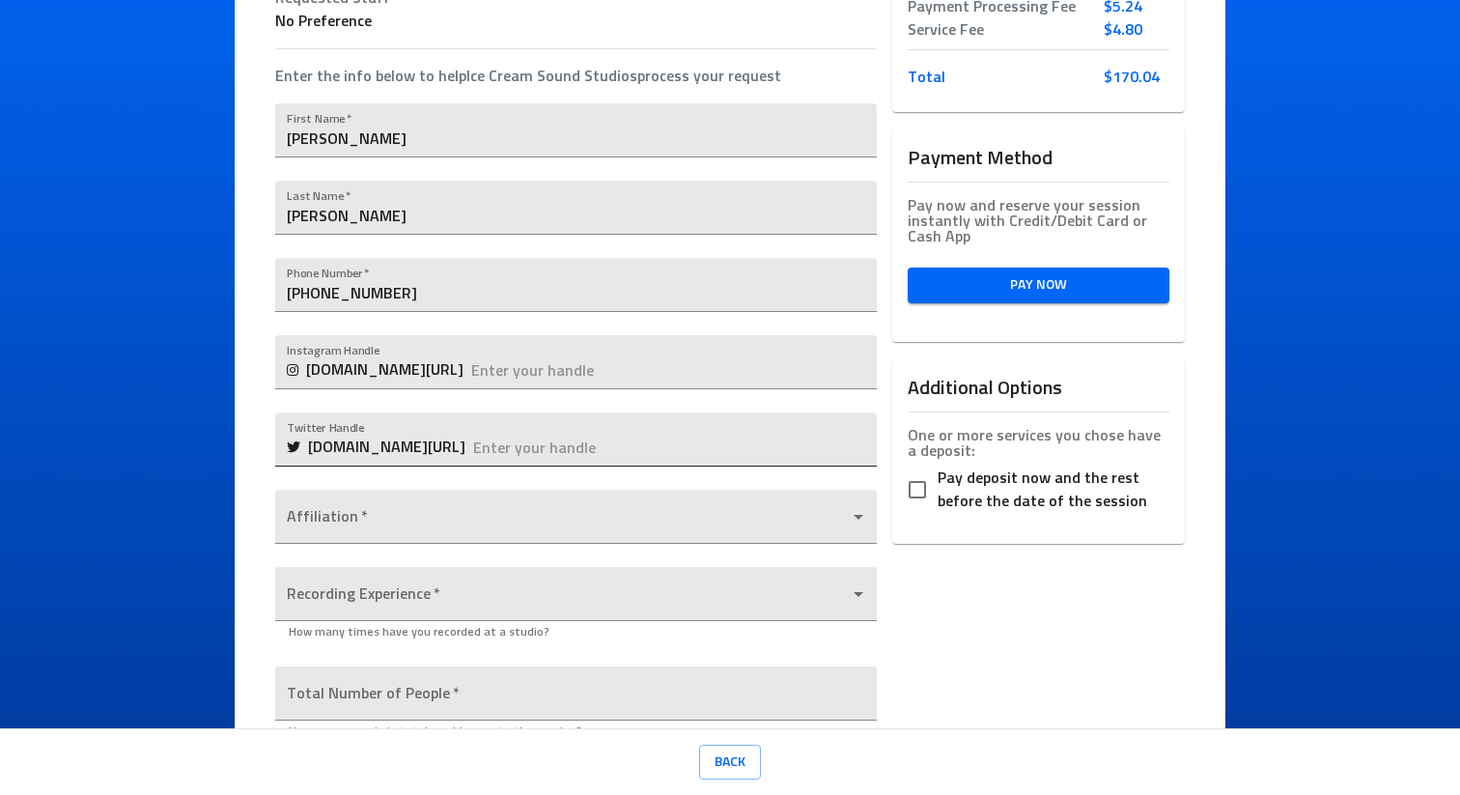
click at [473, 428] on input "text" at bounding box center [674, 439] width 403 height 54
click at [479, 355] on input "text" at bounding box center [673, 362] width 405 height 54
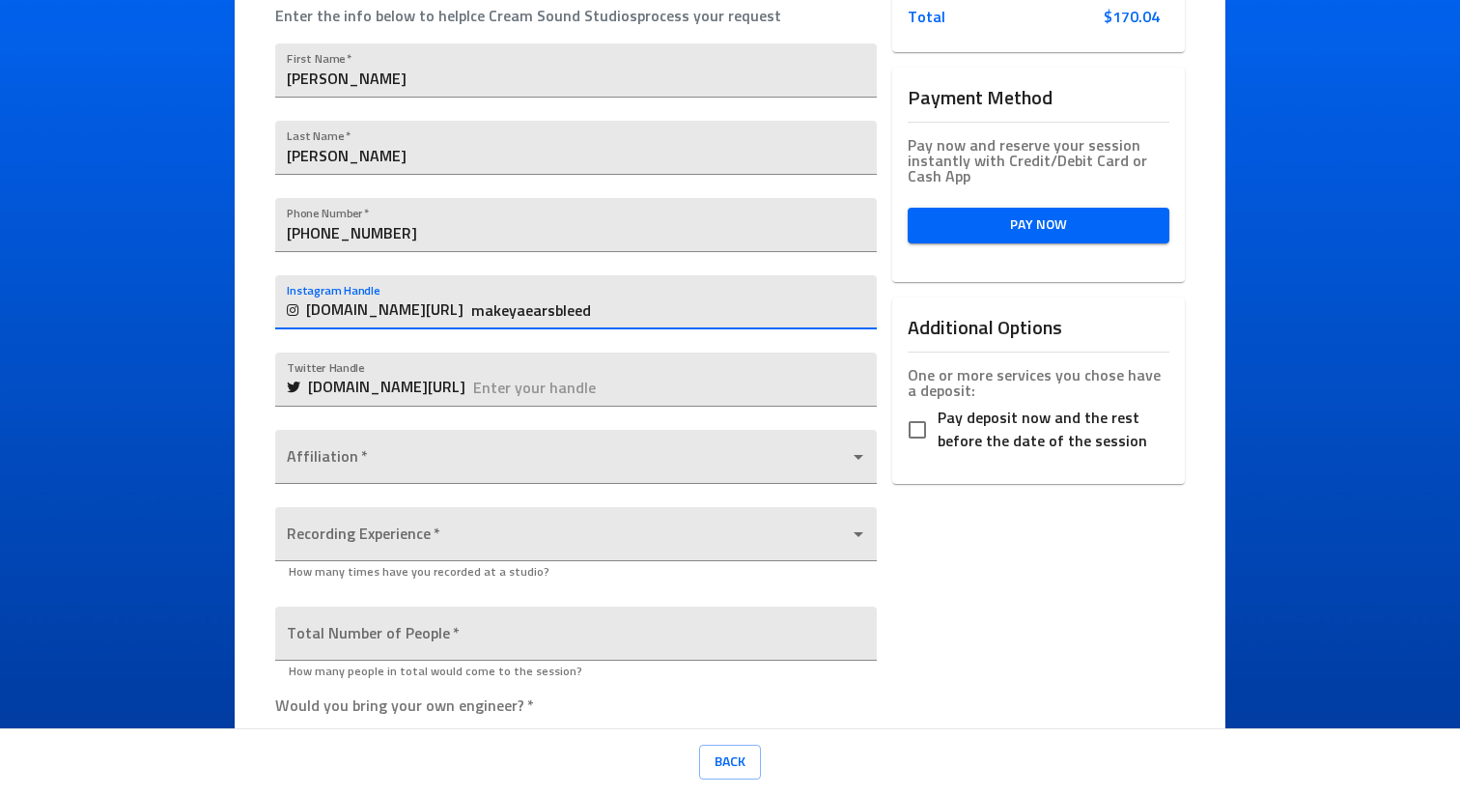
scroll to position [405, 0]
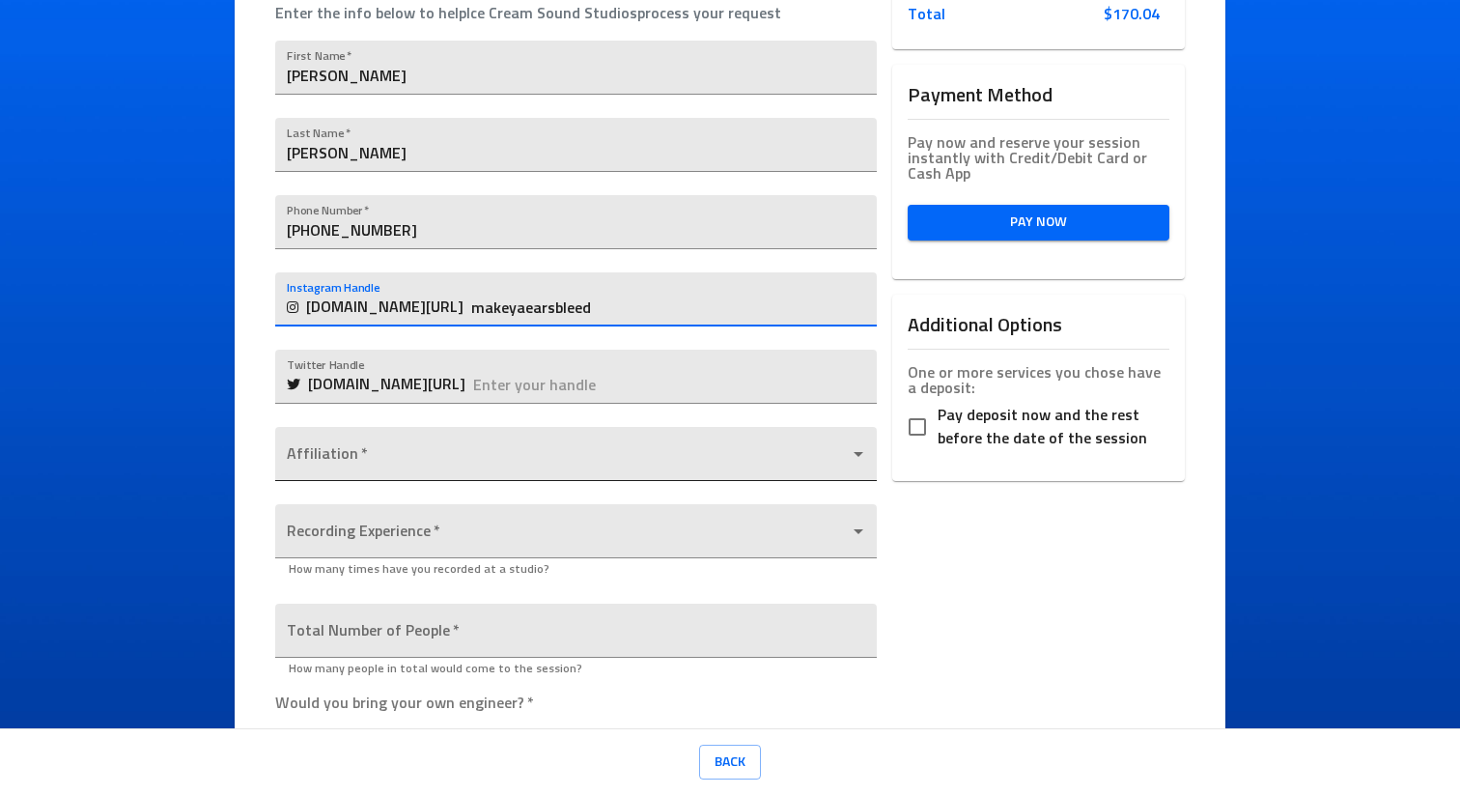
type input "makeyaearsbleed"
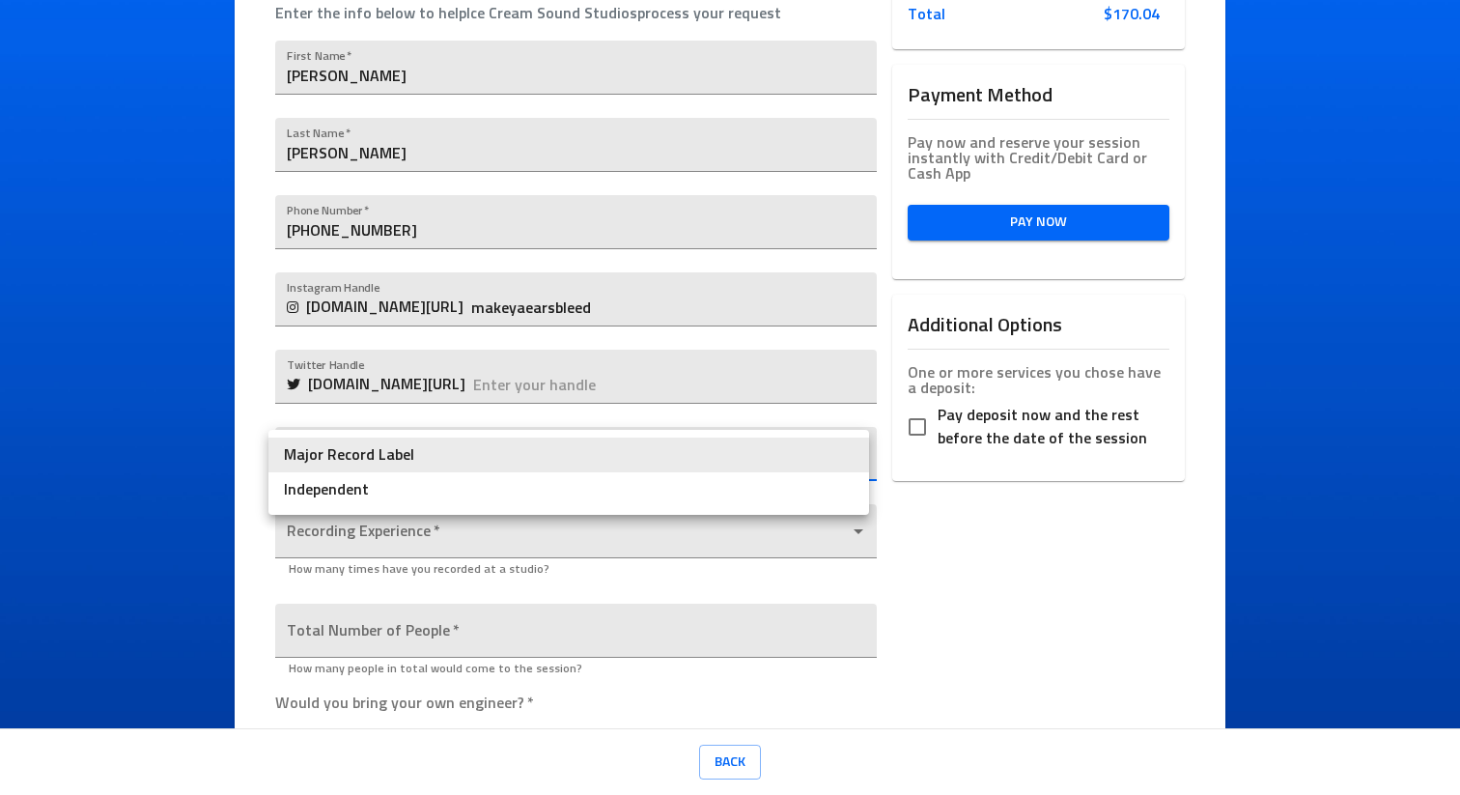
click at [389, 464] on body "Ice Cream Sound Studios Request a Session Review Request Details Selected Date …" at bounding box center [730, 397] width 1460 height 795
click at [383, 492] on li "Independent" at bounding box center [568, 489] width 601 height 35
type input "Independent"
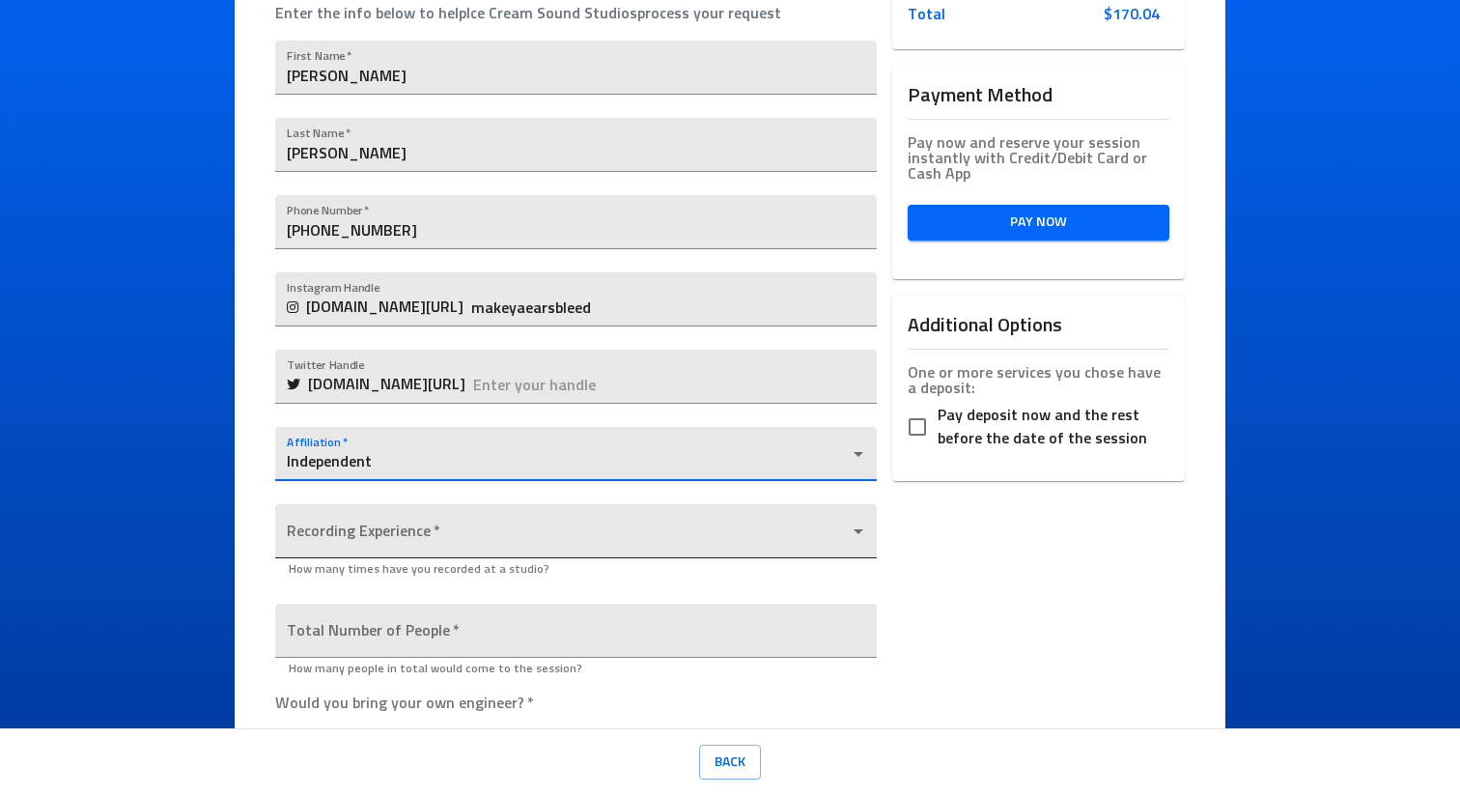
click at [401, 521] on body "Ice Cream Sound Studios Request a Session Review Request Details Selected Date …" at bounding box center [730, 397] width 1460 height 795
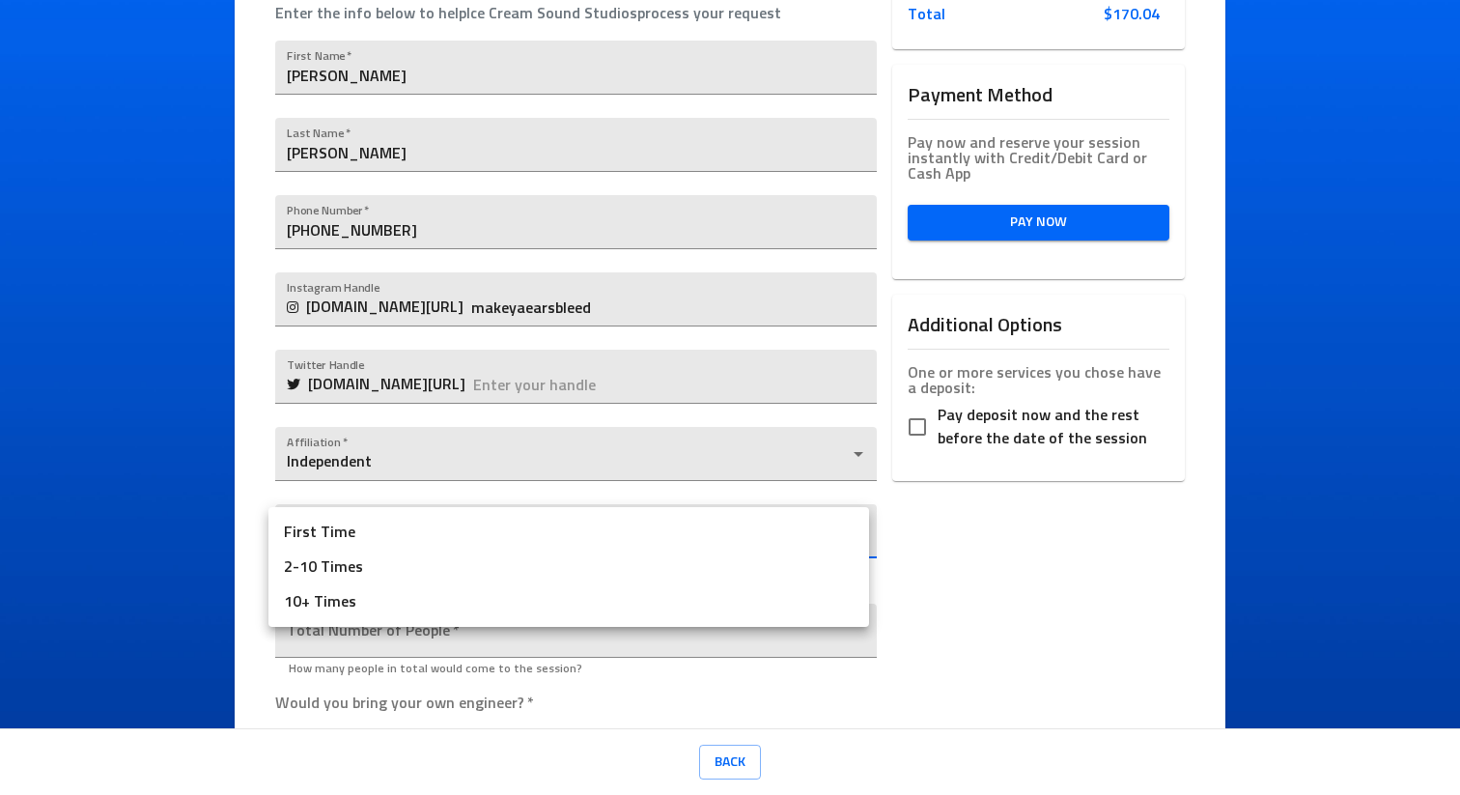
click at [336, 607] on li "10+ Times" at bounding box center [568, 601] width 601 height 35
type input "10+ Times"
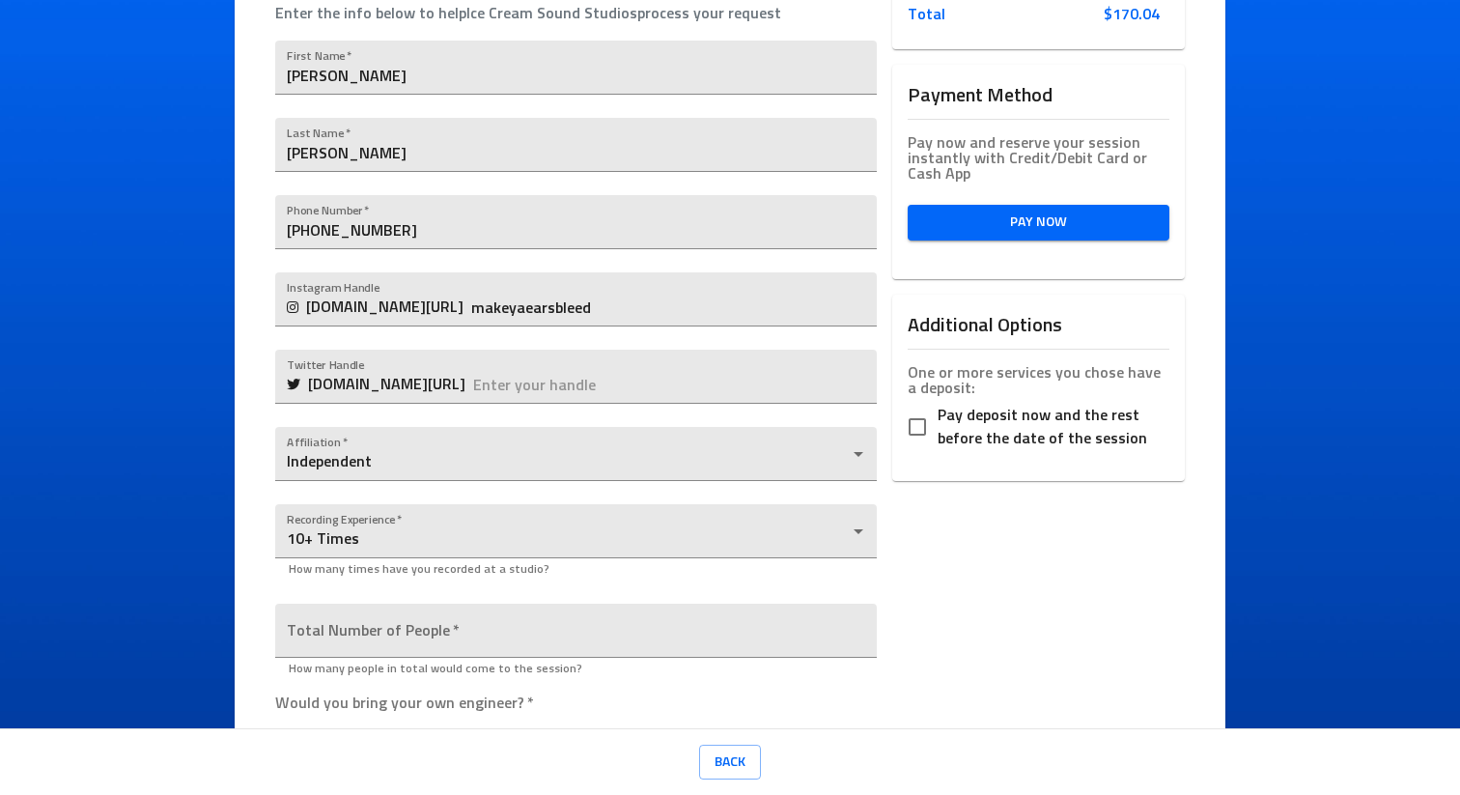
click at [378, 595] on div "Total Number of People   * How many people in total would come to the session?" at bounding box center [575, 637] width 601 height 99
click at [379, 633] on input "number" at bounding box center [575, 630] width 601 height 54
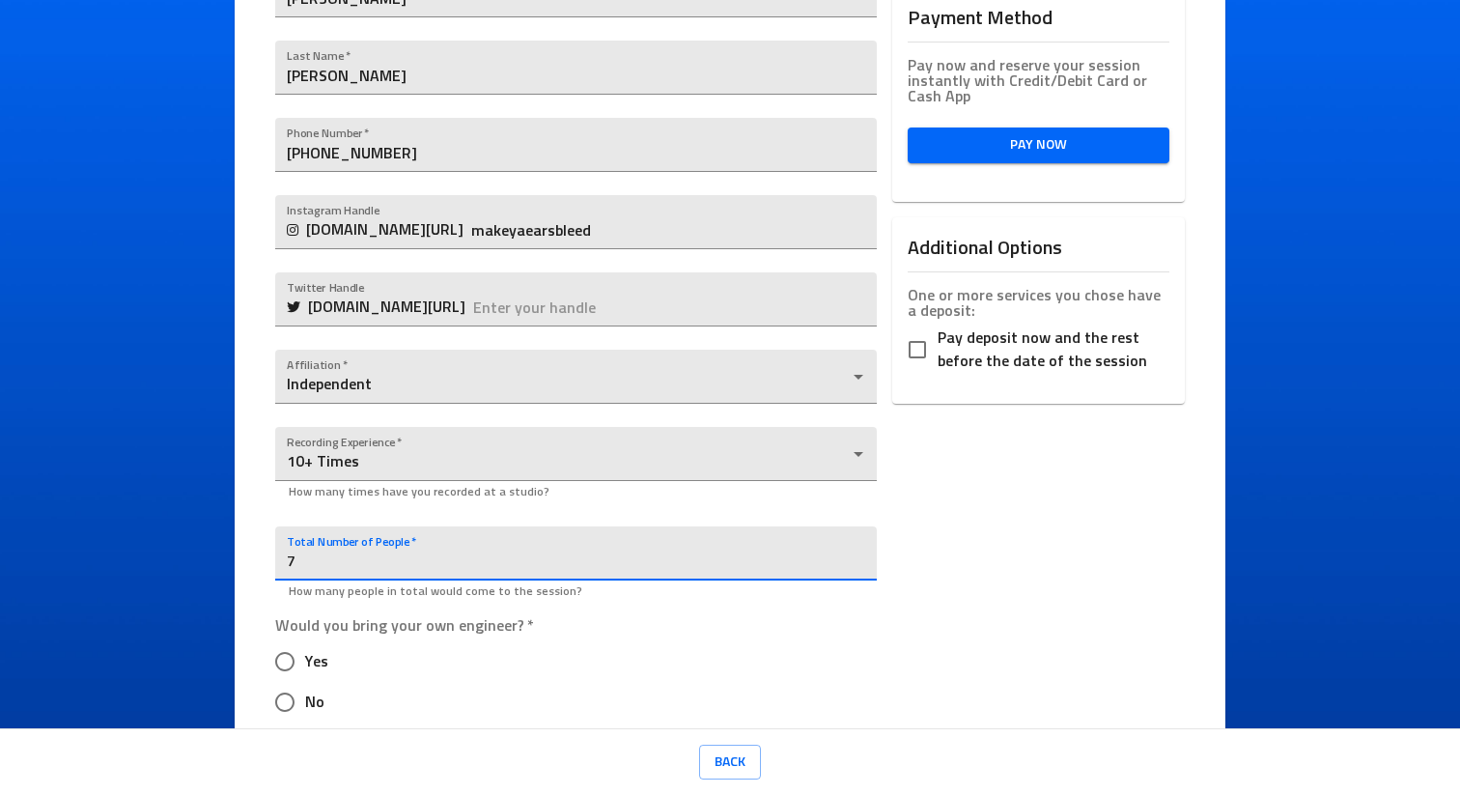
scroll to position [526, 0]
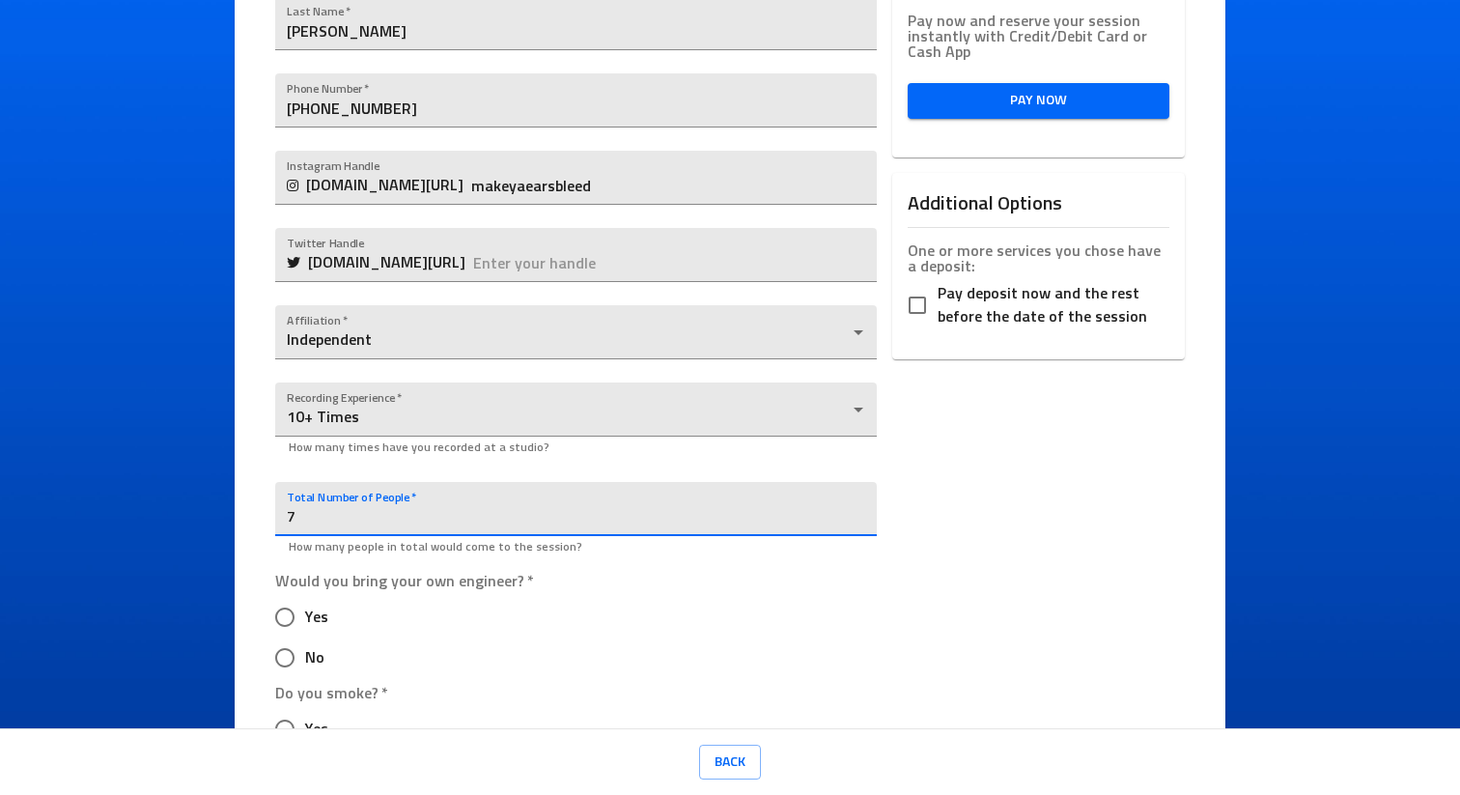
type input "7"
click at [514, 595] on div "Would you bring your own engineer?   * Yes No" at bounding box center [404, 625] width 259 height 104
click at [287, 621] on input "Yes" at bounding box center [285, 617] width 41 height 41
radio input "true"
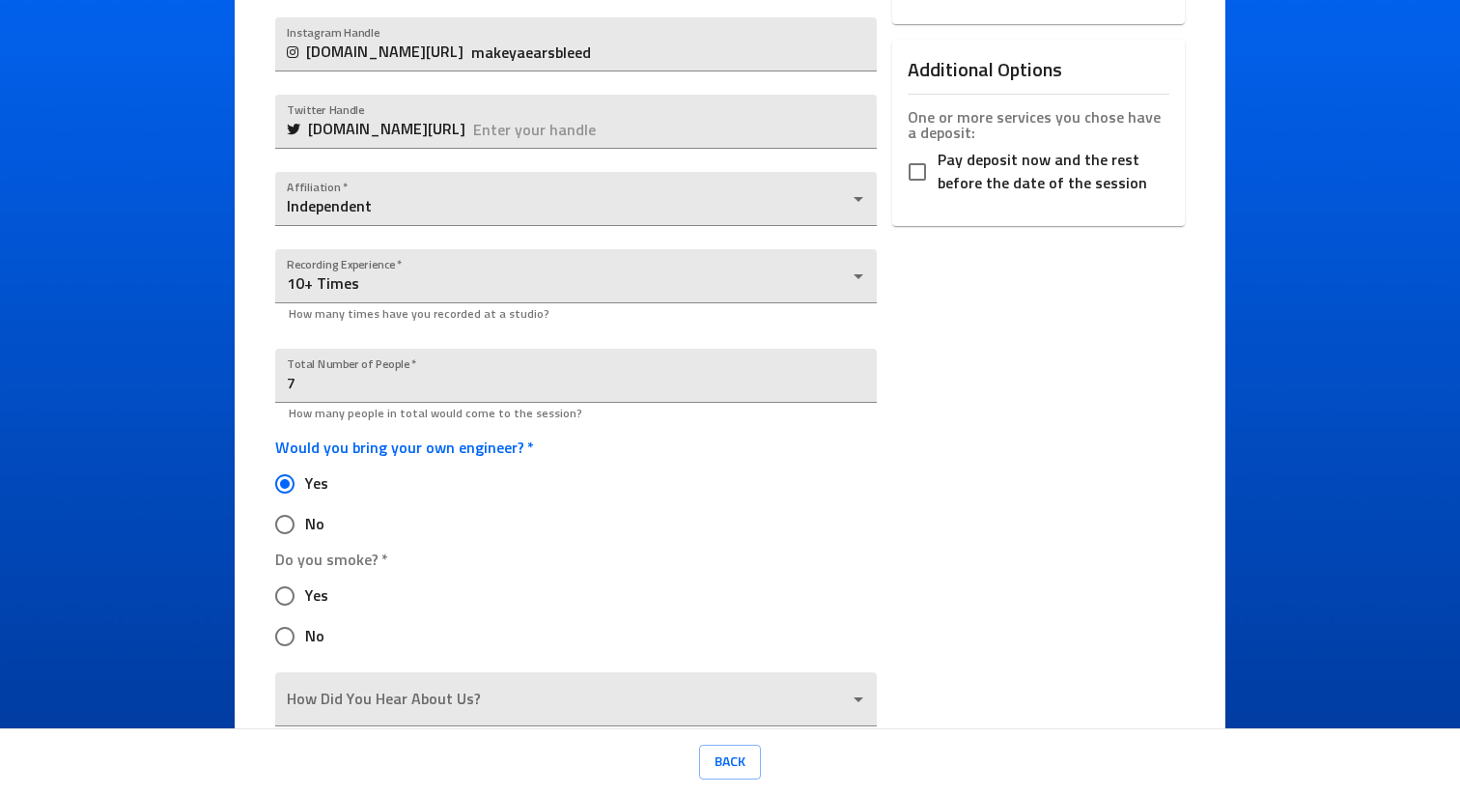
click at [278, 587] on input "Yes" at bounding box center [285, 595] width 41 height 41
radio input "true"
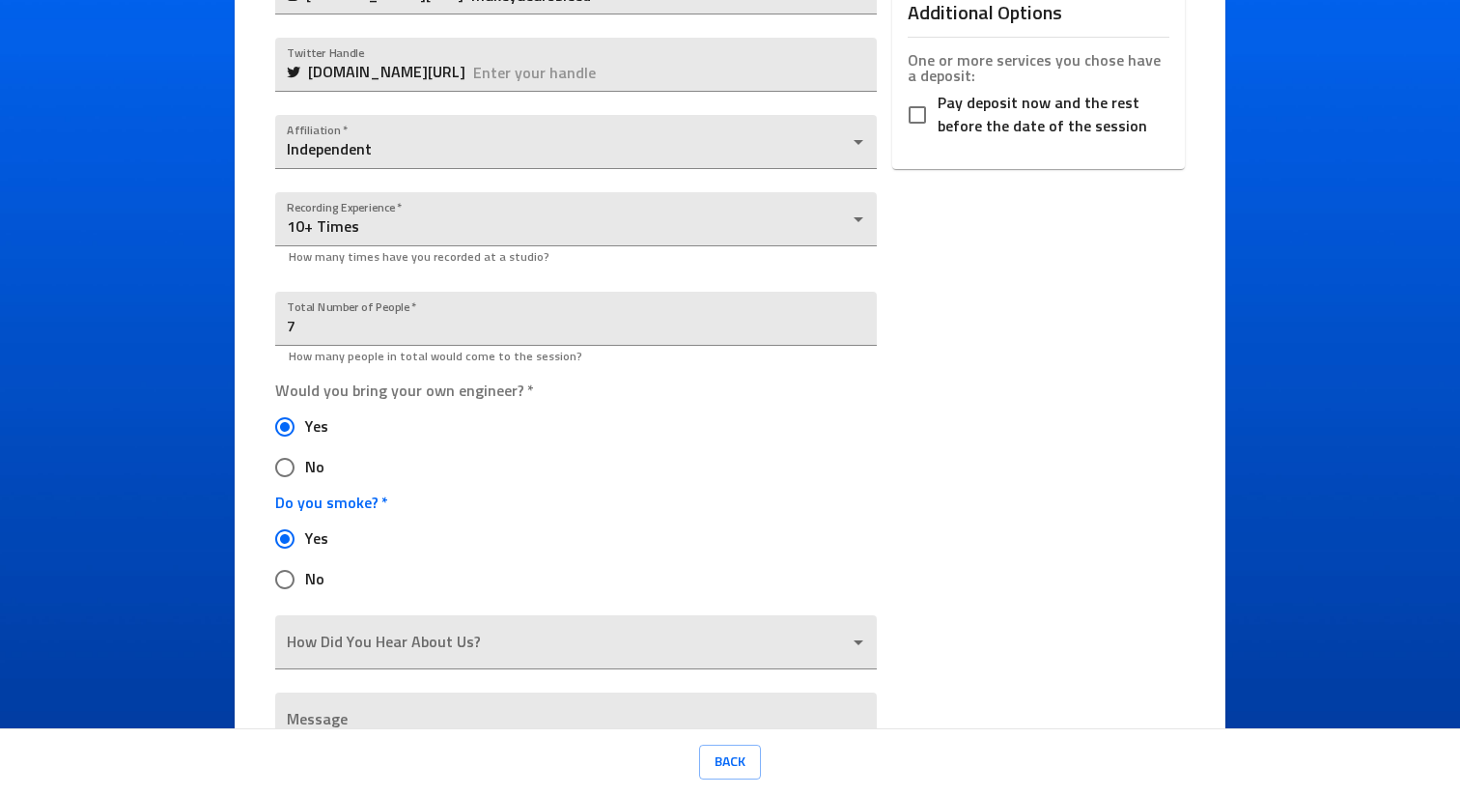
scroll to position [830, 0]
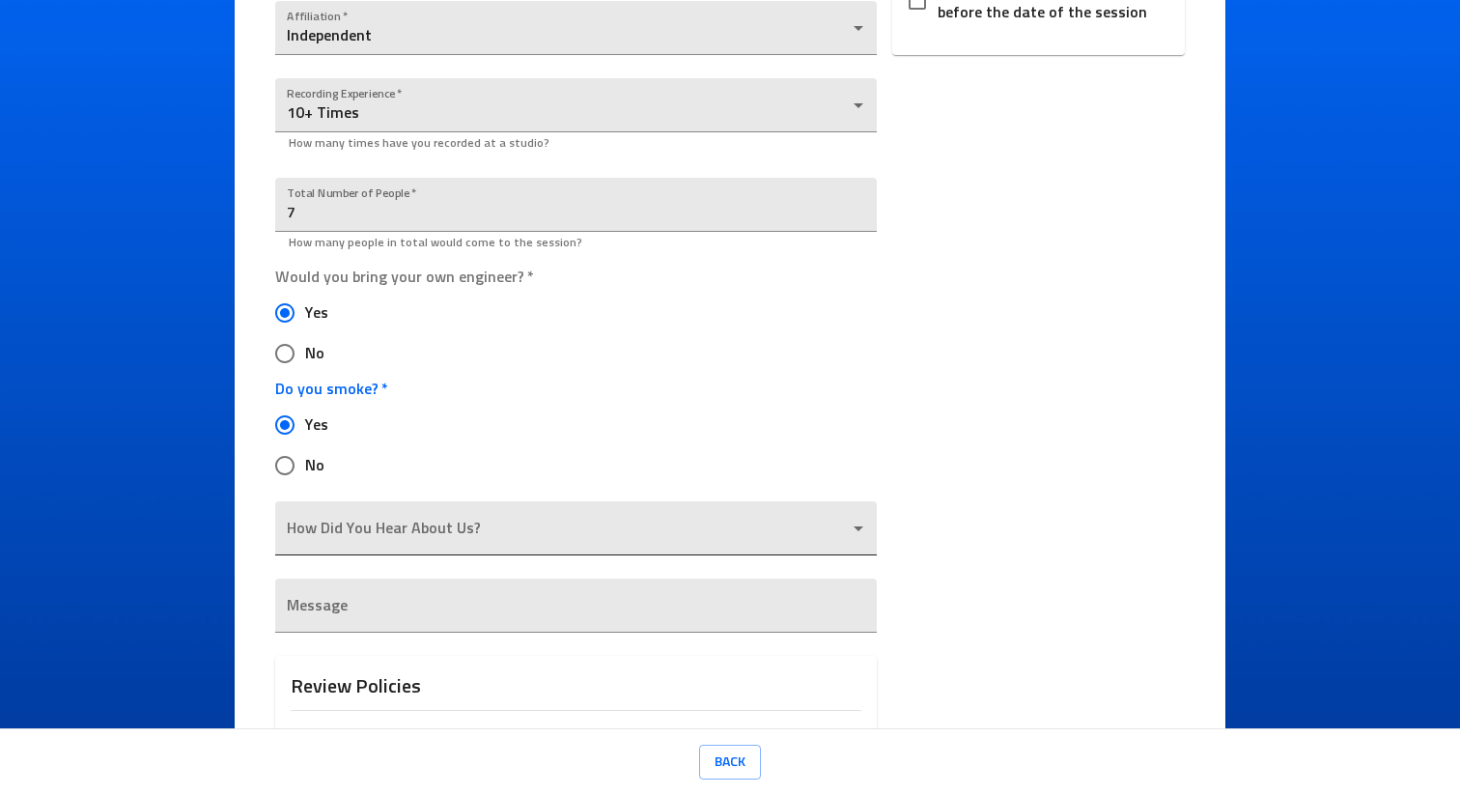
click at [378, 524] on body "Ice Cream Sound Studios Request a Session Review Request Details Selected Date …" at bounding box center [730, 397] width 1460 height 795
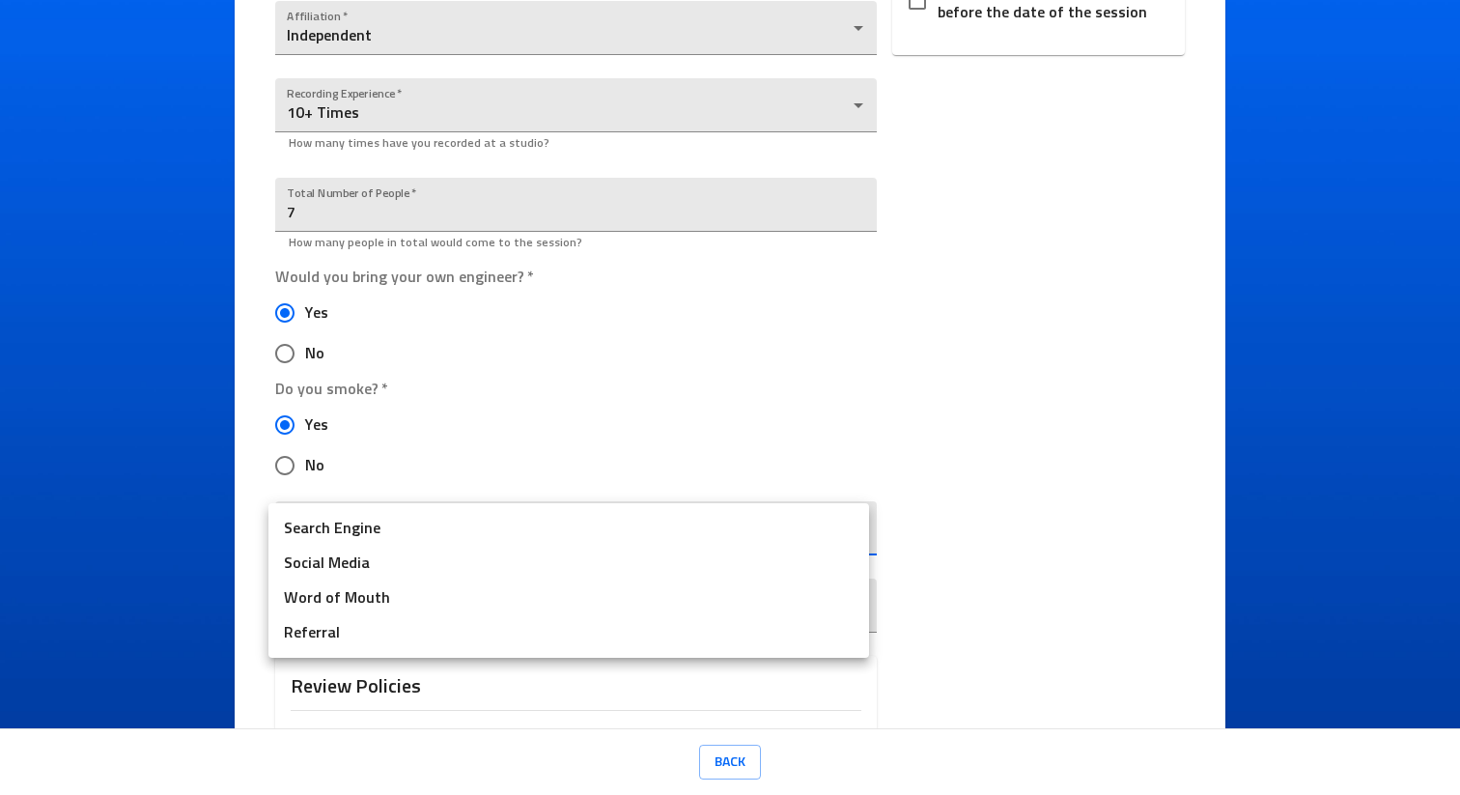
click at [335, 667] on div at bounding box center [730, 397] width 1460 height 795
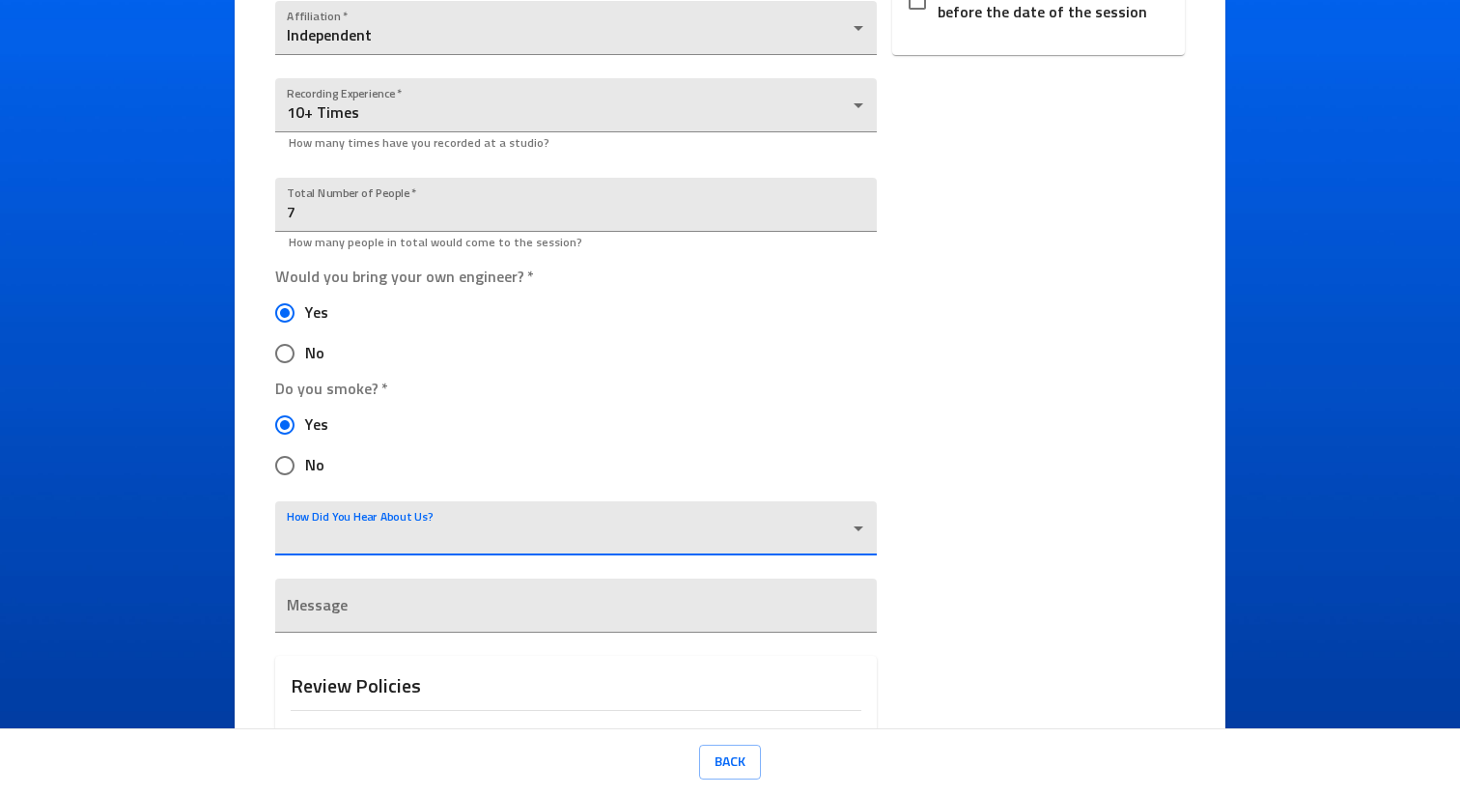
click at [400, 511] on body "Ice Cream Sound Studios Request a Session Review Request Details Selected Date …" at bounding box center [730, 397] width 1460 height 795
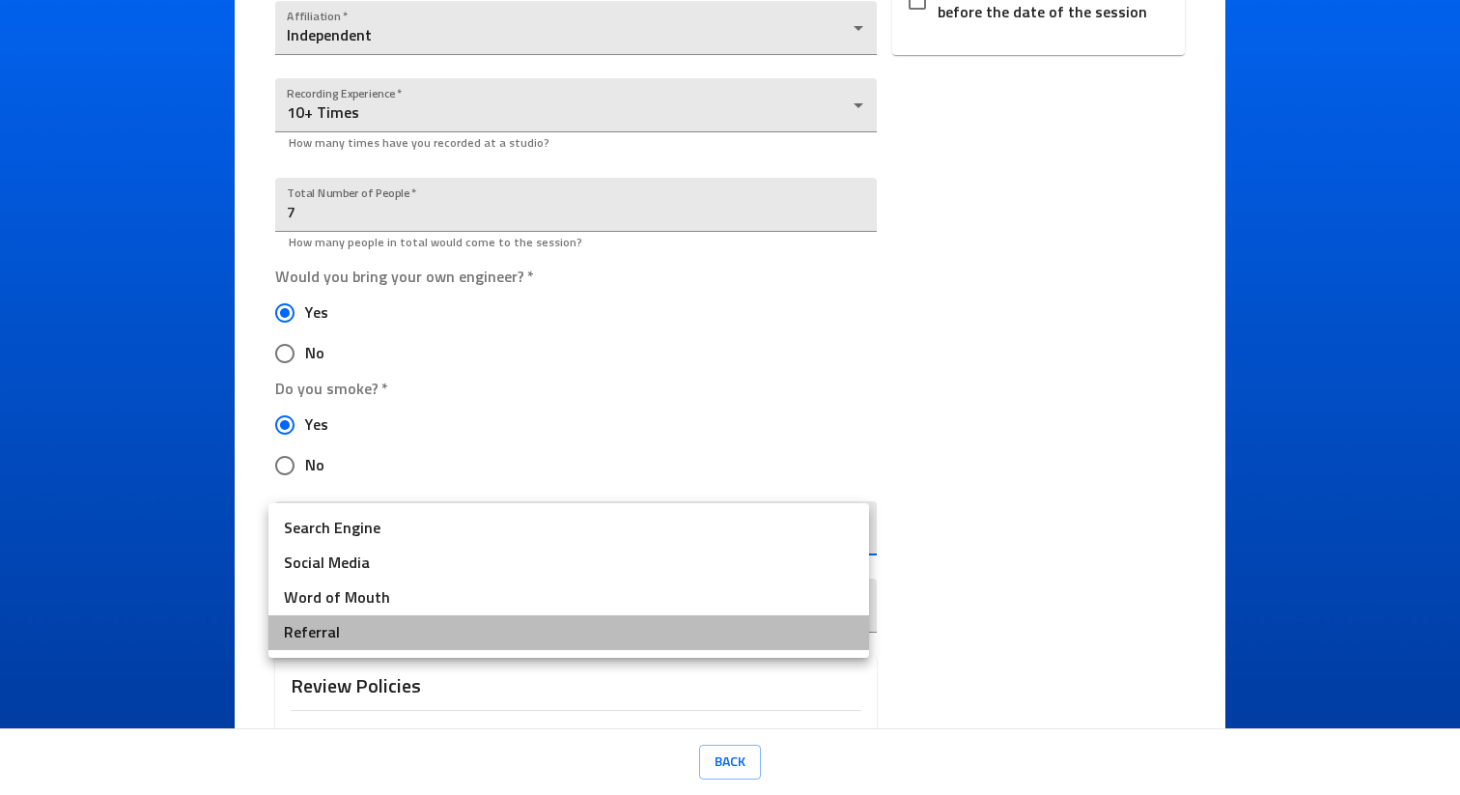
click at [377, 645] on li "Referral" at bounding box center [568, 632] width 601 height 35
type input "Referral"
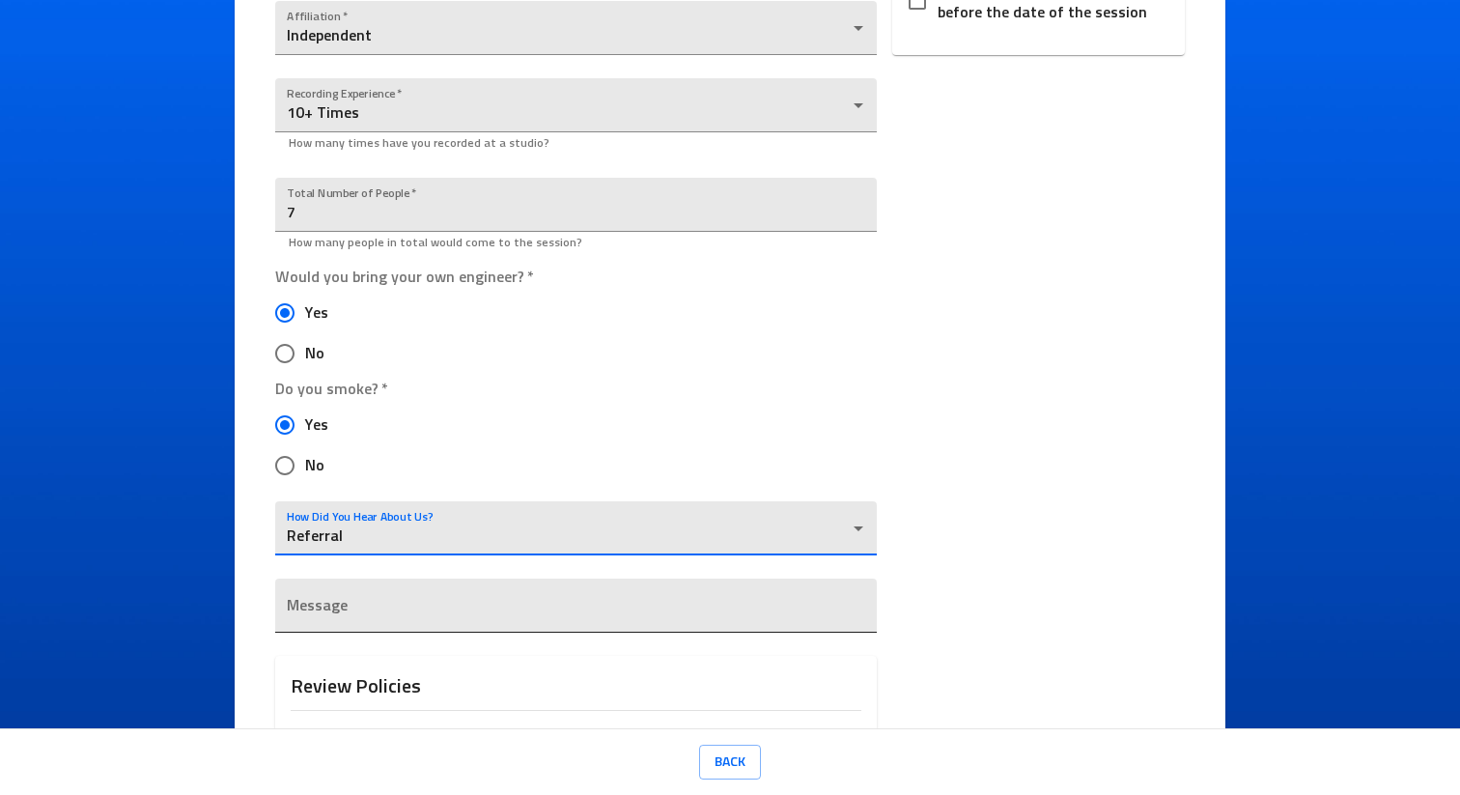
click at [387, 606] on textarea at bounding box center [575, 613] width 577 height 18
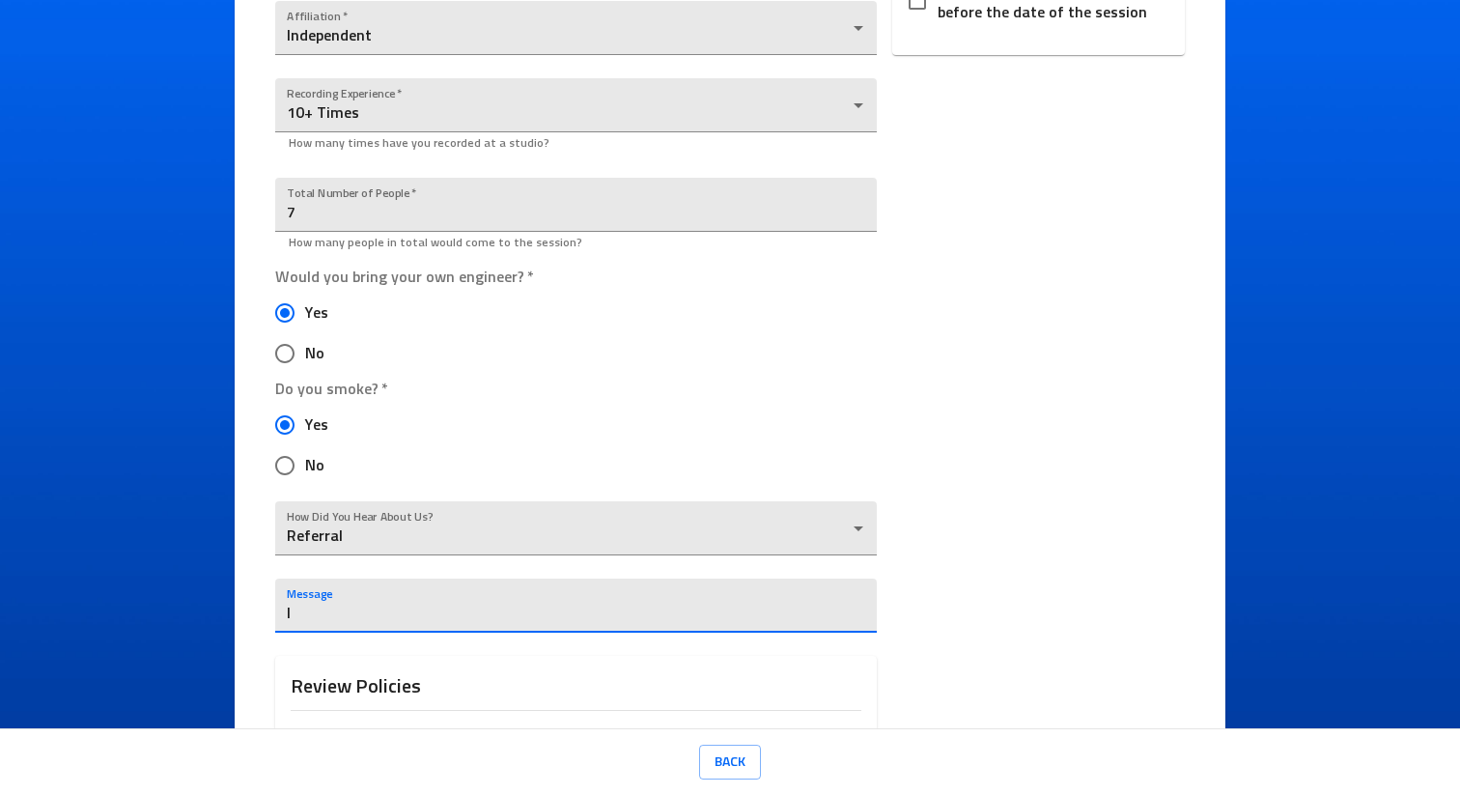
type textarea "I"
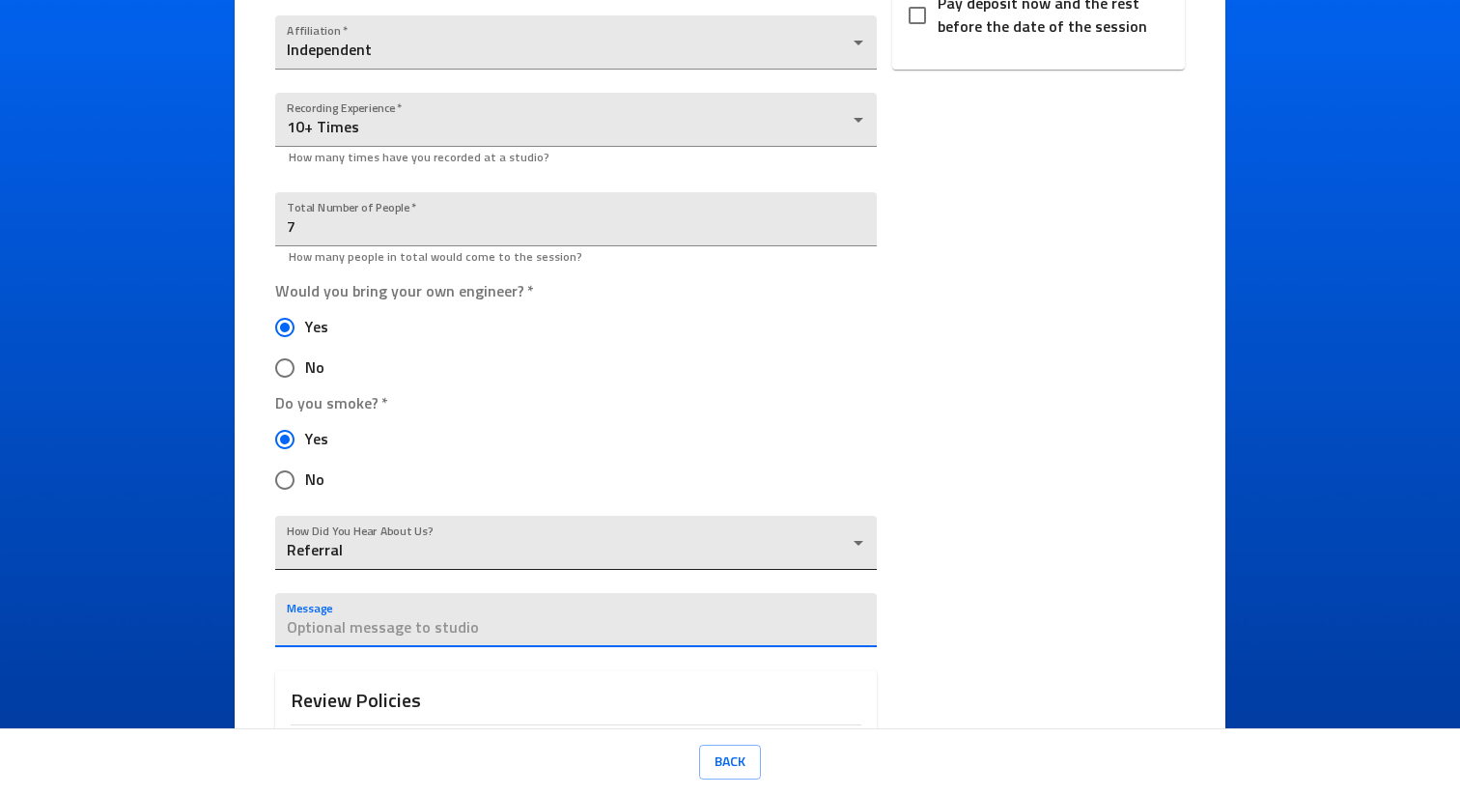
scroll to position [984, 0]
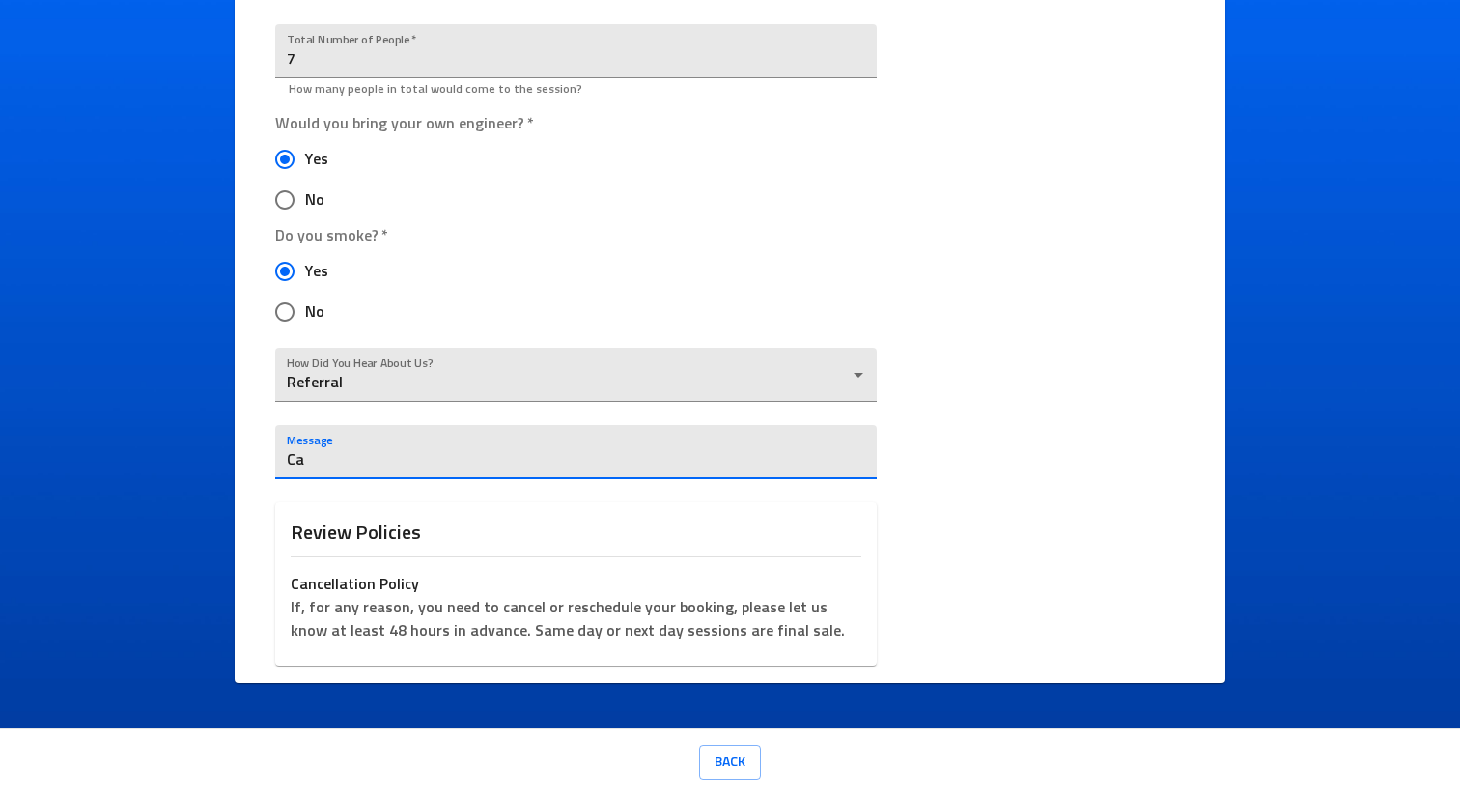
type textarea "C"
click at [484, 385] on body "Ice Cream Sound Studios Request a Session Review Request Details Selected Date …" at bounding box center [730, 397] width 1460 height 795
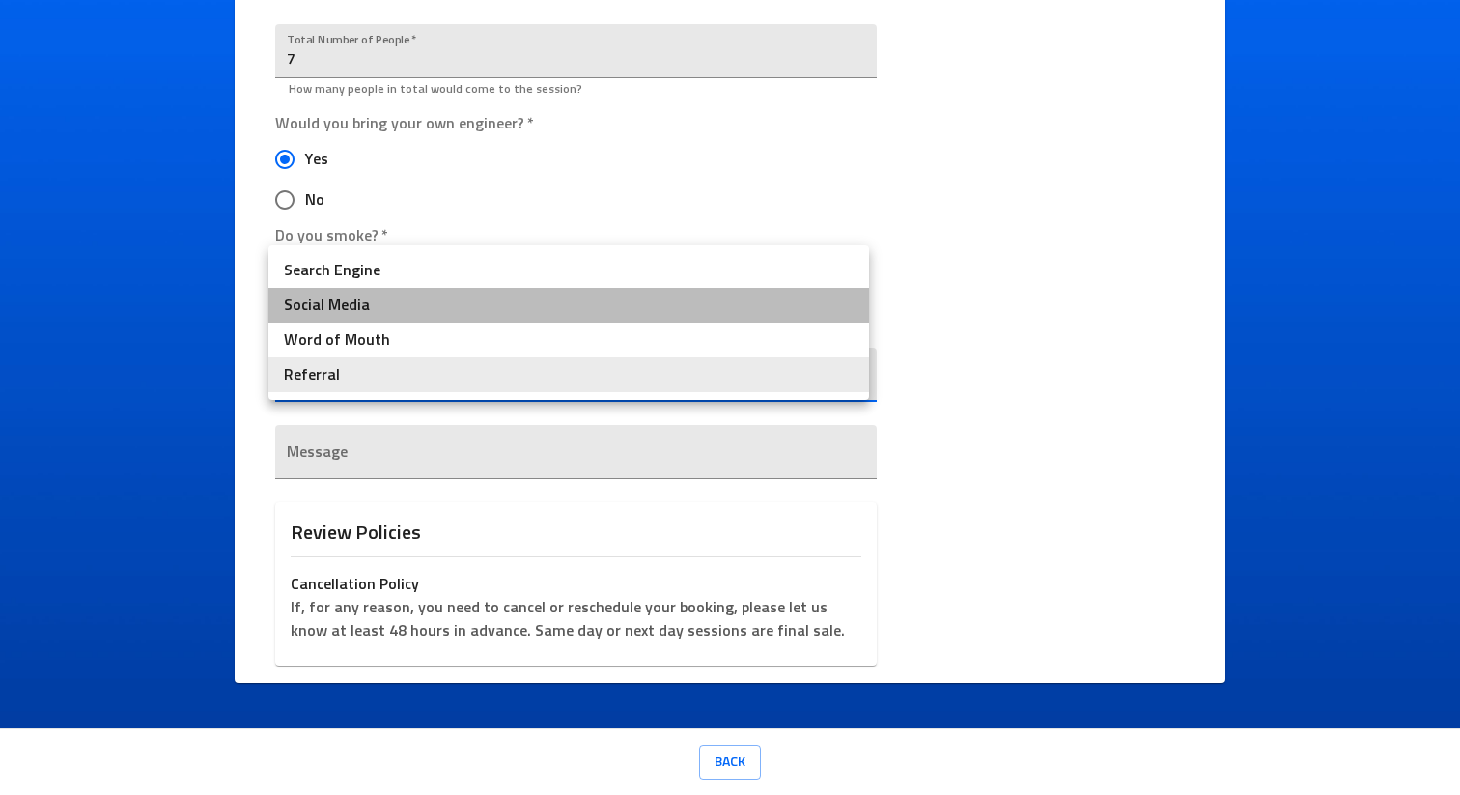
click at [367, 305] on li "Social Media" at bounding box center [568, 305] width 601 height 35
type input "Social Media"
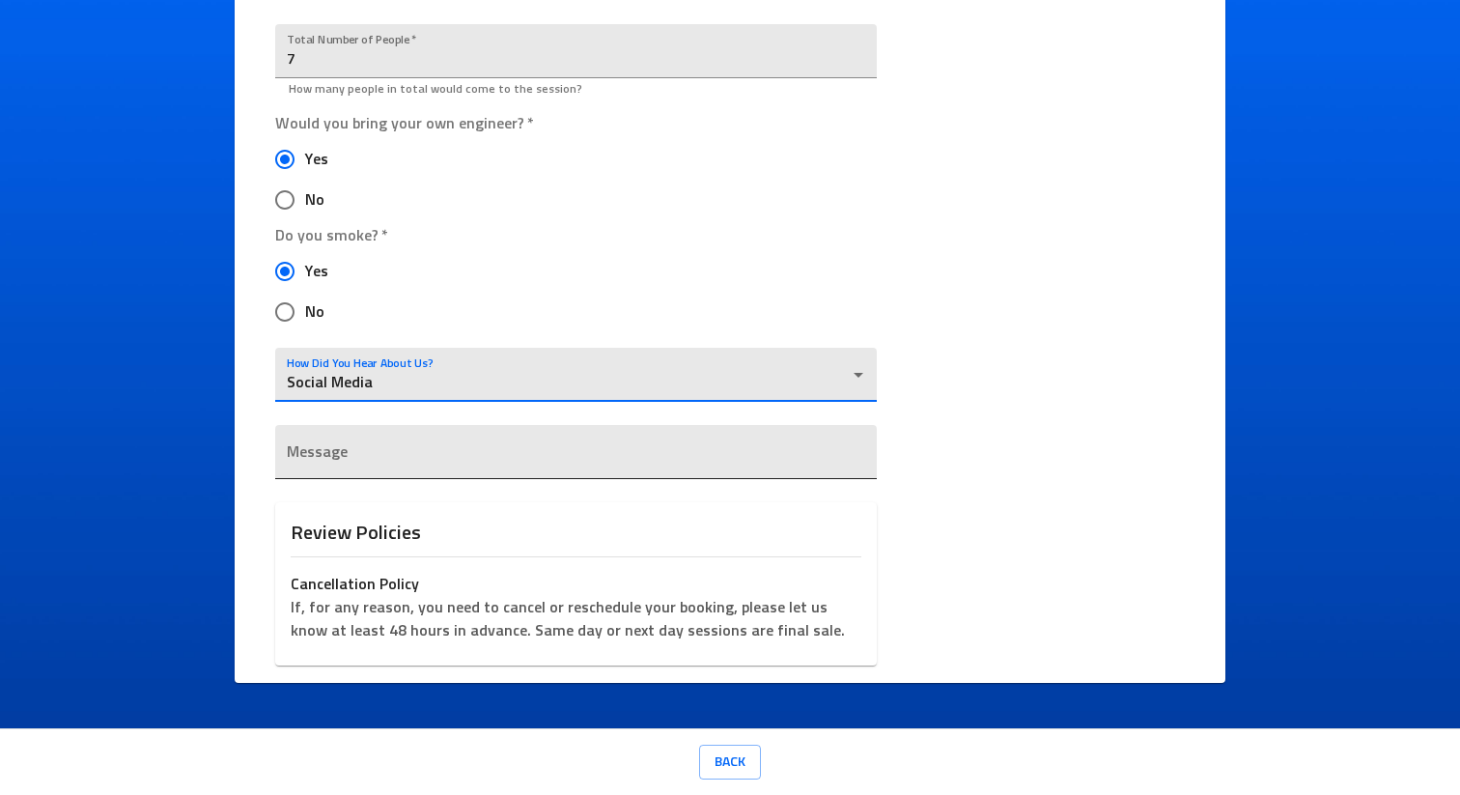
click at [371, 439] on div "x" at bounding box center [575, 452] width 601 height 54
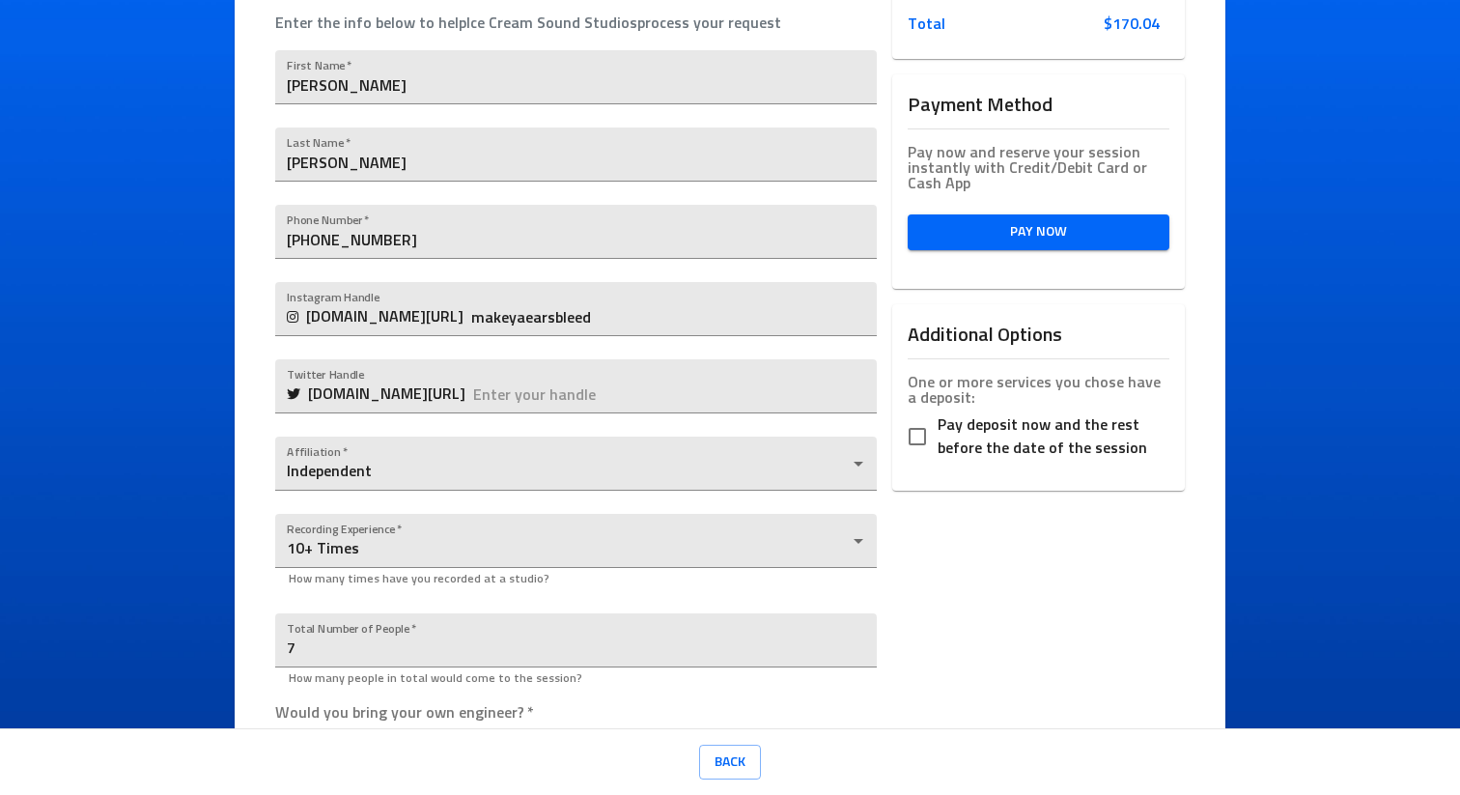
scroll to position [445, 0]
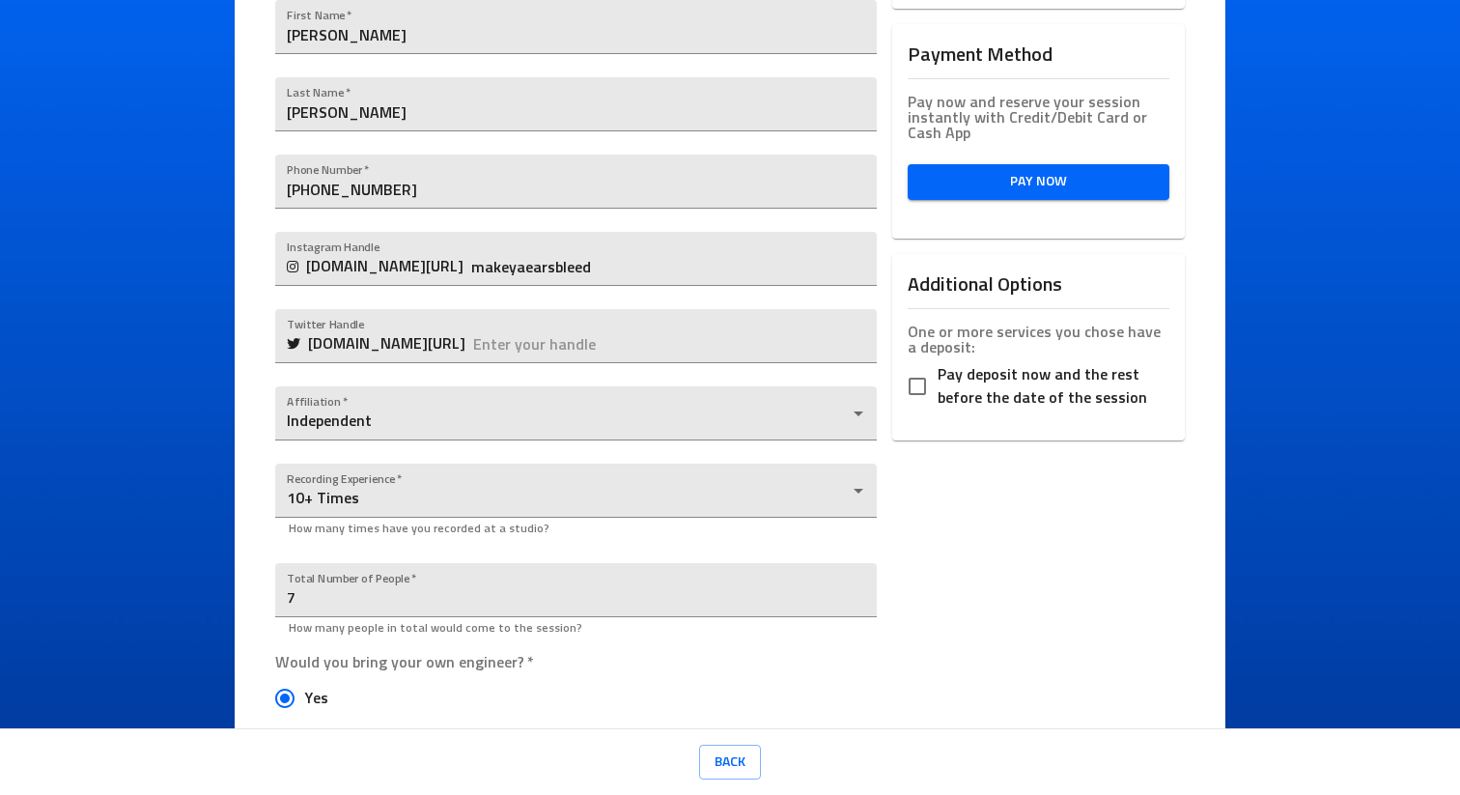
type textarea "Sup yall"
click at [916, 374] on input "Pay deposit now and the rest before the date of the session" at bounding box center [917, 386] width 41 height 41
click at [913, 382] on input "Pay deposit now and the rest before the date of the session" at bounding box center [917, 386] width 41 height 41
click at [981, 331] on legend "One or more services you chose have a deposit:" at bounding box center [1039, 339] width 262 height 31
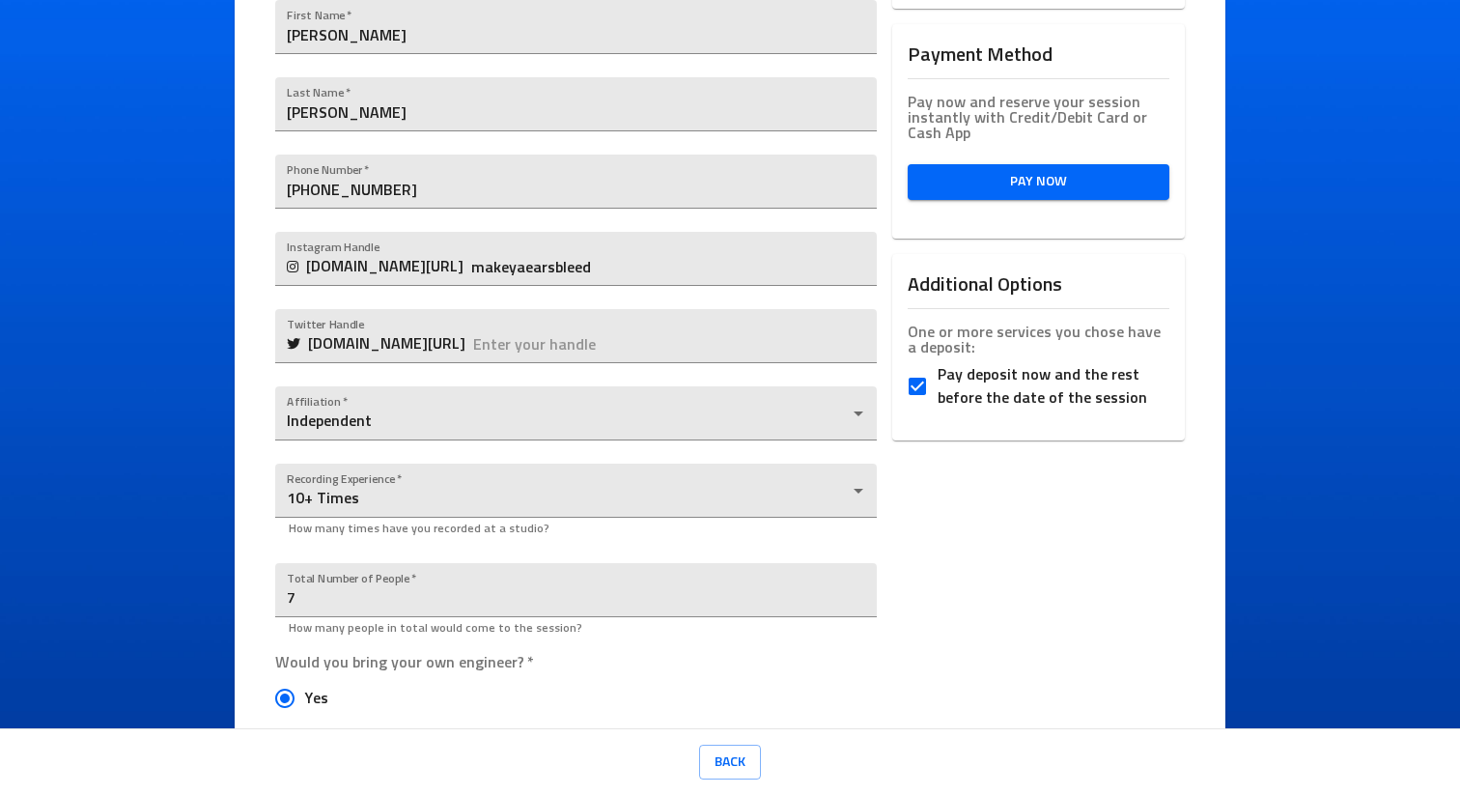
click at [967, 357] on fieldset "One or more services you chose have a deposit: Pay deposit now and the rest bef…" at bounding box center [1039, 370] width 262 height 93
click at [967, 362] on fieldset "One or more services you chose have a deposit: Pay deposit now and the rest bef…" at bounding box center [1039, 370] width 262 height 93
click at [967, 374] on span "Pay deposit now and the rest before the date of the session" at bounding box center [1045, 386] width 216 height 46
click at [937, 374] on input "Pay deposit now and the rest before the date of the session" at bounding box center [917, 386] width 41 height 41
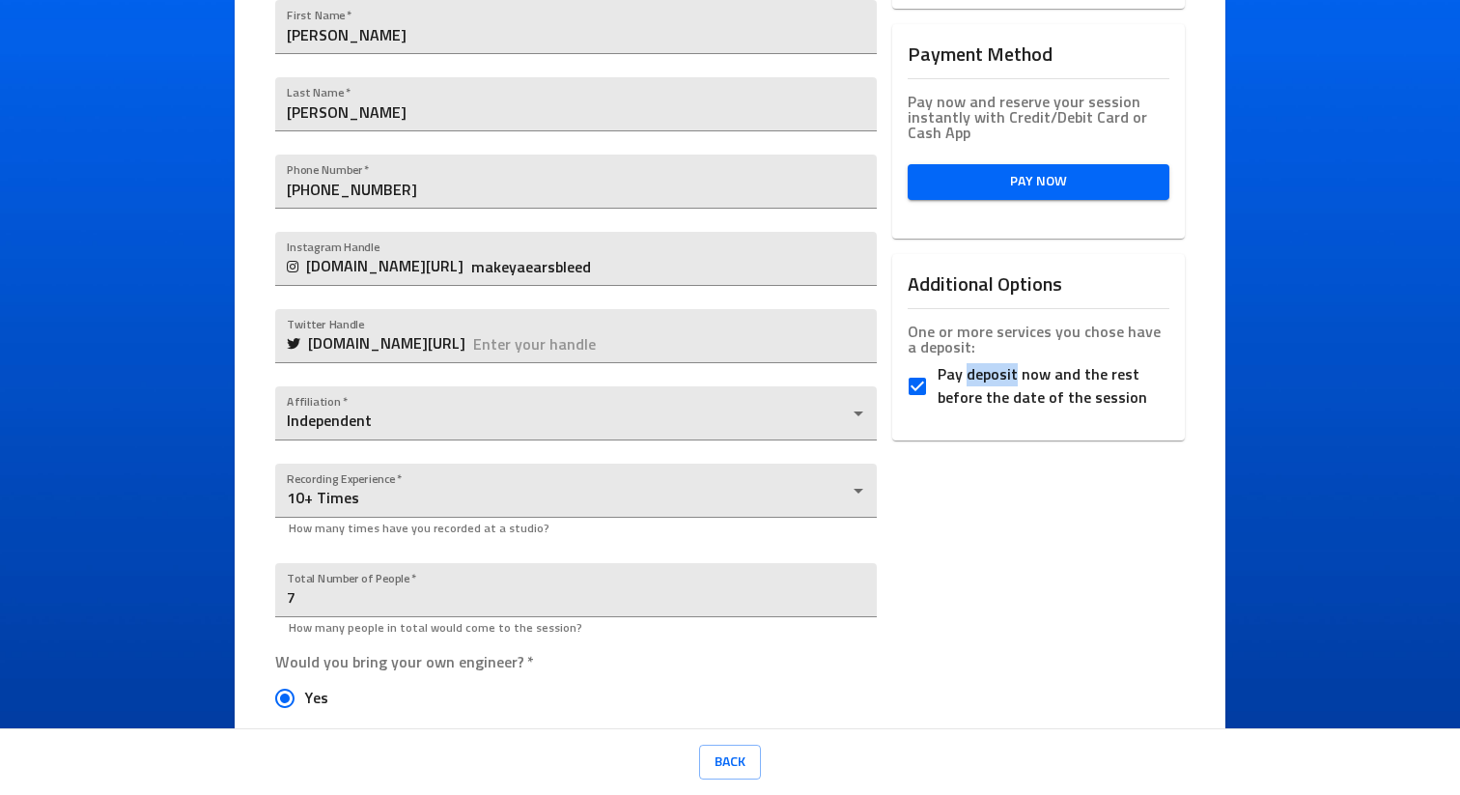
click at [967, 374] on span "Pay deposit now and the rest before the date of the session" at bounding box center [1045, 386] width 216 height 46
click at [937, 374] on input "Pay deposit now and the rest before the date of the session" at bounding box center [917, 386] width 41 height 41
click at [967, 374] on span "Pay deposit now and the rest before the date of the session" at bounding box center [1045, 386] width 216 height 46
click at [937, 374] on input "Pay deposit now and the rest before the date of the session" at bounding box center [917, 386] width 41 height 41
click at [967, 374] on span "Pay deposit now and the rest before the date of the session" at bounding box center [1045, 386] width 216 height 46
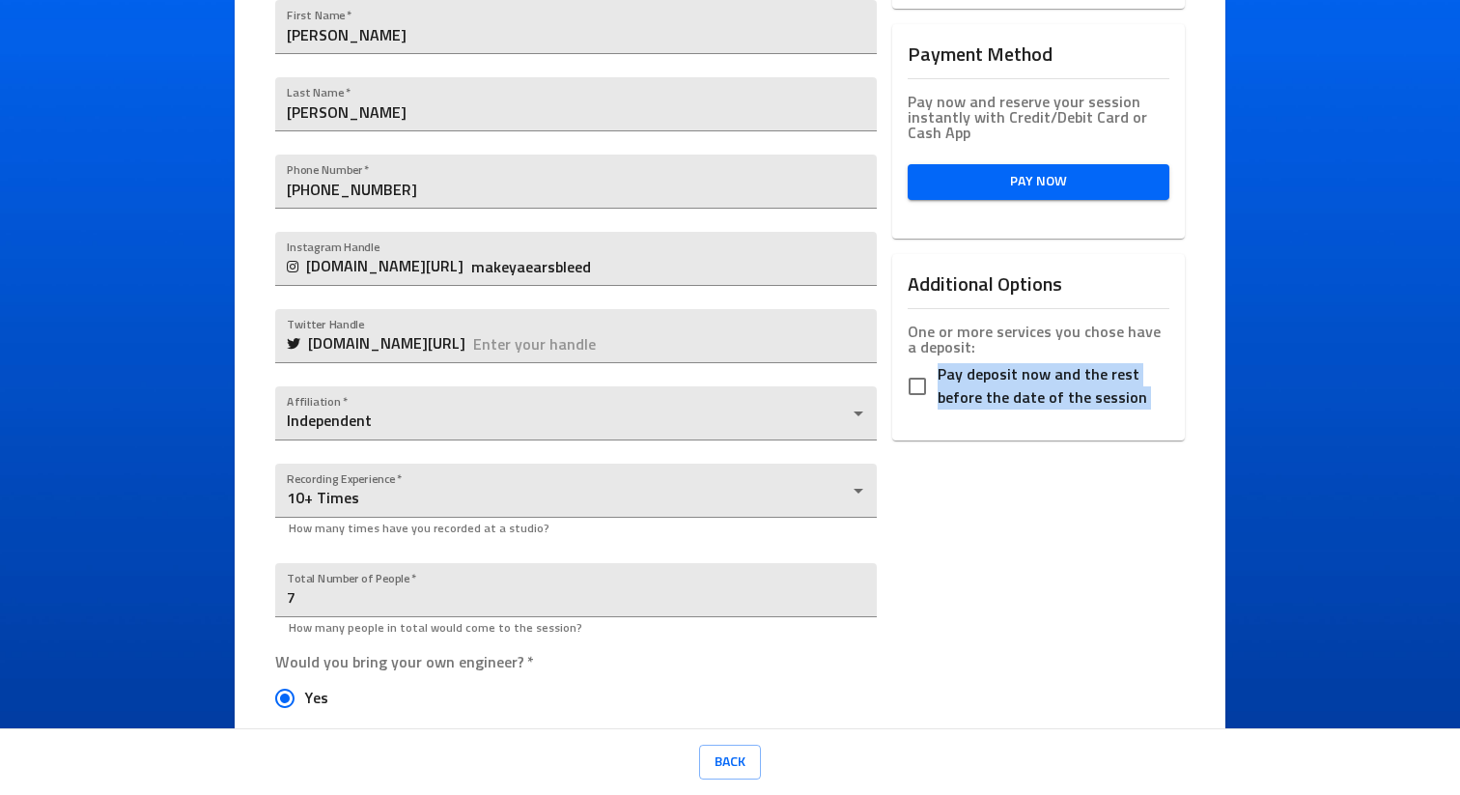
click at [937, 374] on input "Pay deposit now and the rest before the date of the session" at bounding box center [917, 386] width 41 height 41
click at [965, 376] on span "Pay deposit now and the rest before the date of the session" at bounding box center [1045, 386] width 216 height 46
click at [937, 376] on input "Pay deposit now and the rest before the date of the session" at bounding box center [917, 386] width 41 height 41
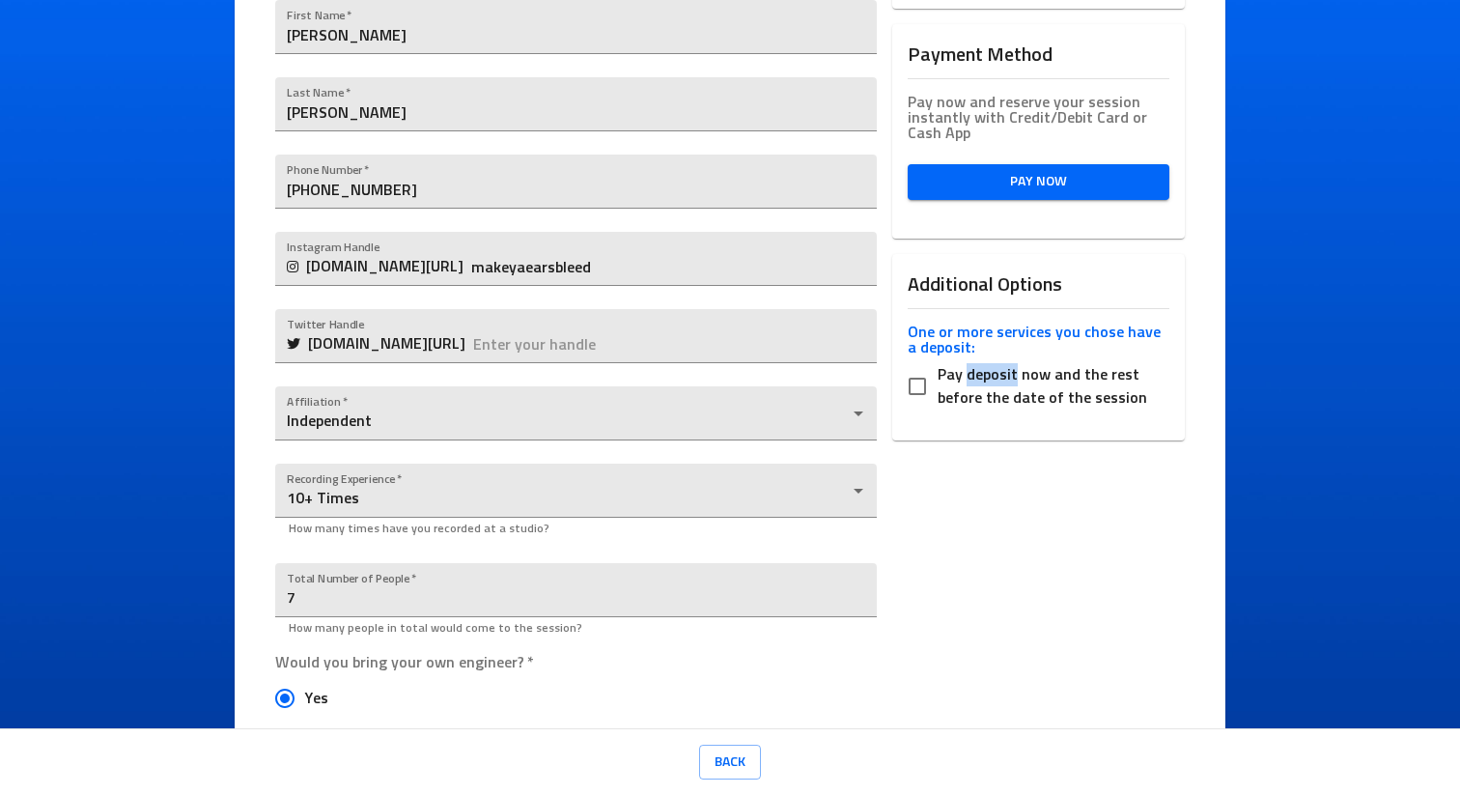
click at [965, 376] on span "Pay deposit now and the rest before the date of the session" at bounding box center [1045, 386] width 216 height 46
click at [937, 376] on input "Pay deposit now and the rest before the date of the session" at bounding box center [917, 386] width 41 height 41
checkbox input "true"
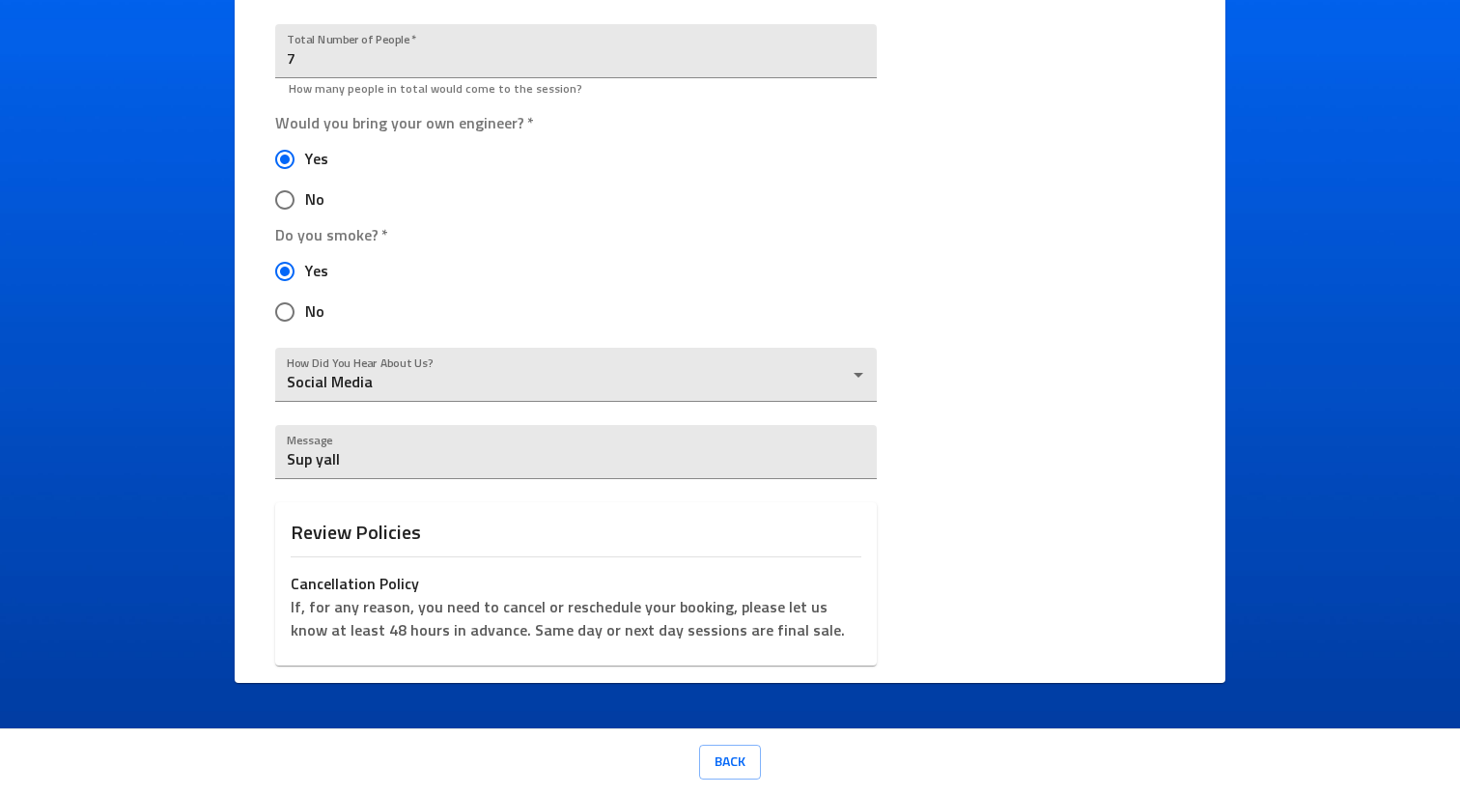
scroll to position [0, 0]
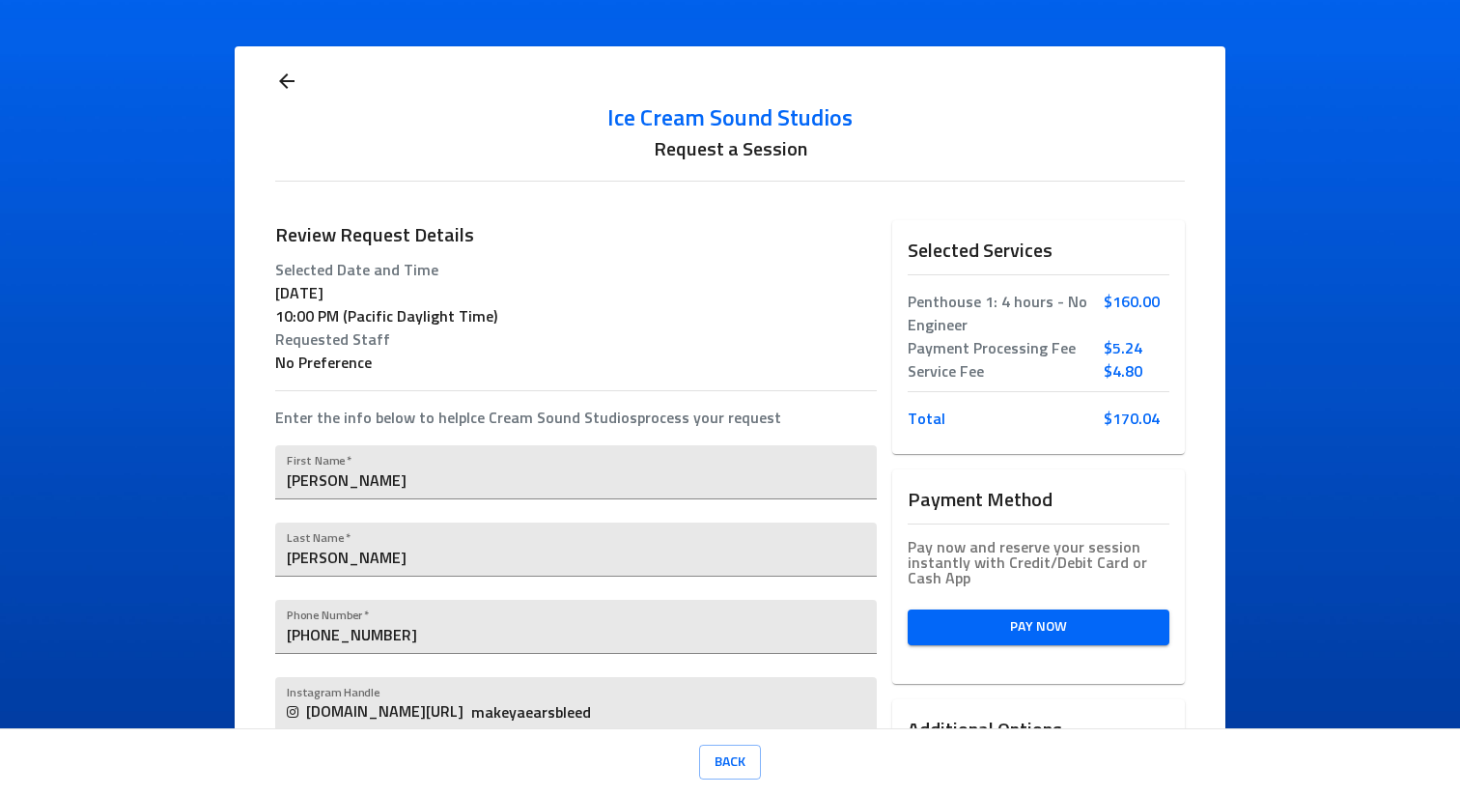
click at [1122, 300] on p "$ 160.00" at bounding box center [1137, 302] width 66 height 23
click at [923, 415] on p "Total" at bounding box center [1006, 418] width 196 height 23
click at [1069, 621] on span "Pay Now" at bounding box center [1038, 627] width 231 height 24
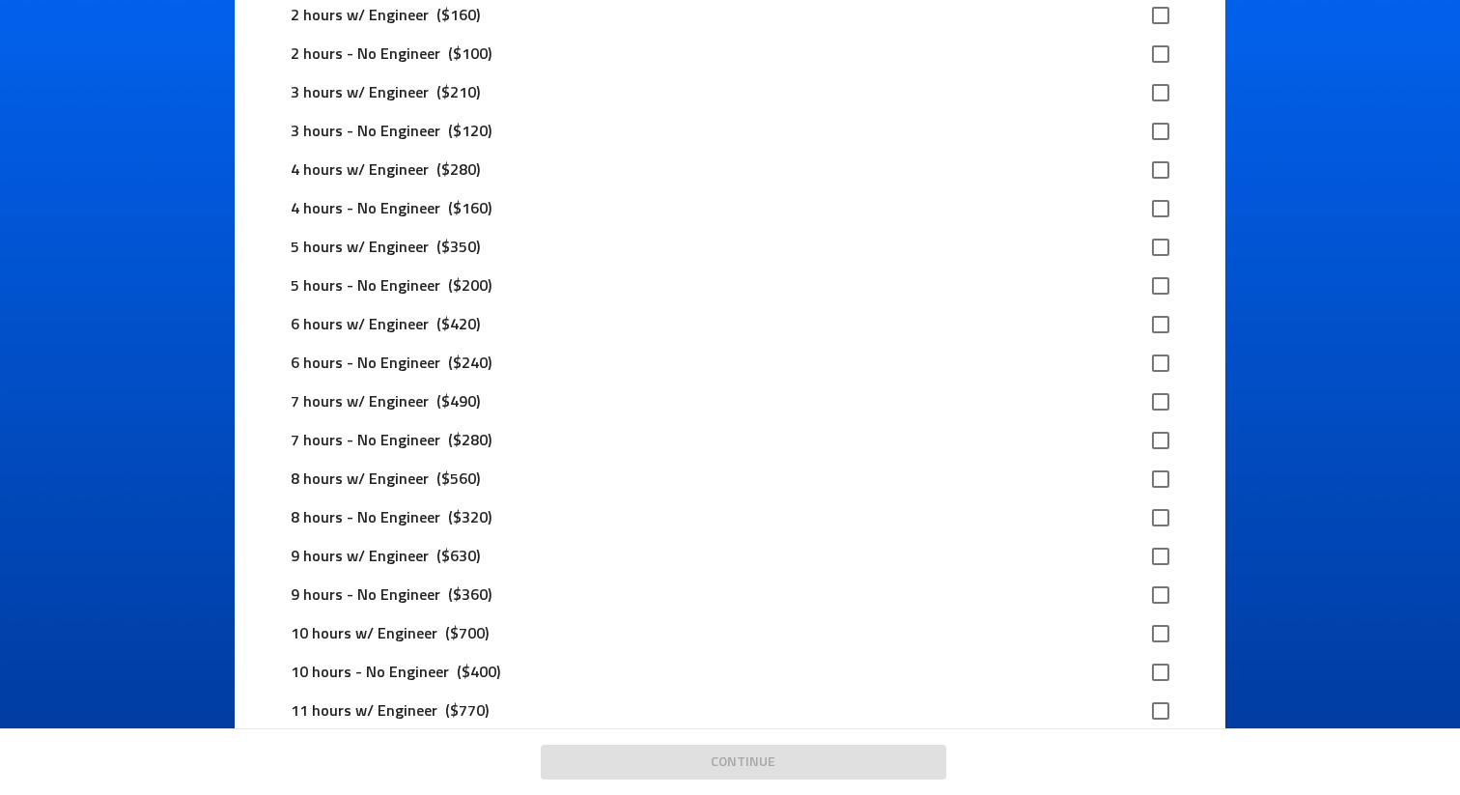
scroll to position [360, 0]
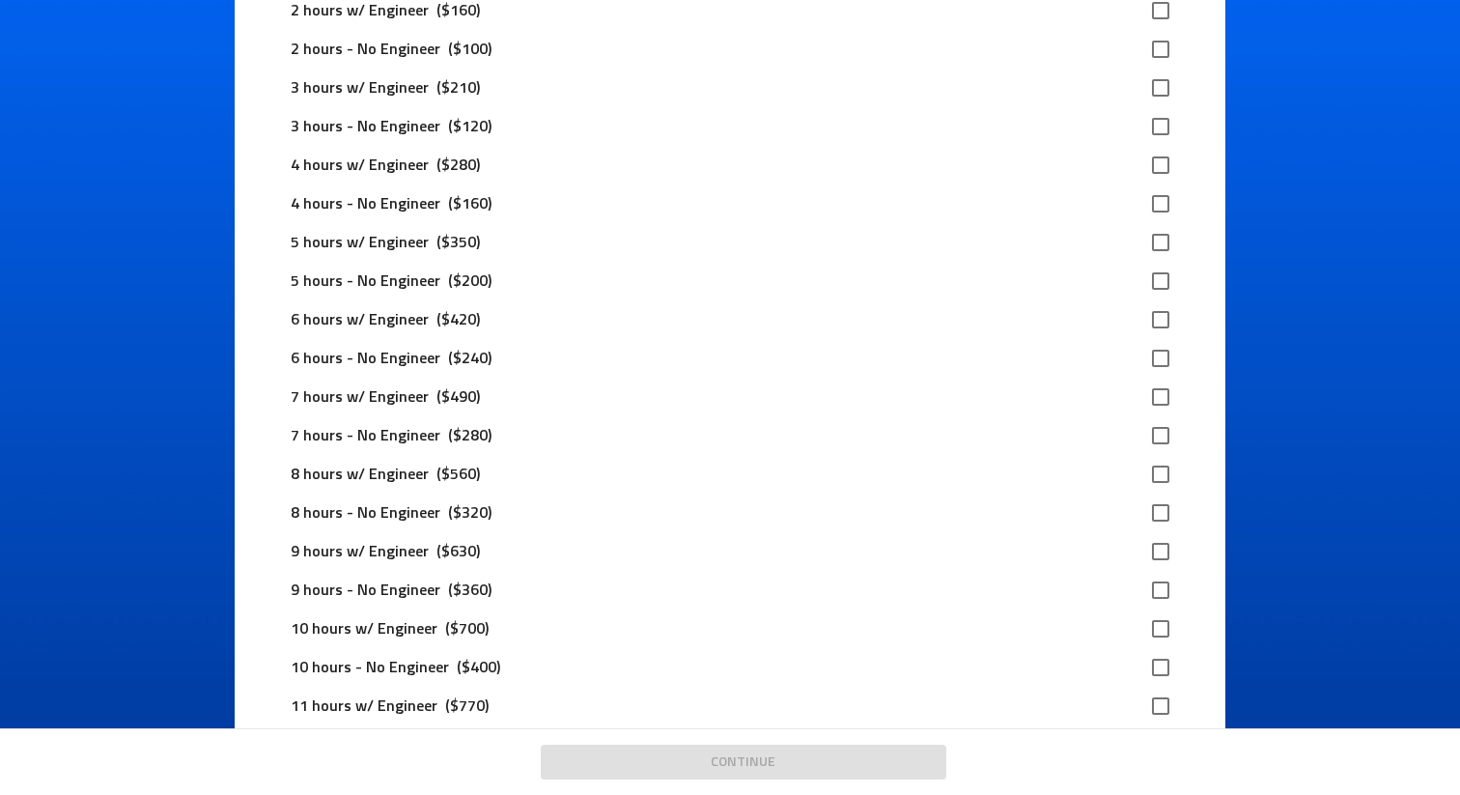
click at [459, 360] on p "($240)" at bounding box center [469, 358] width 59 height 23
click at [456, 192] on div "4 hours - No Engineer ($160)" at bounding box center [729, 203] width 909 height 39
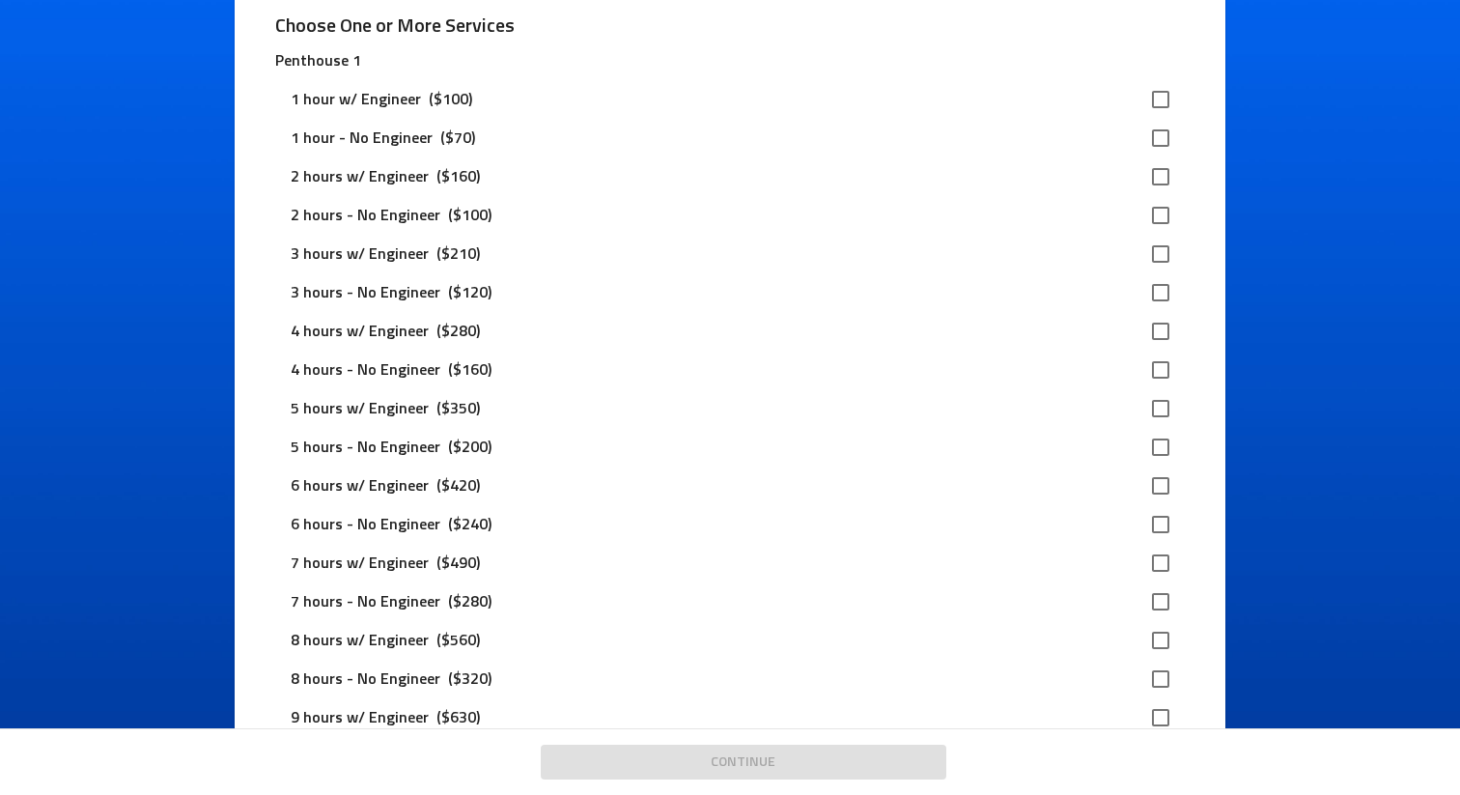
scroll to position [309, 0]
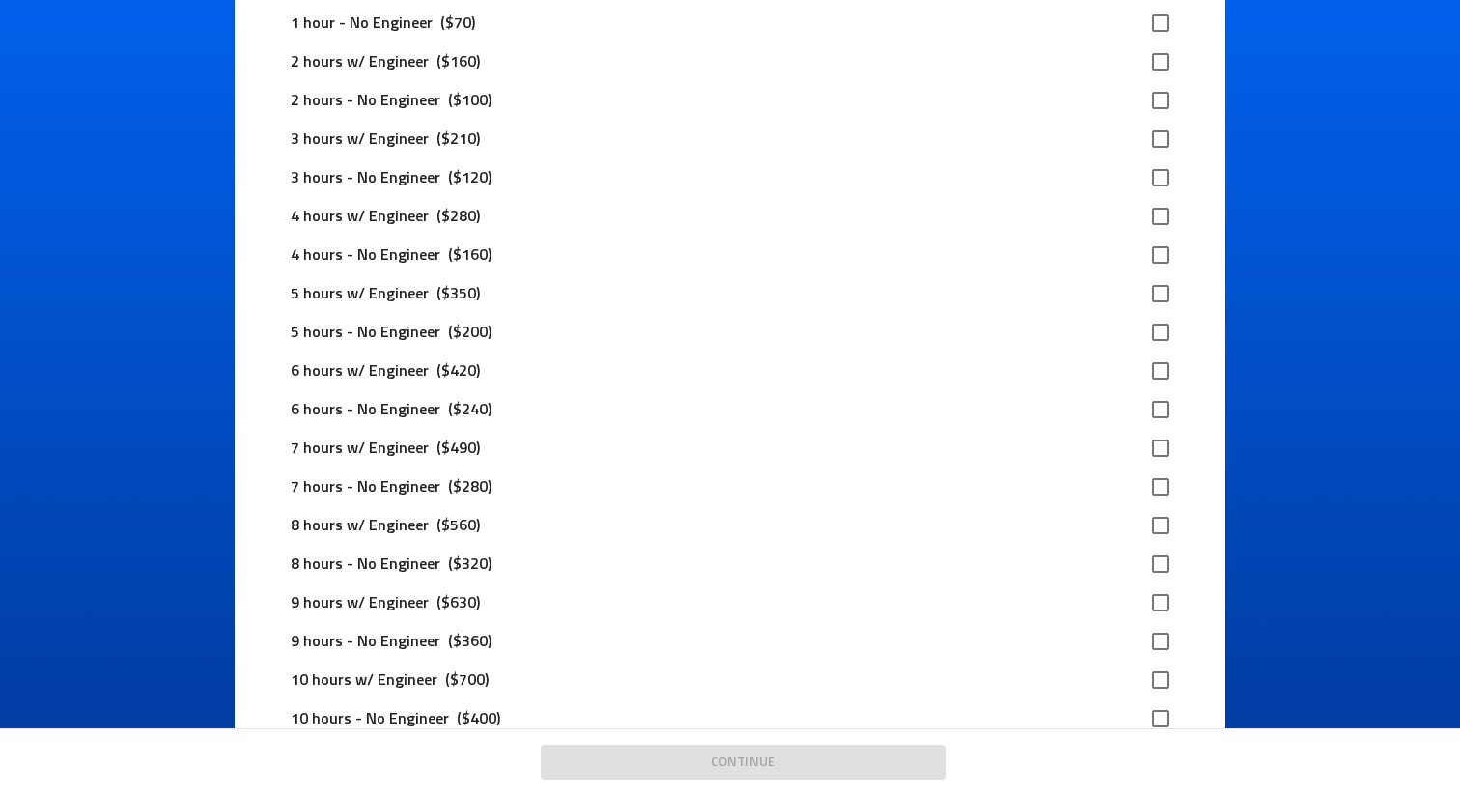
click at [447, 262] on p "($160)" at bounding box center [469, 254] width 59 height 23
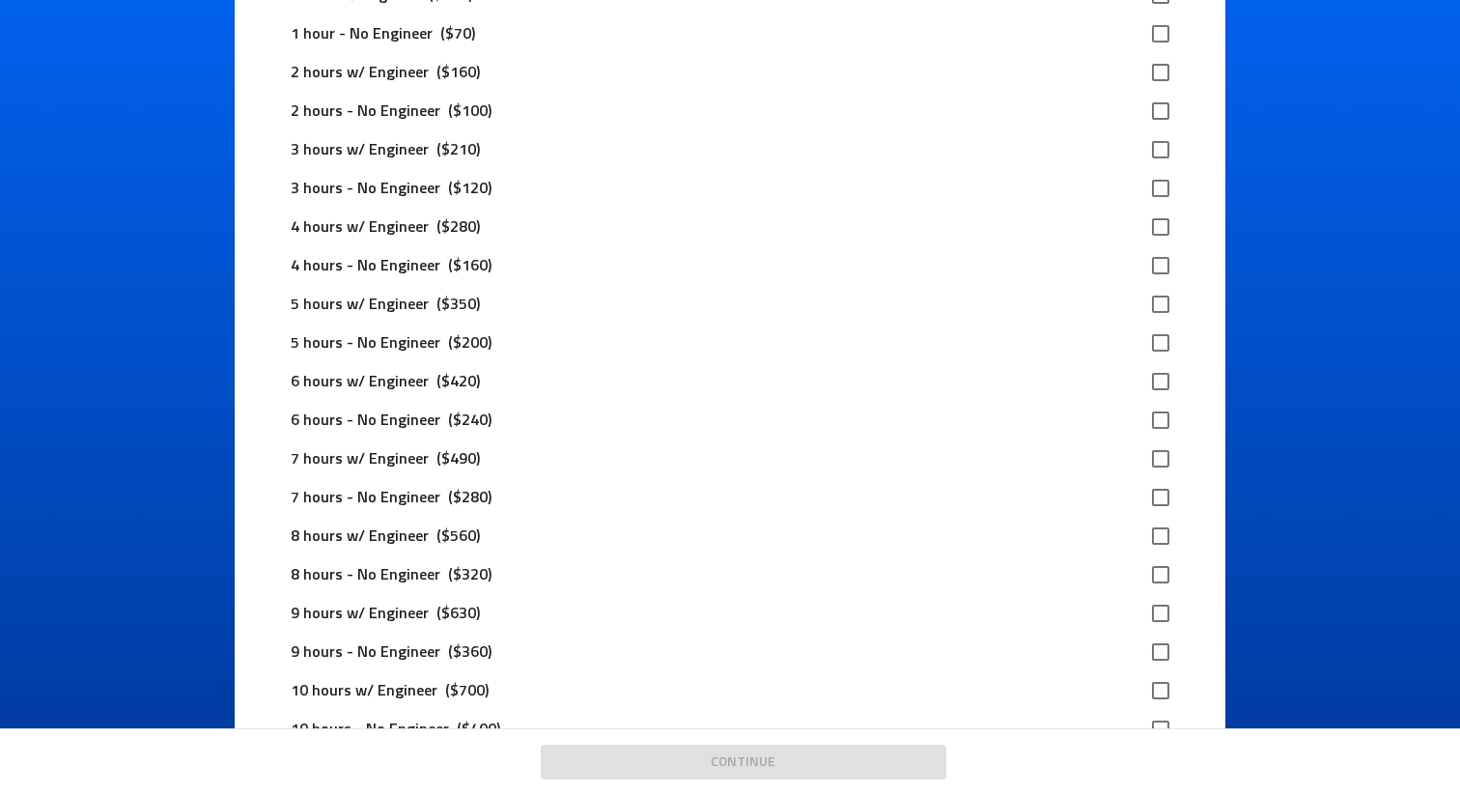
scroll to position [0, 0]
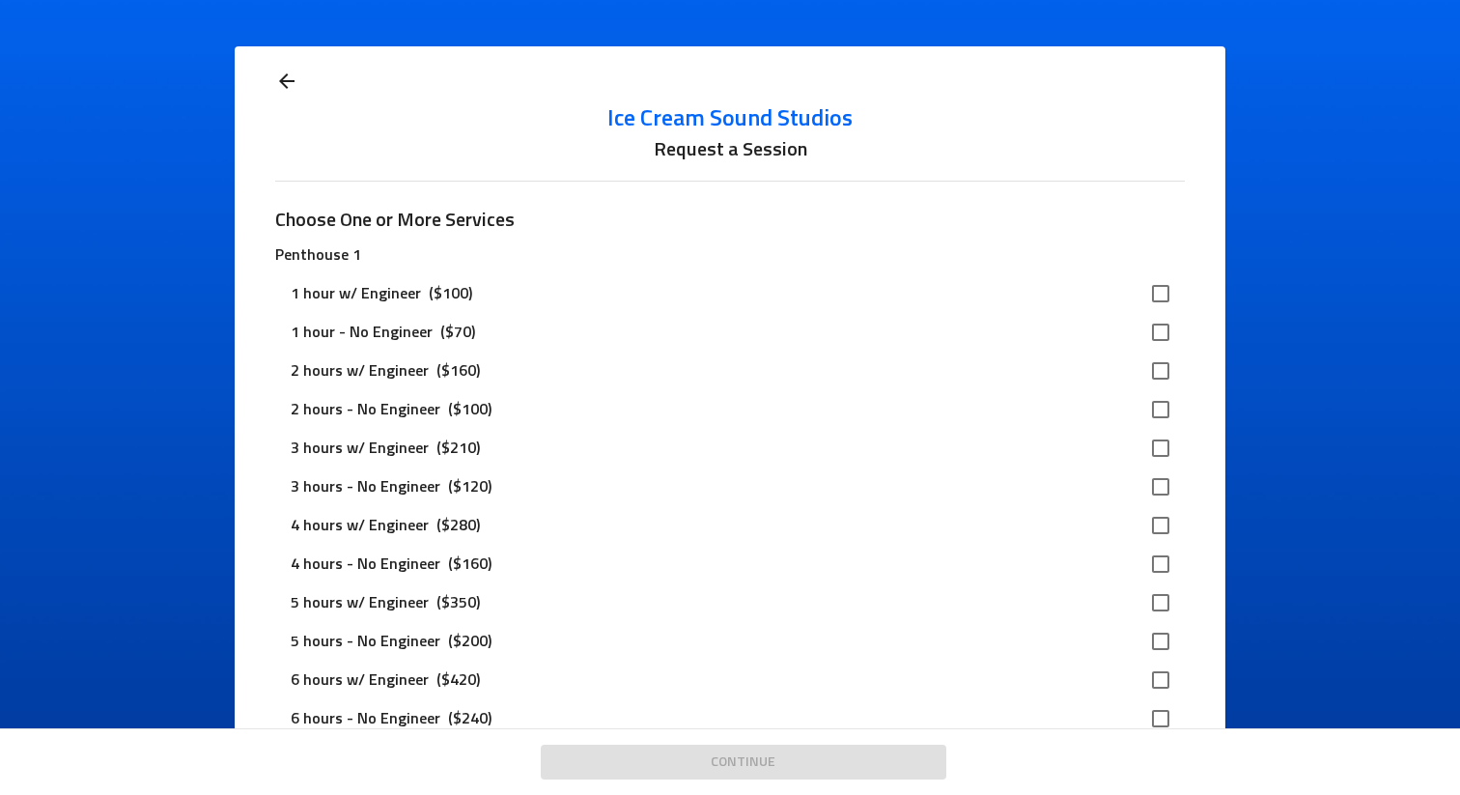
click at [485, 577] on div "4 hours - No Engineer ($160)" at bounding box center [729, 564] width 909 height 39
click at [1152, 565] on input "checkbox" at bounding box center [1160, 564] width 41 height 41
checkbox input "true"
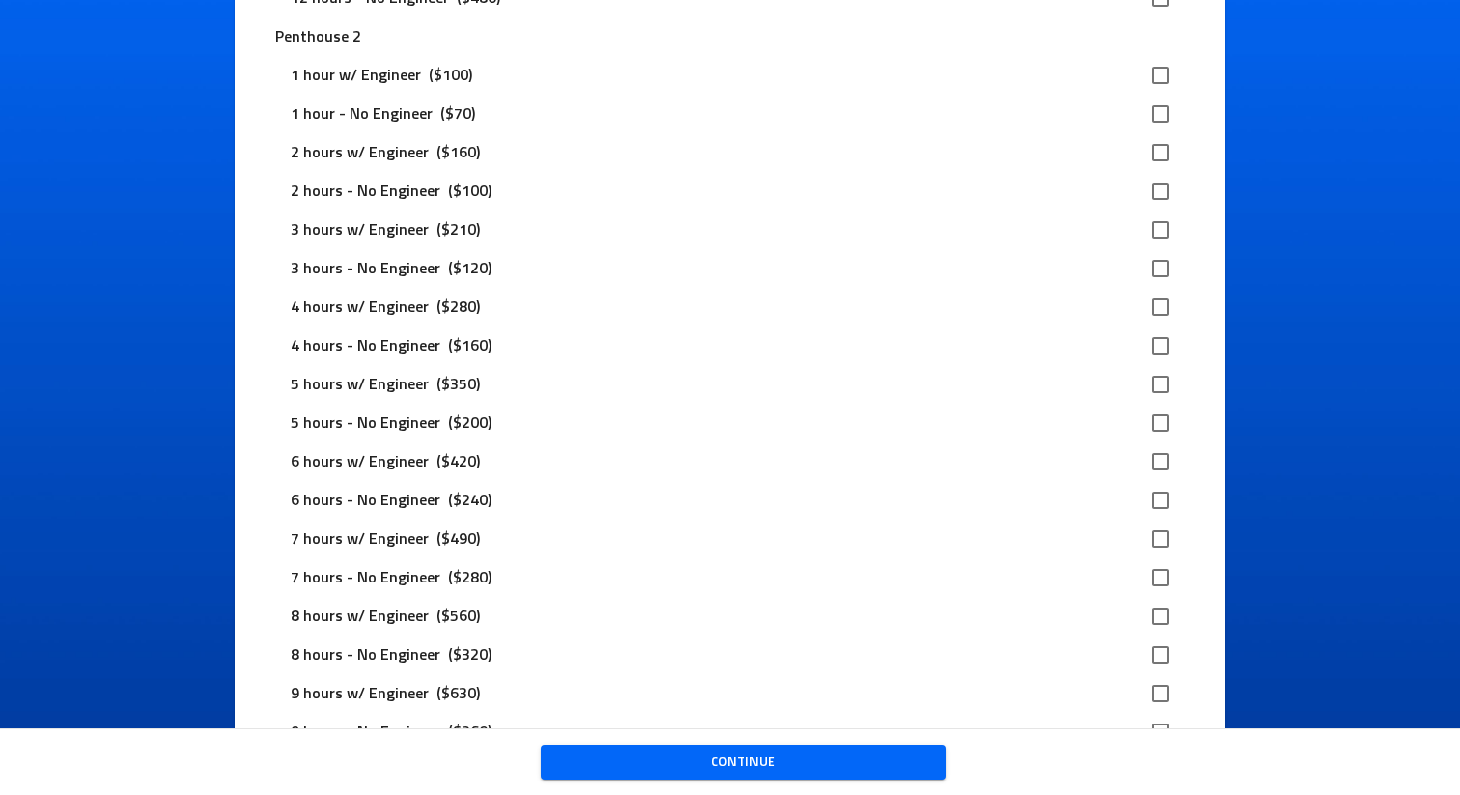
scroll to position [2020, 0]
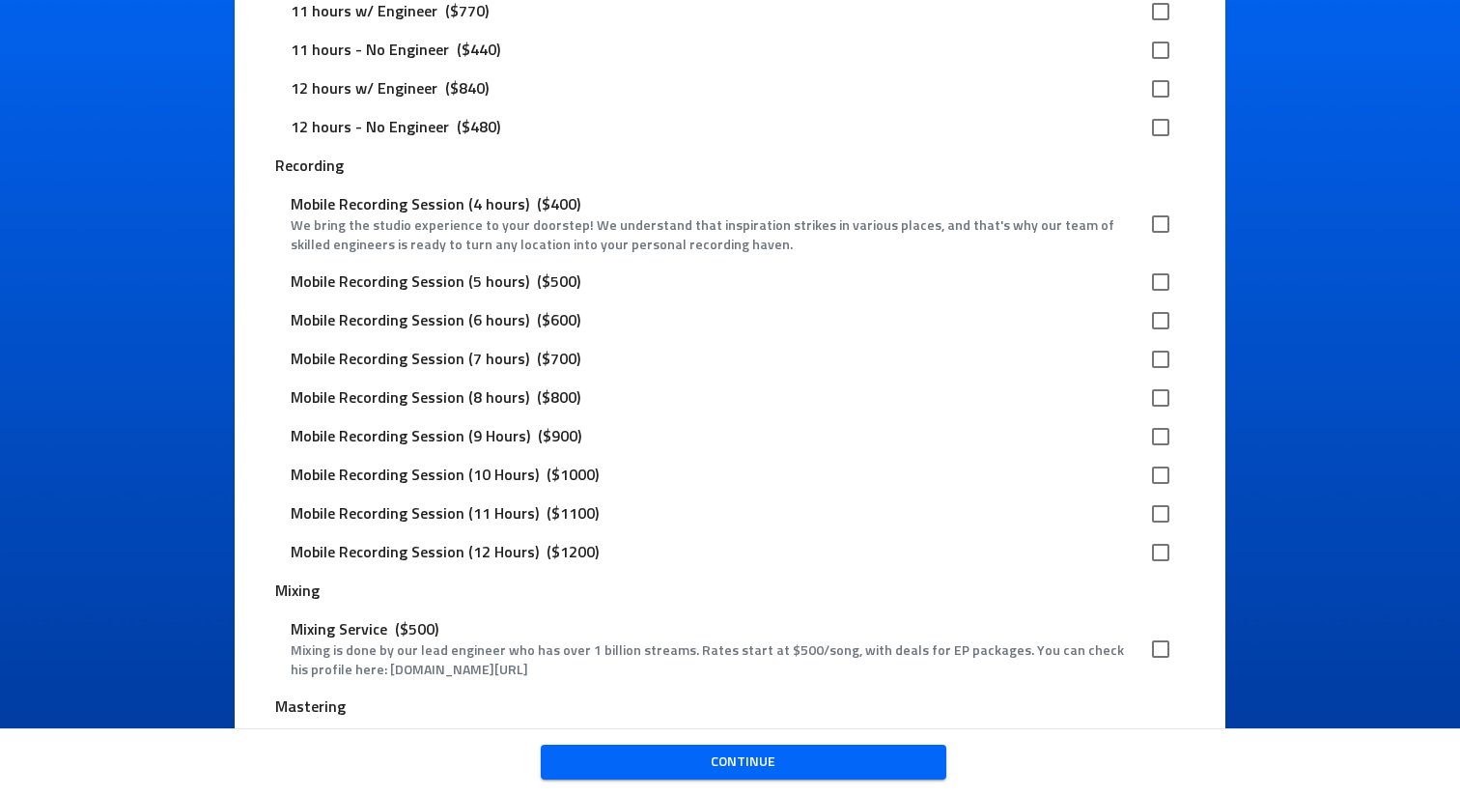
click at [800, 755] on span "Continue" at bounding box center [743, 762] width 375 height 24
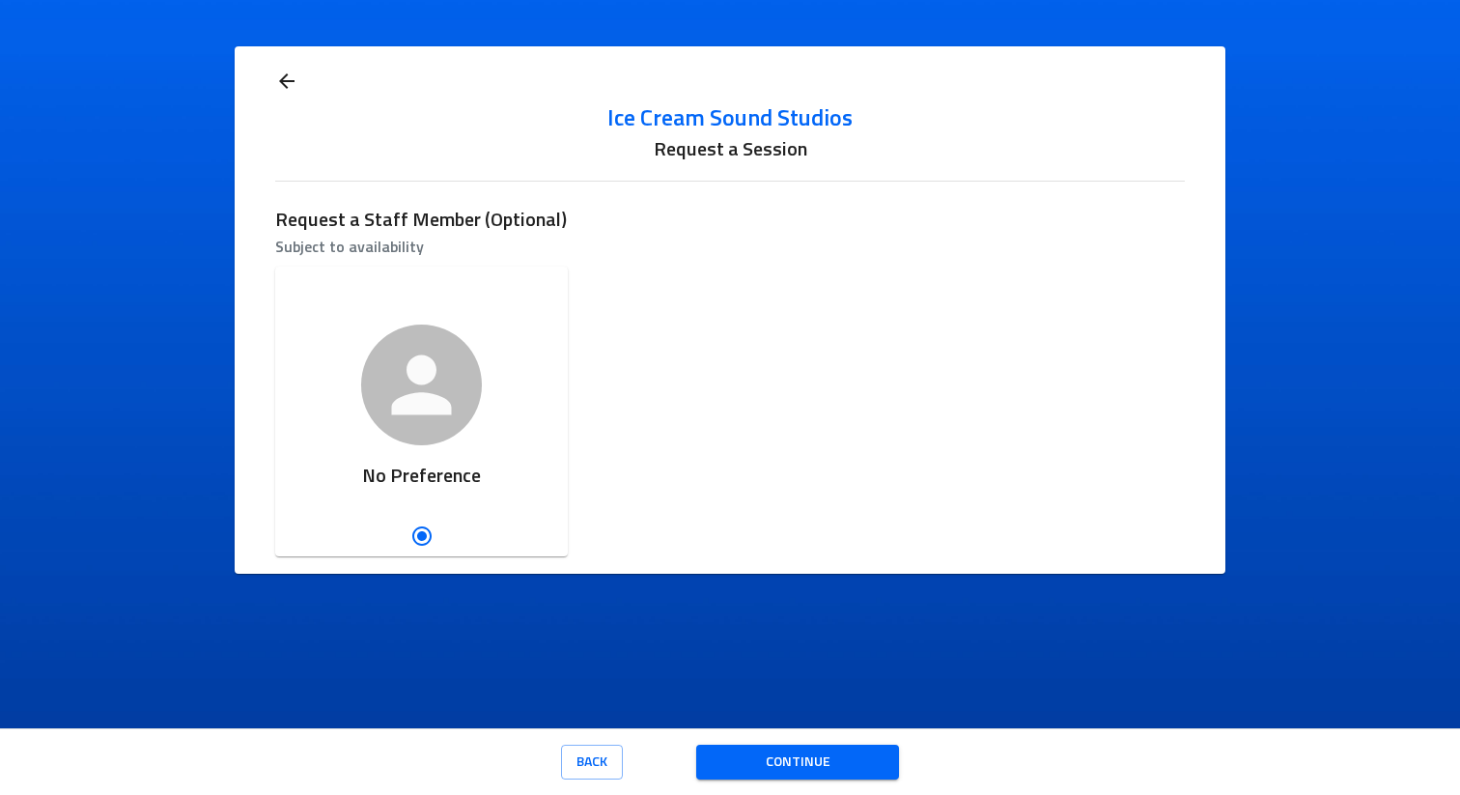
click at [786, 755] on span "Continue" at bounding box center [798, 762] width 172 height 24
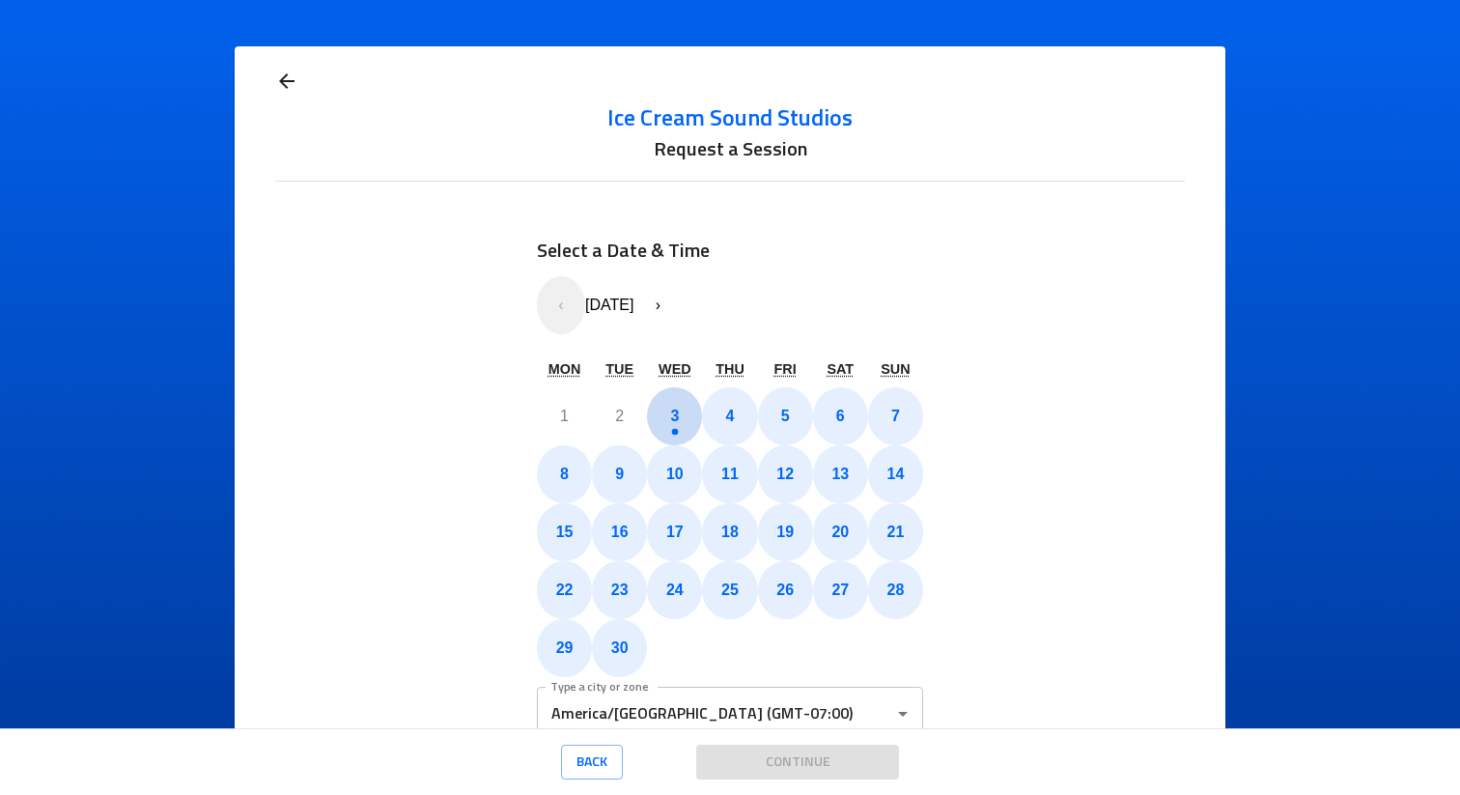
click at [670, 409] on abbr "3" at bounding box center [674, 415] width 9 height 16
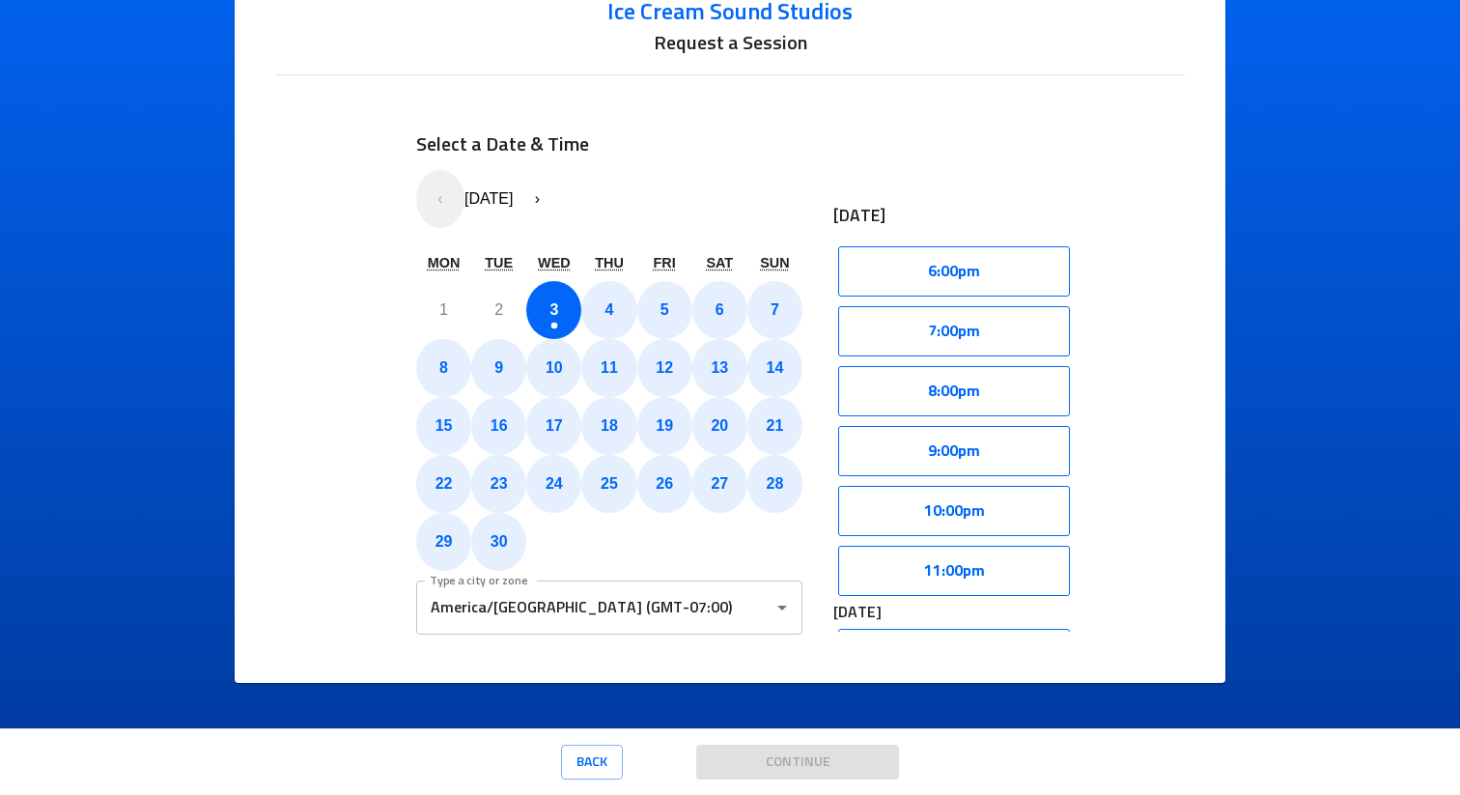
scroll to position [573, 0]
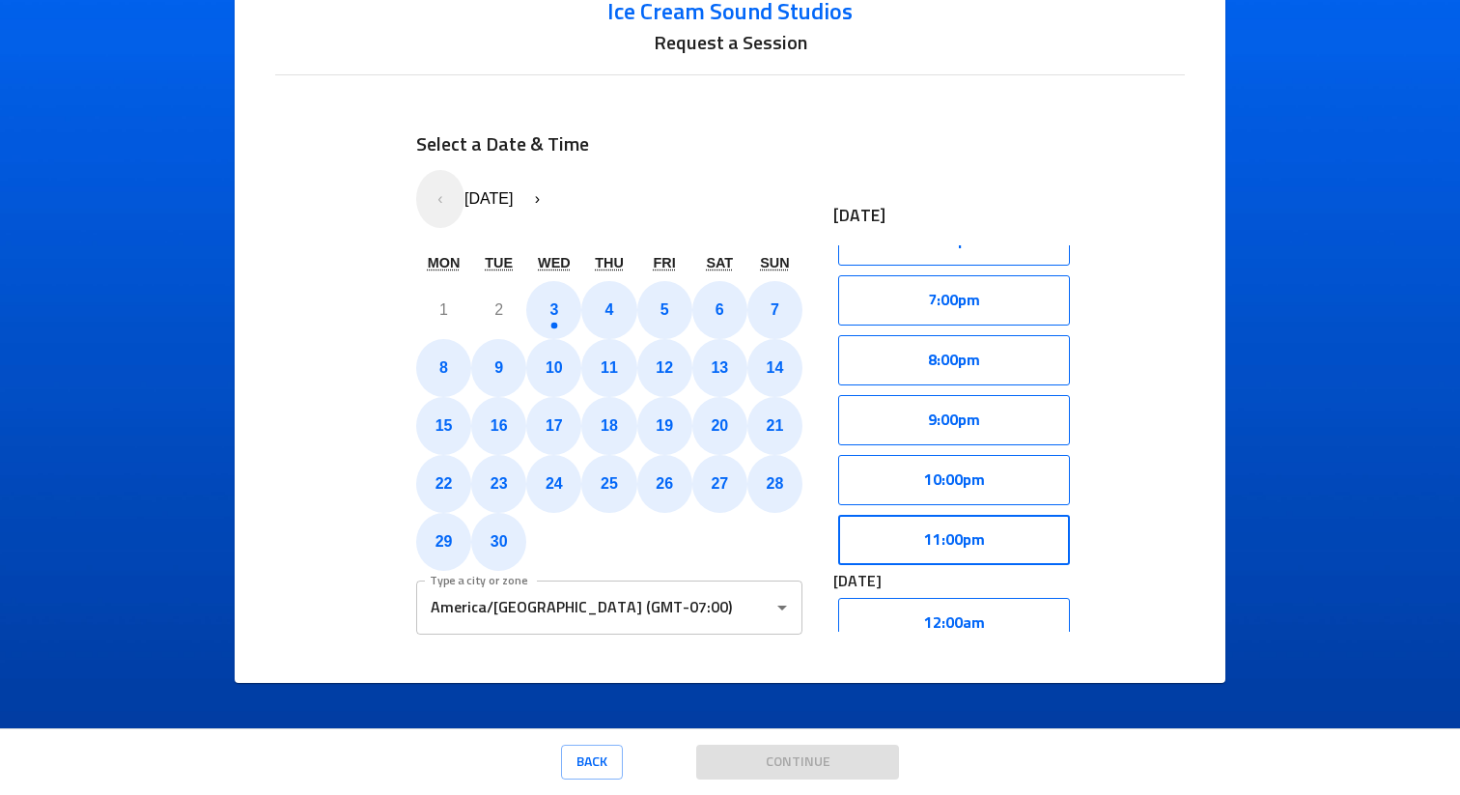
click at [943, 536] on button "11:00pm" at bounding box center [954, 540] width 232 height 50
click at [993, 533] on button "Select" at bounding box center [1015, 540] width 110 height 50
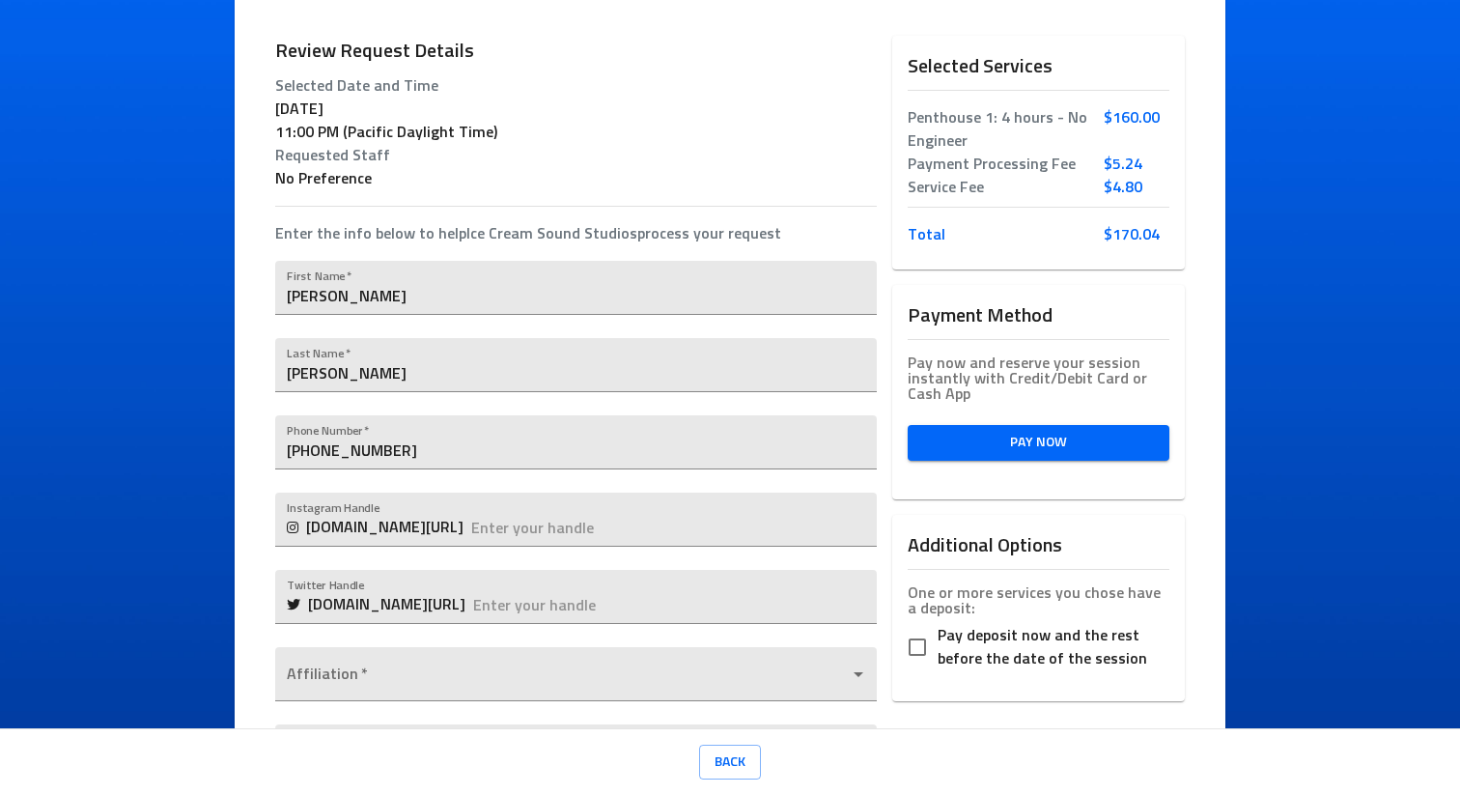
scroll to position [339, 0]
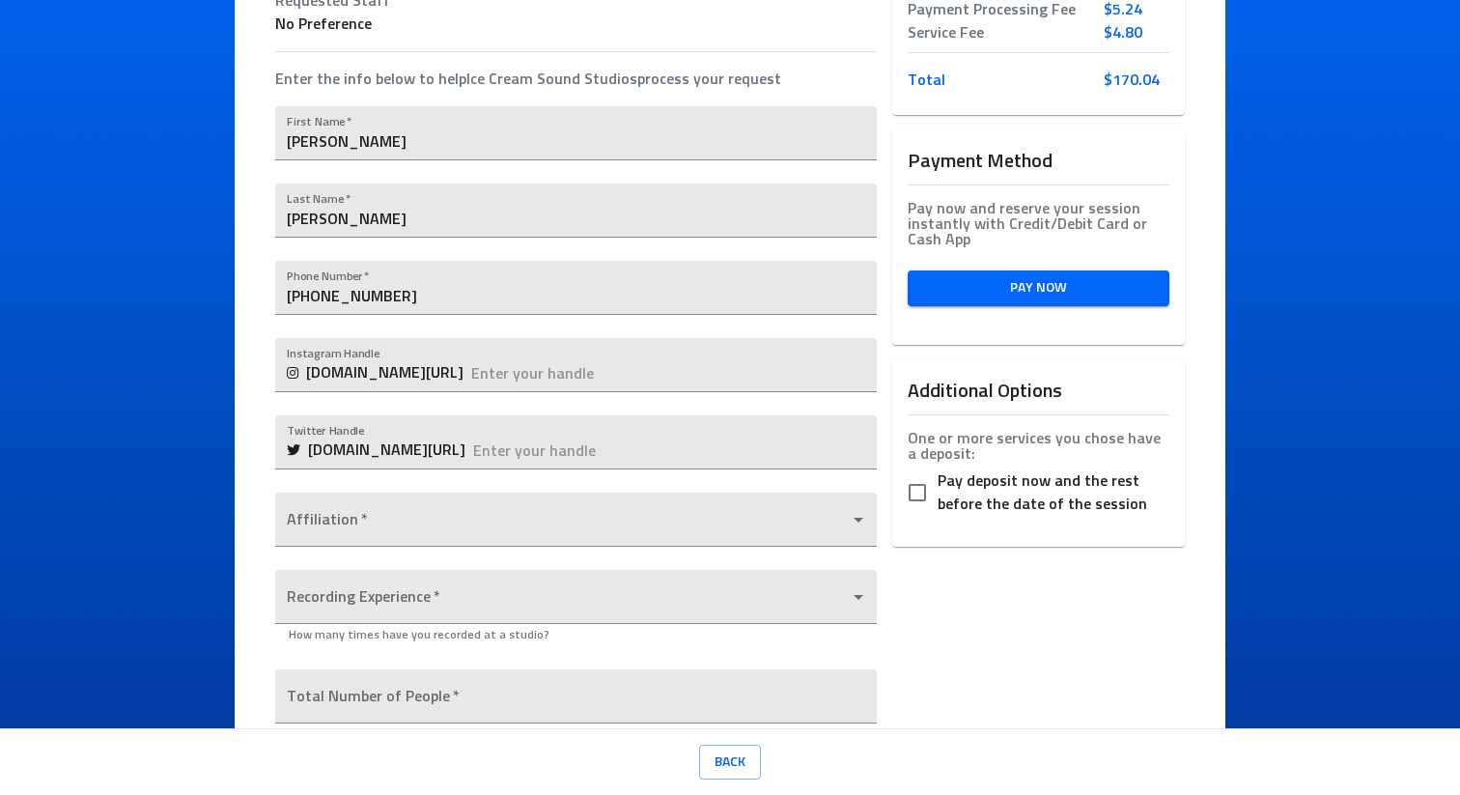
click at [456, 334] on div "Instagram Handle instagram.com/" at bounding box center [575, 360] width 601 height 77
click at [480, 387] on input "text" at bounding box center [673, 365] width 405 height 54
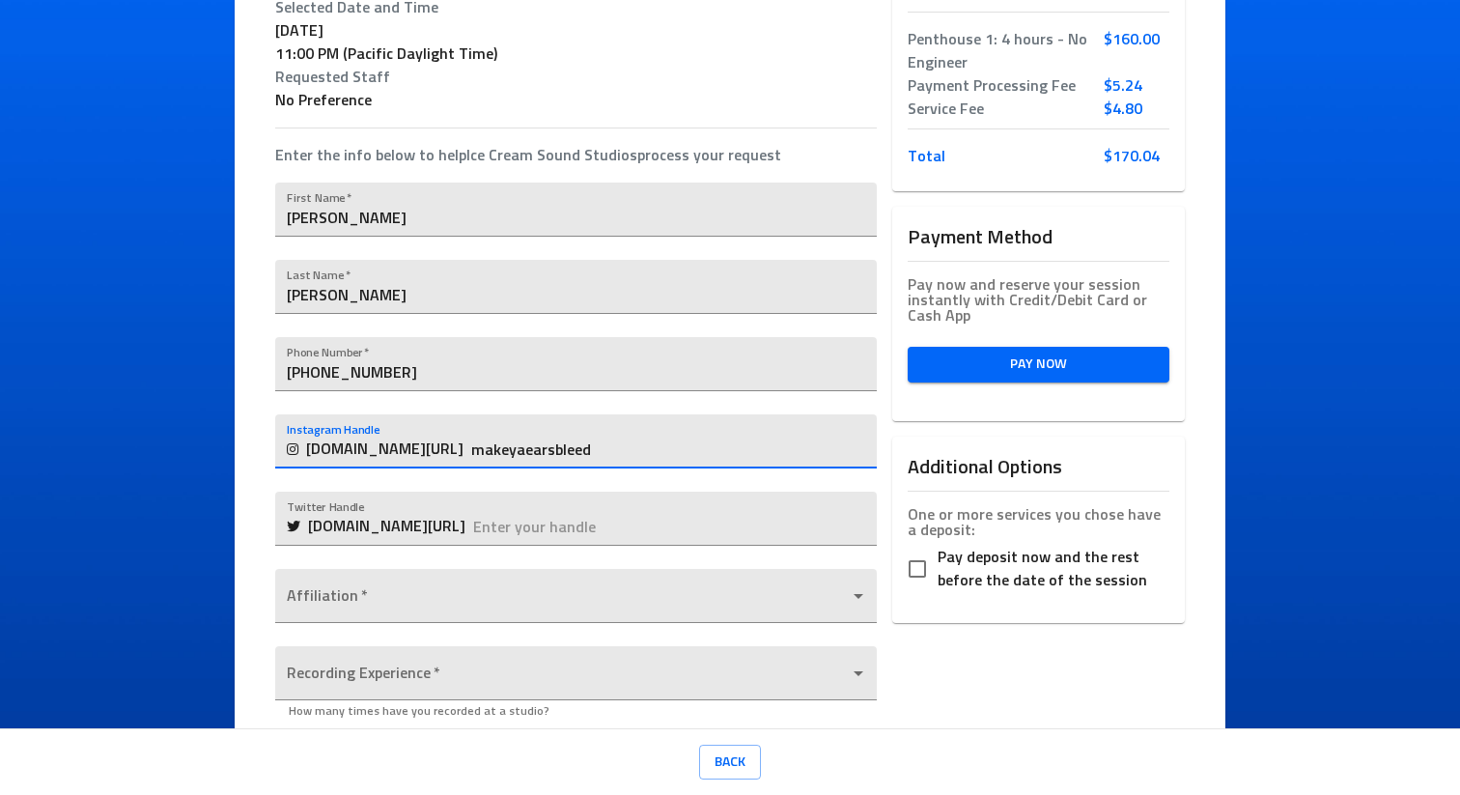
scroll to position [316, 0]
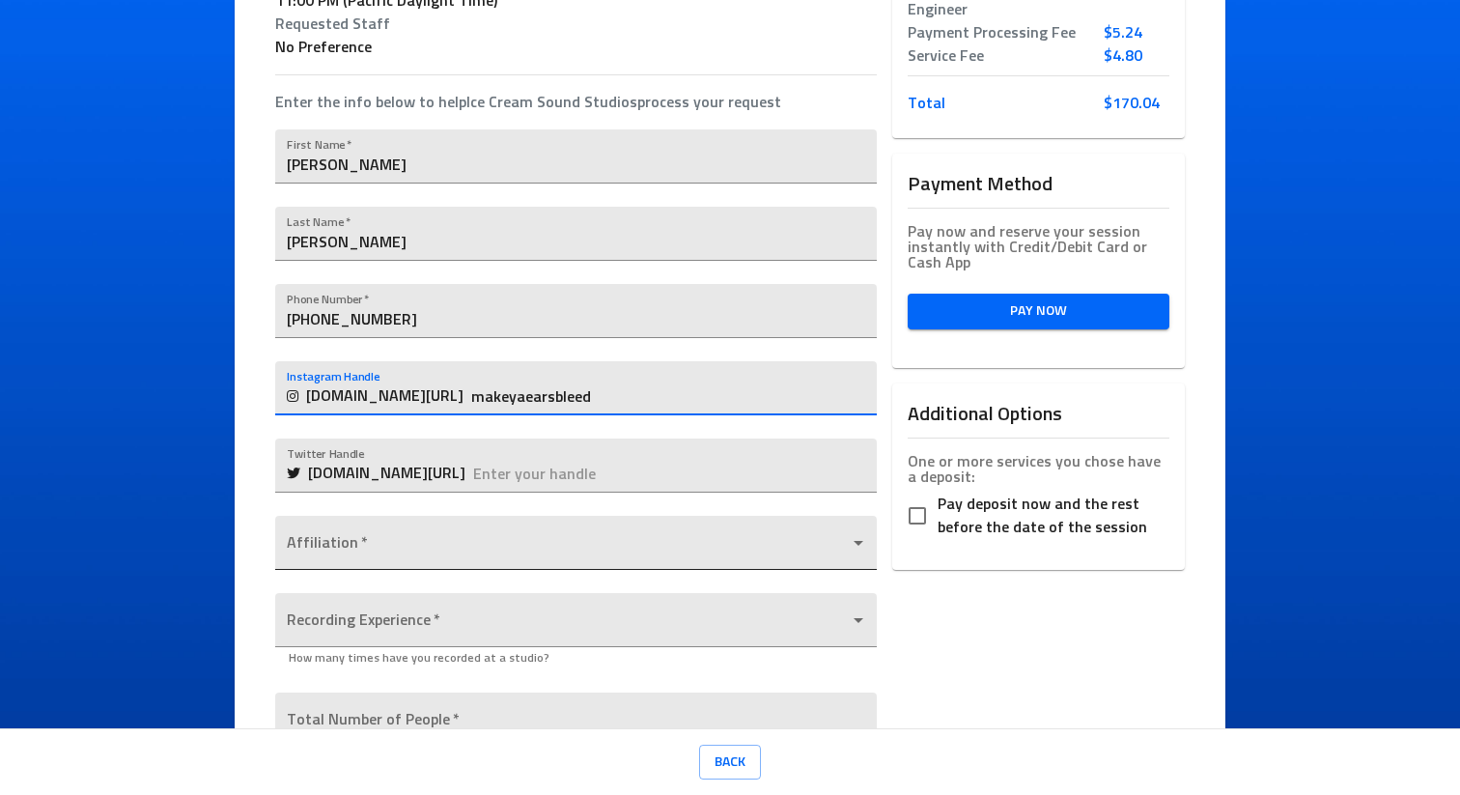
type input "makeyaearsbleed"
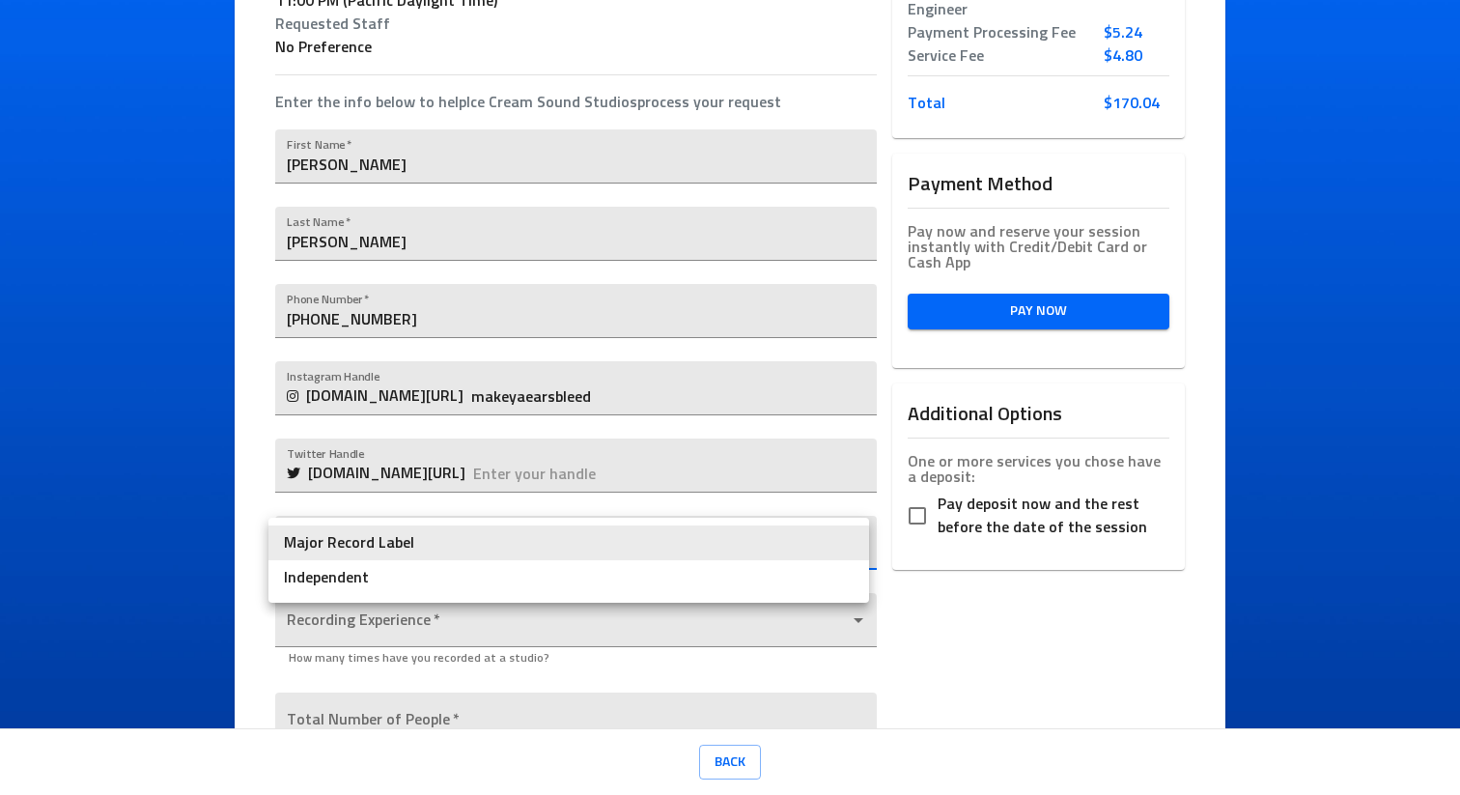
click at [456, 542] on body "Ice Cream Sound Studios Request a Session Review Request Details Selected Date …" at bounding box center [730, 397] width 1460 height 795
click at [468, 573] on li "Independent" at bounding box center [568, 577] width 601 height 35
type input "Independent"
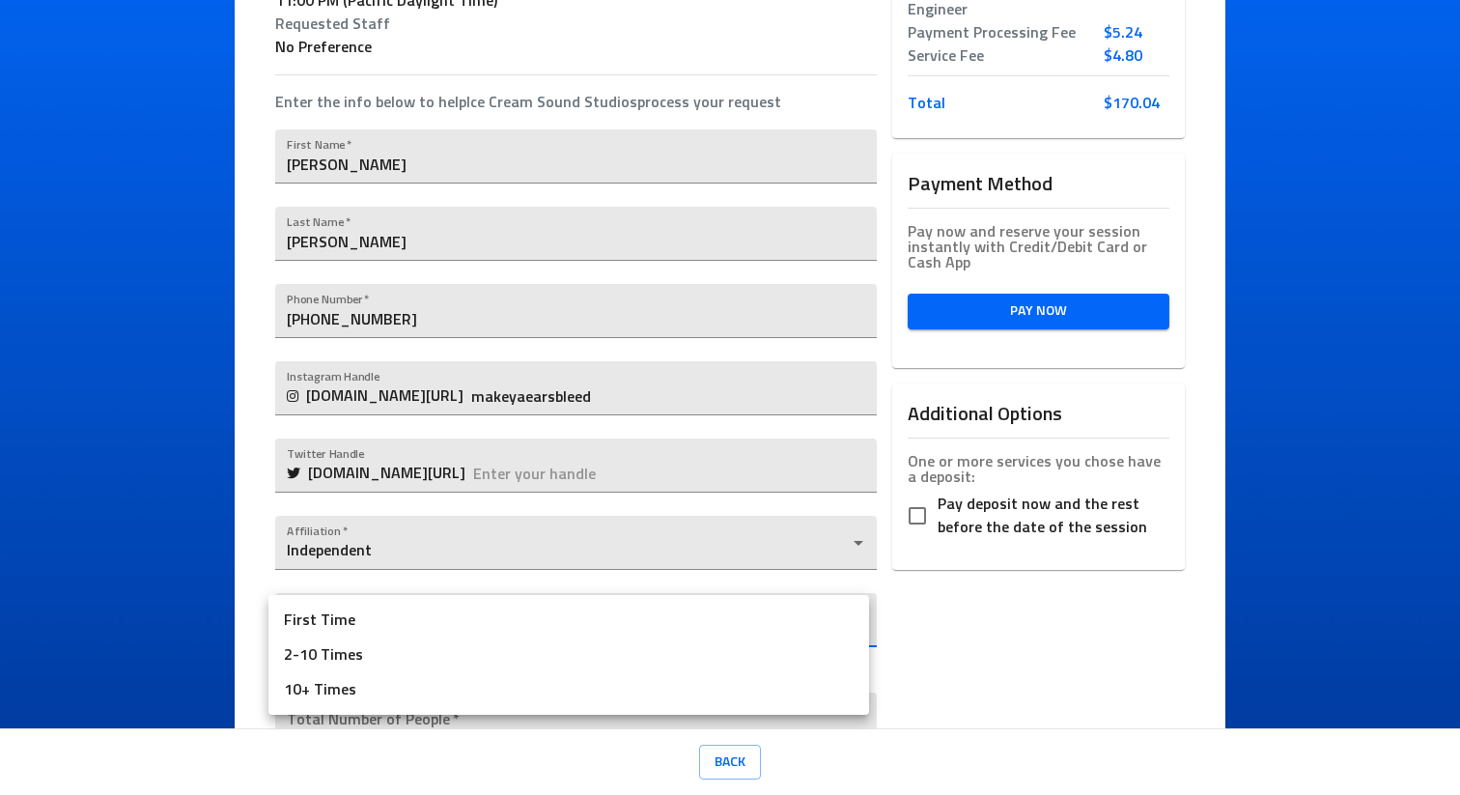
click at [446, 607] on body "Ice Cream Sound Studios Request a Session Review Request Details Selected Date …" at bounding box center [730, 397] width 1460 height 795
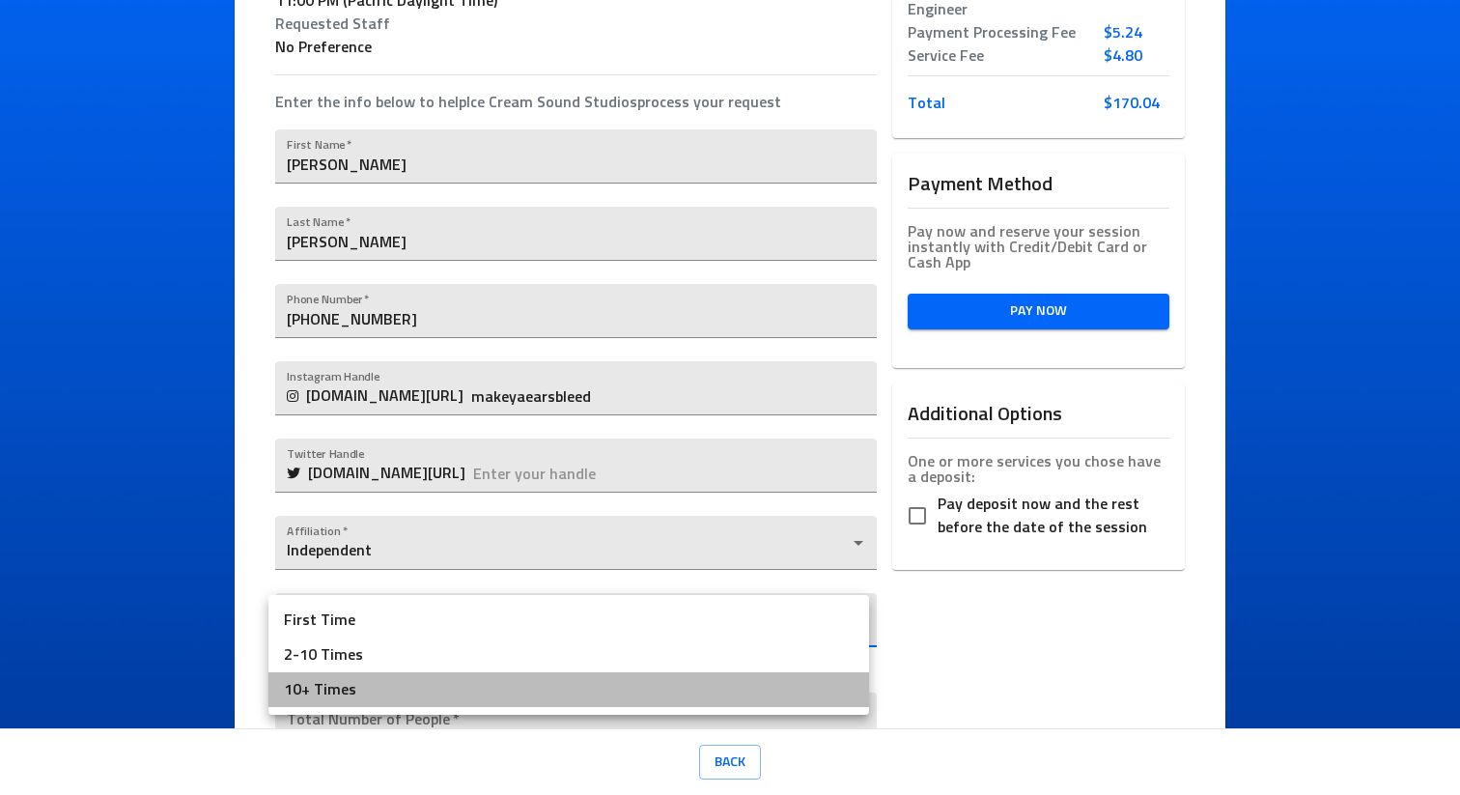
click at [430, 684] on li "10+ Times" at bounding box center [568, 689] width 601 height 35
type input "10+ Times"
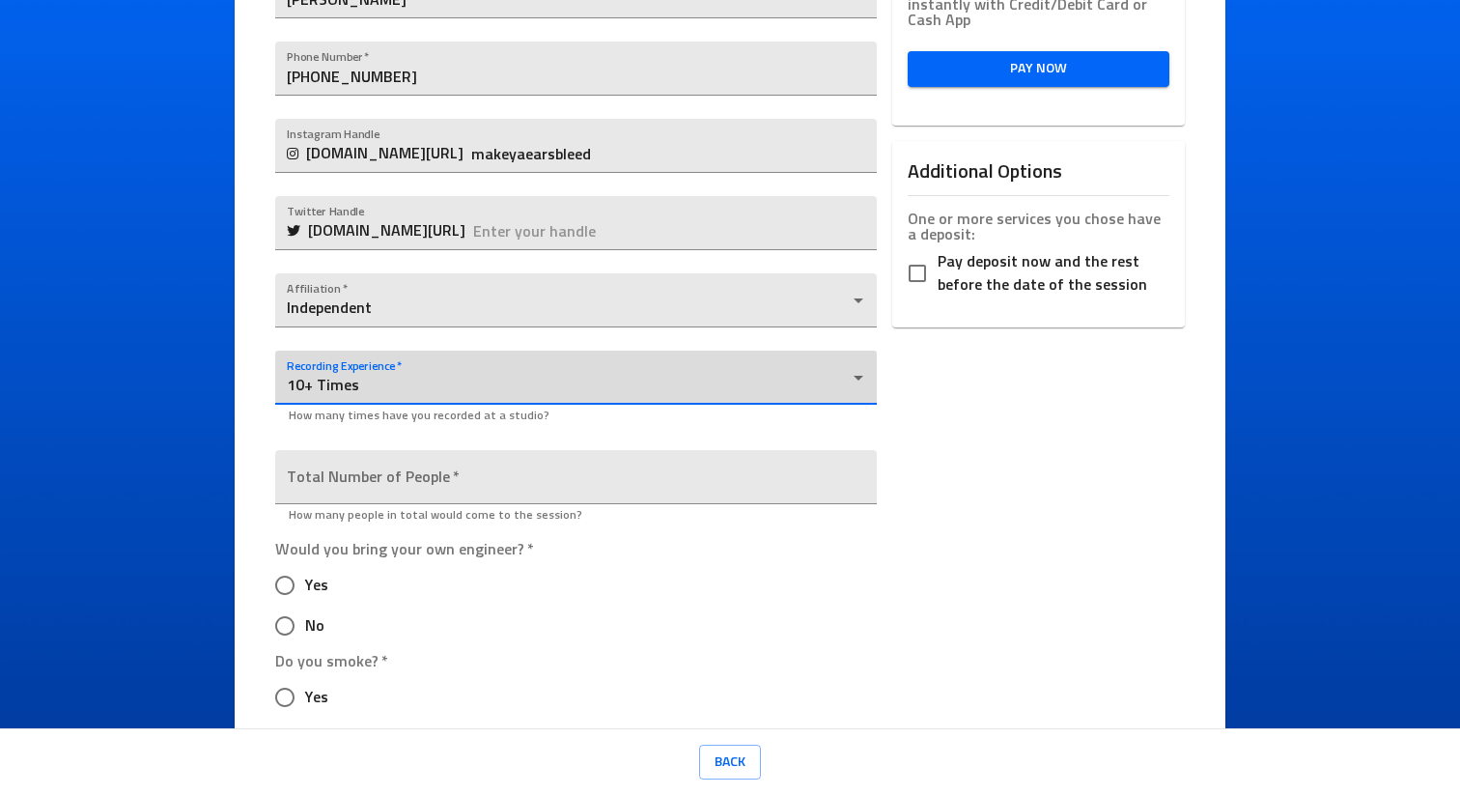
scroll to position [783, 0]
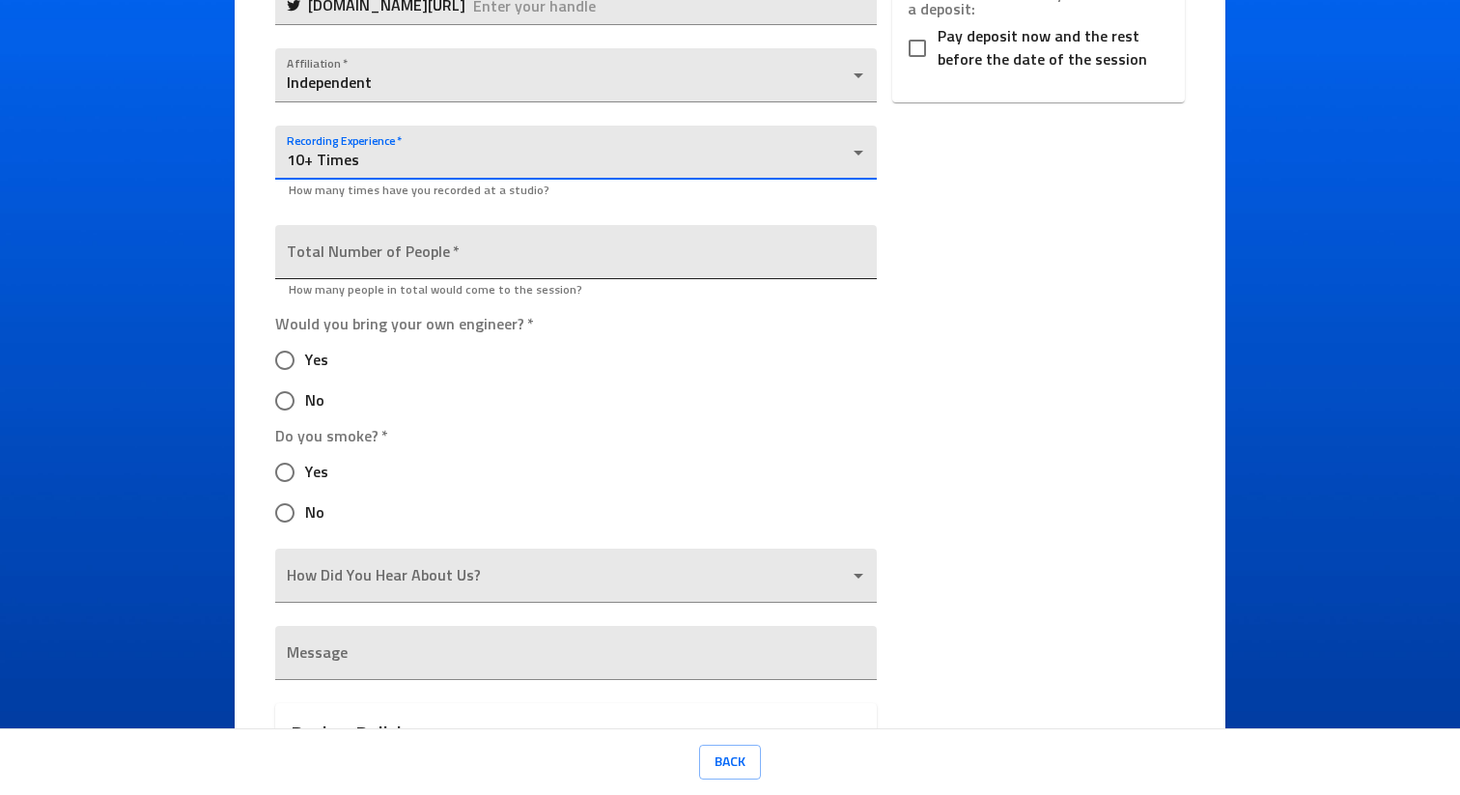
click at [407, 257] on input "number" at bounding box center [575, 252] width 601 height 54
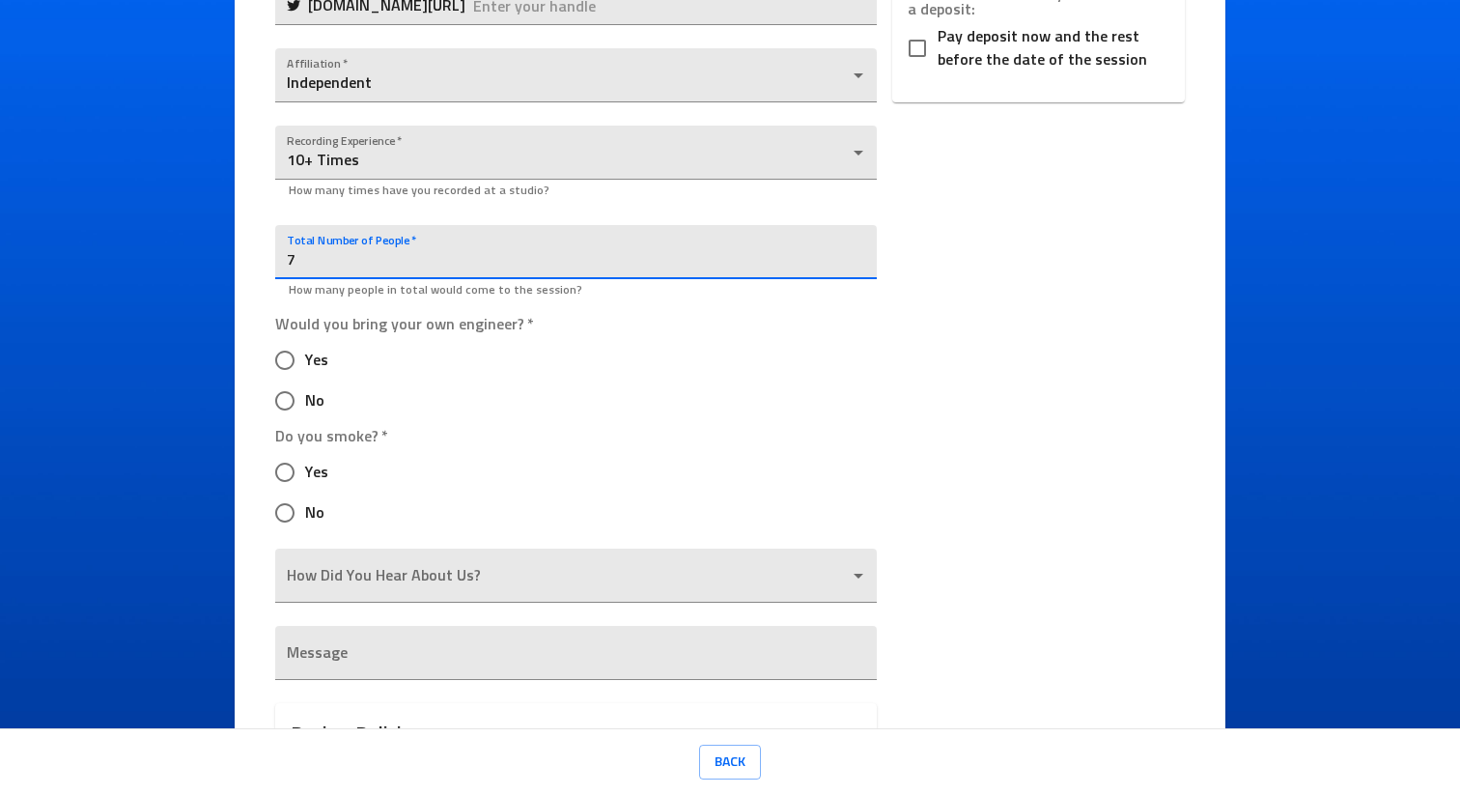
type input "7"
click at [296, 345] on input "Yes" at bounding box center [285, 360] width 41 height 41
radio input "true"
click at [277, 486] on input "Yes" at bounding box center [285, 472] width 41 height 41
radio input "true"
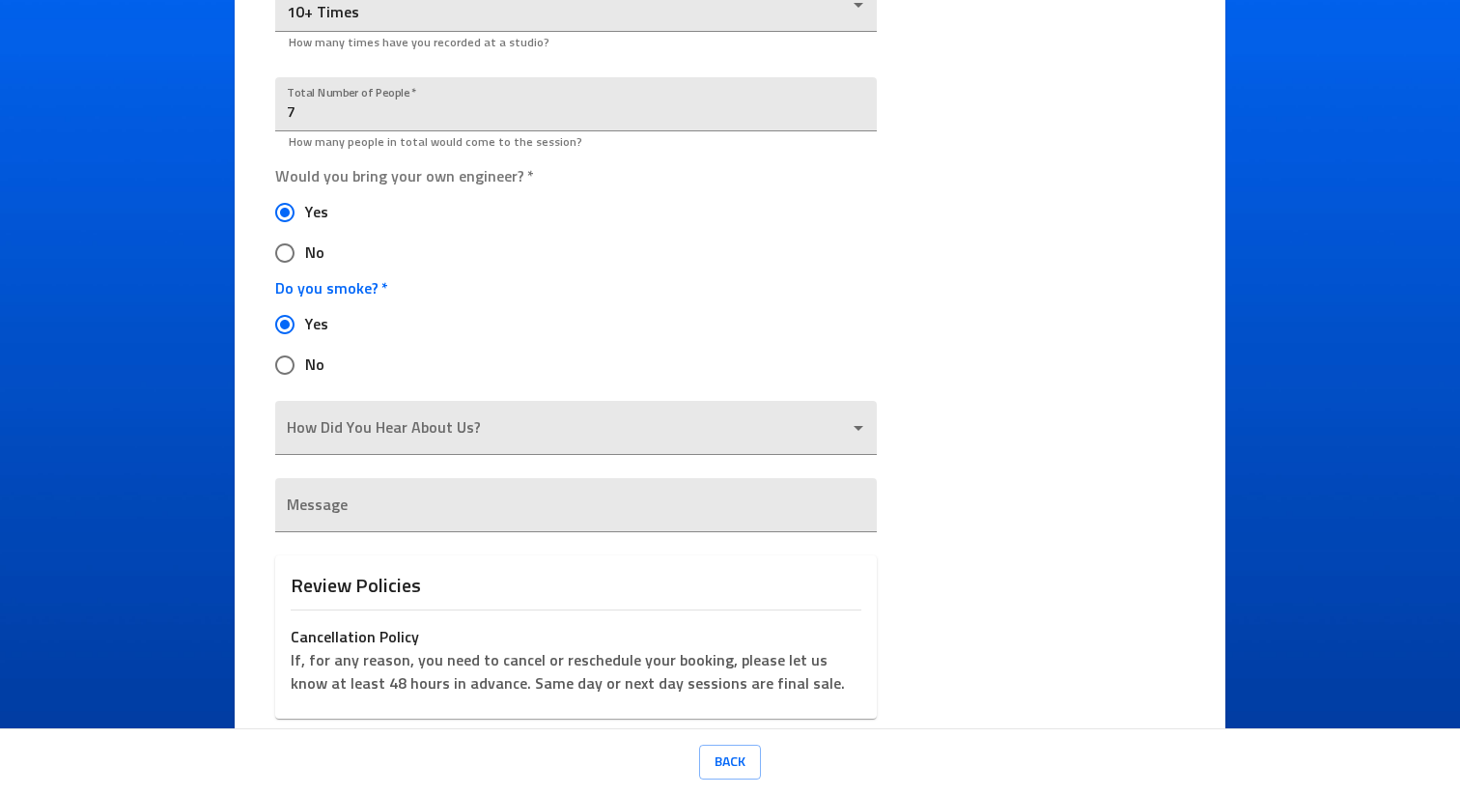
scroll to position [984, 0]
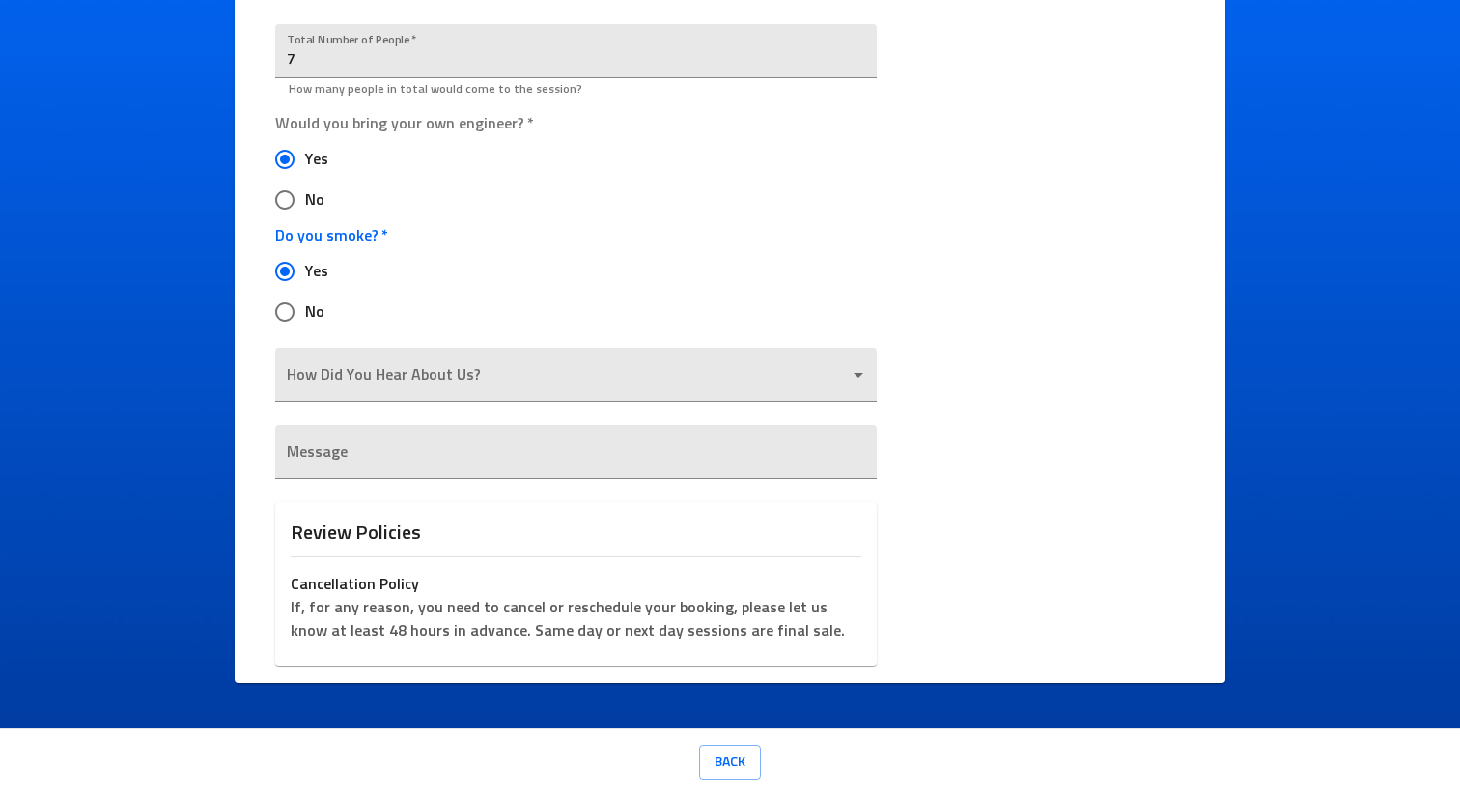
click at [454, 224] on div "Do you smoke?   * Yes No" at bounding box center [575, 276] width 601 height 112
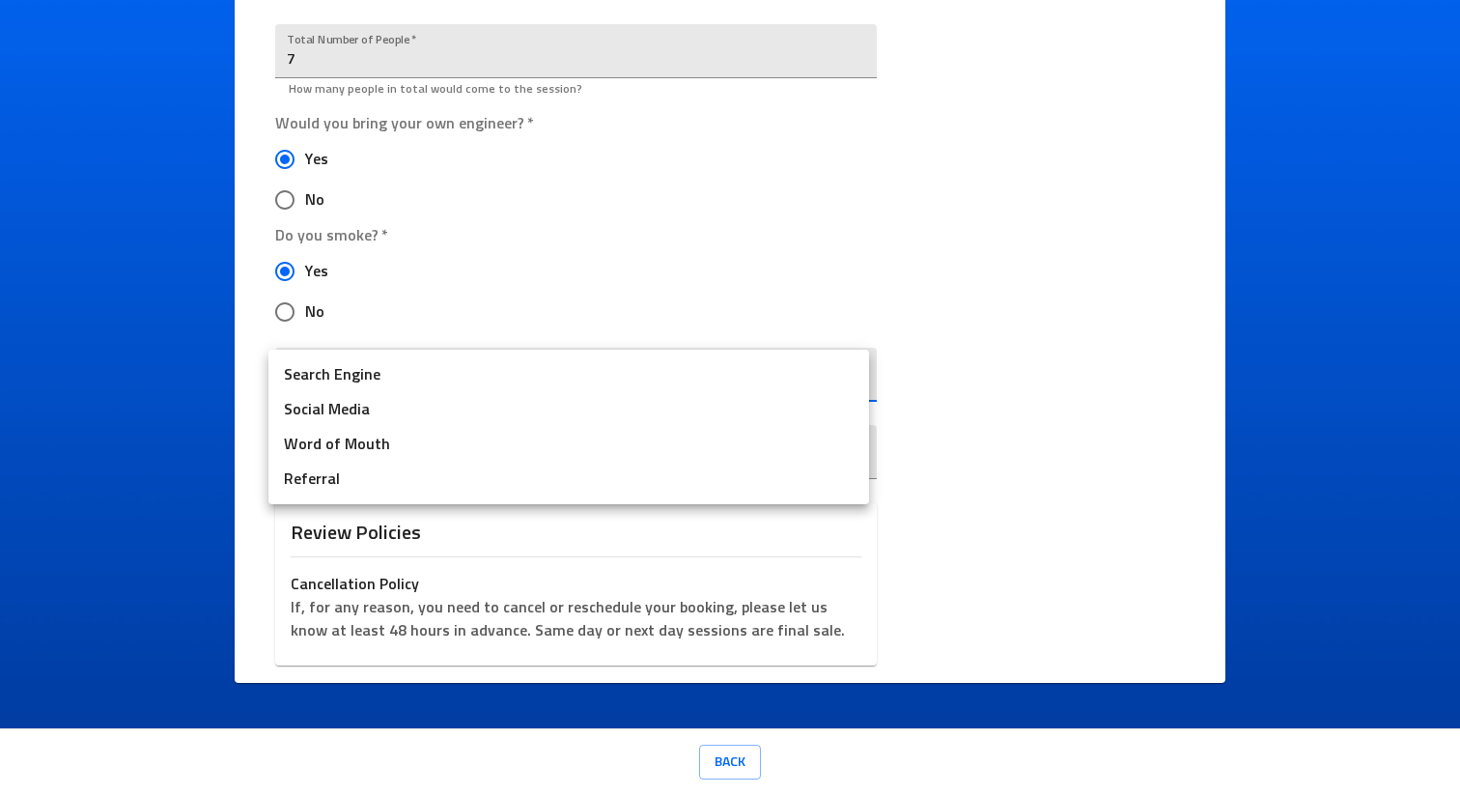
click at [439, 369] on body "Ice Cream Sound Studios Request a Session Review Request Details Selected Date …" at bounding box center [730, 397] width 1460 height 795
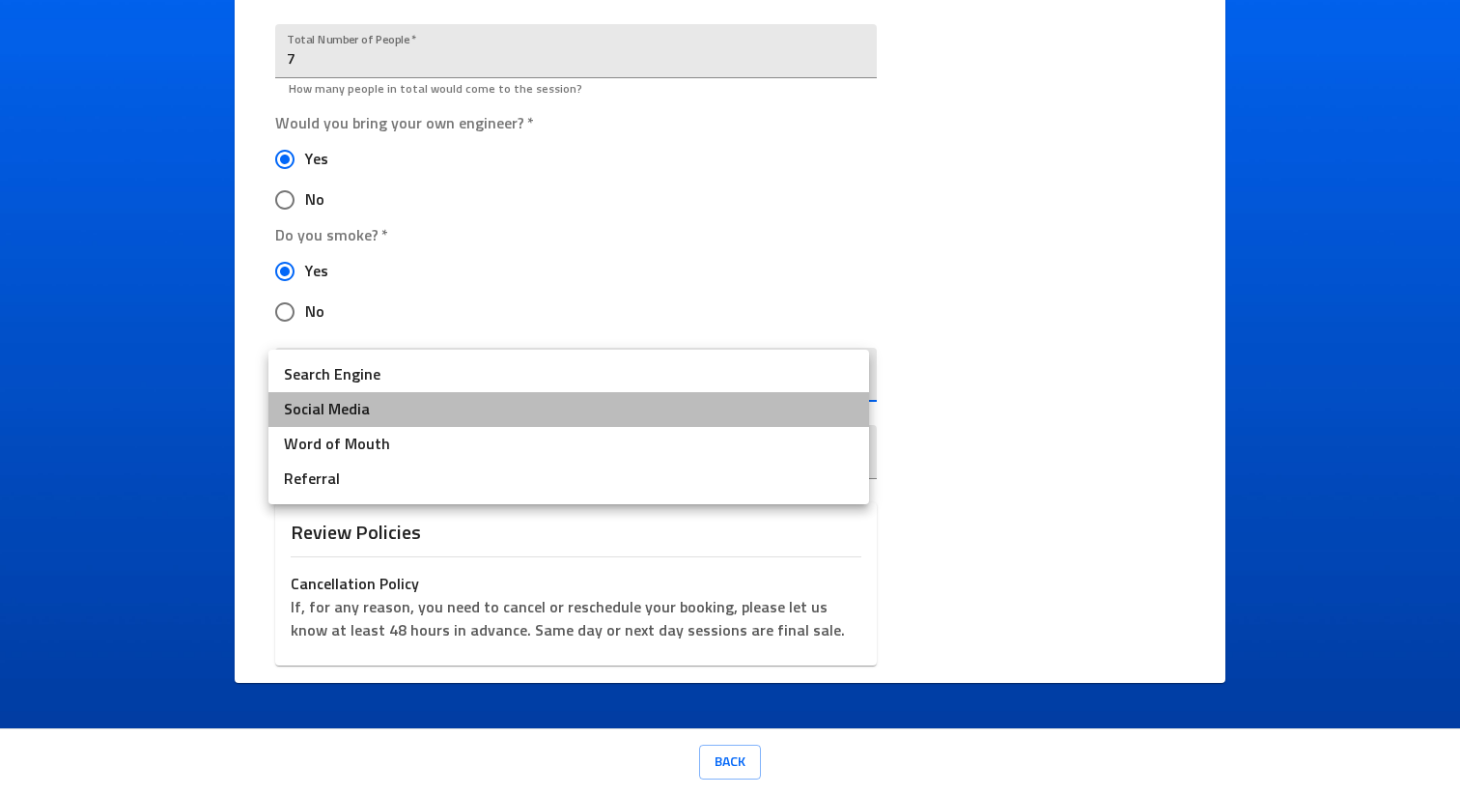
click at [404, 406] on li "Social Media" at bounding box center [568, 409] width 601 height 35
type input "Social Media"
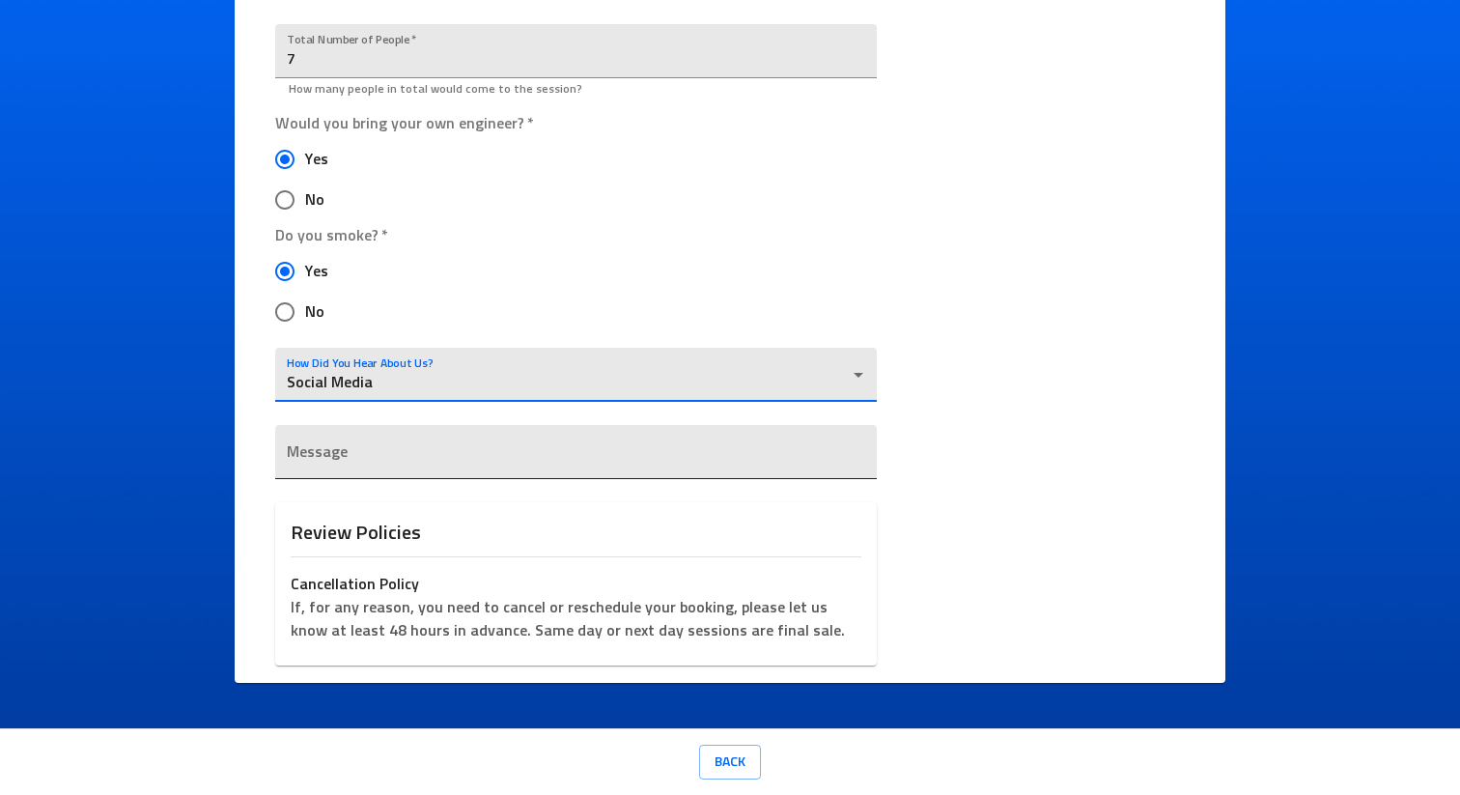
click at [426, 475] on div "x" at bounding box center [575, 452] width 601 height 54
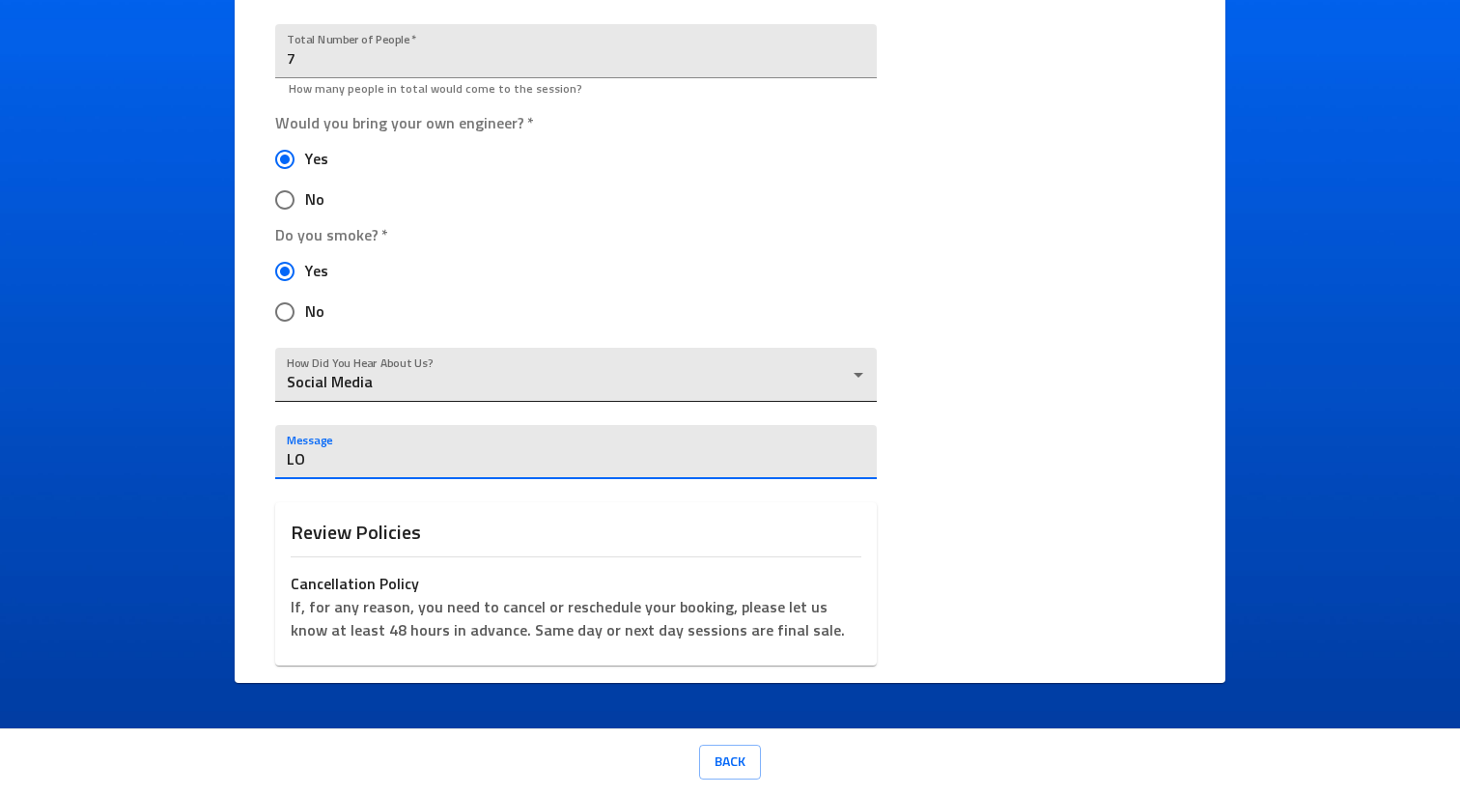
type textarea "L"
type textarea "M"
click at [411, 461] on textarea "Bringing James Ellis back in" at bounding box center [575, 460] width 577 height 18
type textarea "Bringing James Ellis & his artists back in"
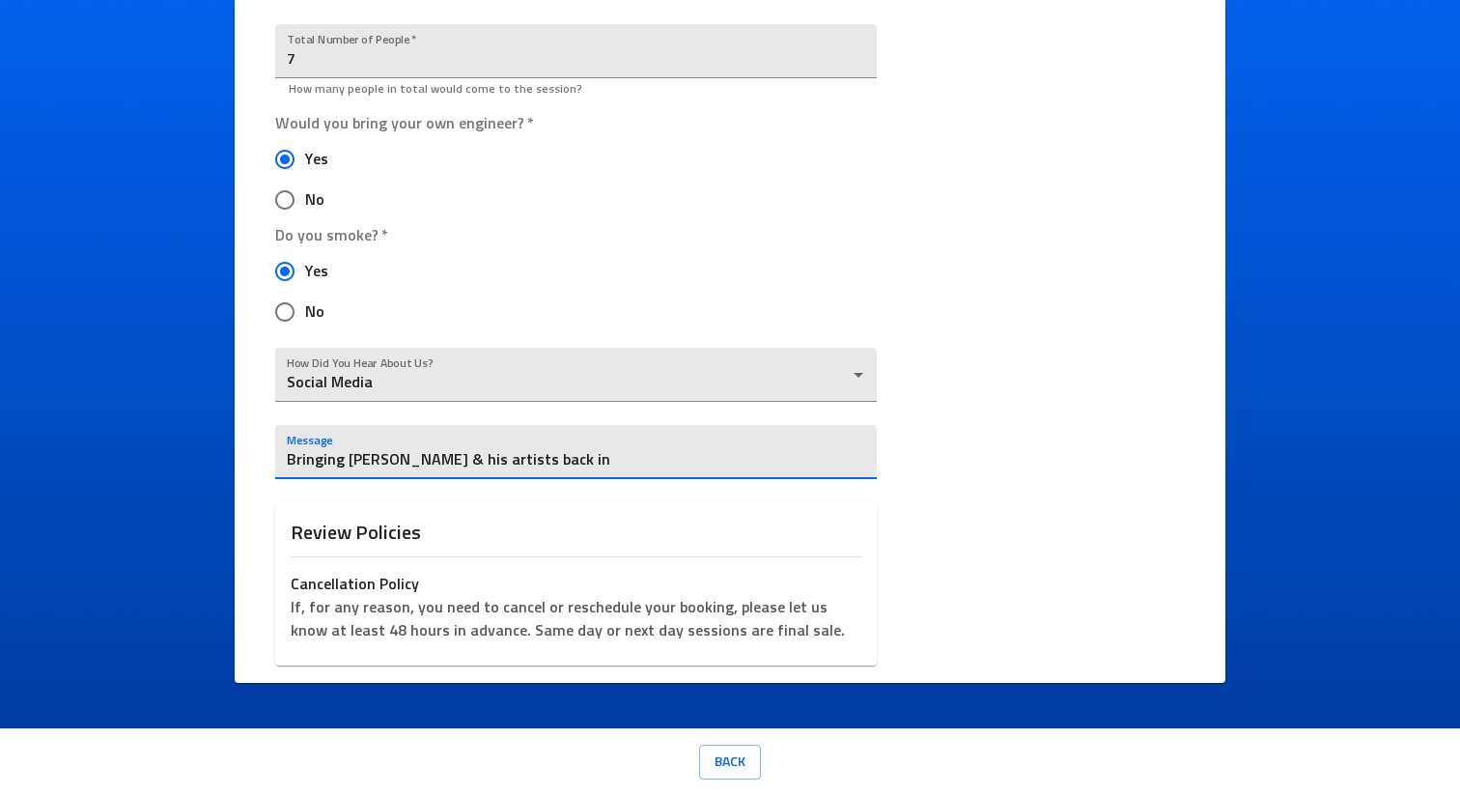
click at [606, 476] on div "Bringing James Ellis & his artists back in x" at bounding box center [575, 452] width 601 height 54
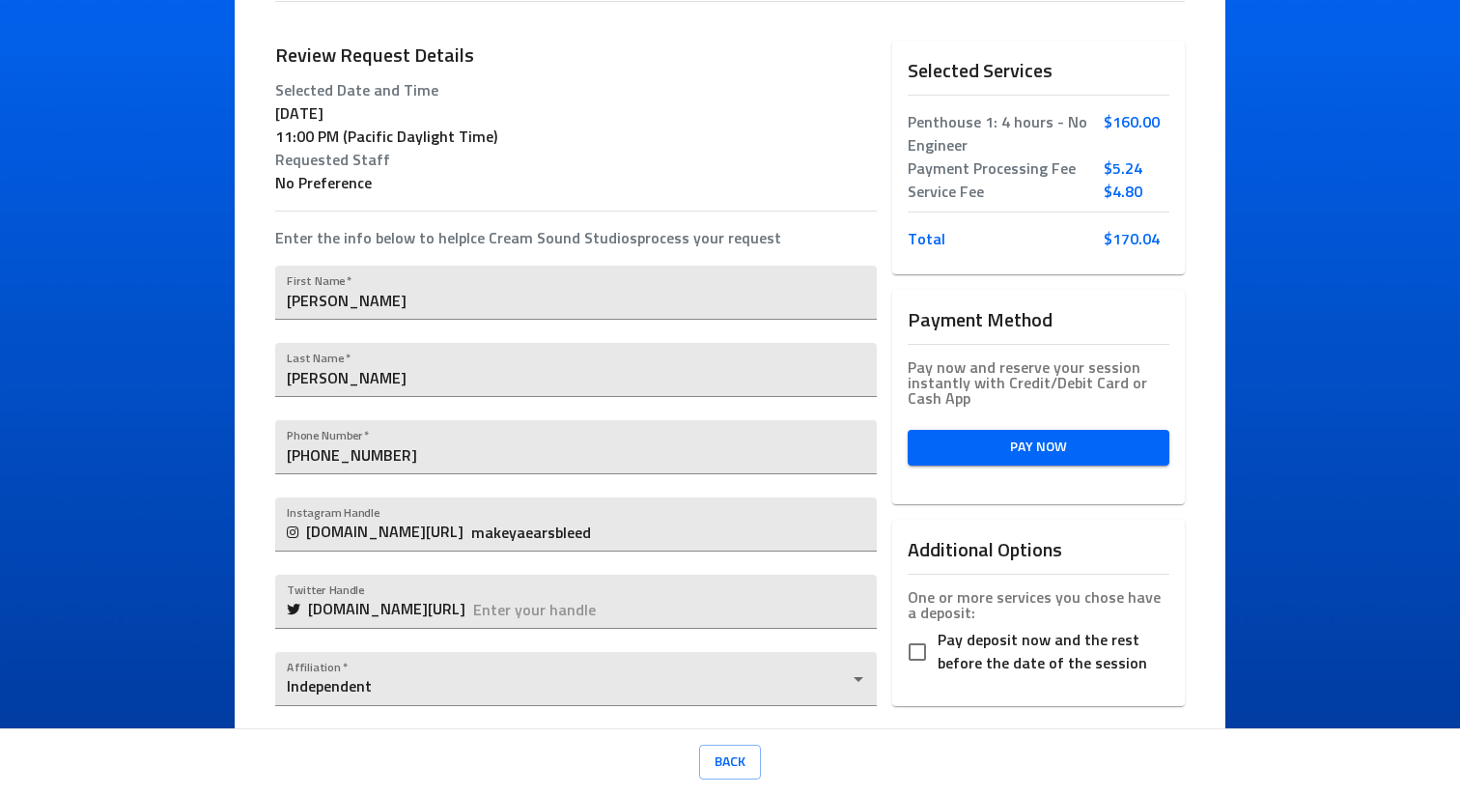
scroll to position [145, 0]
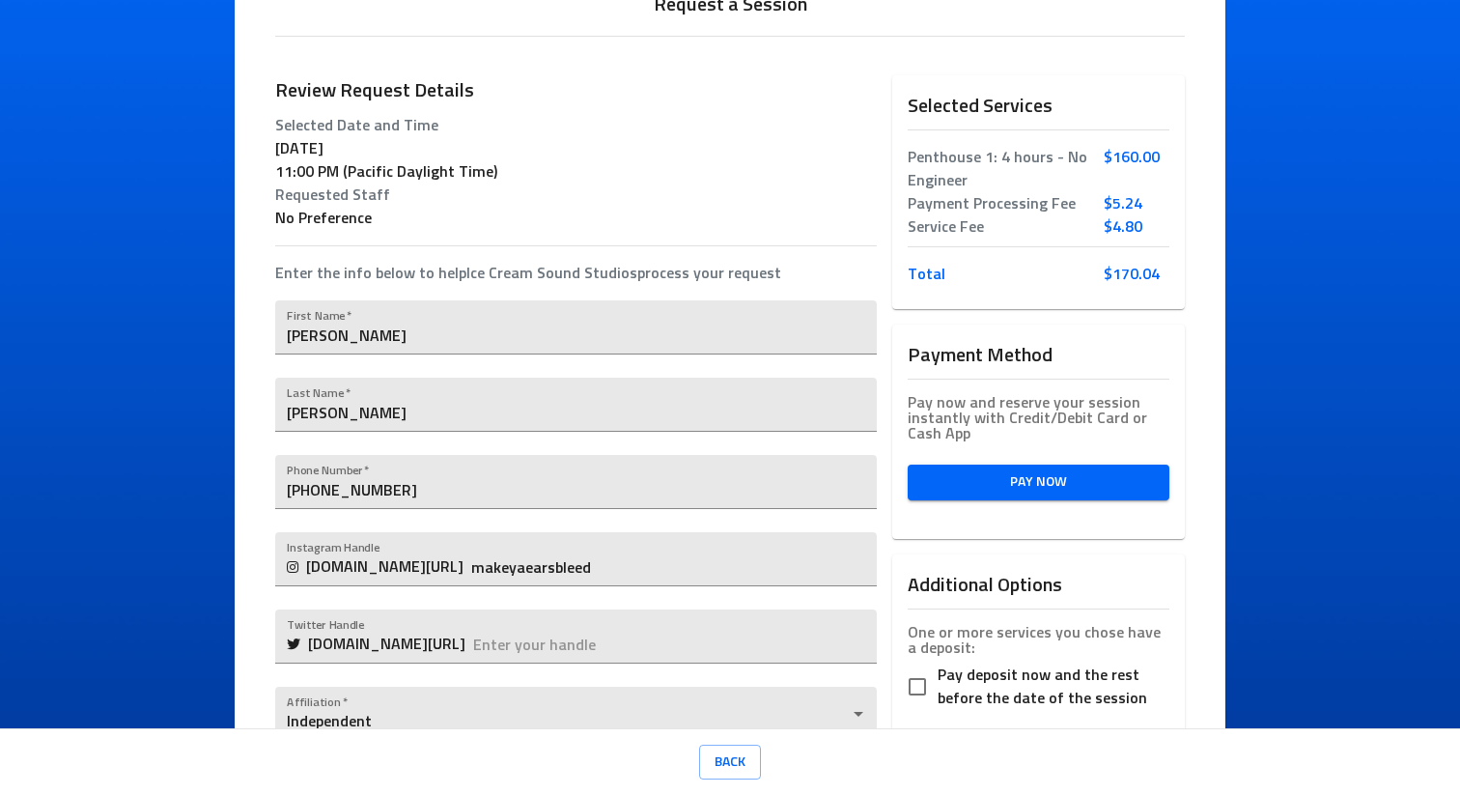
click at [1033, 492] on span "Pay Now" at bounding box center [1038, 482] width 231 height 24
